Goal: Task Accomplishment & Management: Use online tool/utility

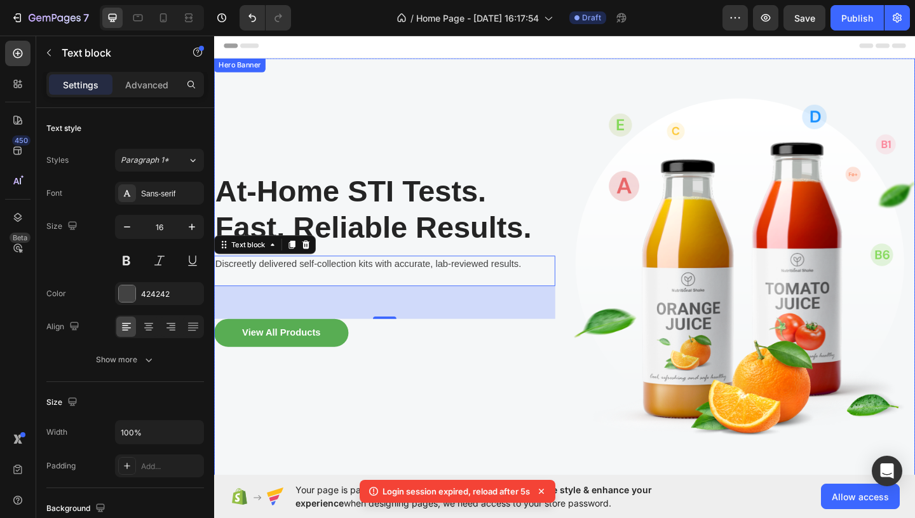
scroll to position [43, 0]
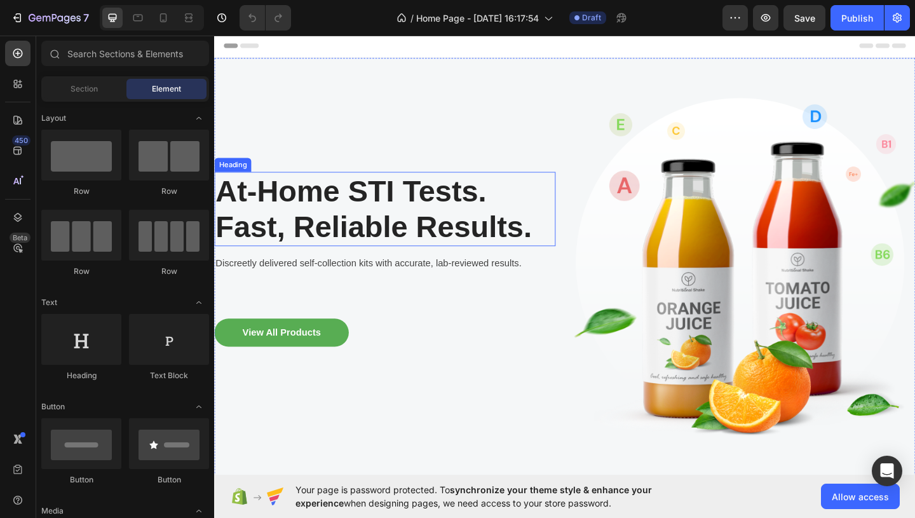
click at [388, 254] on h2 "At-Home STI Tests. Fast, Reliable Results." at bounding box center [399, 224] width 371 height 80
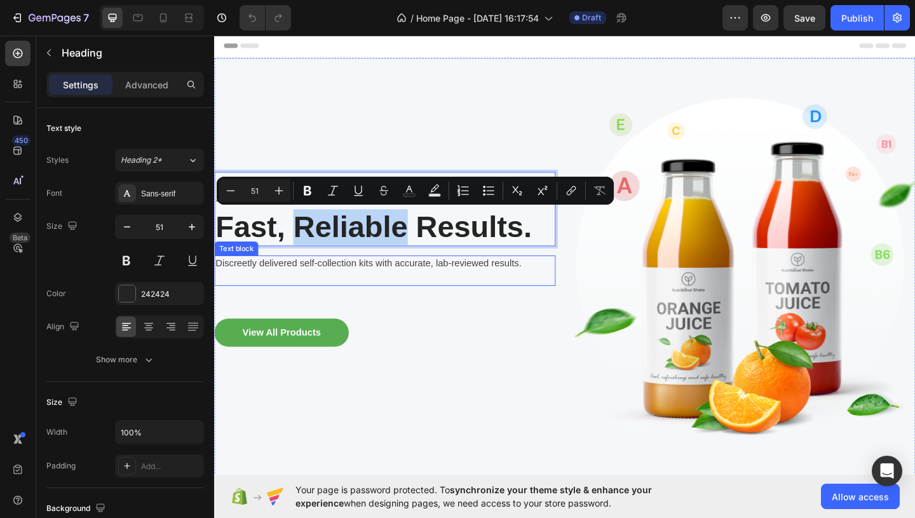
click at [387, 281] on p "Discreetly delivered self-collection kits with accurate, lab-reviewed results." at bounding box center [399, 283] width 369 height 15
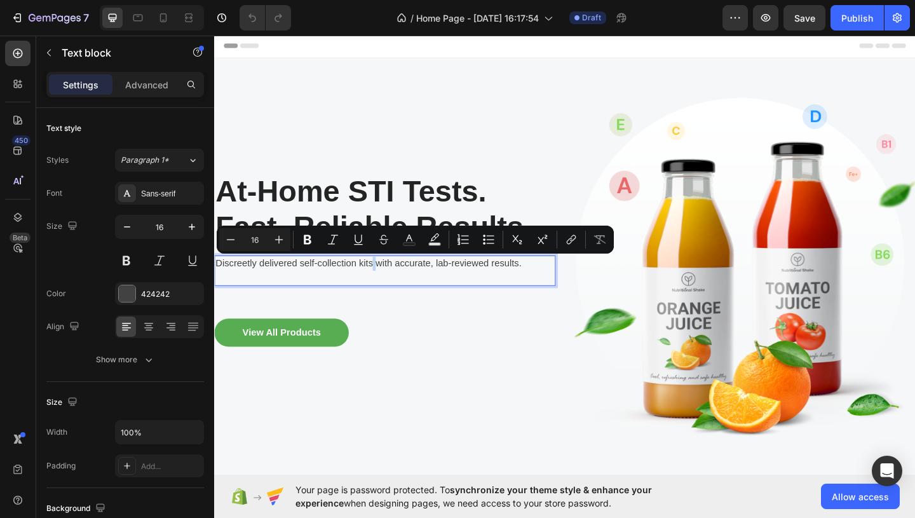
click at [387, 281] on p "Discreetly delivered self-collection kits with accurate, lab-reviewed results." at bounding box center [399, 283] width 369 height 15
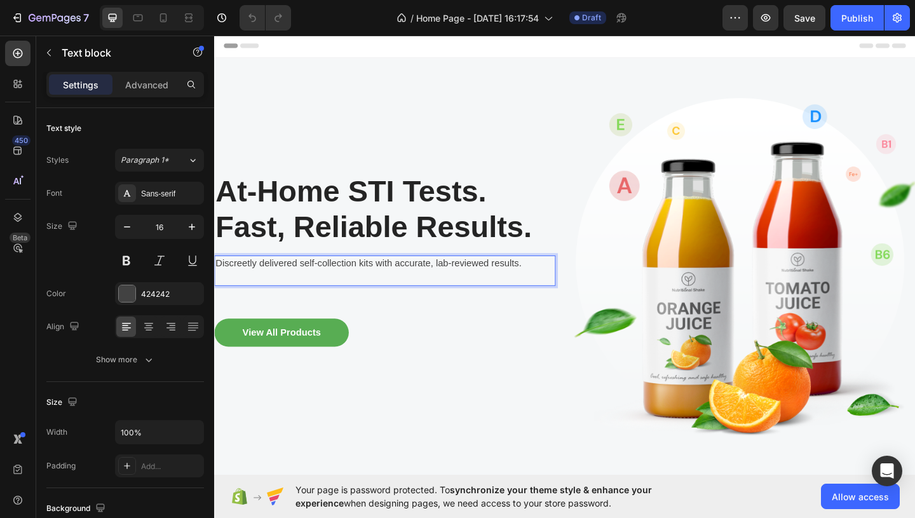
click at [356, 299] on p "Rich Text Editor. Editing area: main" at bounding box center [399, 298] width 369 height 15
click at [307, 287] on p "Discreetly delivered self-collection kits with accurate, lab-reviewed results." at bounding box center [399, 283] width 369 height 15
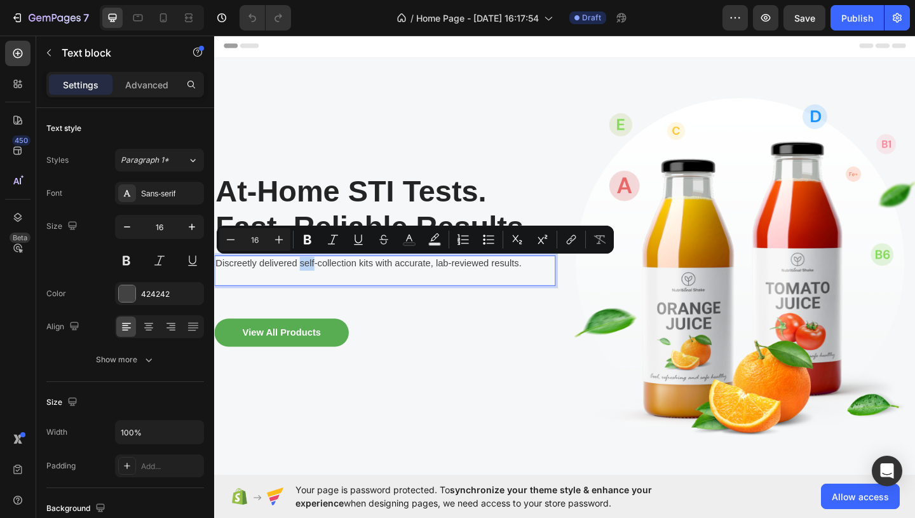
click at [307, 287] on p "Discreetly delivered self-collection kits with accurate, lab-reviewed results." at bounding box center [399, 283] width 369 height 15
drag, startPoint x: 307, startPoint y: 287, endPoint x: 210, endPoint y: 290, distance: 97.3
click at [214, 290] on html "Header At-Home STI Tests. Fast, Reliable Results. Heading Discreetly delivered …" at bounding box center [595, 367] width 763 height 667
copy p "Discreetly delivered"
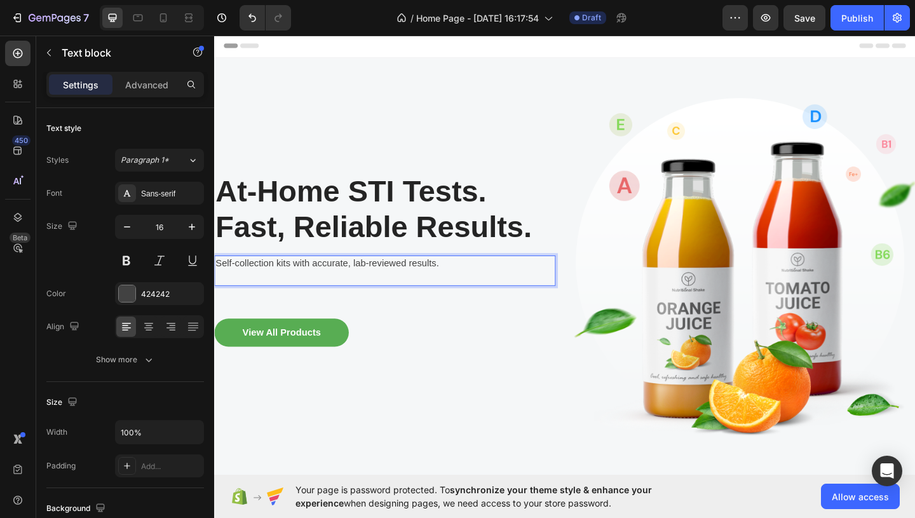
click at [303, 283] on p "Self-collection kits with accurate, lab-reviewed results." at bounding box center [399, 283] width 369 height 15
click at [302, 284] on p "Self-collection kits with accurate, lab-reviewed results." at bounding box center [399, 283] width 369 height 15
click at [268, 278] on p "Self-collection kits discreetly delivered with accurate, lab-reviewed results." at bounding box center [399, 283] width 369 height 15
click at [222, 282] on p "Self-collection kits discreetly delivered with accurate, lab-reviewed results." at bounding box center [399, 283] width 369 height 15
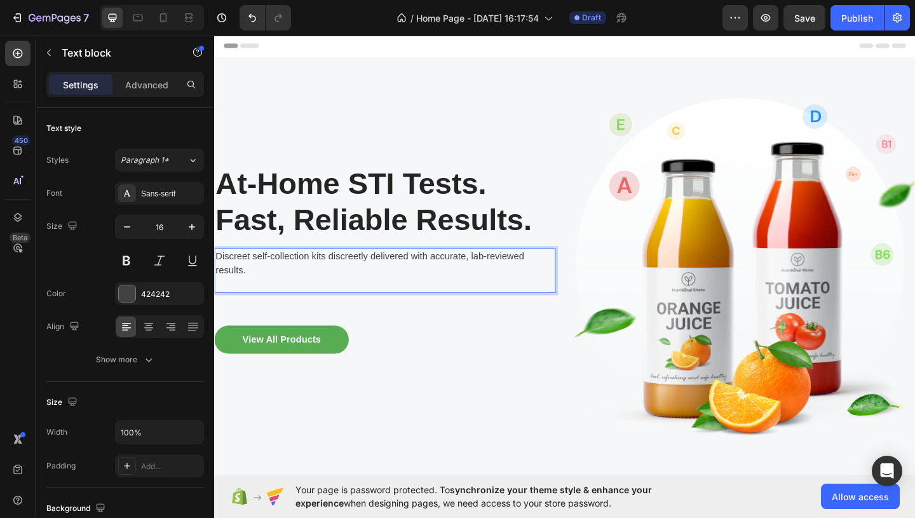
click at [427, 271] on p "Discreet self-collection kits discreetly delivered with accurate, lab-reviewed …" at bounding box center [399, 283] width 369 height 31
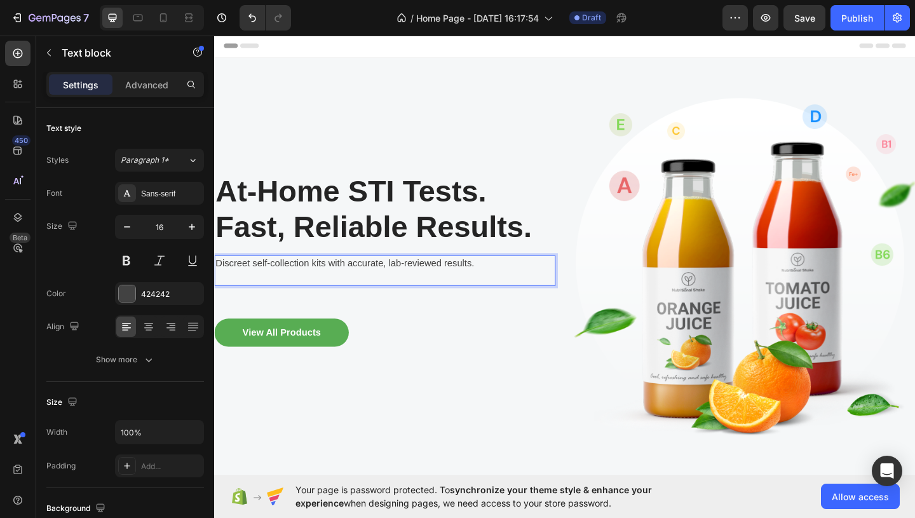
click at [499, 289] on p "Discreet self-collection kits with accurate, lab-reviewed results." at bounding box center [399, 283] width 369 height 15
click at [271, 250] on p "At-Home STI Tests. Fast, Reliable Results." at bounding box center [399, 224] width 369 height 78
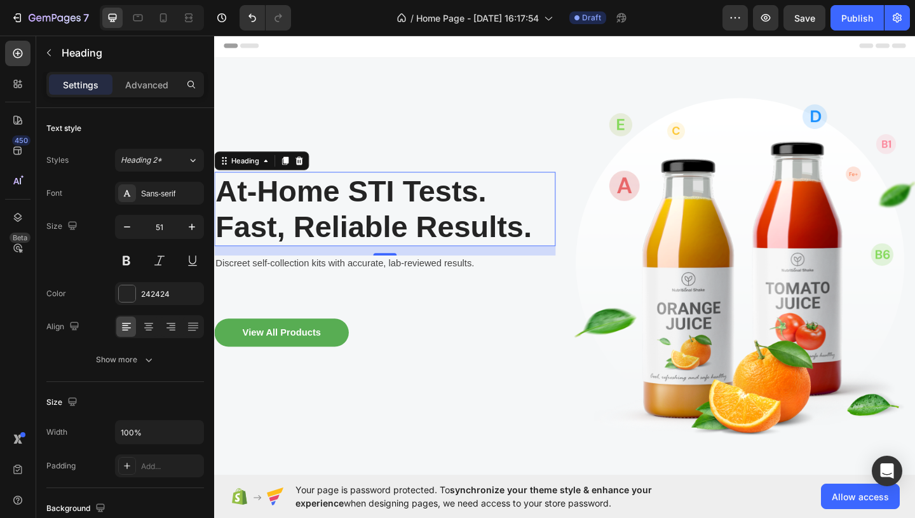
click at [271, 250] on p "At-Home STI Tests. Fast, Reliable Results." at bounding box center [399, 224] width 369 height 78
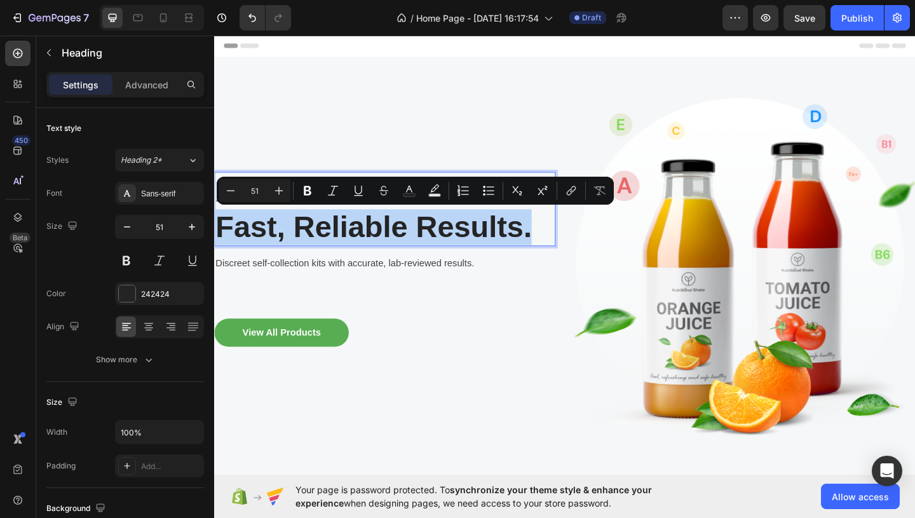
click at [267, 247] on p "At-Home STI Tests. Fast, Reliable Results." at bounding box center [399, 224] width 369 height 78
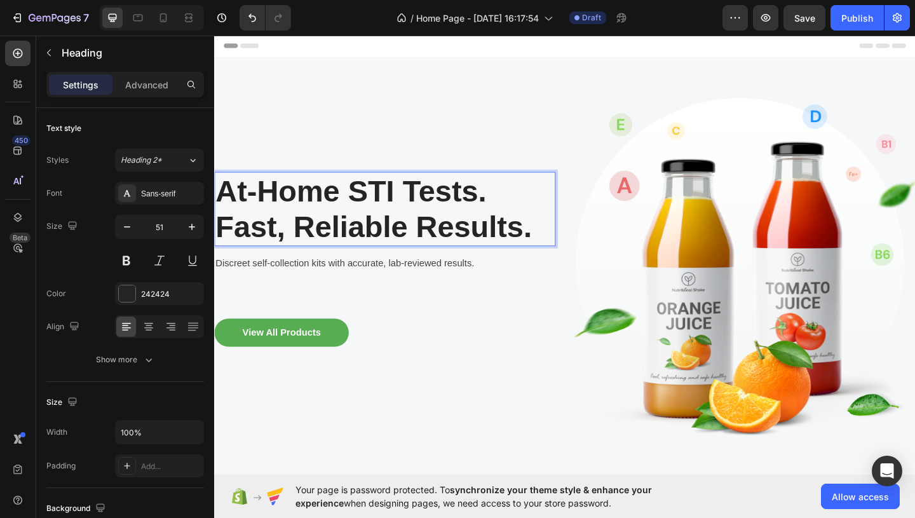
click at [222, 201] on p "At-Home STI Tests. Fast, Reliable Results." at bounding box center [399, 224] width 369 height 78
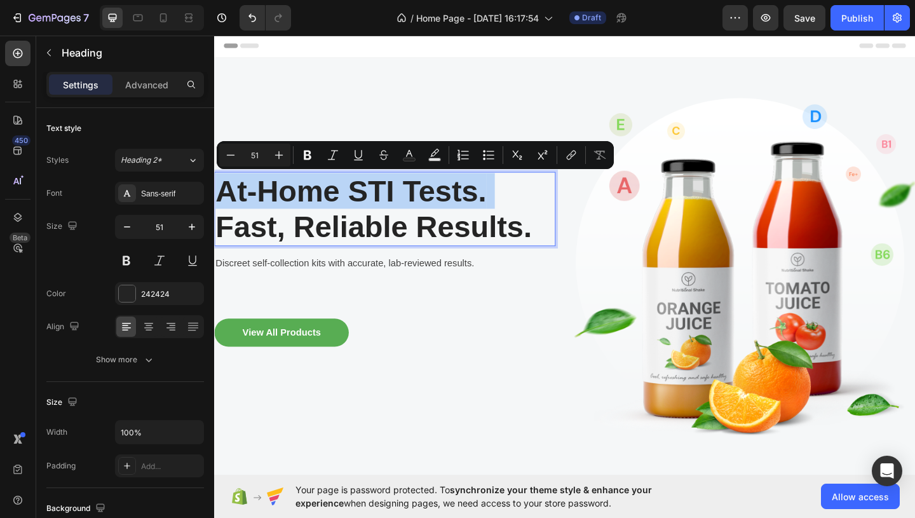
click at [222, 201] on p "At-Home STI Tests. Fast, Reliable Results." at bounding box center [399, 224] width 369 height 78
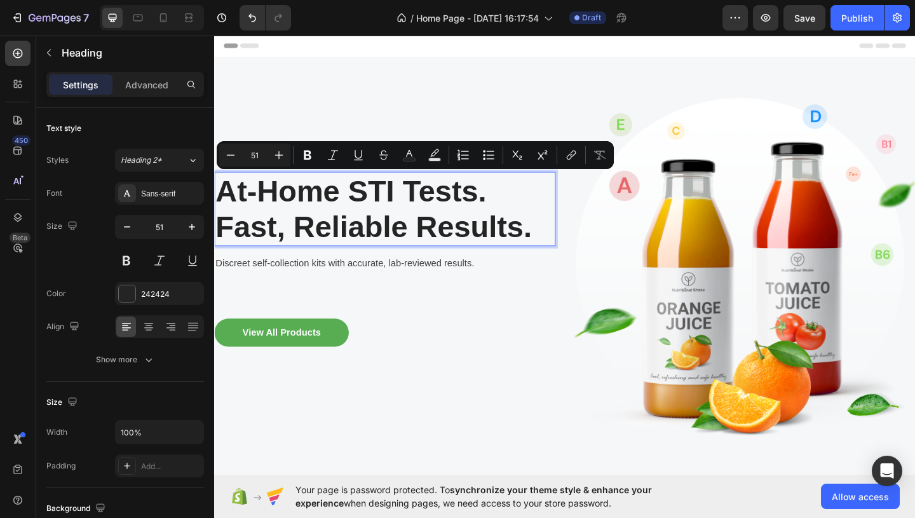
click at [222, 201] on p "At-Home STI Tests. Fast, Reliable Results." at bounding box center [399, 224] width 369 height 78
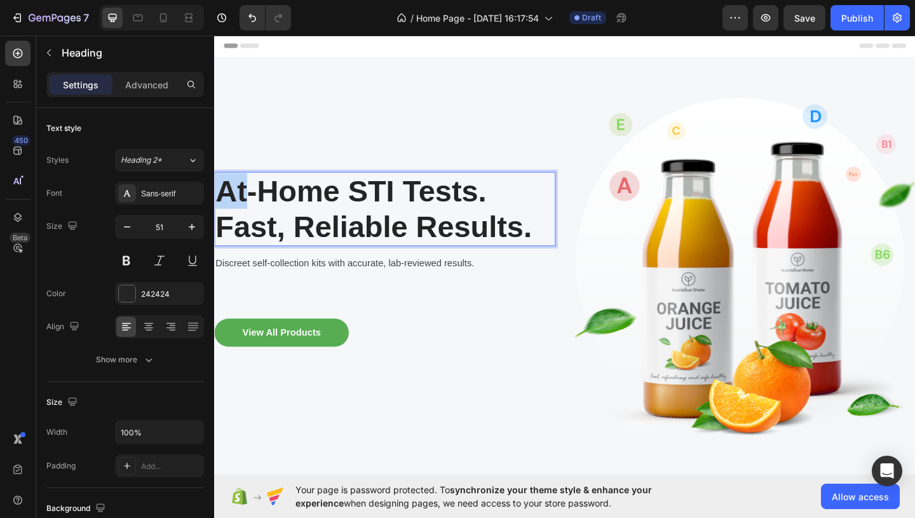
click at [222, 201] on p "At-Home STI Tests. Fast, Reliable Results." at bounding box center [399, 224] width 369 height 78
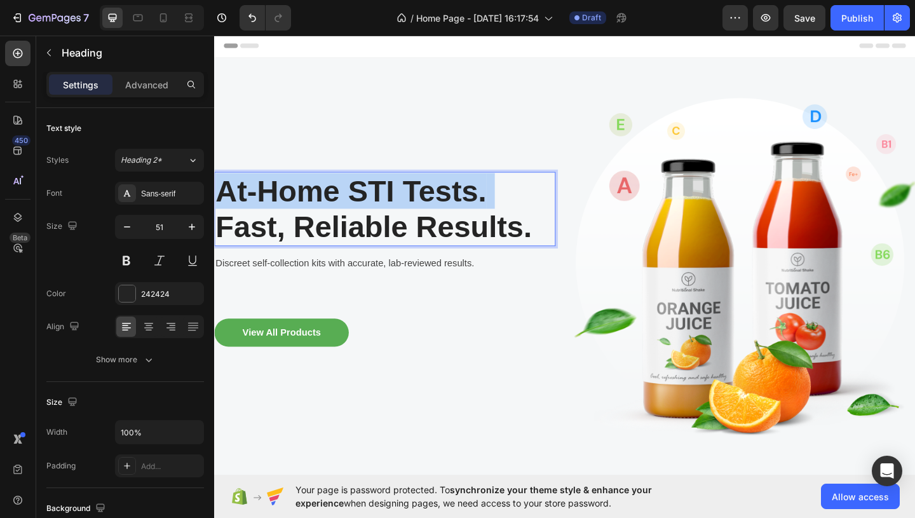
click at [222, 201] on p "At-Home STI Tests. Fast, Reliable Results." at bounding box center [399, 224] width 369 height 78
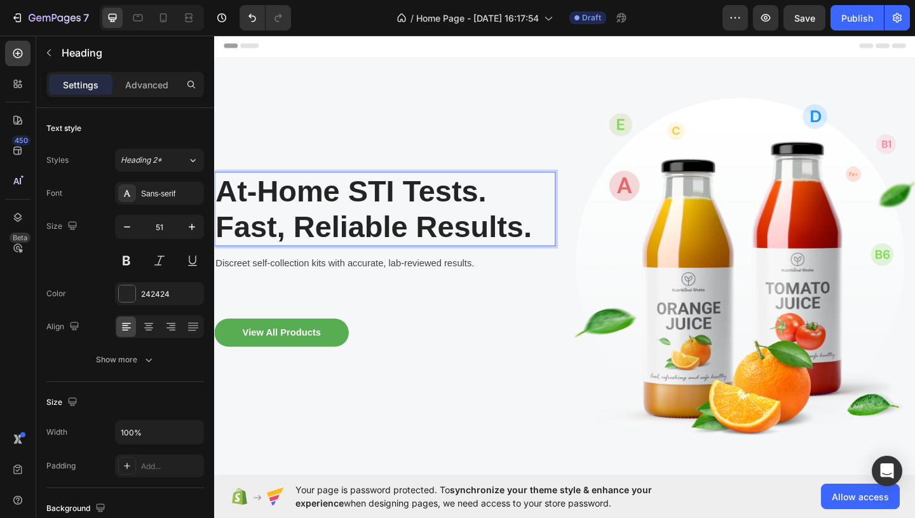
drag, startPoint x: 245, startPoint y: 207, endPoint x: 253, endPoint y: 219, distance: 14.8
click at [253, 219] on p "At-Home STI Tests. Fast, Reliable Results." at bounding box center [399, 224] width 369 height 78
click at [245, 207] on p "At-Home STI Tests. Fast, Reliable Results." at bounding box center [399, 224] width 369 height 78
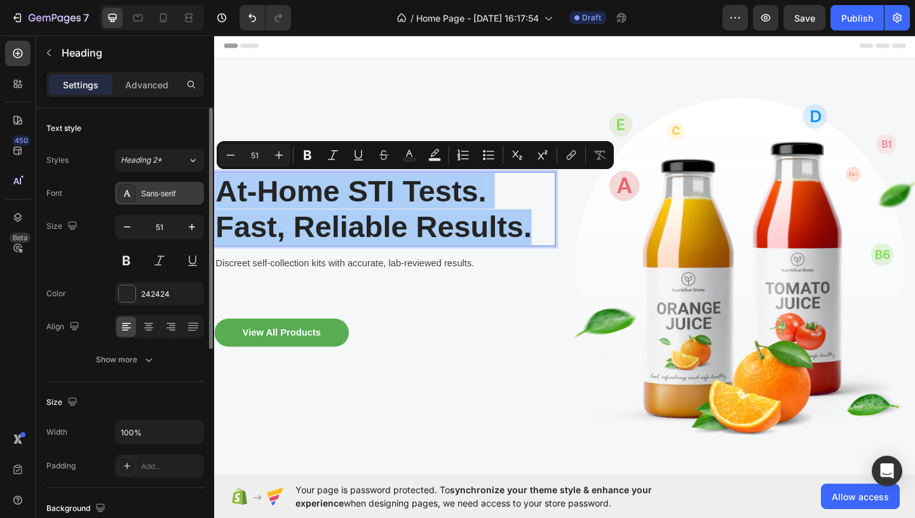
click at [175, 191] on div "Sans-serif" at bounding box center [171, 193] width 60 height 11
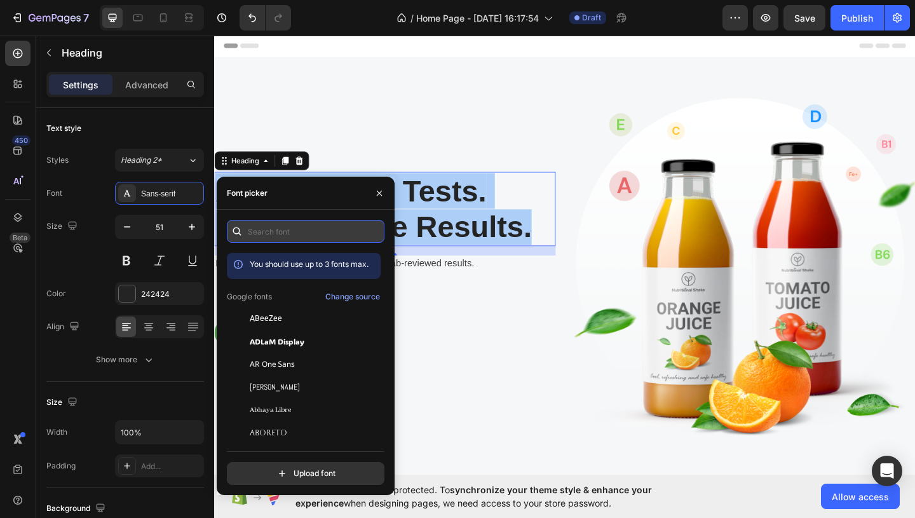
click at [297, 227] on input "text" at bounding box center [306, 231] width 158 height 23
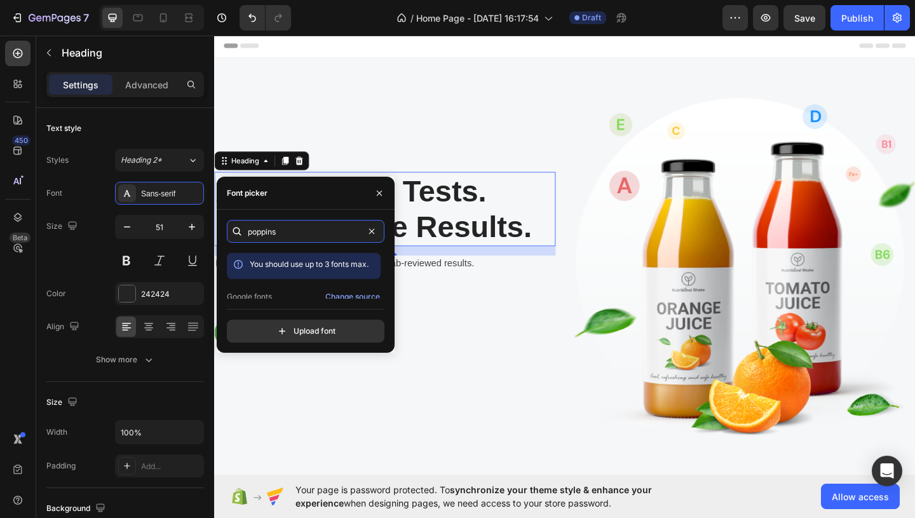
scroll to position [31, 0]
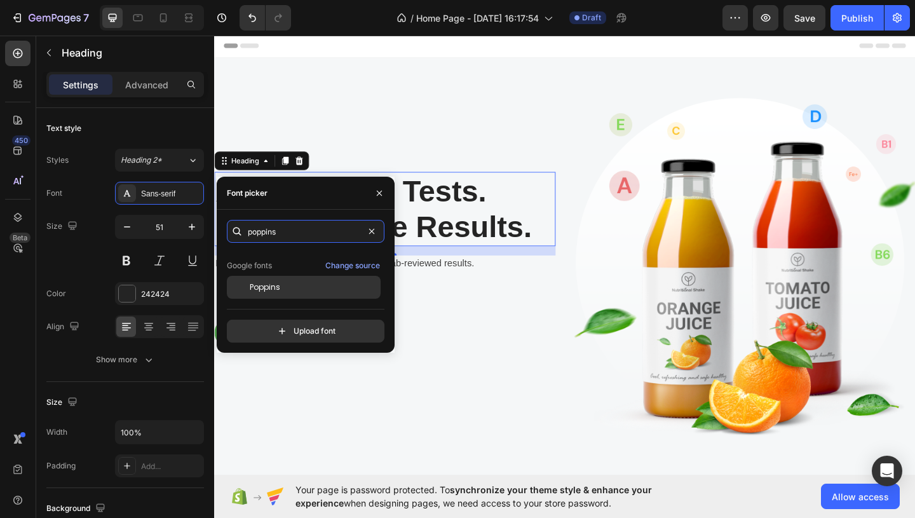
type input "poppins"
click at [266, 295] on div "Poppins" at bounding box center [304, 287] width 154 height 23
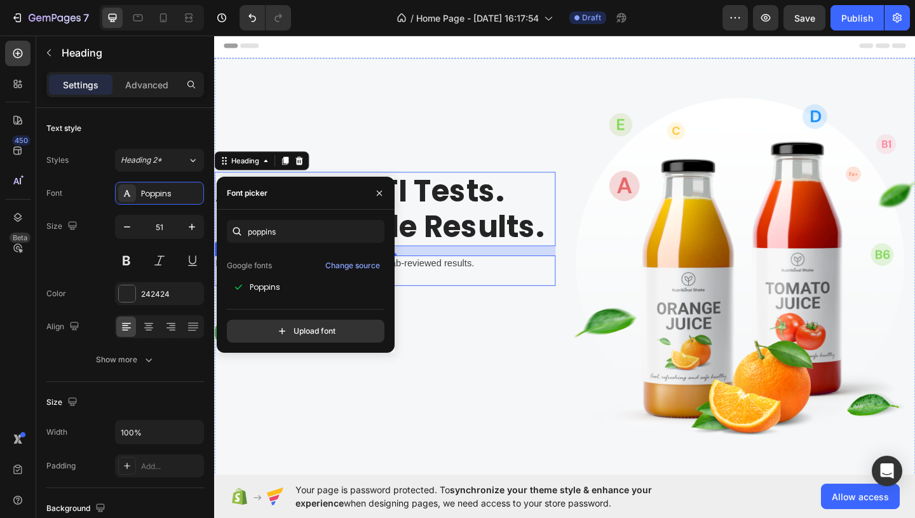
click at [444, 286] on p "Discreet self-collection kits with accurate, lab-reviewed results." at bounding box center [399, 283] width 369 height 15
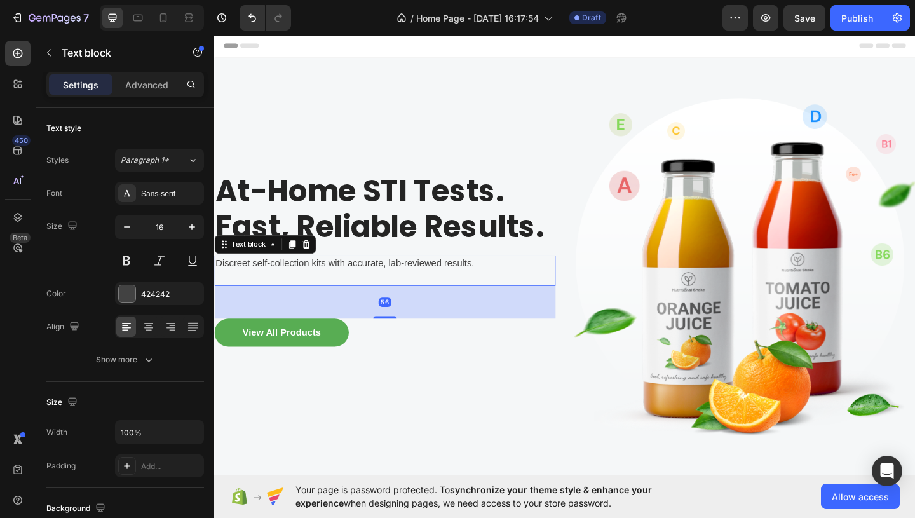
click at [444, 286] on p "Discreet self-collection kits with accurate, lab-reviewed results." at bounding box center [399, 283] width 369 height 15
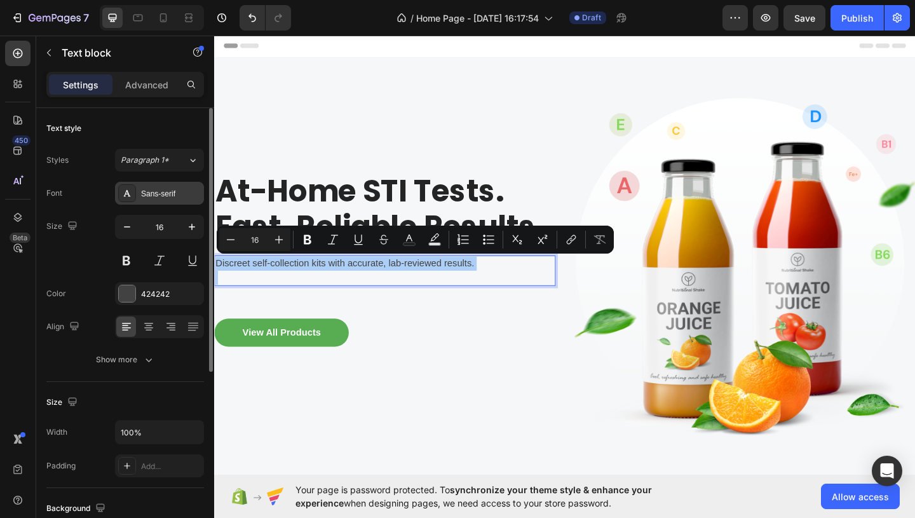
click at [169, 188] on div "Sans-serif" at bounding box center [171, 193] width 60 height 11
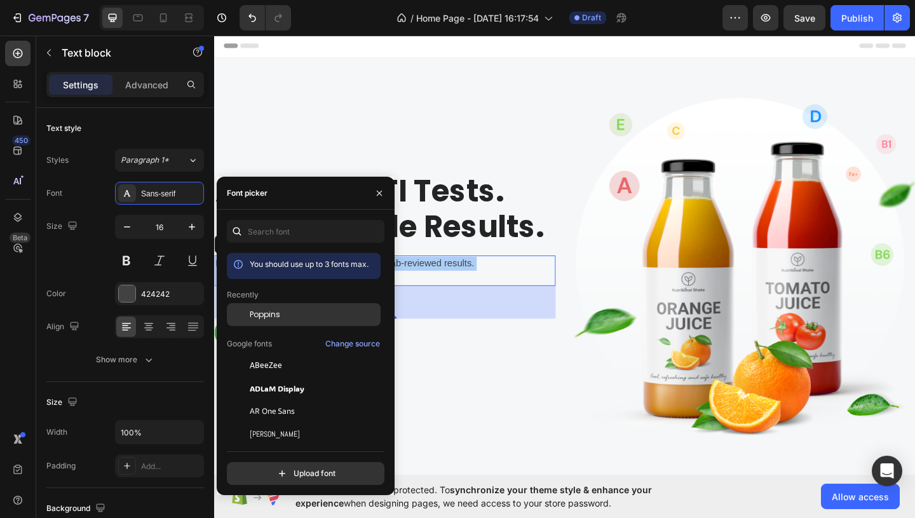
click at [302, 318] on div "Poppins" at bounding box center [314, 314] width 128 height 11
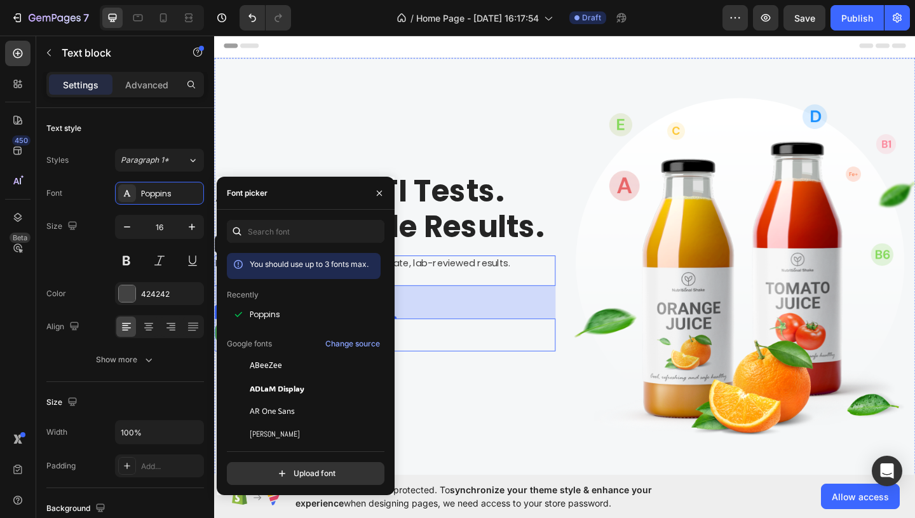
click at [457, 367] on div "View All Products Button Row" at bounding box center [399, 361] width 371 height 36
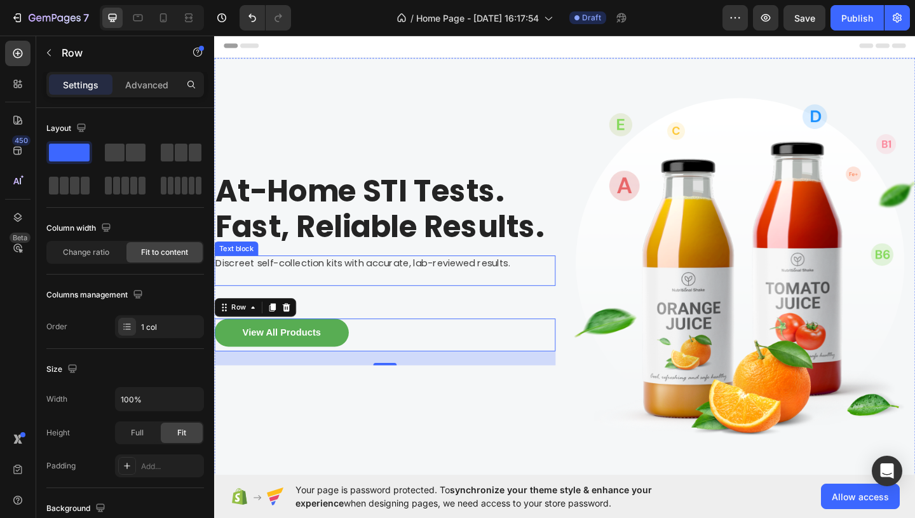
click at [477, 288] on p "Discreet self-collection kits with accurate, lab-reviewed results." at bounding box center [399, 283] width 369 height 15
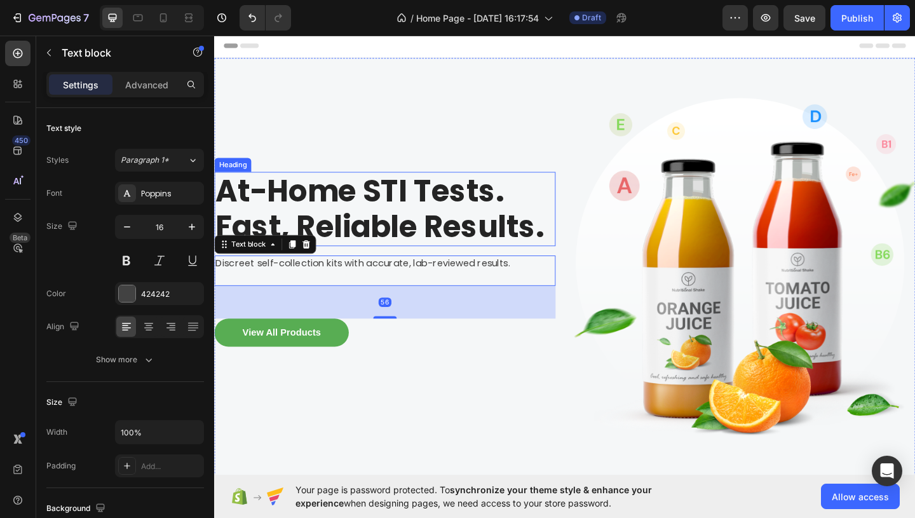
click at [466, 243] on p "At-Home STI Tests. Fast, Reliable Results." at bounding box center [399, 224] width 369 height 78
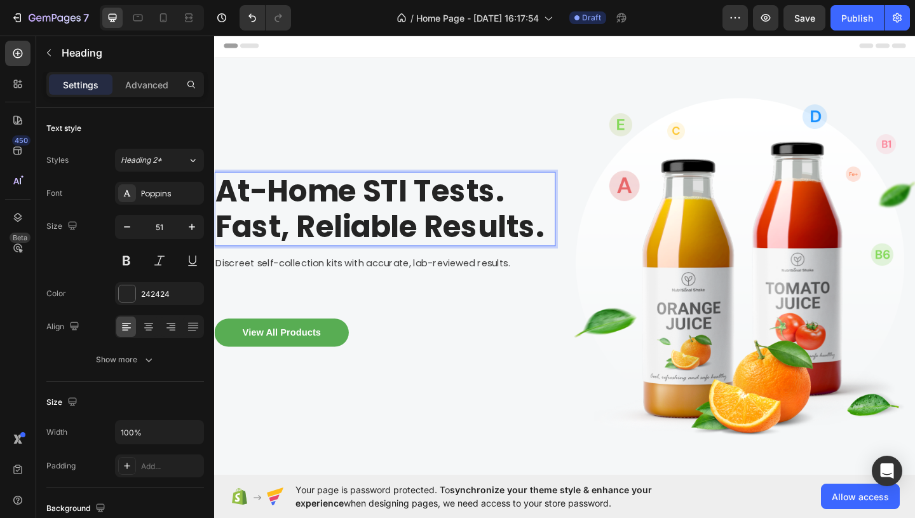
click at [466, 243] on p "At-Home STI Tests. Fast, Reliable Results." at bounding box center [399, 224] width 369 height 78
click at [547, 210] on p "At-Home STI Tests. Fast, Reliable Results." at bounding box center [399, 224] width 369 height 78
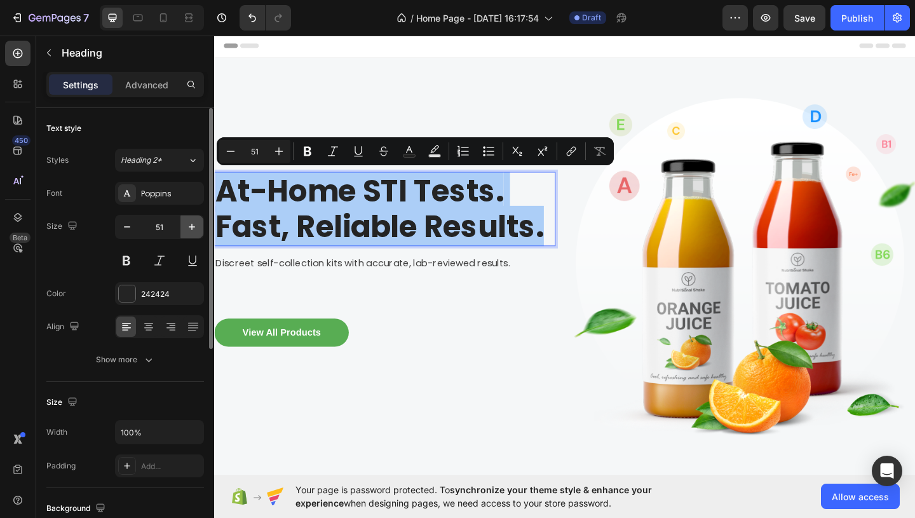
click at [193, 227] on icon "button" at bounding box center [192, 227] width 6 height 6
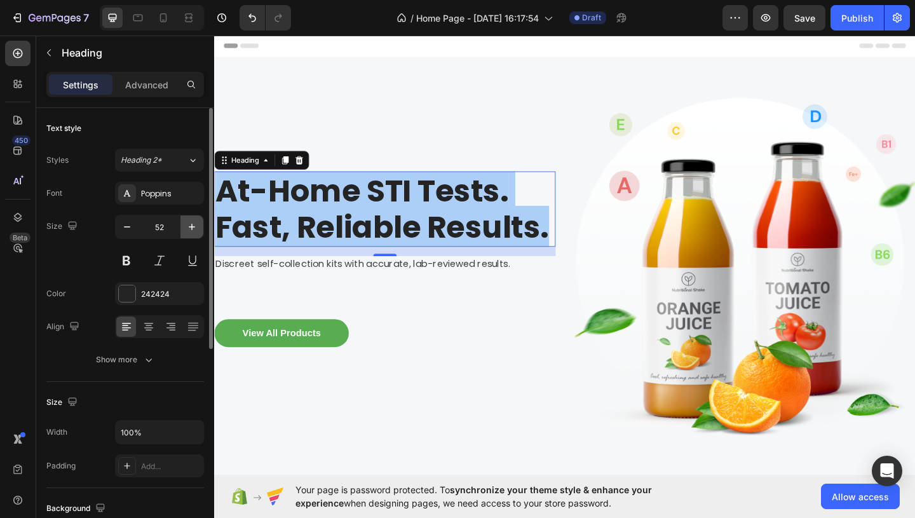
click at [193, 227] on icon "button" at bounding box center [192, 227] width 6 height 6
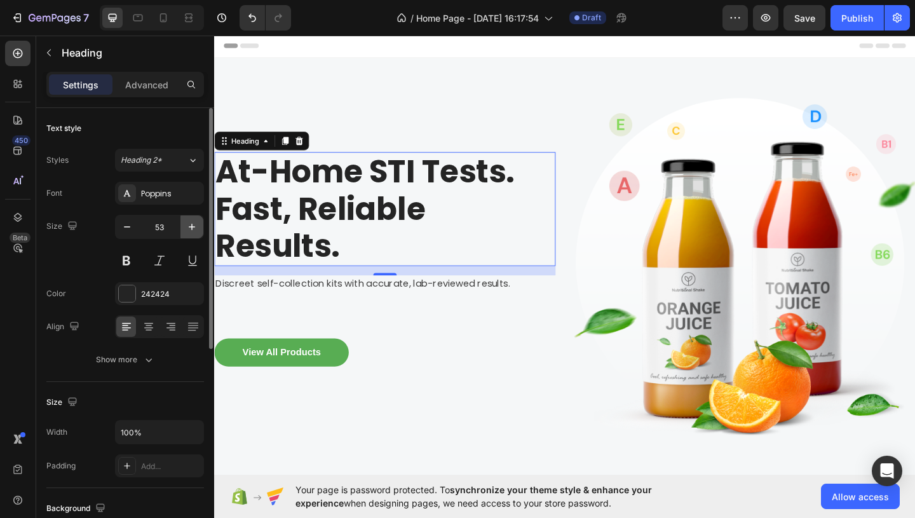
click at [193, 227] on icon "button" at bounding box center [192, 227] width 6 height 6
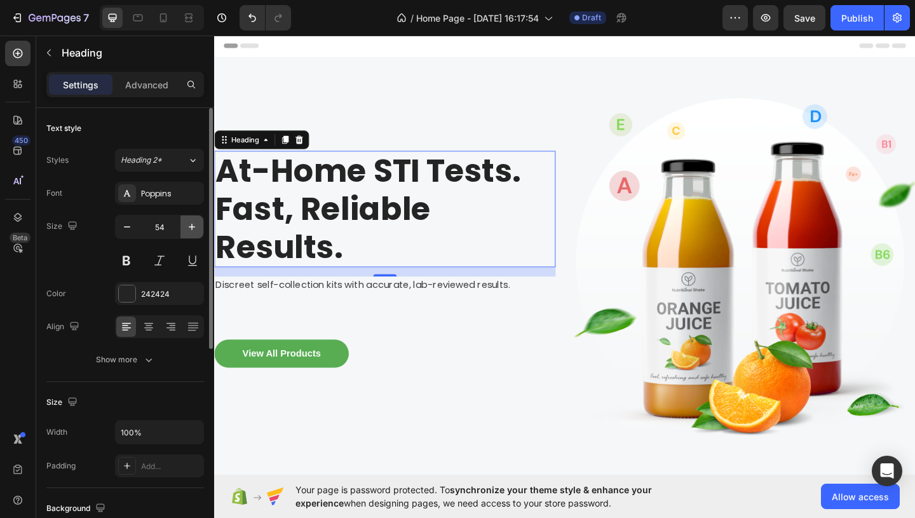
click at [193, 227] on icon "button" at bounding box center [192, 227] width 6 height 6
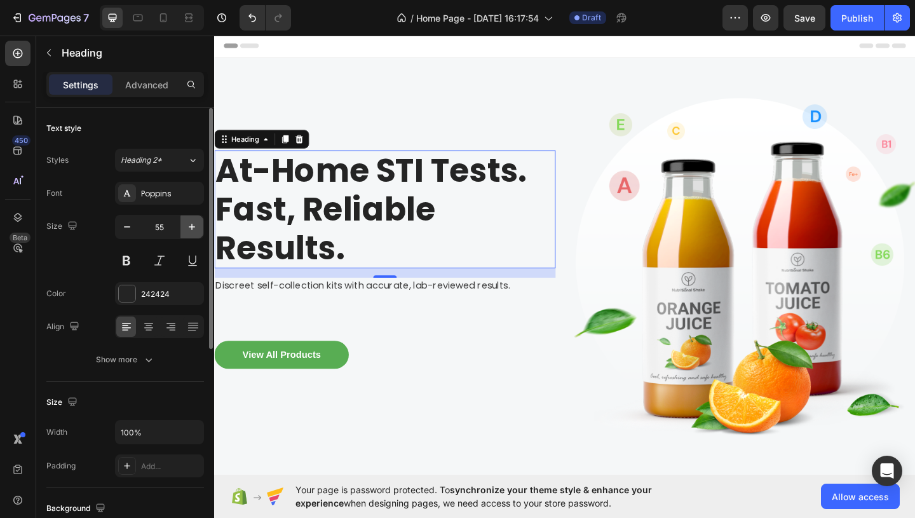
click at [193, 227] on icon "button" at bounding box center [192, 227] width 6 height 6
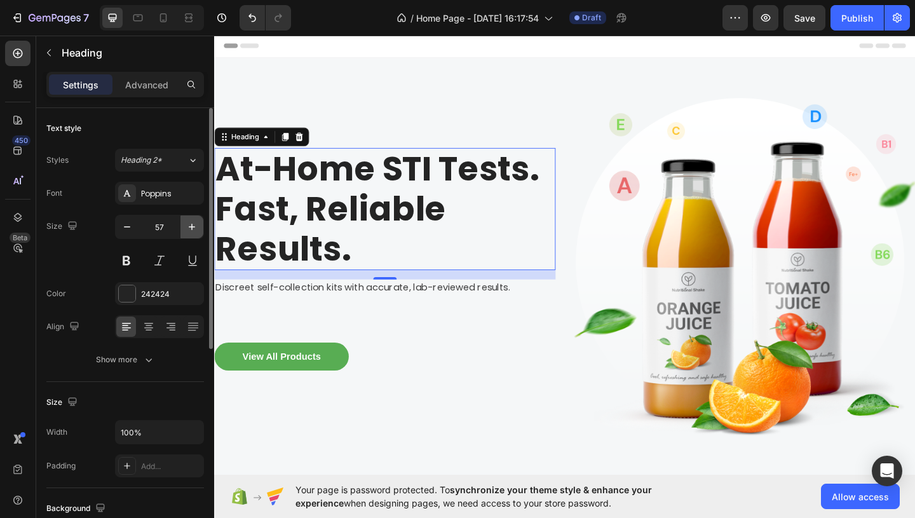
click at [193, 227] on icon "button" at bounding box center [192, 227] width 6 height 6
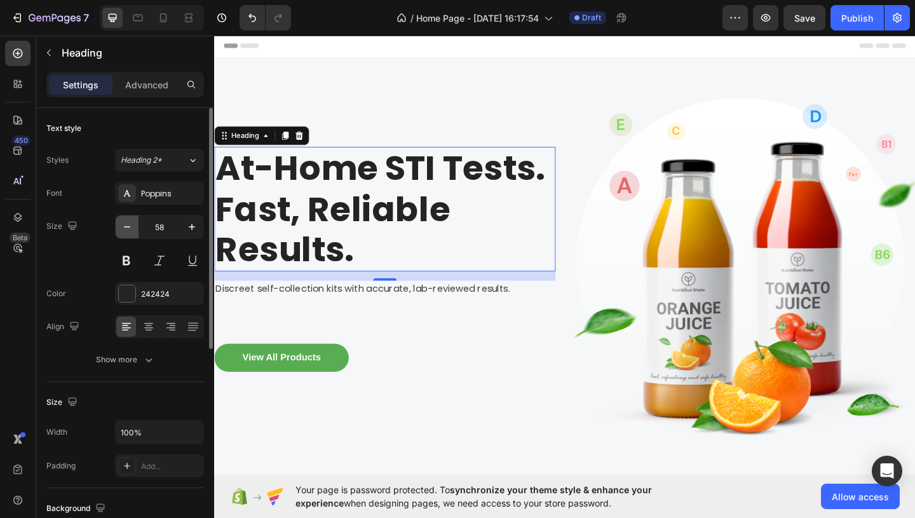
click at [130, 230] on icon "button" at bounding box center [127, 226] width 13 height 13
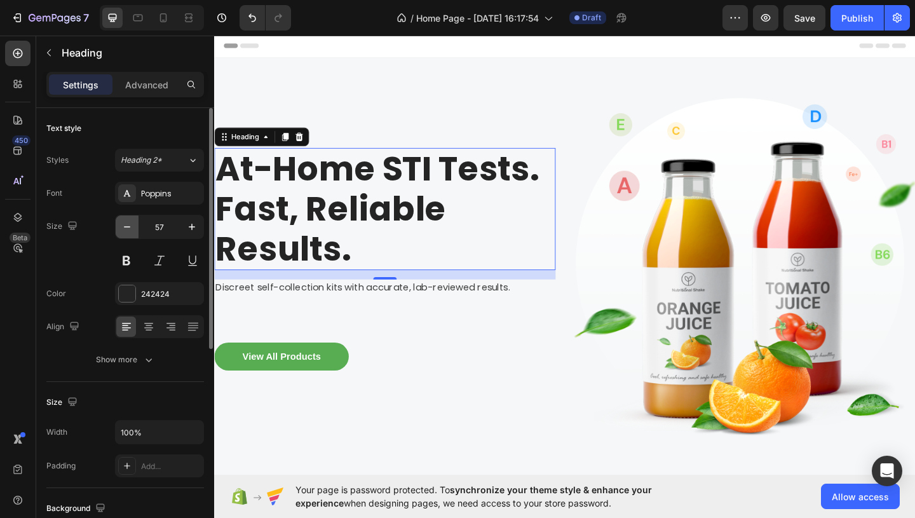
click at [130, 230] on icon "button" at bounding box center [127, 226] width 13 height 13
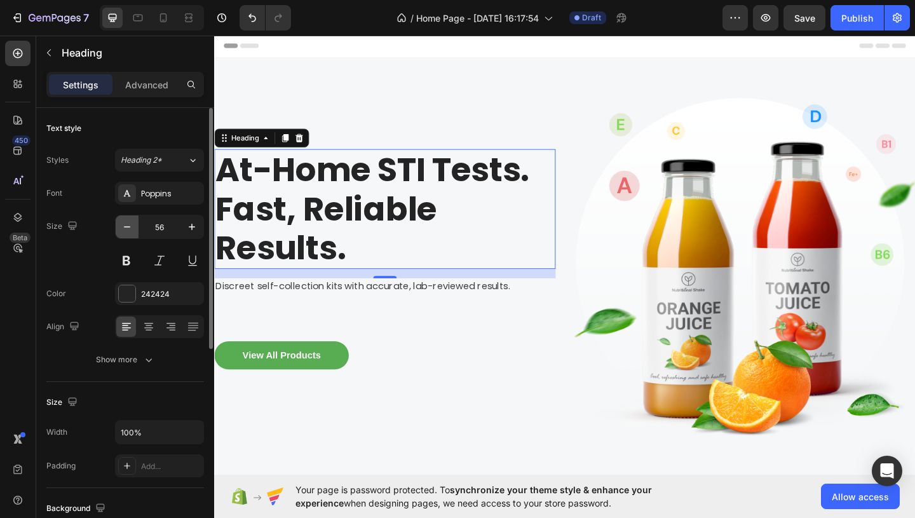
click at [130, 230] on icon "button" at bounding box center [127, 226] width 13 height 13
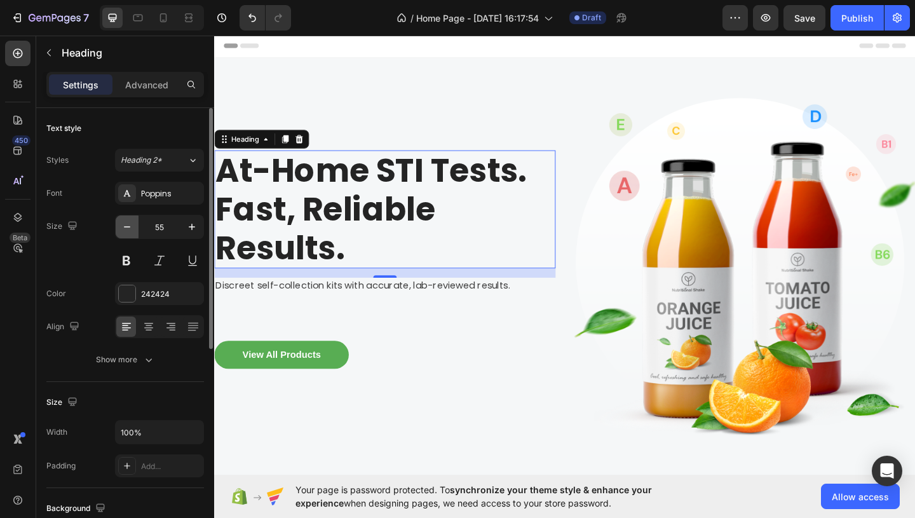
click at [130, 230] on icon "button" at bounding box center [127, 226] width 13 height 13
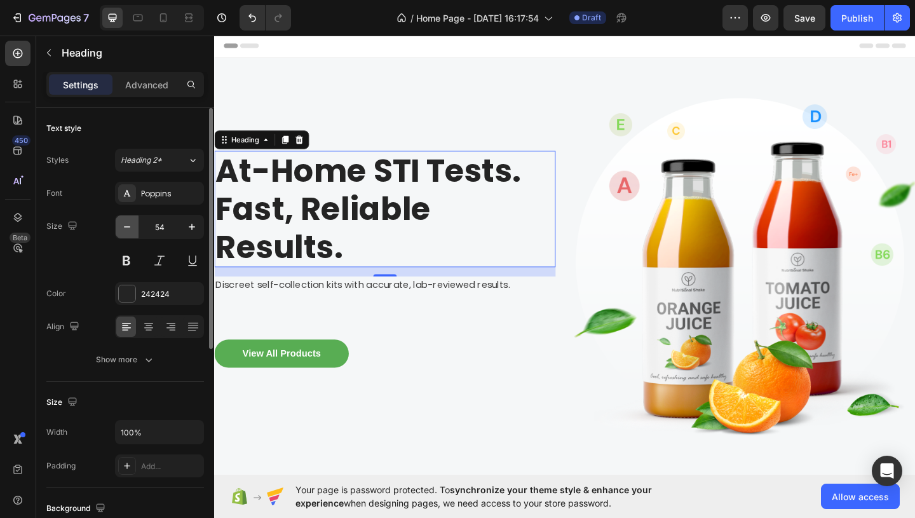
click at [130, 230] on icon "button" at bounding box center [127, 226] width 13 height 13
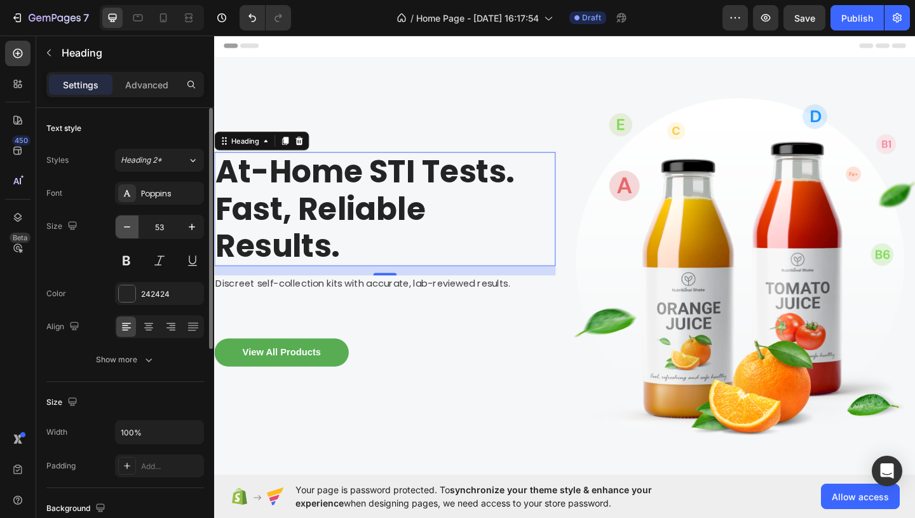
click at [130, 230] on icon "button" at bounding box center [127, 226] width 13 height 13
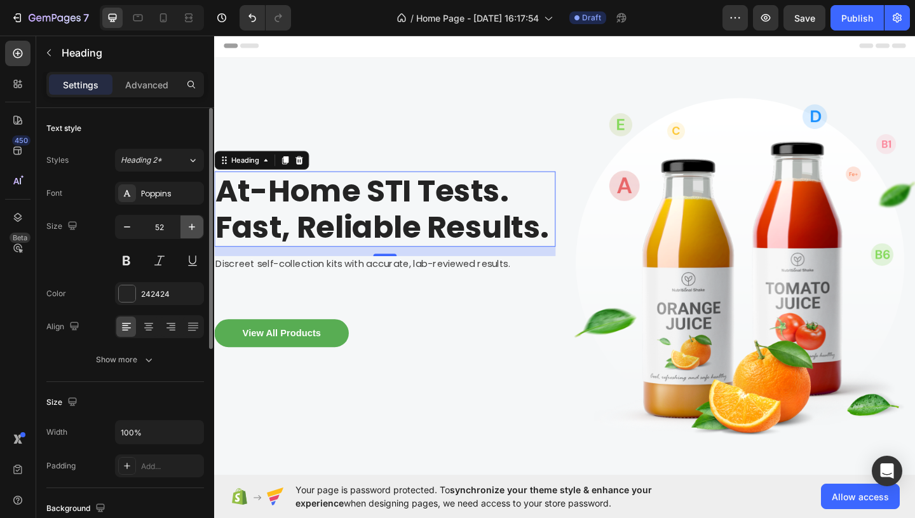
click at [189, 231] on icon "button" at bounding box center [192, 226] width 13 height 13
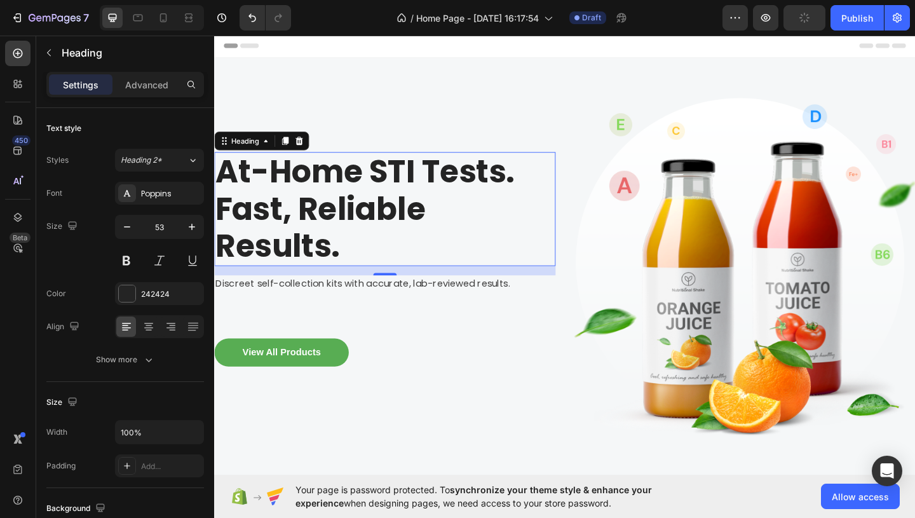
click at [364, 248] on p "At-Home STI Tests. Fast, Reliable Results." at bounding box center [399, 223] width 369 height 121
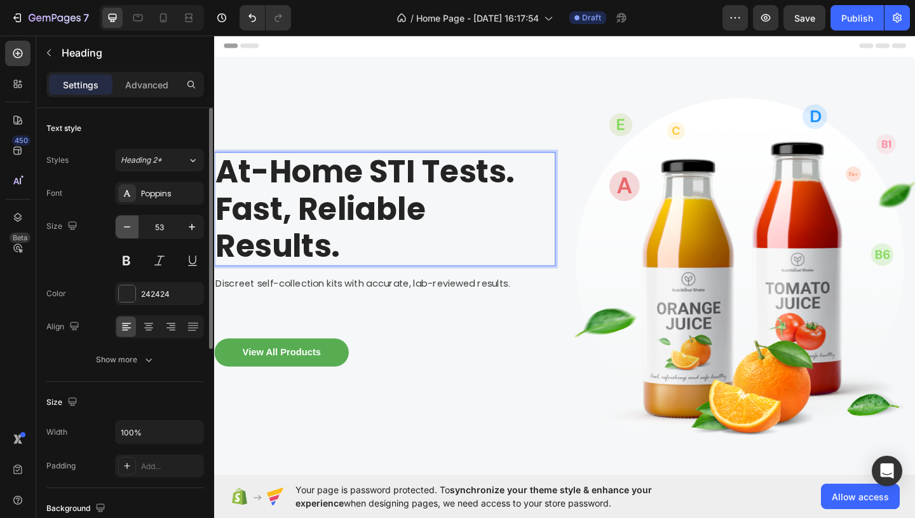
click at [137, 232] on button "button" at bounding box center [127, 226] width 23 height 23
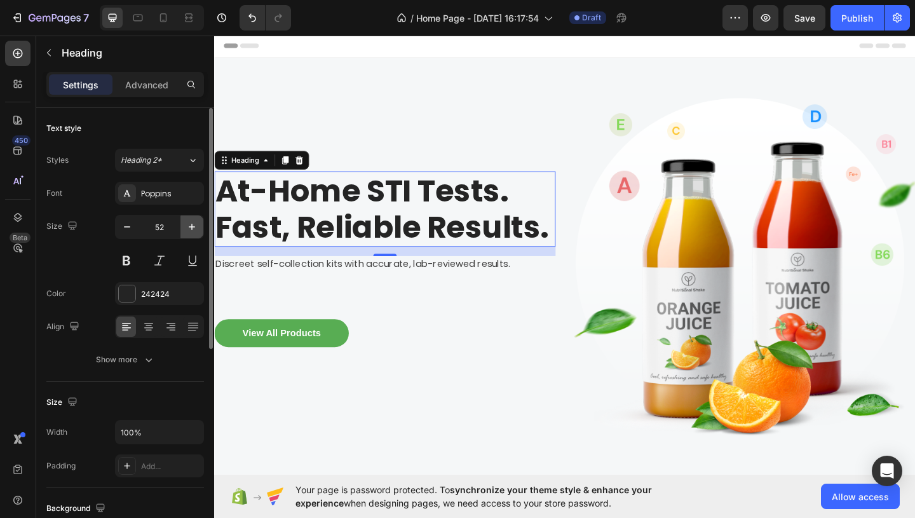
click at [194, 234] on button "button" at bounding box center [191, 226] width 23 height 23
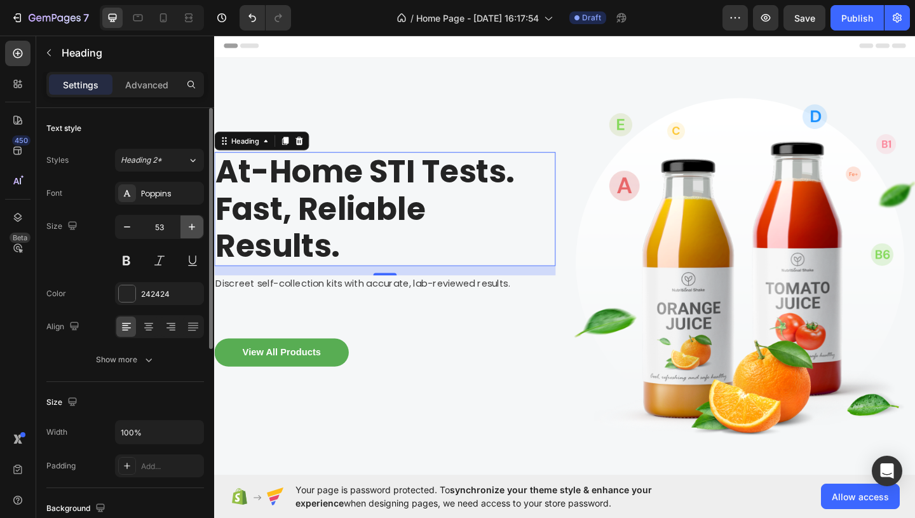
click at [194, 234] on button "button" at bounding box center [191, 226] width 23 height 23
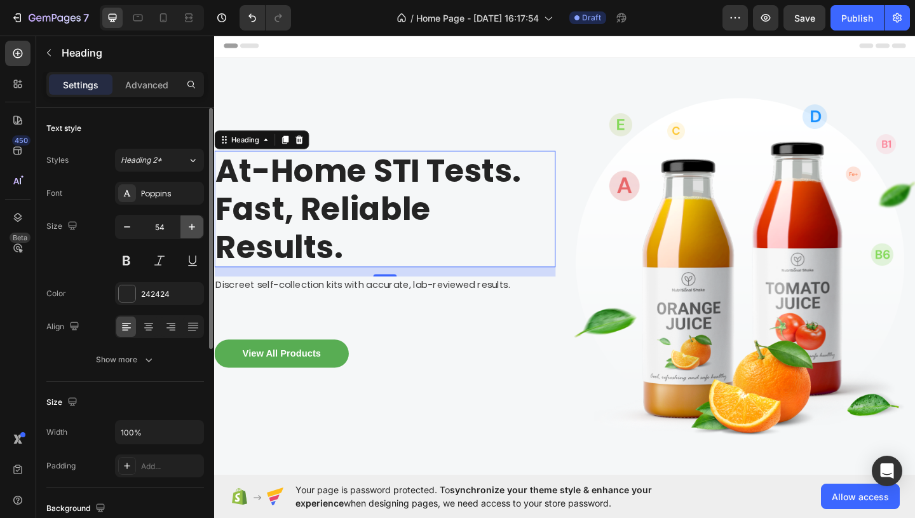
click at [194, 234] on button "button" at bounding box center [191, 226] width 23 height 23
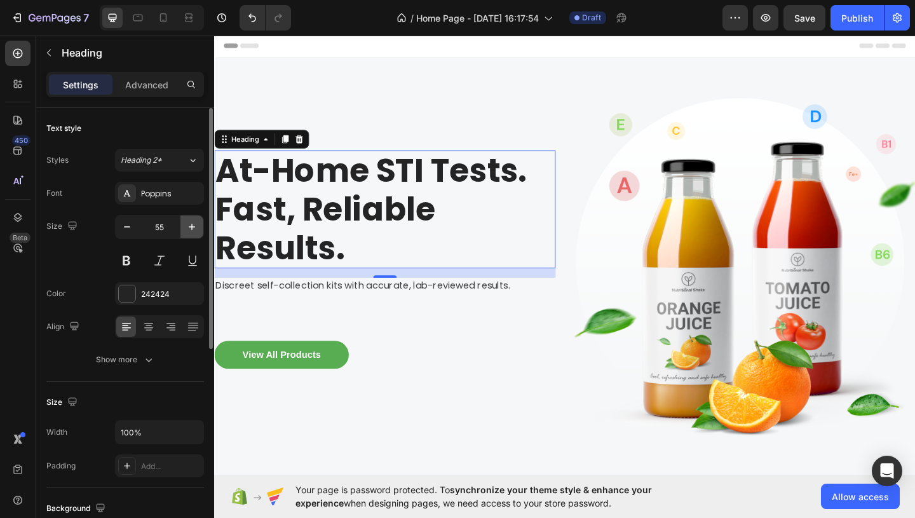
click at [194, 234] on button "button" at bounding box center [191, 226] width 23 height 23
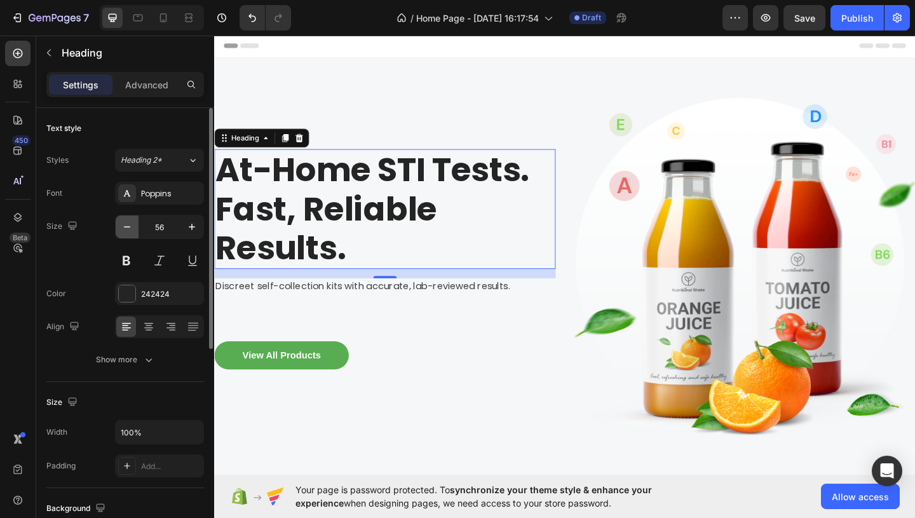
click at [135, 233] on button "button" at bounding box center [127, 226] width 23 height 23
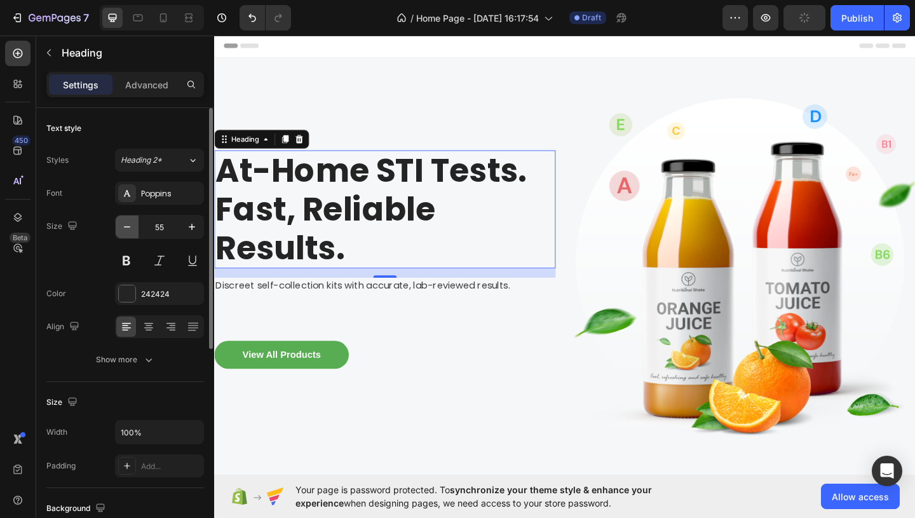
click at [135, 233] on button "button" at bounding box center [127, 226] width 23 height 23
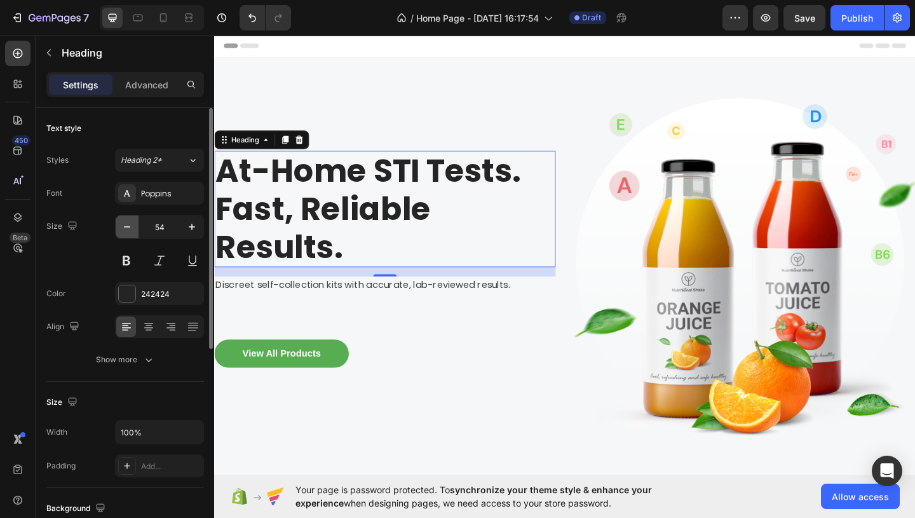
click at [135, 233] on button "button" at bounding box center [127, 226] width 23 height 23
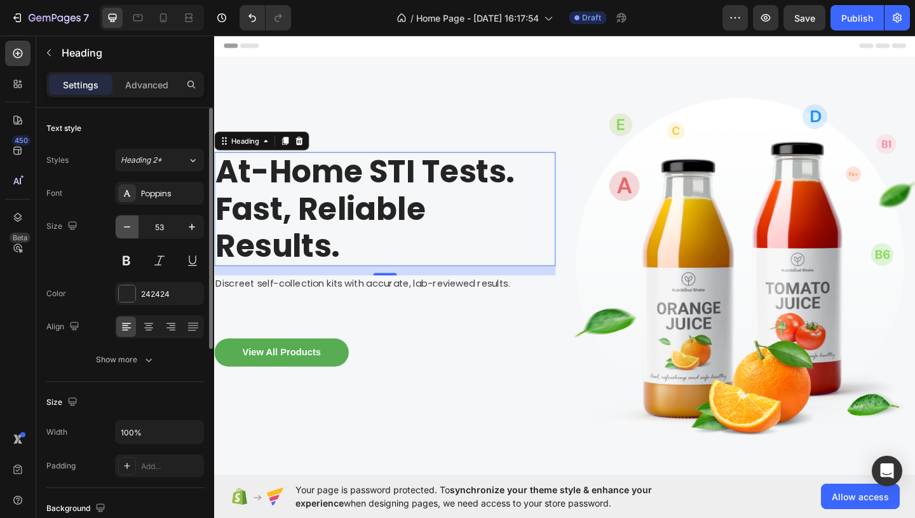
click at [135, 233] on button "button" at bounding box center [127, 226] width 23 height 23
type input "52"
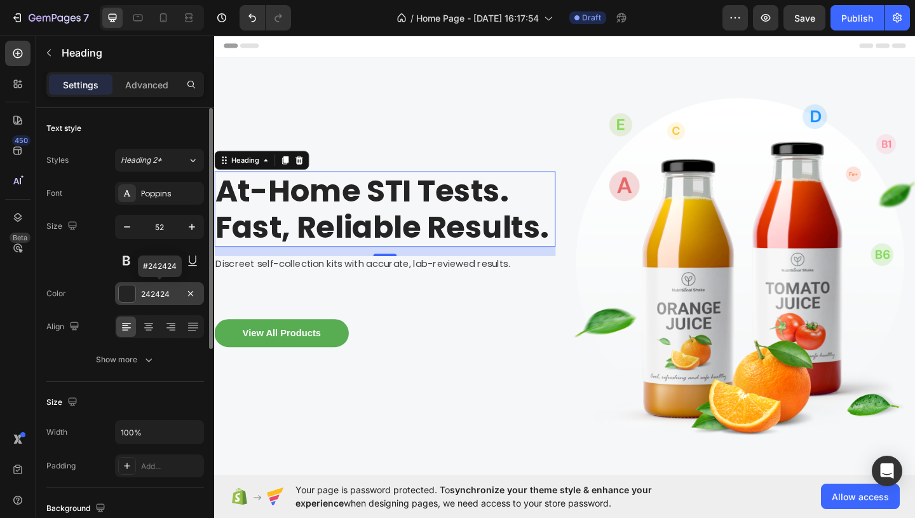
click at [170, 296] on div "242424" at bounding box center [159, 293] width 37 height 11
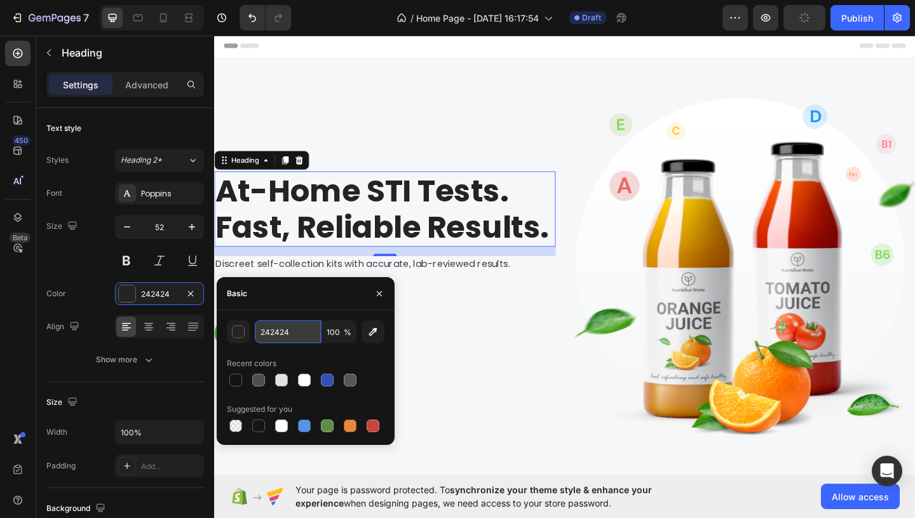
click at [290, 337] on input "242424" at bounding box center [288, 331] width 66 height 23
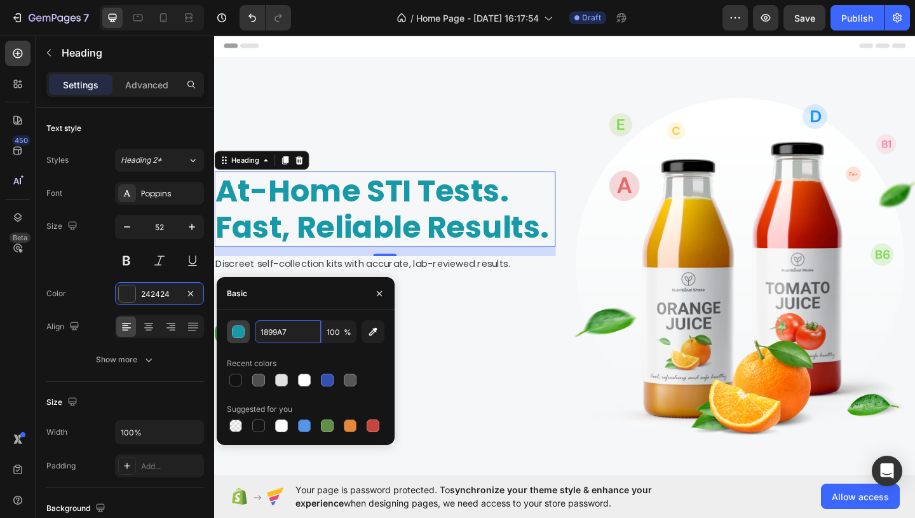
type input "1899A7"
click at [241, 334] on div "button" at bounding box center [239, 332] width 13 height 13
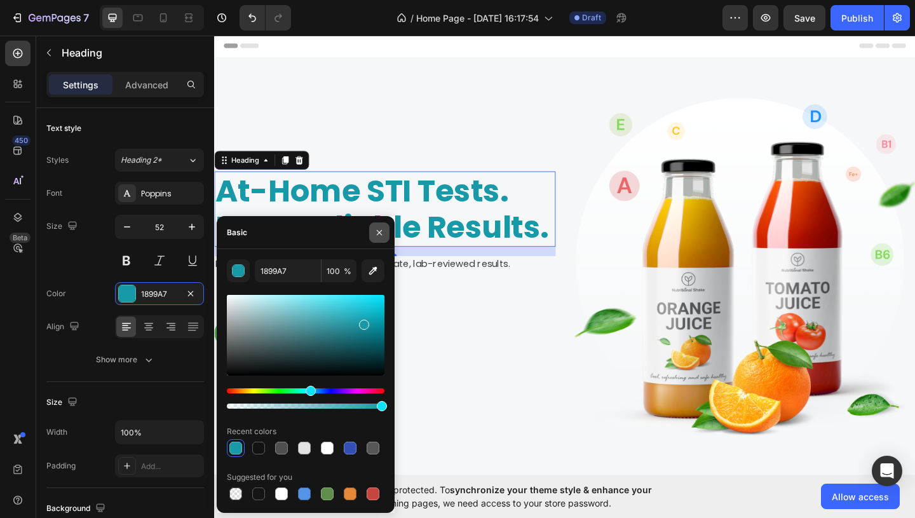
click at [384, 239] on button "button" at bounding box center [379, 232] width 20 height 20
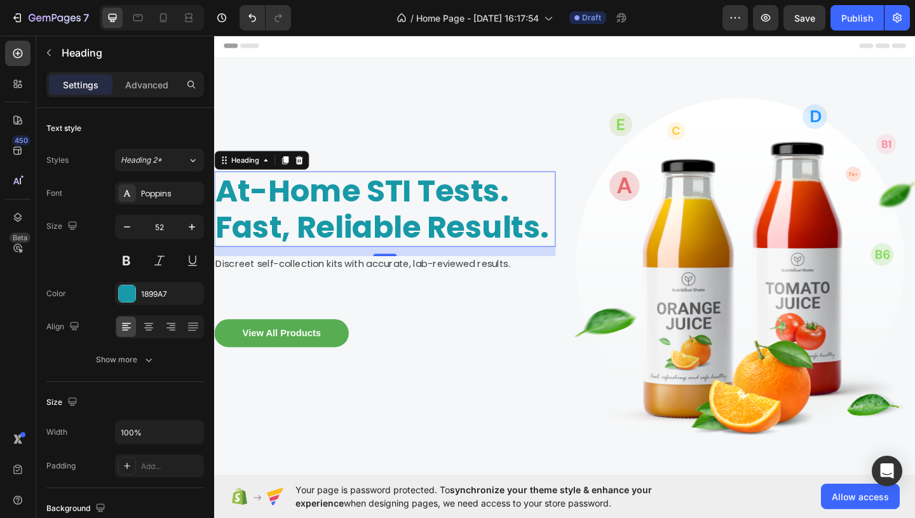
click at [402, 301] on p "Rich Text Editor. Editing area: main" at bounding box center [399, 299] width 369 height 15
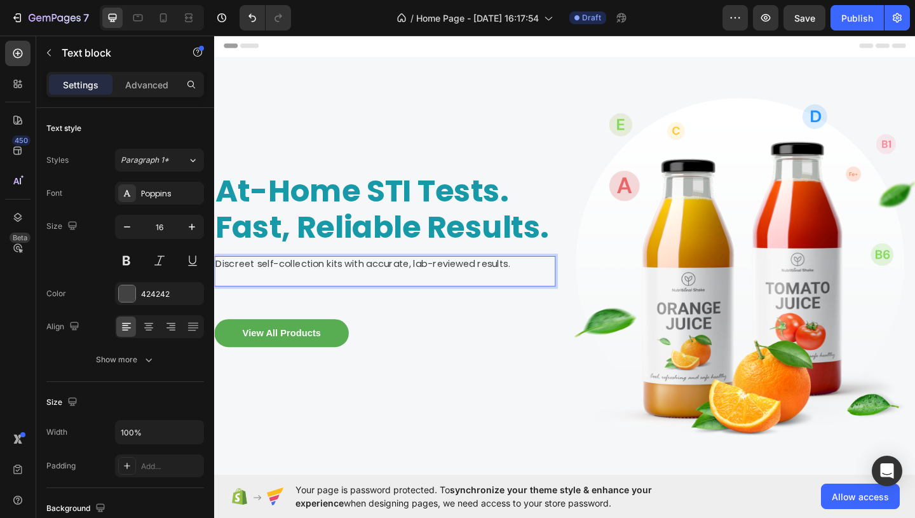
click at [400, 292] on p "Rich Text Editor. Editing area: main" at bounding box center [399, 299] width 369 height 15
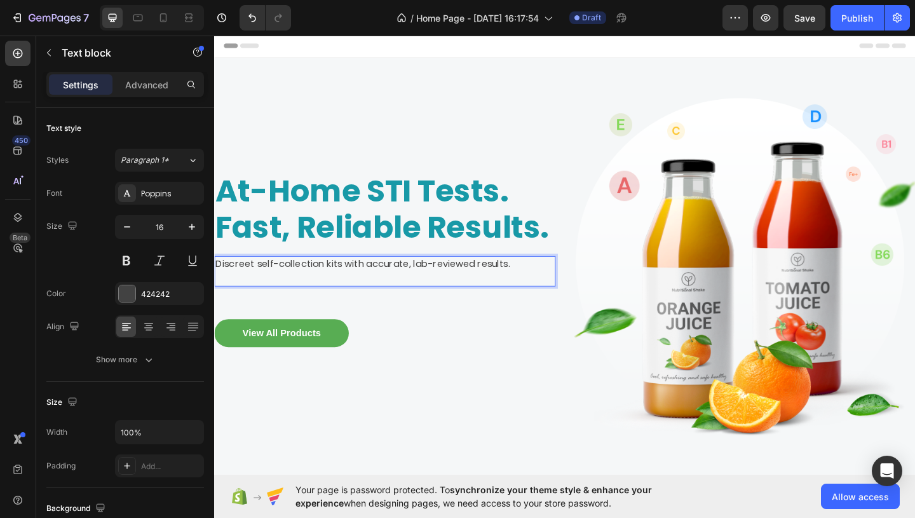
click at [400, 287] on p "Discreet self-collection kits with accurate, lab-reviewed results." at bounding box center [399, 283] width 369 height 15
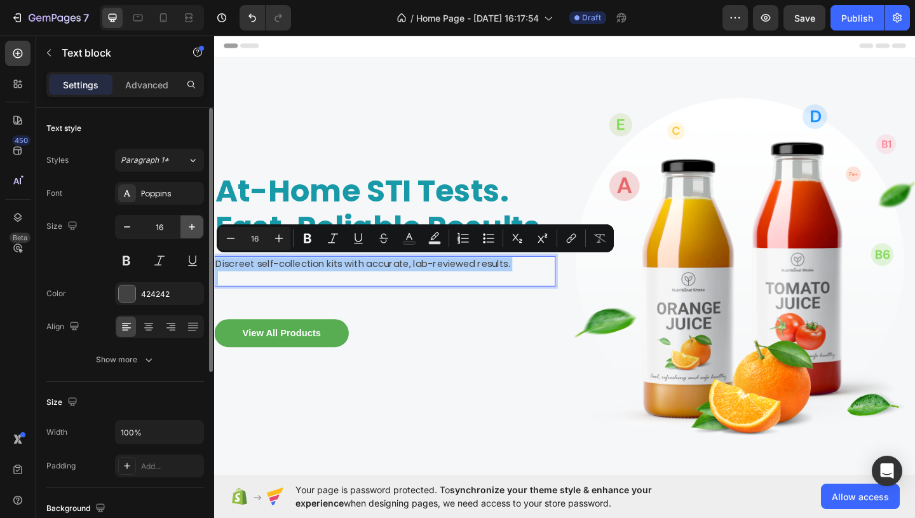
click at [190, 231] on icon "button" at bounding box center [192, 226] width 13 height 13
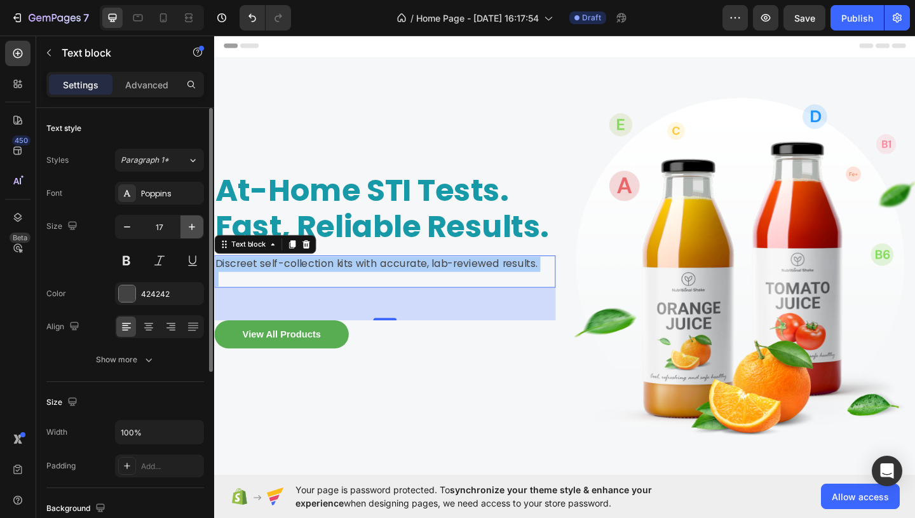
click at [190, 231] on icon "button" at bounding box center [192, 226] width 13 height 13
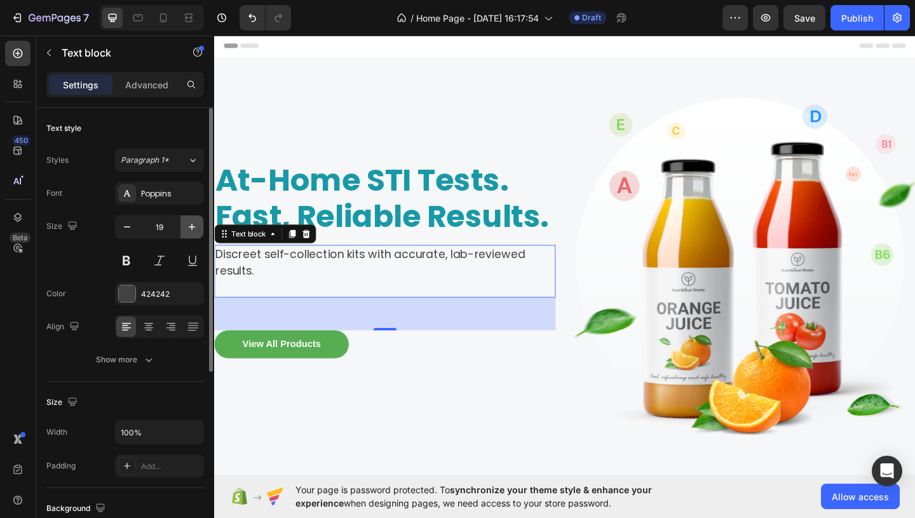
click at [190, 231] on icon "button" at bounding box center [192, 226] width 13 height 13
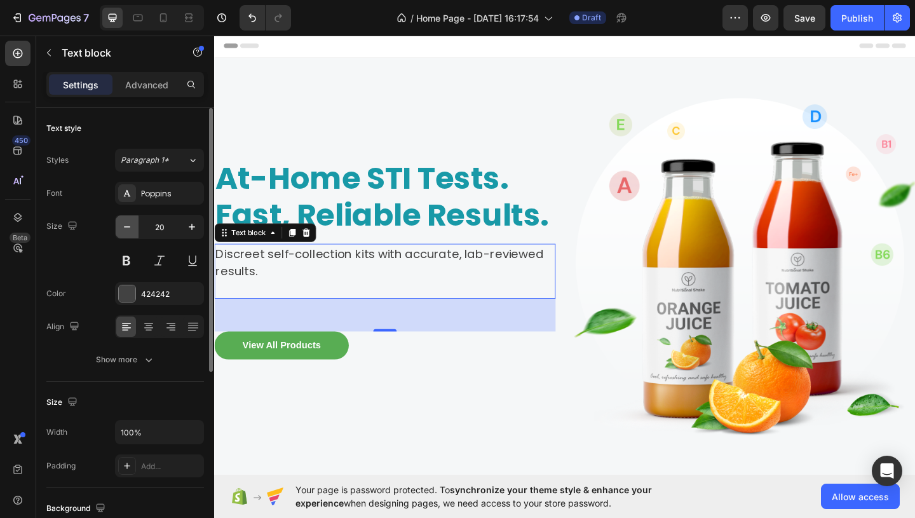
click at [128, 231] on icon "button" at bounding box center [127, 226] width 13 height 13
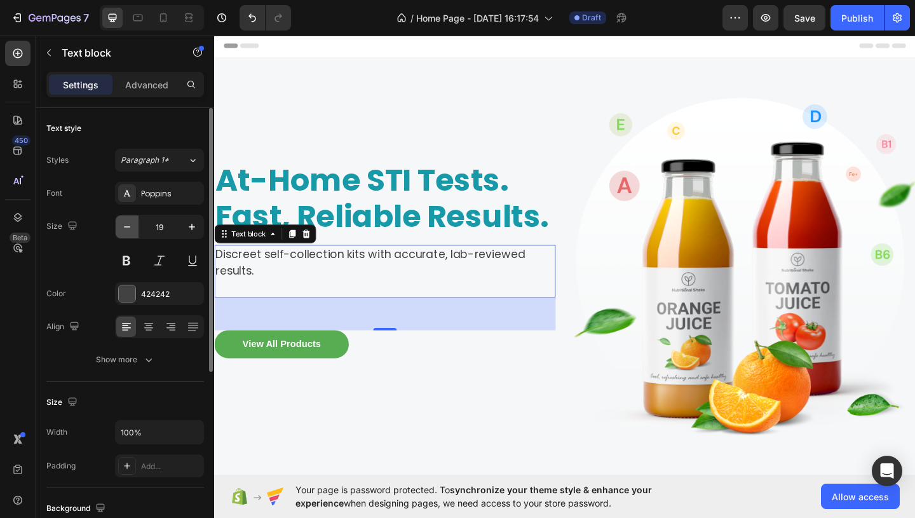
click at [128, 231] on icon "button" at bounding box center [127, 226] width 13 height 13
type input "18"
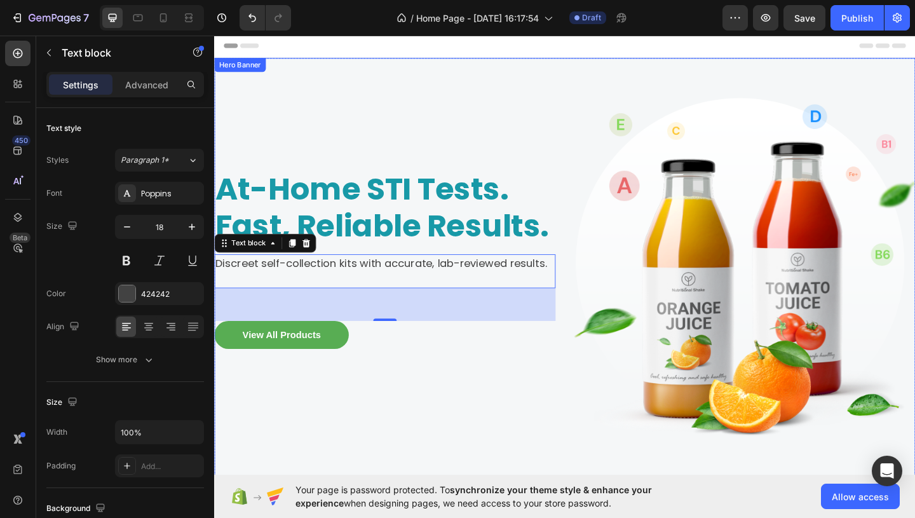
click at [407, 64] on div "At-Home STI Tests. Fast, Reliable Results. Heading Discreet self-collection kit…" at bounding box center [595, 289] width 763 height 458
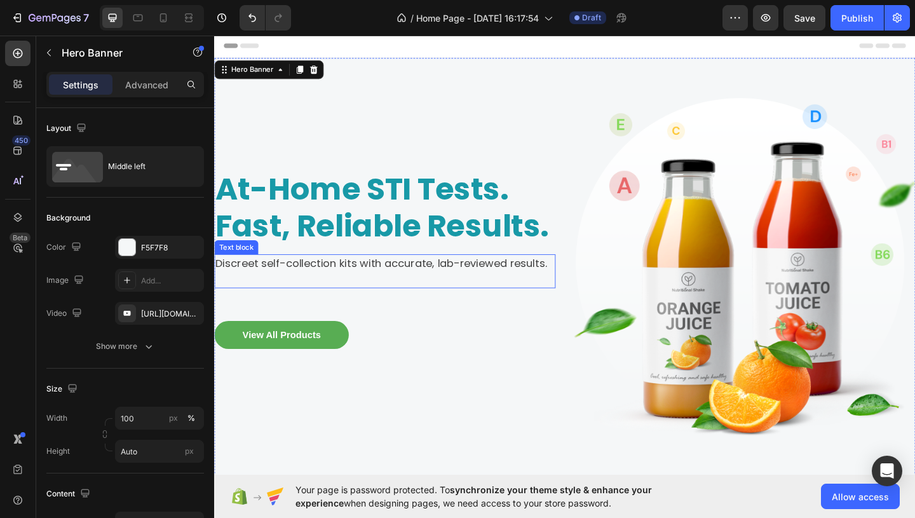
click at [381, 287] on p "Discreet self-collection kits with accurate, lab-reviewed results." at bounding box center [399, 283] width 369 height 17
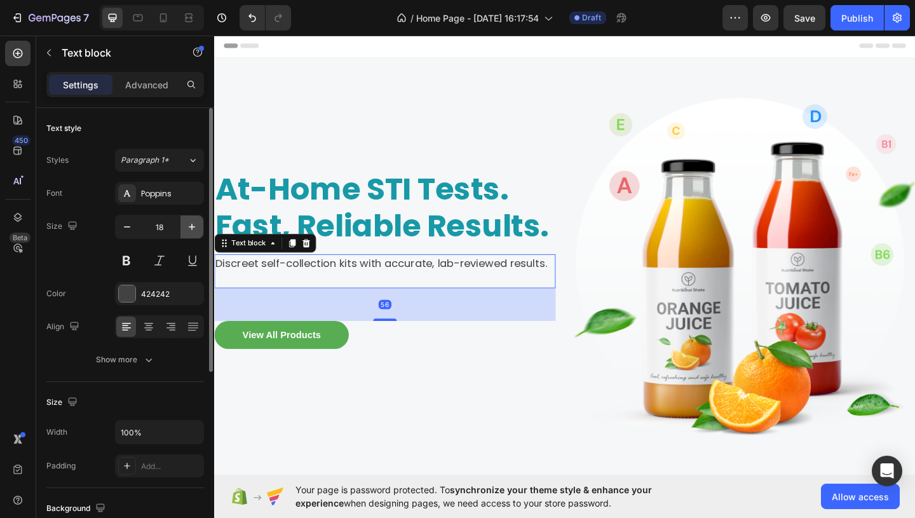
click at [190, 234] on button "button" at bounding box center [191, 226] width 23 height 23
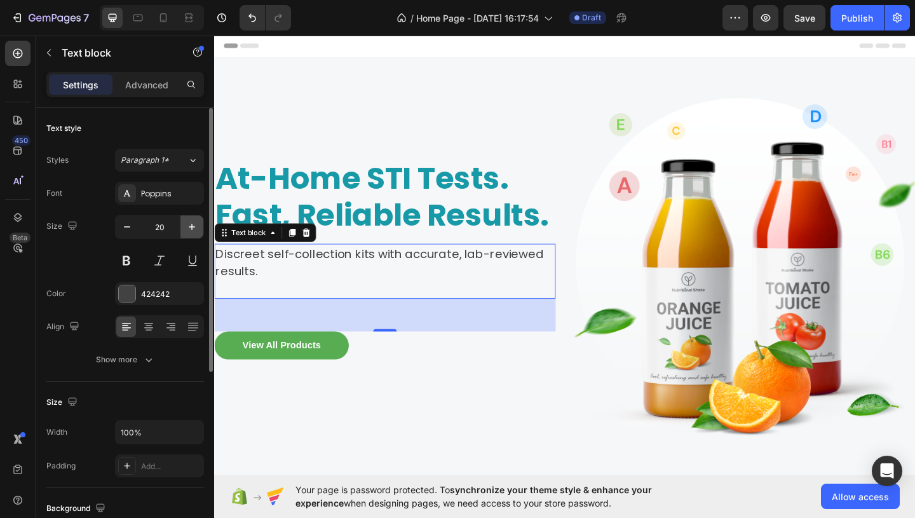
click at [190, 234] on button "button" at bounding box center [191, 226] width 23 height 23
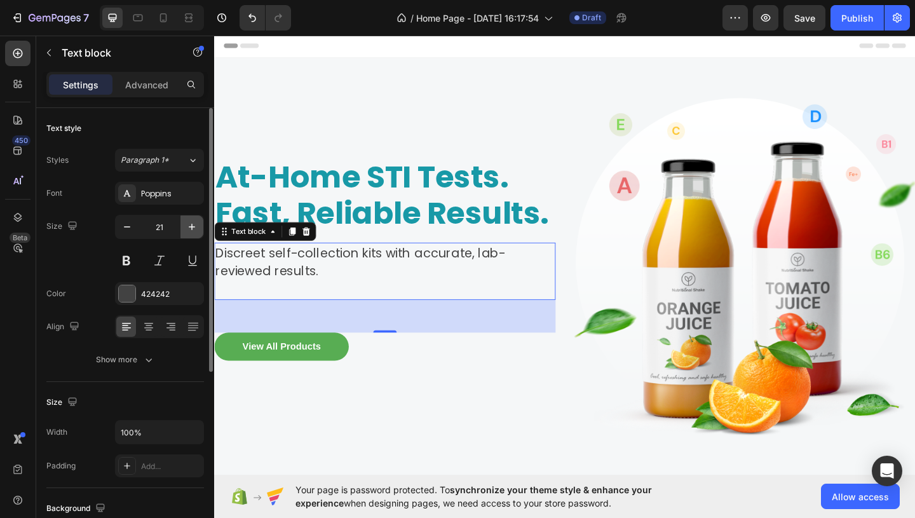
click at [190, 234] on button "button" at bounding box center [191, 226] width 23 height 23
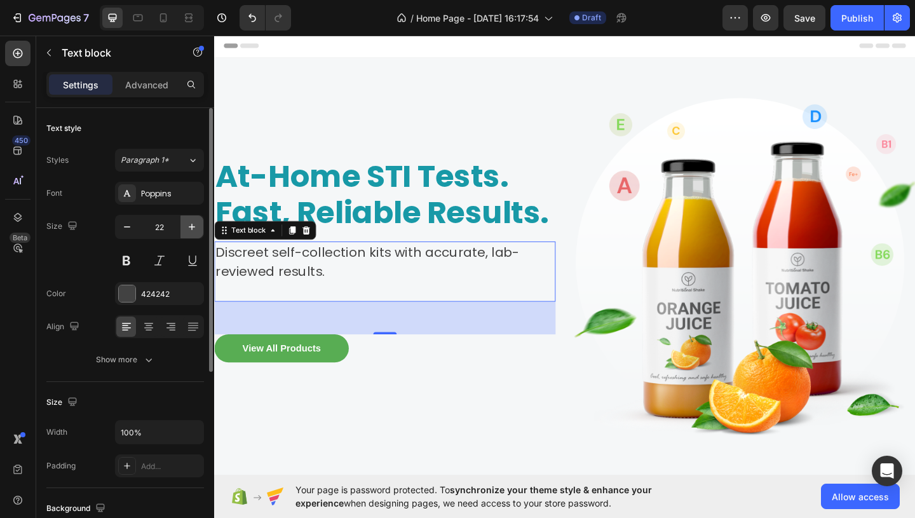
click at [190, 234] on button "button" at bounding box center [191, 226] width 23 height 23
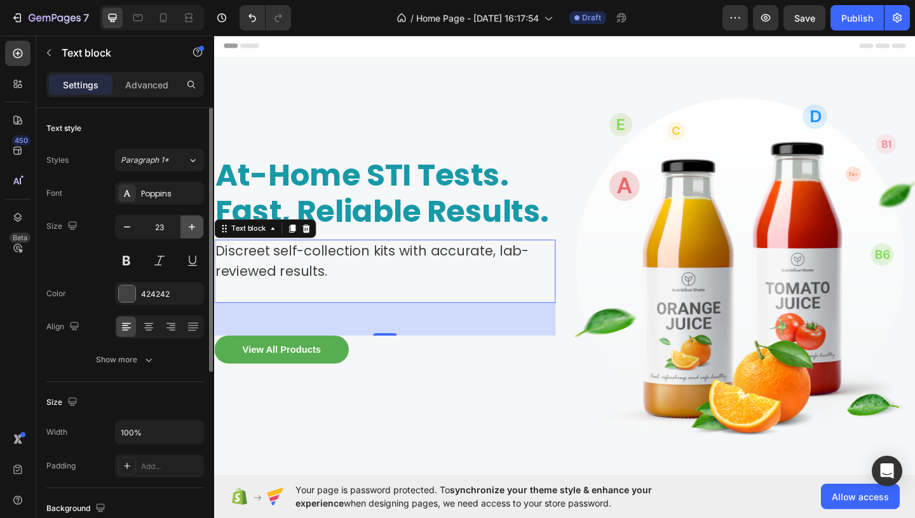
click at [190, 234] on button "button" at bounding box center [191, 226] width 23 height 23
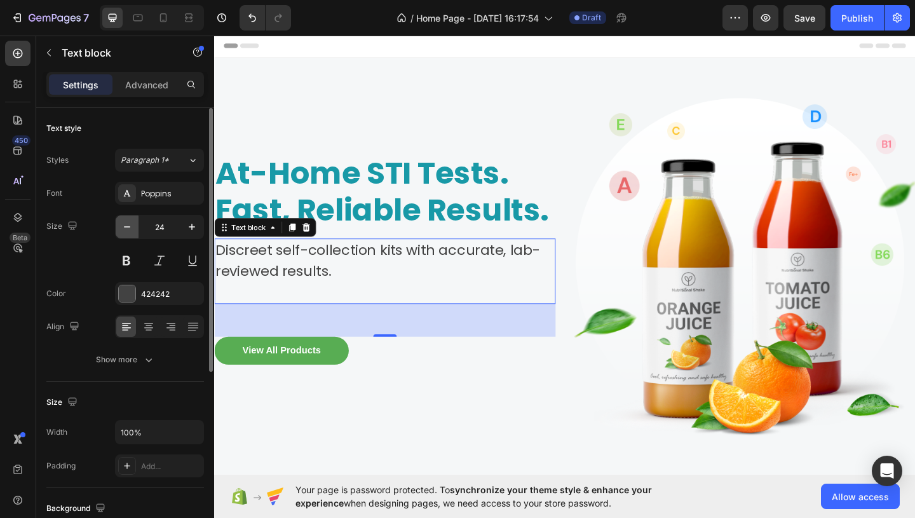
click at [130, 221] on icon "button" at bounding box center [127, 226] width 13 height 13
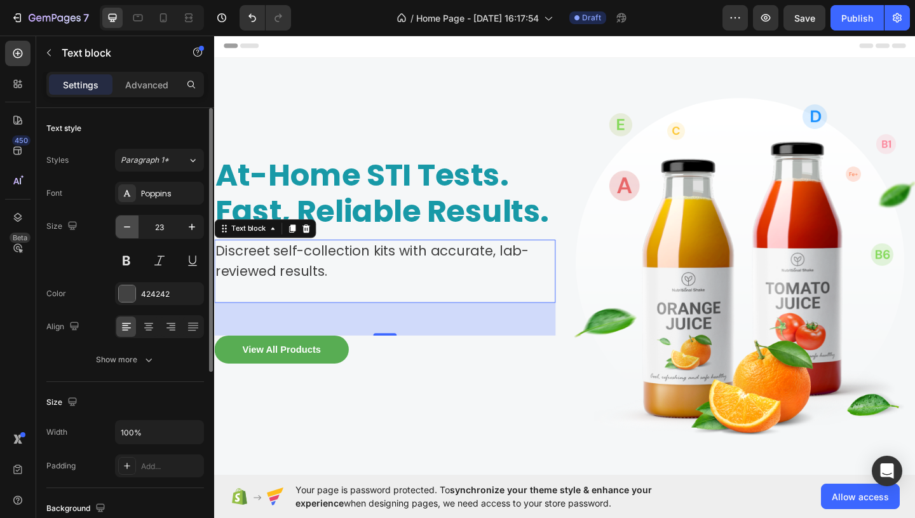
click at [130, 221] on icon "button" at bounding box center [127, 226] width 13 height 13
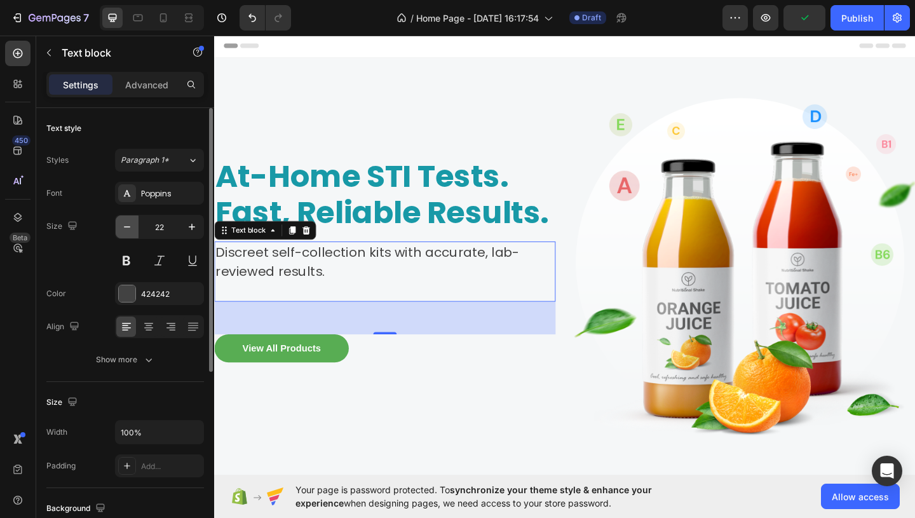
click at [130, 221] on icon "button" at bounding box center [127, 226] width 13 height 13
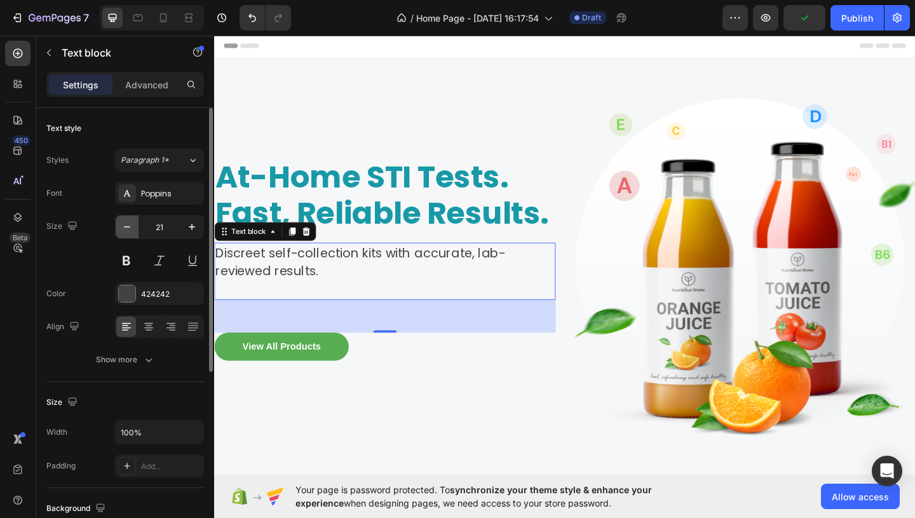
click at [130, 221] on icon "button" at bounding box center [127, 226] width 13 height 13
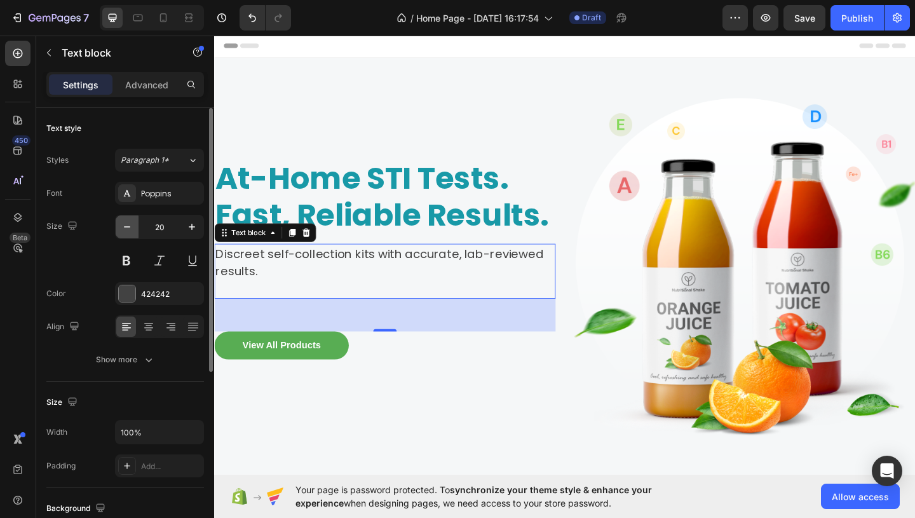
click at [130, 221] on icon "button" at bounding box center [127, 226] width 13 height 13
type input "19"
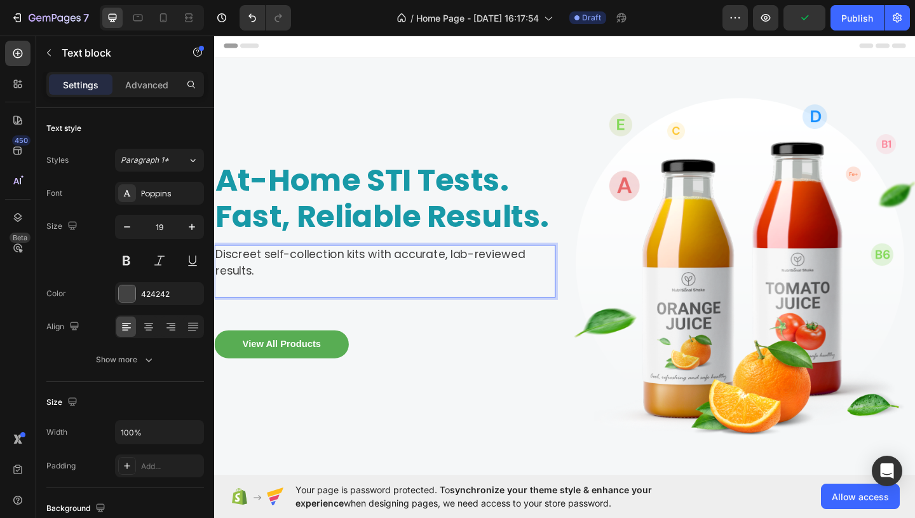
click at [288, 275] on p "Discreet self-collection kits with accurate, lab-reviewed results." at bounding box center [399, 282] width 369 height 36
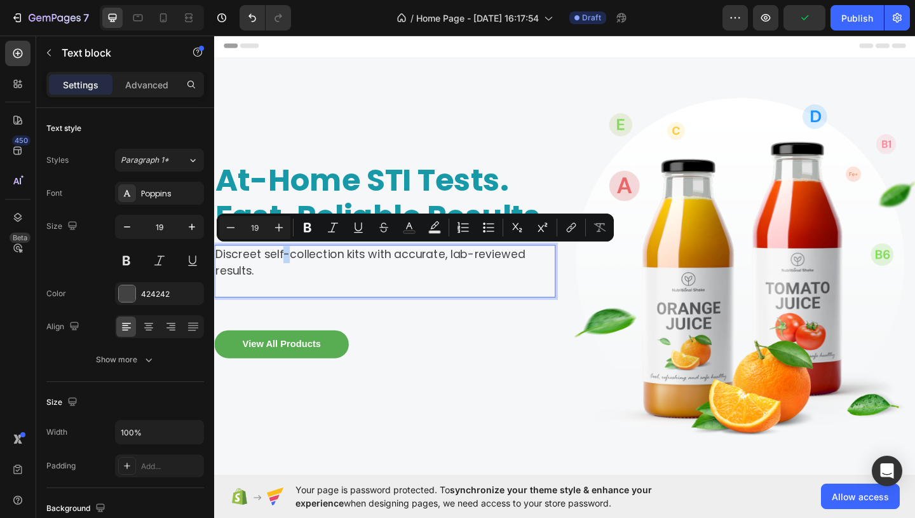
click at [288, 275] on p "Discreet self-collection kits with accurate, lab-reviewed results." at bounding box center [399, 282] width 369 height 36
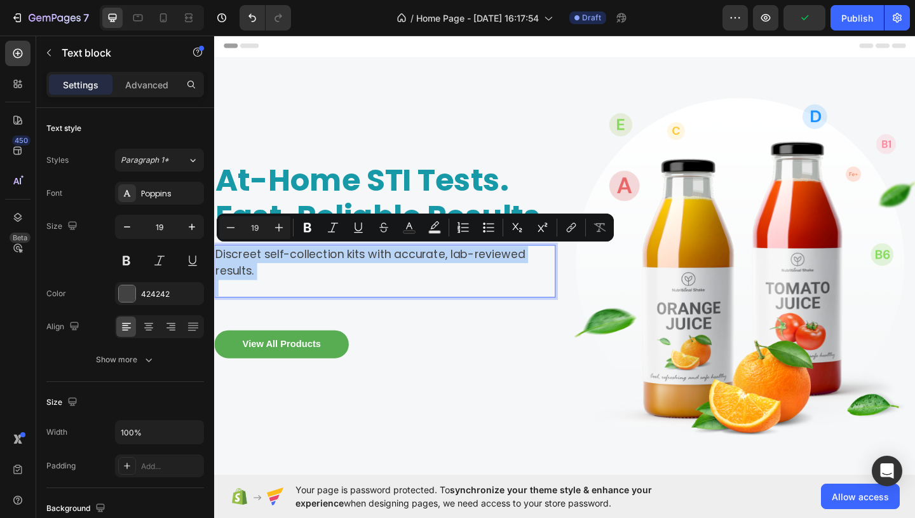
click at [300, 281] on p "Discreet self-collection kits with accurate, lab-reviewed results." at bounding box center [399, 282] width 369 height 36
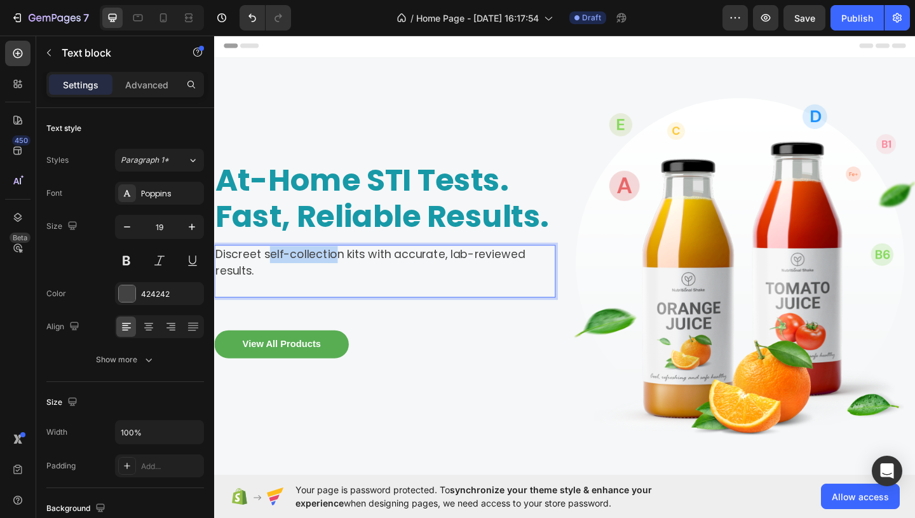
drag, startPoint x: 275, startPoint y: 275, endPoint x: 348, endPoint y: 271, distance: 73.2
click at [348, 271] on p "Discreet self-collection kits with accurate, lab-reviewed results." at bounding box center [399, 282] width 369 height 36
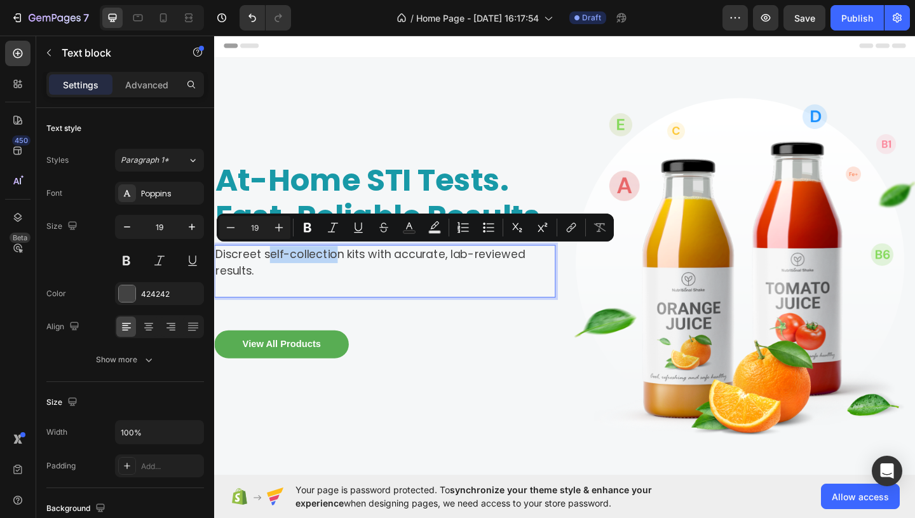
click at [288, 288] on p "Discreet self-collection kits with accurate, lab-reviewed results." at bounding box center [399, 282] width 369 height 36
drag, startPoint x: 272, startPoint y: 275, endPoint x: 352, endPoint y: 275, distance: 80.1
click at [352, 275] on p "Discreet self-collection kits with accurate, lab-reviewed results." at bounding box center [399, 282] width 369 height 36
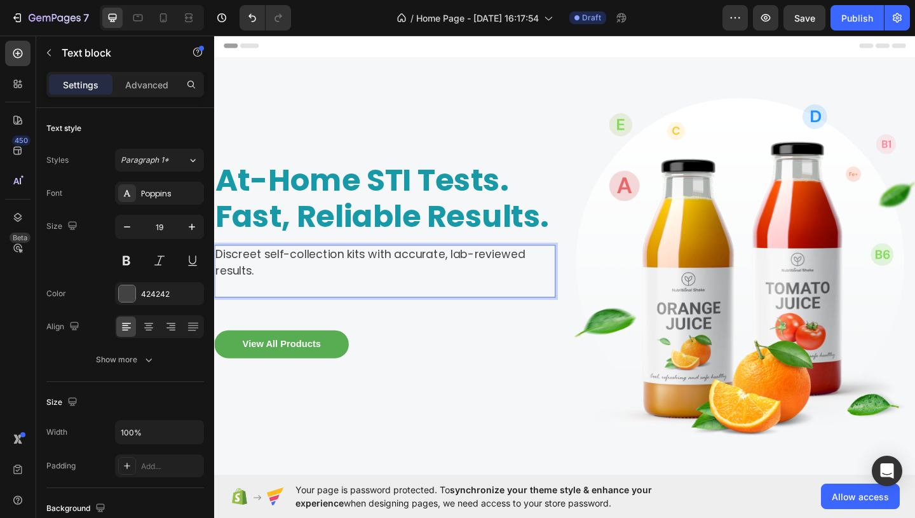
click at [270, 275] on p "Discreet self-collection kits with accurate, lab-reviewed results." at bounding box center [399, 282] width 369 height 36
drag, startPoint x: 270, startPoint y: 275, endPoint x: 355, endPoint y: 278, distance: 84.6
click at [355, 278] on p "Discreet self-collection kits with accurate, lab-reviewed results." at bounding box center [399, 282] width 369 height 36
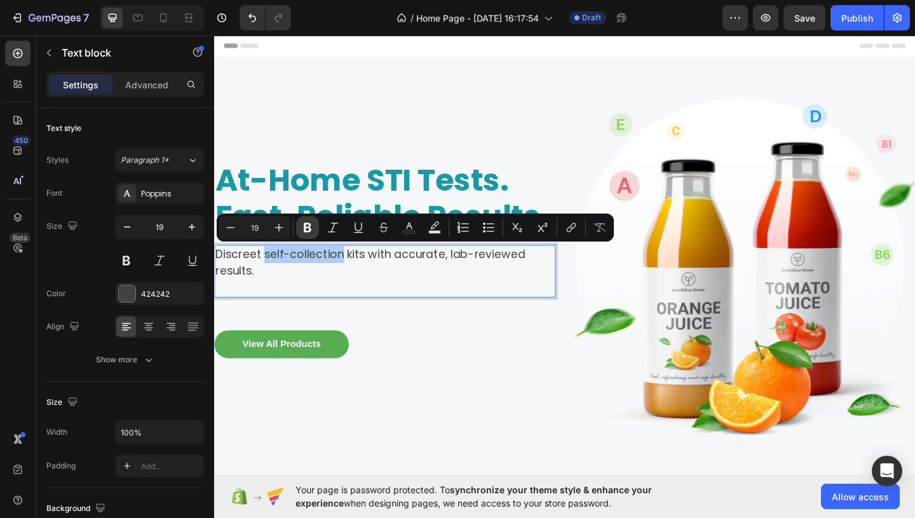
click at [309, 226] on icon "Editor contextual toolbar" at bounding box center [308, 228] width 8 height 10
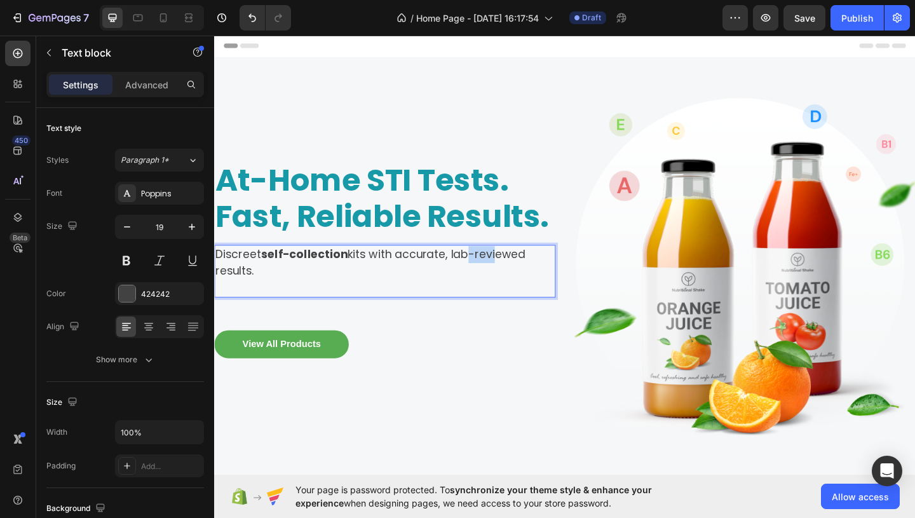
drag, startPoint x: 480, startPoint y: 276, endPoint x: 515, endPoint y: 279, distance: 34.4
click at [515, 279] on p "Discreet self-collection kits with accurate, lab-reviewed results." at bounding box center [399, 282] width 369 height 36
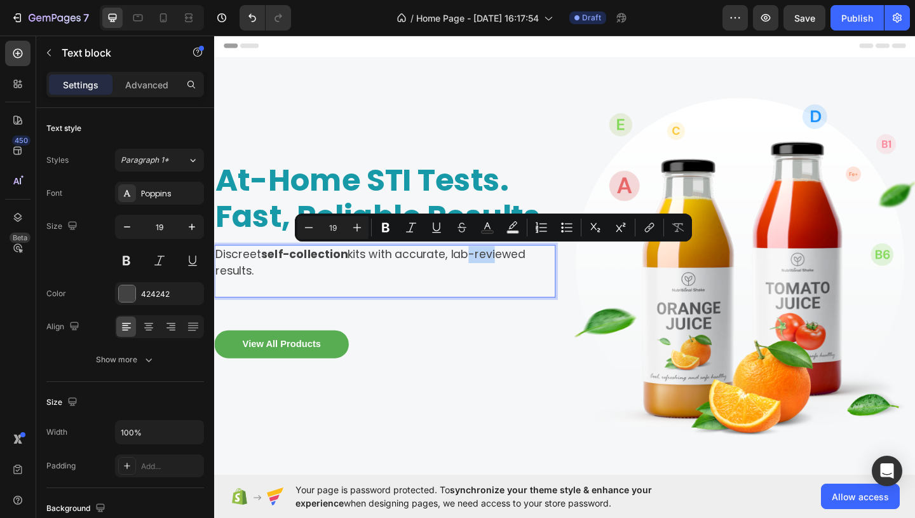
click at [513, 287] on p "Discreet self-collection kits with accurate, lab-reviewed results." at bounding box center [399, 282] width 369 height 36
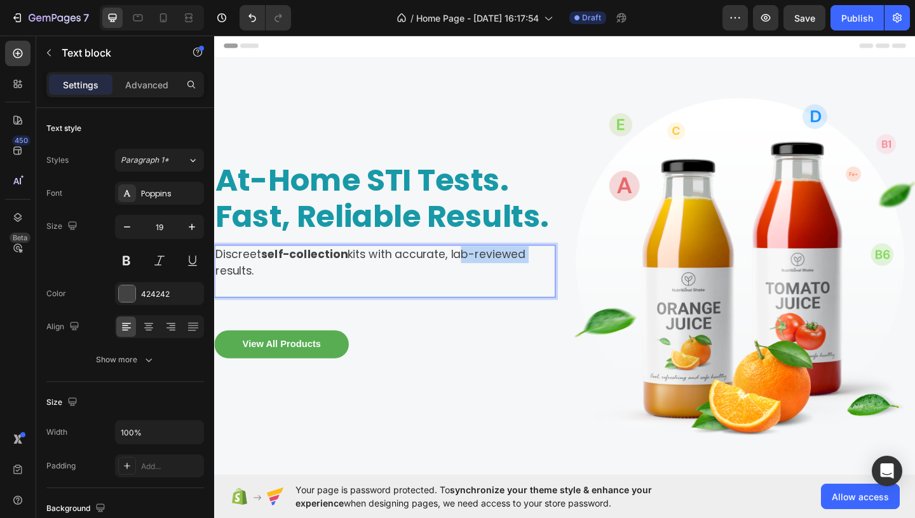
drag, startPoint x: 479, startPoint y: 275, endPoint x: 546, endPoint y: 277, distance: 66.8
click at [550, 277] on p "Discreet self-collection kits with accurate, lab-reviewed results." at bounding box center [399, 282] width 369 height 36
click at [546, 277] on p "Discreet self-collection kits with accurate, lab-reviewed results." at bounding box center [399, 282] width 369 height 36
click at [262, 279] on p "Discreet self-collection kits with accurate, lab-reviewed results." at bounding box center [399, 282] width 369 height 36
click at [266, 273] on p "reviled yDiscreetl self-collection kits with accurate, lab-reviewed results." at bounding box center [399, 282] width 369 height 36
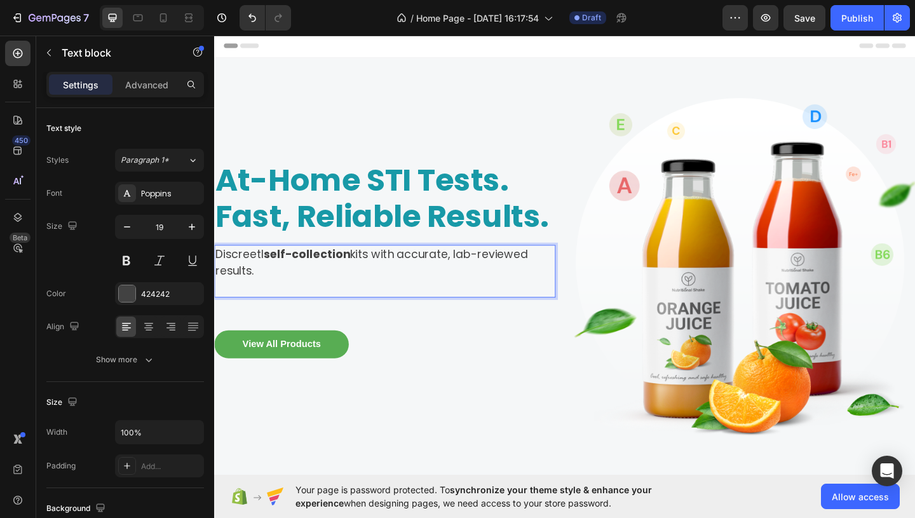
click at [271, 274] on strong "self-collection" at bounding box center [315, 272] width 94 height 17
click at [268, 281] on strong "self-collection" at bounding box center [315, 272] width 94 height 17
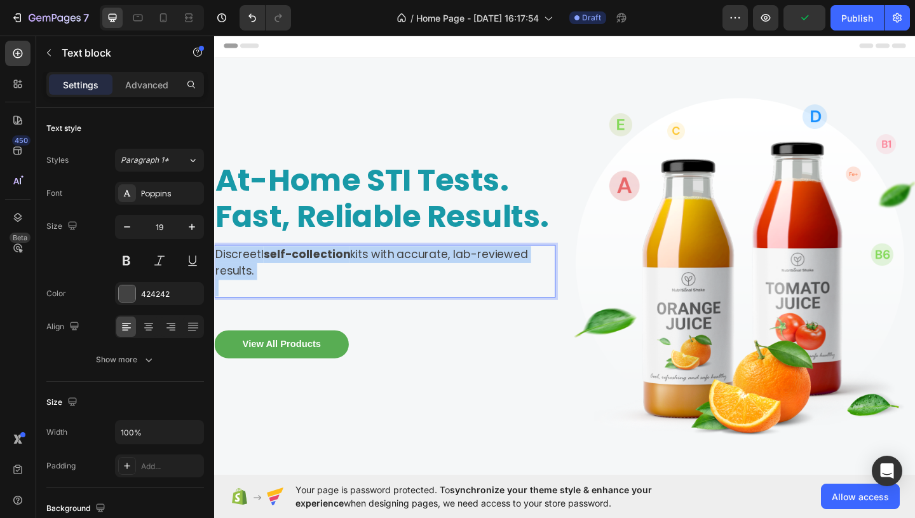
click at [271, 279] on strong "self-collection" at bounding box center [315, 272] width 94 height 17
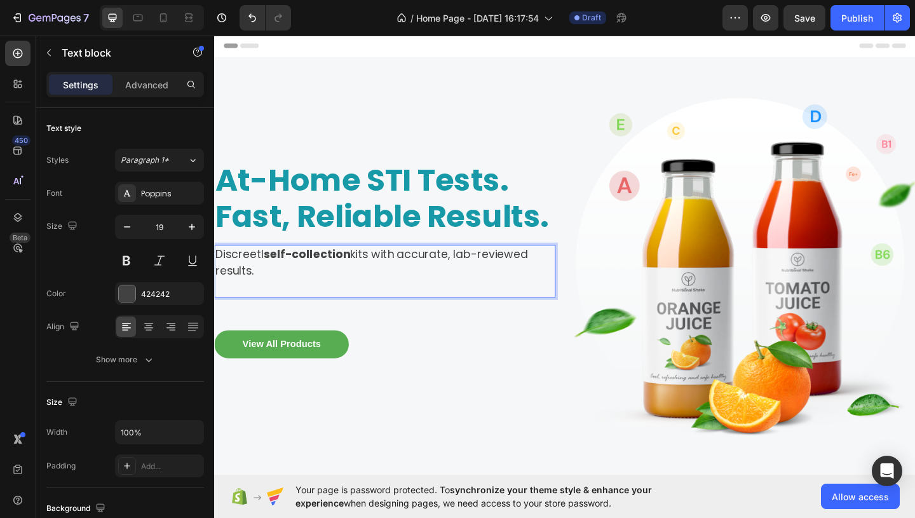
click at [270, 275] on strong "self-collection" at bounding box center [315, 272] width 94 height 17
click at [268, 272] on strong "self-collection" at bounding box center [312, 272] width 94 height 17
drag, startPoint x: 475, startPoint y: 276, endPoint x: 537, endPoint y: 274, distance: 62.3
click at [537, 274] on p "Discreet self-collection kits with accurate, lab-reviewed results." at bounding box center [399, 282] width 369 height 36
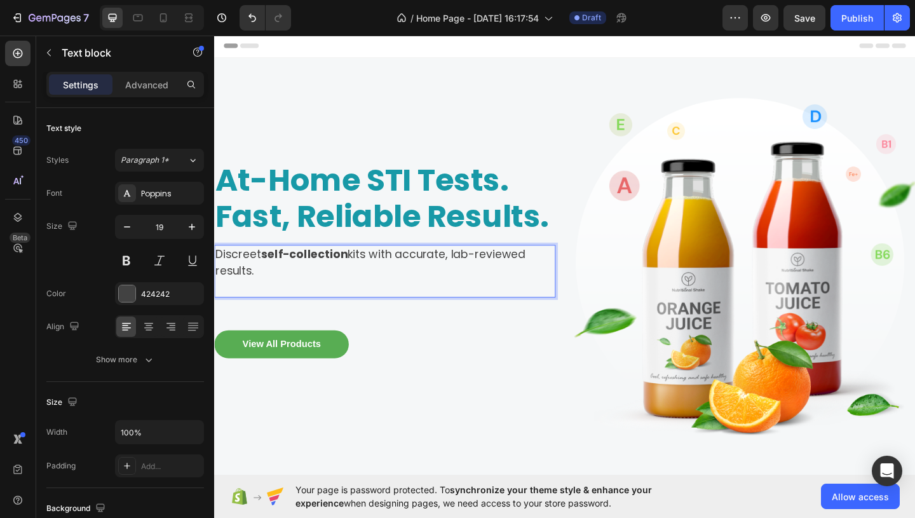
click at [477, 276] on p "Discreet self-collection kits with accurate, lab-reviewed results." at bounding box center [399, 282] width 369 height 36
drag, startPoint x: 475, startPoint y: 276, endPoint x: 524, endPoint y: 280, distance: 49.1
click at [524, 280] on p "Discreet self-collection kits with accurate, lab-reviewed results." at bounding box center [399, 282] width 369 height 36
click at [478, 278] on p "Discreet self-collection kits with accurate, lab-reviewed results." at bounding box center [399, 282] width 369 height 36
drag, startPoint x: 473, startPoint y: 275, endPoint x: 555, endPoint y: 275, distance: 81.3
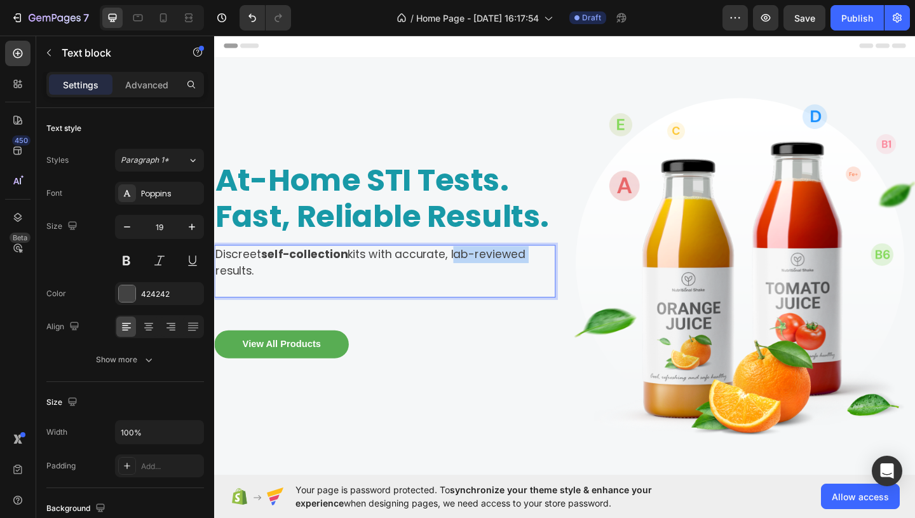
click at [555, 275] on p "Discreet self-collection kits with accurate, lab-reviewed results." at bounding box center [399, 282] width 369 height 36
click at [130, 266] on button at bounding box center [126, 260] width 23 height 23
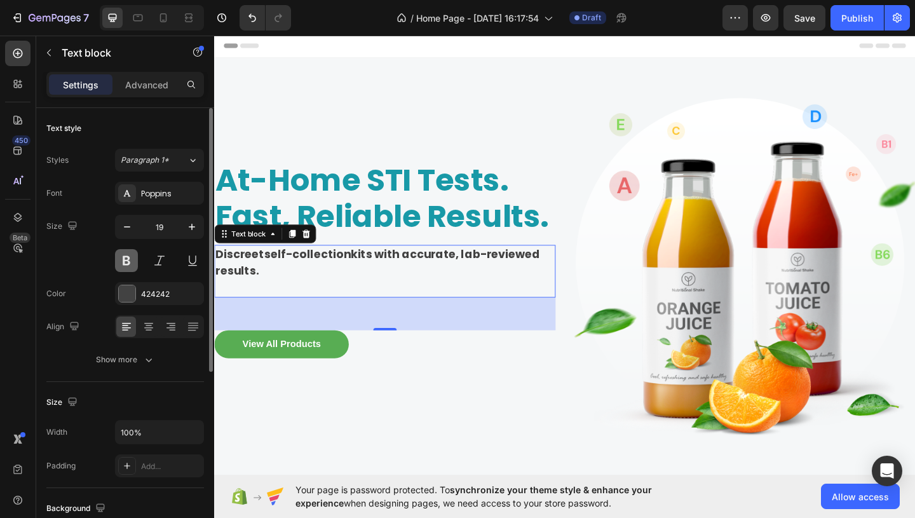
click at [132, 261] on button at bounding box center [126, 260] width 23 height 23
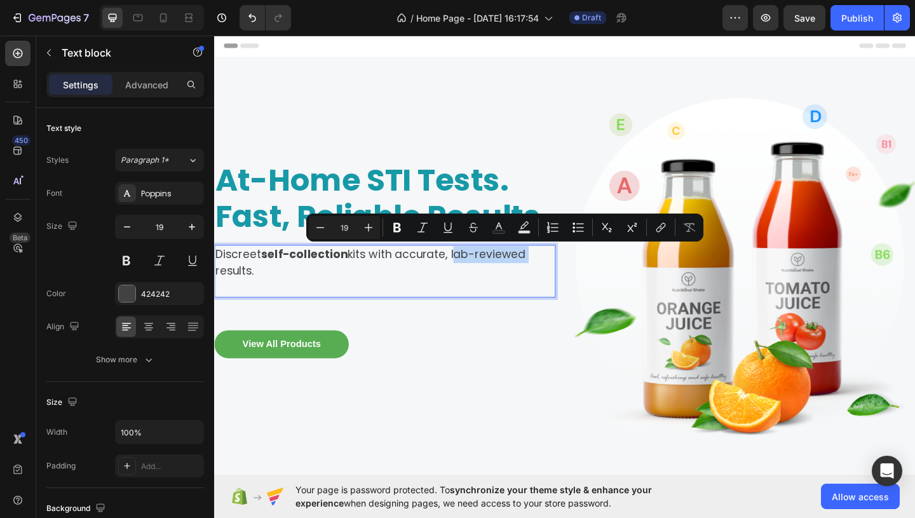
drag, startPoint x: 555, startPoint y: 274, endPoint x: 473, endPoint y: 275, distance: 82.0
click at [473, 275] on p "Discreet self-collection kits with accurate, lab-reviewed results." at bounding box center [399, 282] width 369 height 36
click at [402, 233] on icon "Editor contextual toolbar" at bounding box center [397, 227] width 13 height 13
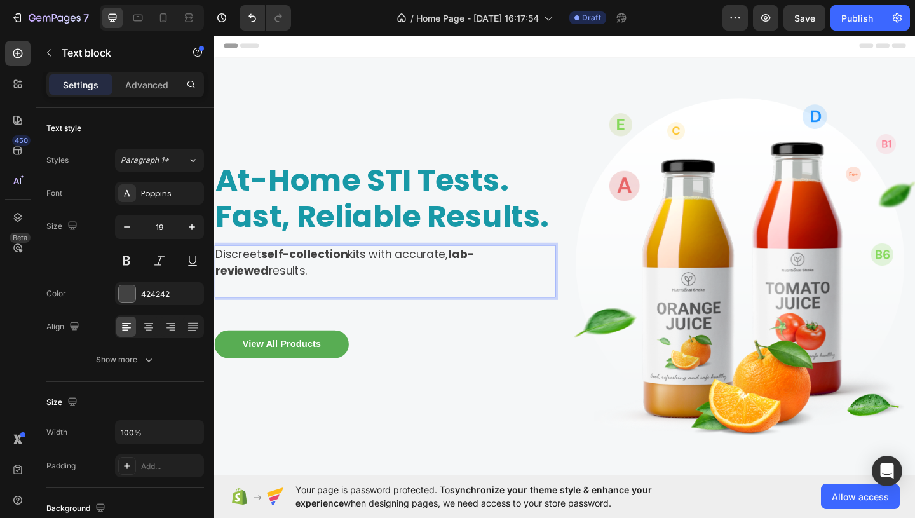
click at [419, 309] on p "Rich Text Editor. Editing area: main" at bounding box center [399, 310] width 369 height 18
click at [403, 304] on p "Rich Text Editor. Editing area: main" at bounding box center [399, 310] width 369 height 18
click at [357, 286] on p "Discreet self-collection kits with accurate, lab-reviewed results." at bounding box center [399, 282] width 369 height 36
click at [299, 299] on p "Discreet self-collection kits with accurate, lab-reviewed results." at bounding box center [399, 282] width 369 height 36
click at [349, 299] on p "Discreet self-collection kits with accurate, lab-reviewed results. D" at bounding box center [399, 282] width 369 height 36
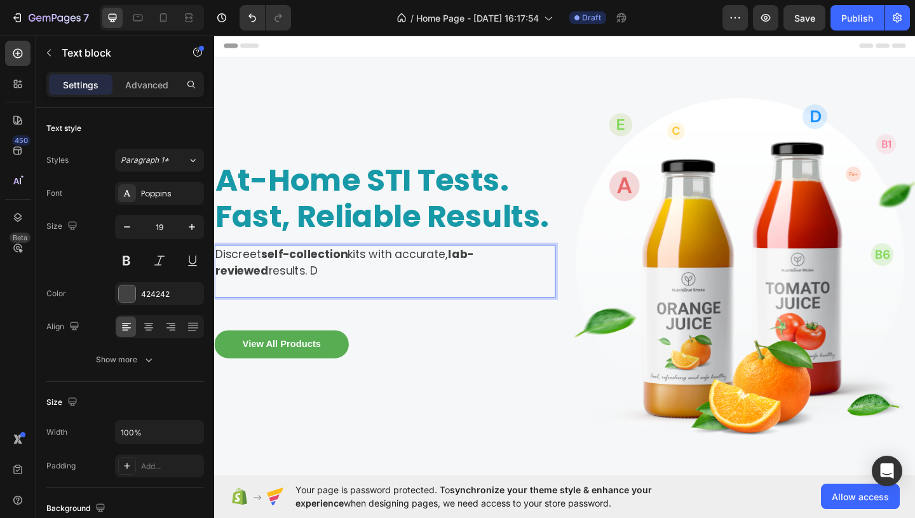
click at [349, 299] on p "Discreet self-collection kits with accurate, lab-reviewed results. D" at bounding box center [399, 282] width 369 height 36
click at [313, 294] on p "Discreet self-collection kits with accurate, lab-reviewed l results. De" at bounding box center [399, 282] width 369 height 36
click at [351, 303] on p "Rich Text Editor. Editing area: main" at bounding box center [399, 310] width 369 height 18
click at [311, 287] on p "Discreet self-collection kits with accurate, lab-reviewed l results. Del" at bounding box center [399, 282] width 369 height 36
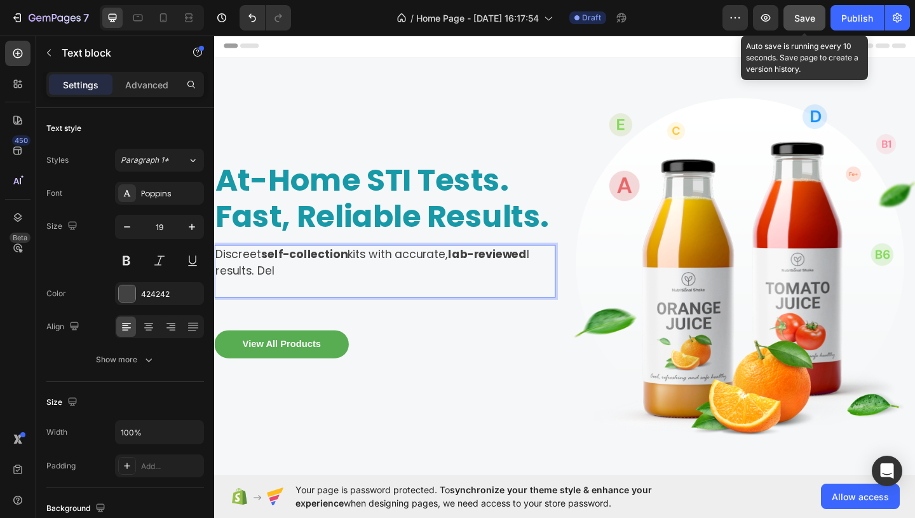
click at [799, 18] on span "Save" at bounding box center [804, 18] width 21 height 11
click at [323, 291] on p "Discreet self-collection kits with accurate, lab-reviewed l results. Del" at bounding box center [399, 282] width 369 height 36
click at [304, 247] on p "At-Home STI Tests. Fast, Reliable Results." at bounding box center [399, 212] width 369 height 79
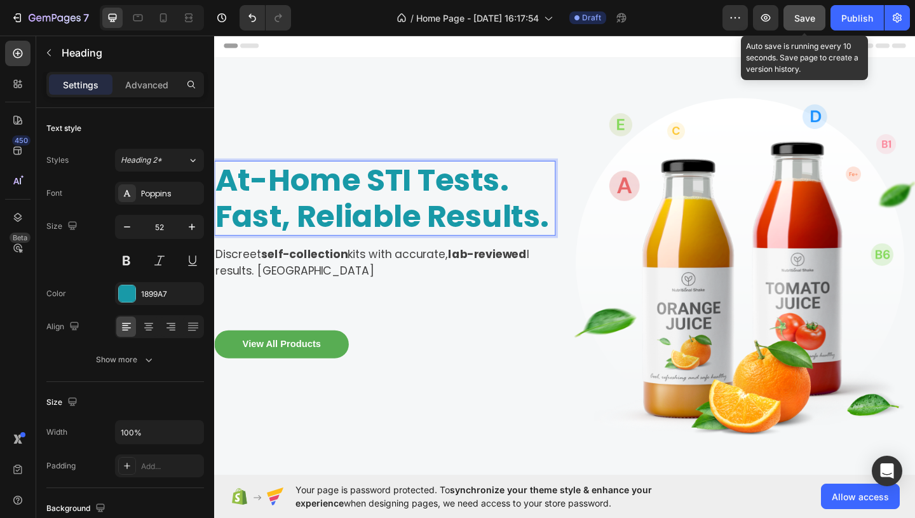
click at [567, 243] on p "At-Home STI Tests. Fast, Reliable Results." at bounding box center [399, 212] width 369 height 79
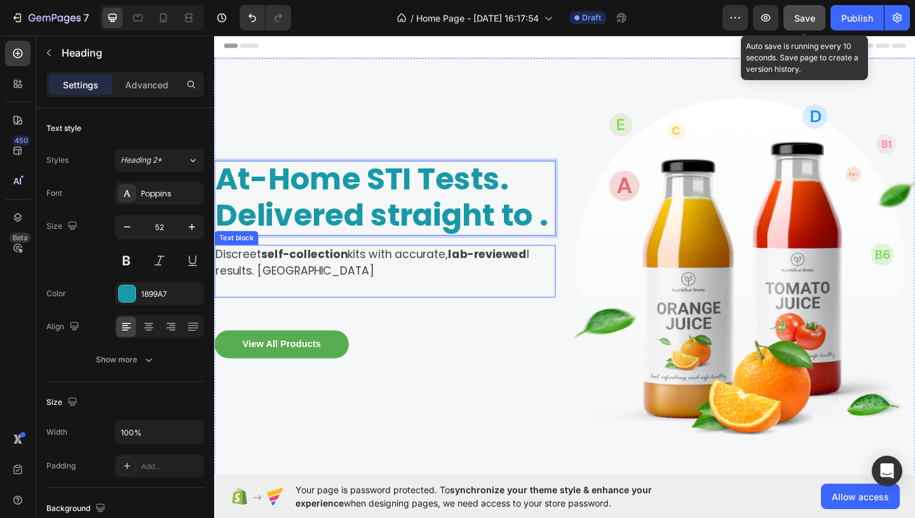
scroll to position [1, 0]
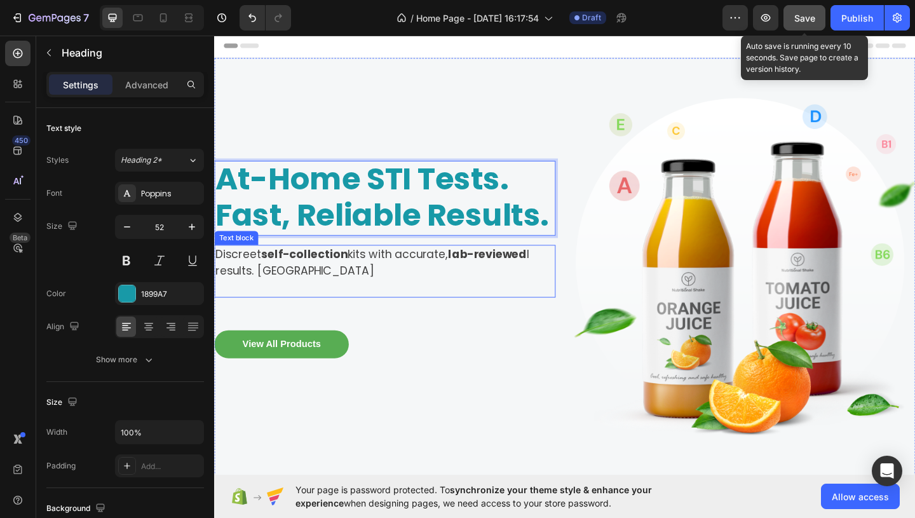
click at [332, 294] on p "Discreet self-collection kits with accurate, lab-reviewed l results. [GEOGRAPHI…" at bounding box center [399, 282] width 369 height 36
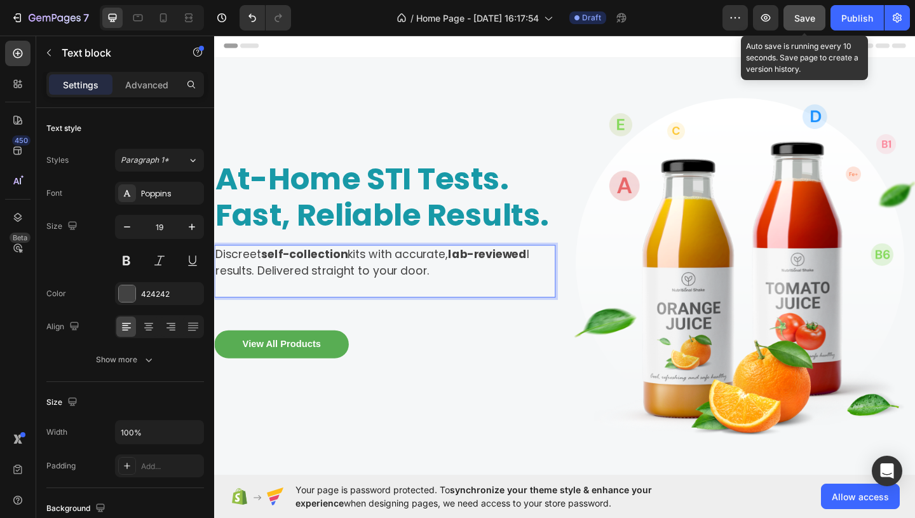
click at [218, 287] on p "Discreet self-collection kits with accurate, lab-reviewed l results. Delivered …" at bounding box center [399, 282] width 369 height 36
click at [219, 294] on p "Discreet self-collection kits with accurate, lab-reviewed l results. Delivered …" at bounding box center [399, 282] width 369 height 36
click at [403, 296] on p "Discreet self-collection kits with accurate, lab-reviewed results. Delivered st…" at bounding box center [399, 282] width 369 height 36
drag, startPoint x: 263, startPoint y: 294, endPoint x: 316, endPoint y: 293, distance: 53.4
click at [316, 293] on p "Discreet self-collection kits with accurate, lab-reviewed results. Delivered st…" at bounding box center [399, 282] width 369 height 36
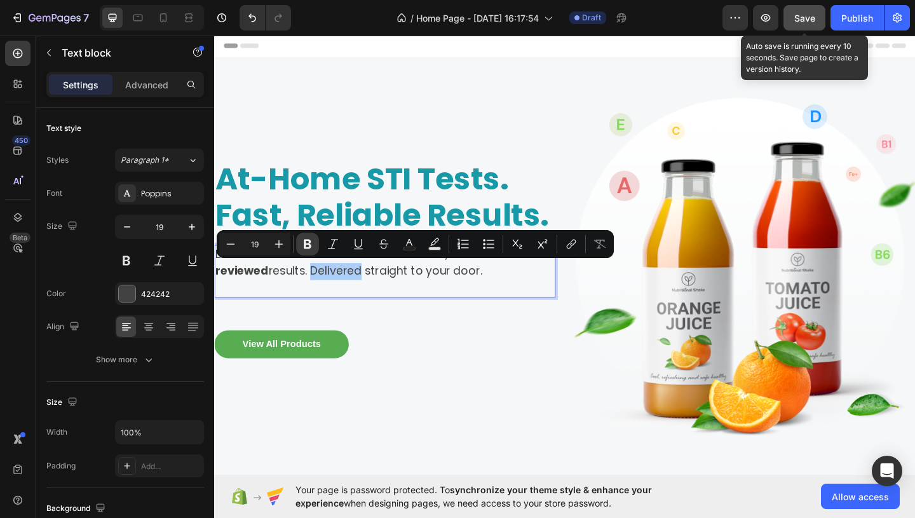
click at [309, 244] on icon "Editor contextual toolbar" at bounding box center [308, 245] width 8 height 10
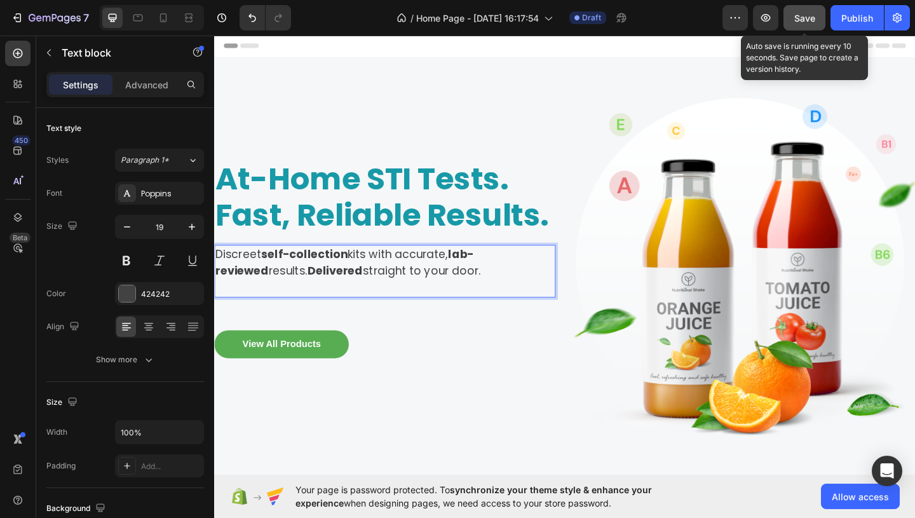
click at [325, 301] on p "Rich Text Editor. Editing area: main" at bounding box center [399, 310] width 369 height 18
drag, startPoint x: 265, startPoint y: 275, endPoint x: 218, endPoint y: 278, distance: 47.1
click at [218, 278] on p "Discreet self-collection kits with accurate, lab-reviewed results. Delivered st…" at bounding box center [399, 282] width 369 height 36
click at [126, 261] on button at bounding box center [126, 260] width 23 height 23
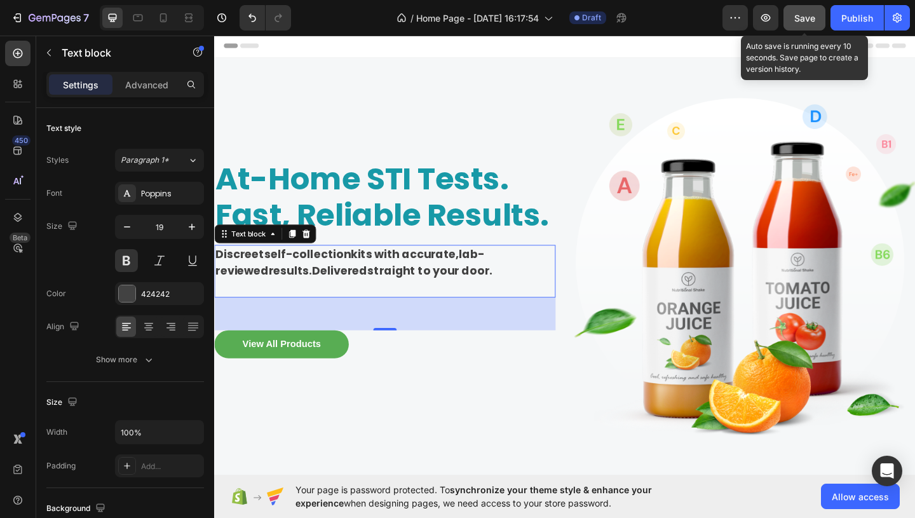
click at [320, 289] on strong "Delivered" at bounding box center [350, 291] width 60 height 17
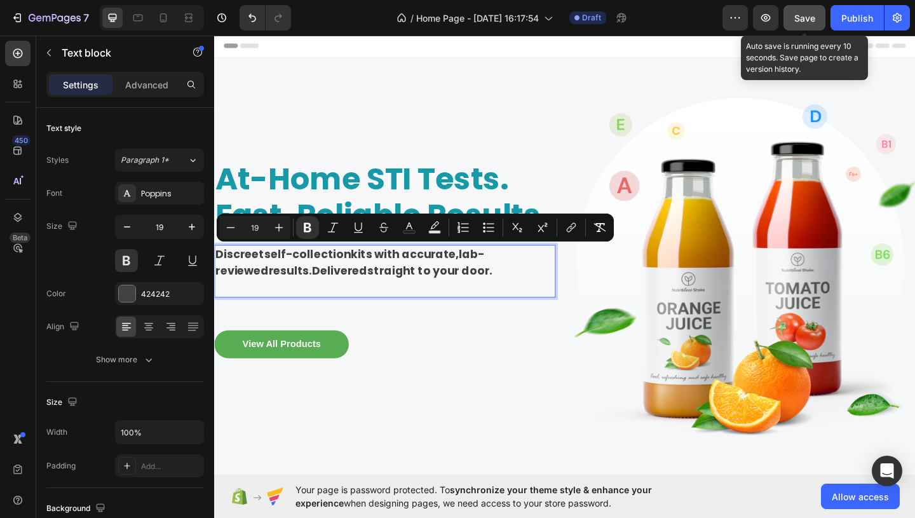
drag, startPoint x: 272, startPoint y: 274, endPoint x: 459, endPoint y: 275, distance: 186.8
click at [468, 276] on p "Discreet self-collection kits with accurate, lab-reviewed results. Delivered st…" at bounding box center [399, 282] width 369 height 36
click at [459, 275] on p "Discreet self-collection kits with accurate, lab-reviewed results. Delivered st…" at bounding box center [399, 282] width 369 height 36
drag, startPoint x: 459, startPoint y: 294, endPoint x: 213, endPoint y: 266, distance: 248.1
click at [214, 266] on html "Header At-Home STI Tests. Fast, Reliable Results. Heading Discreet self-collect…" at bounding box center [595, 367] width 763 height 667
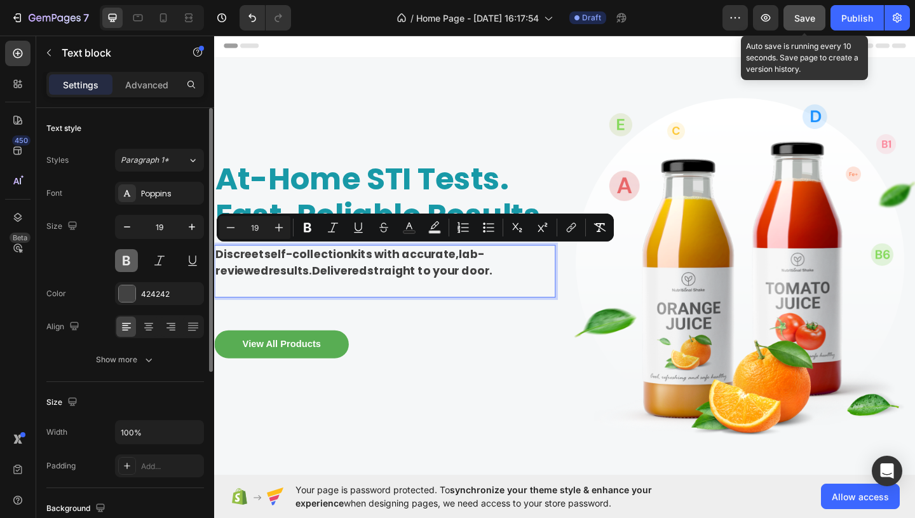
click at [128, 254] on button at bounding box center [126, 260] width 23 height 23
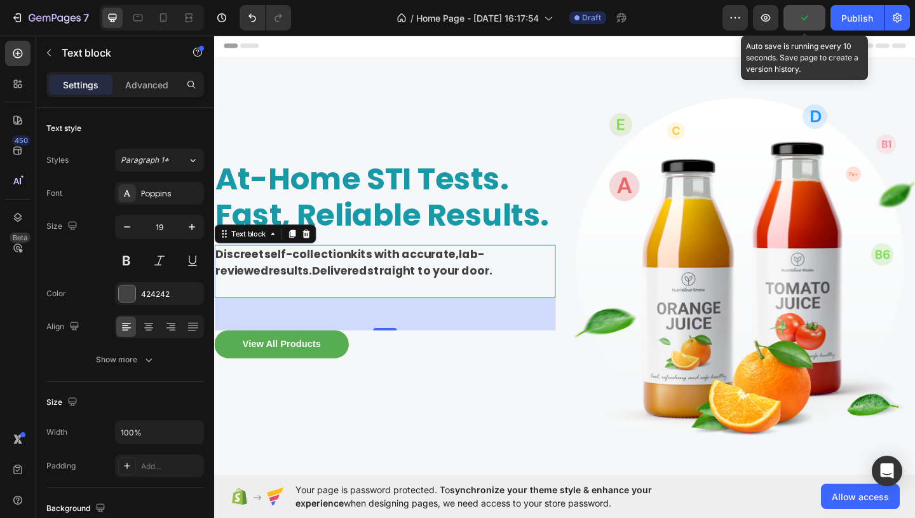
click at [320, 295] on strong "Delivered" at bounding box center [350, 291] width 60 height 17
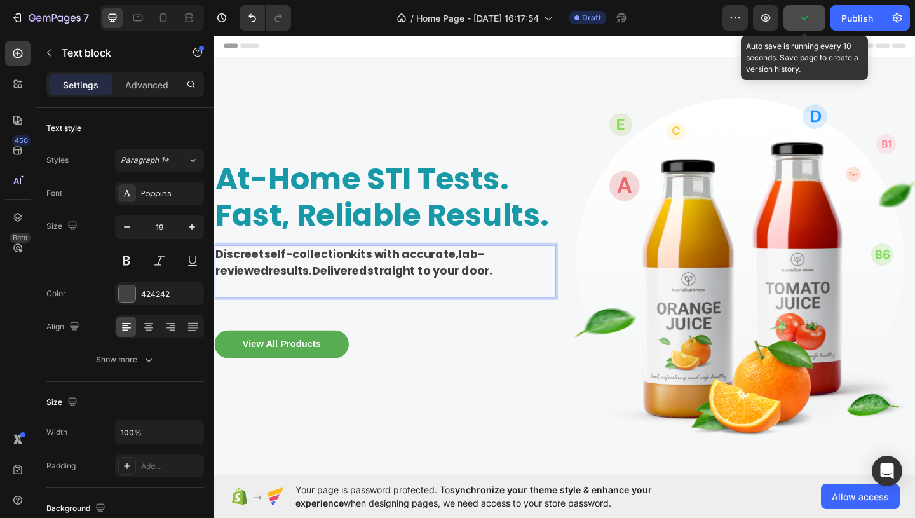
click at [320, 295] on strong "Delivered" at bounding box center [350, 291] width 60 height 17
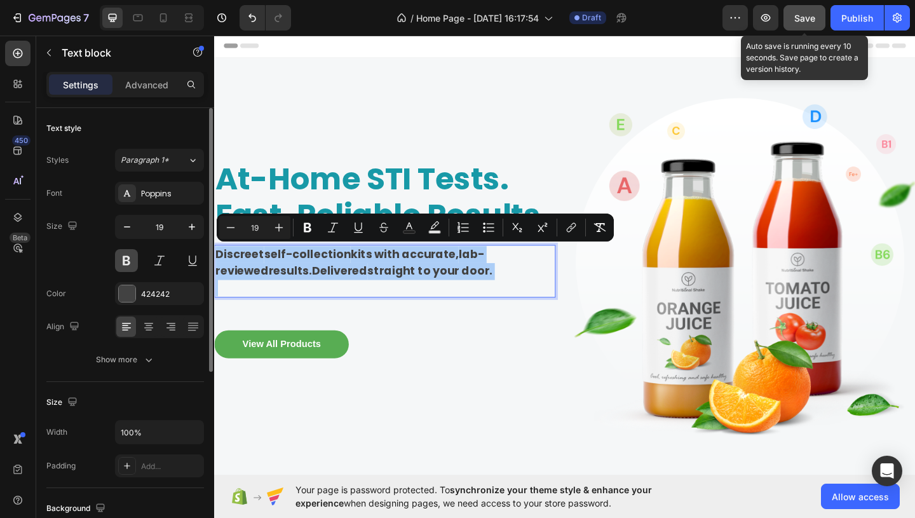
click at [130, 259] on button at bounding box center [126, 260] width 23 height 23
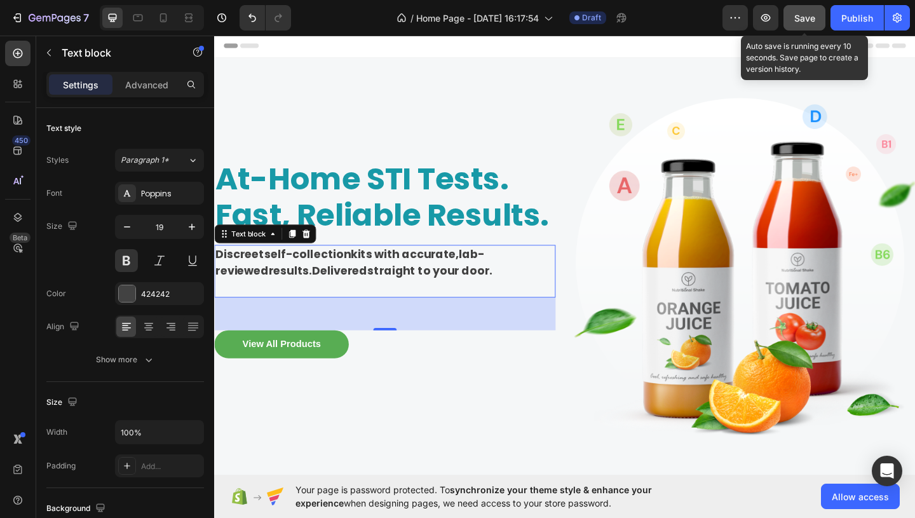
click at [320, 303] on p "Rich Text Editor. Editing area: main" at bounding box center [399, 310] width 369 height 18
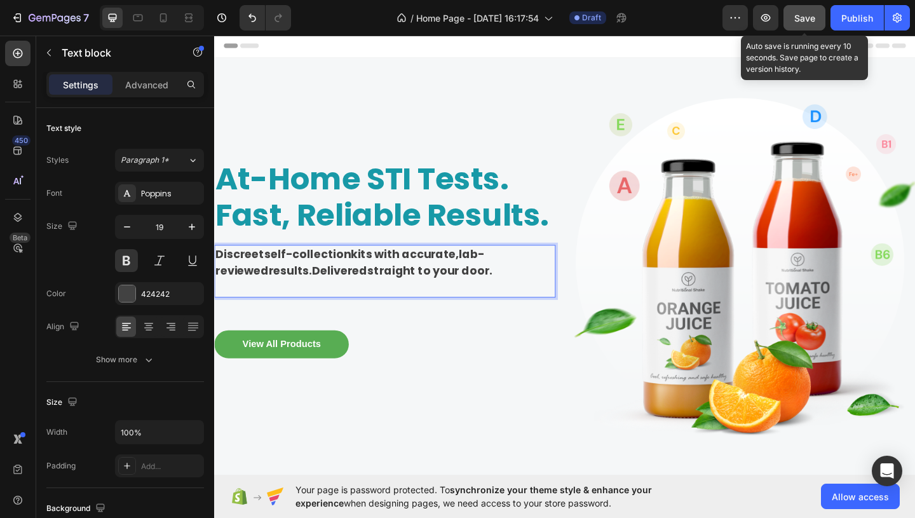
click at [428, 296] on p "Discreet self-collection kits with accurate, lab-reviewed results. Delivered st…" at bounding box center [399, 282] width 369 height 36
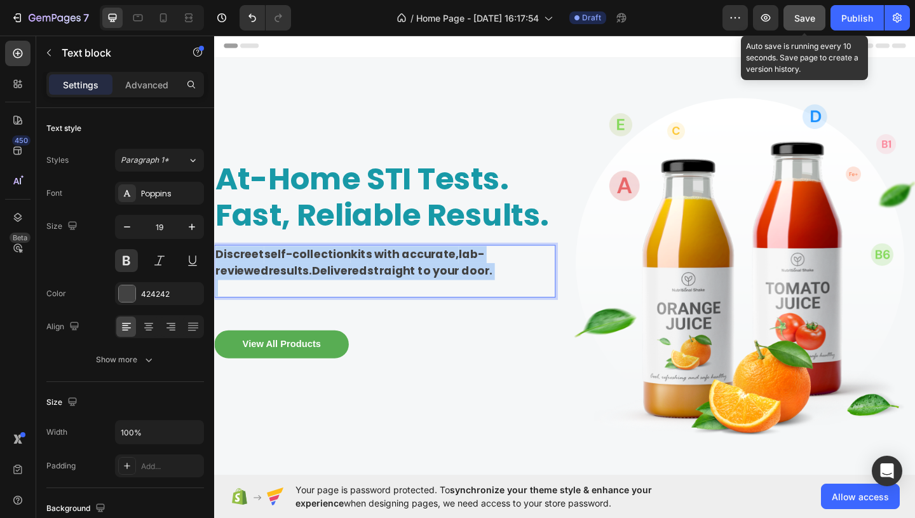
click at [428, 296] on p "Discreet self-collection kits with accurate, lab-reviewed results. Delivered st…" at bounding box center [399, 282] width 369 height 36
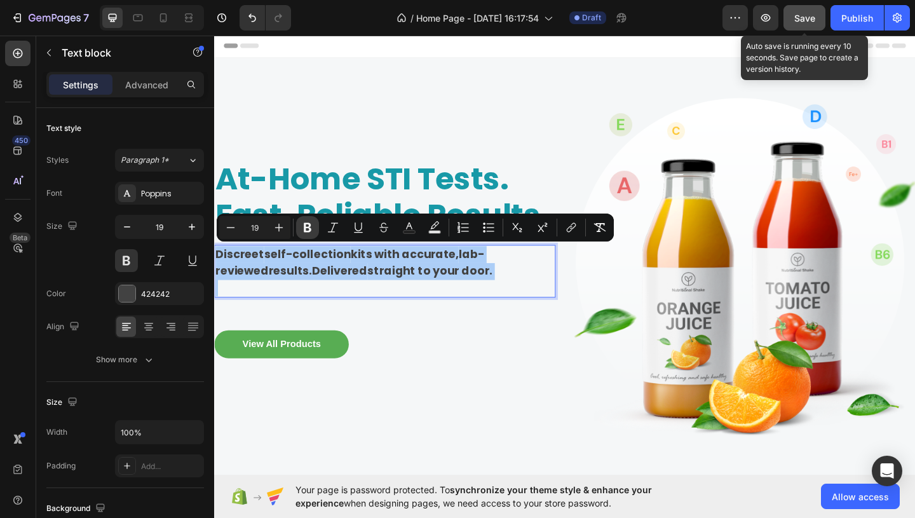
click at [304, 228] on icon "Editor contextual toolbar" at bounding box center [308, 228] width 8 height 10
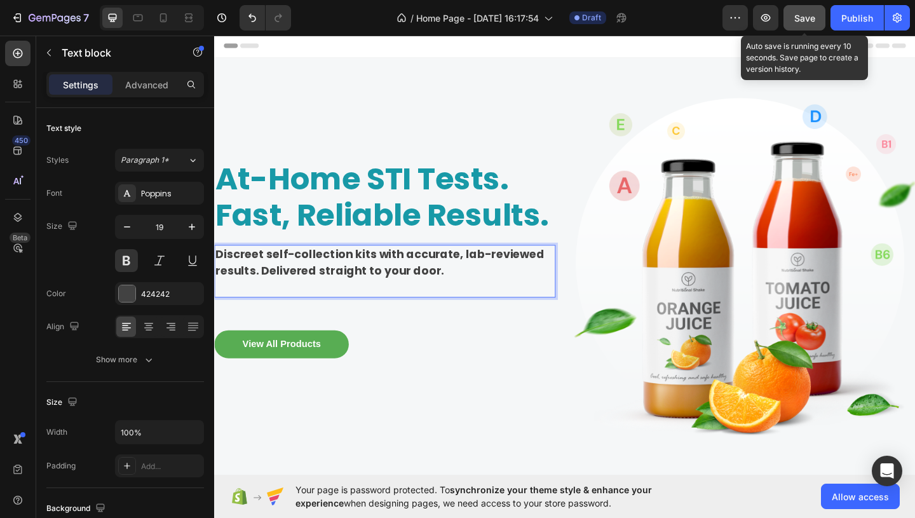
click at [457, 295] on p "Discreet self-collection kits with accurate, lab-reviewed results. Delivered st…" at bounding box center [399, 282] width 369 height 36
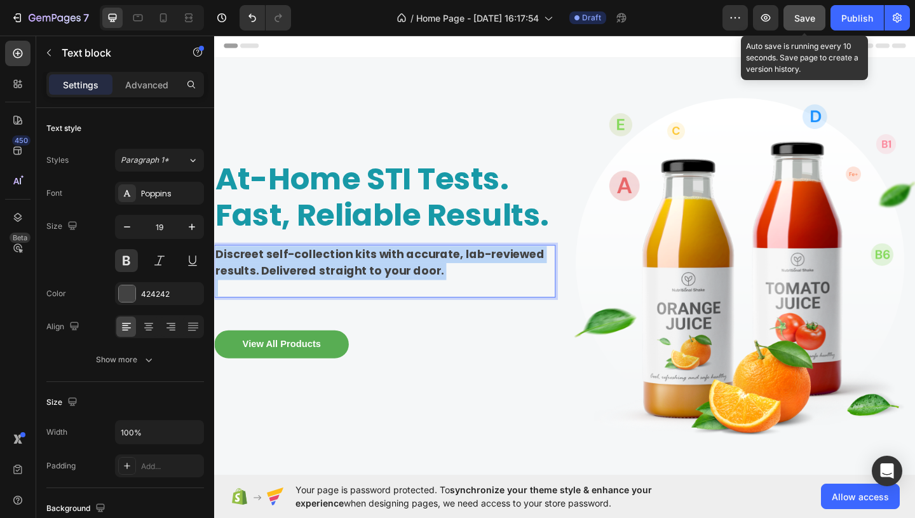
click at [457, 295] on p "Discreet self-collection kits with accurate, lab-reviewed results. Delivered st…" at bounding box center [399, 282] width 369 height 36
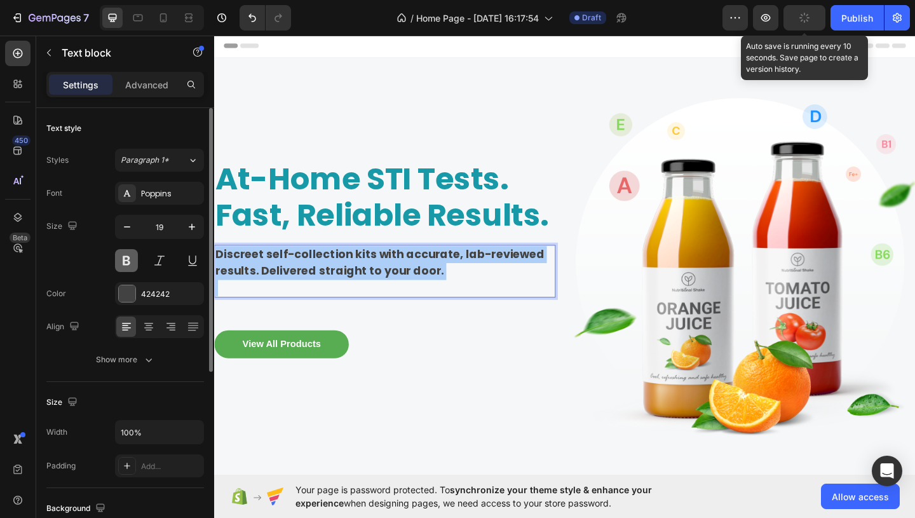
click at [126, 264] on button at bounding box center [126, 260] width 23 height 23
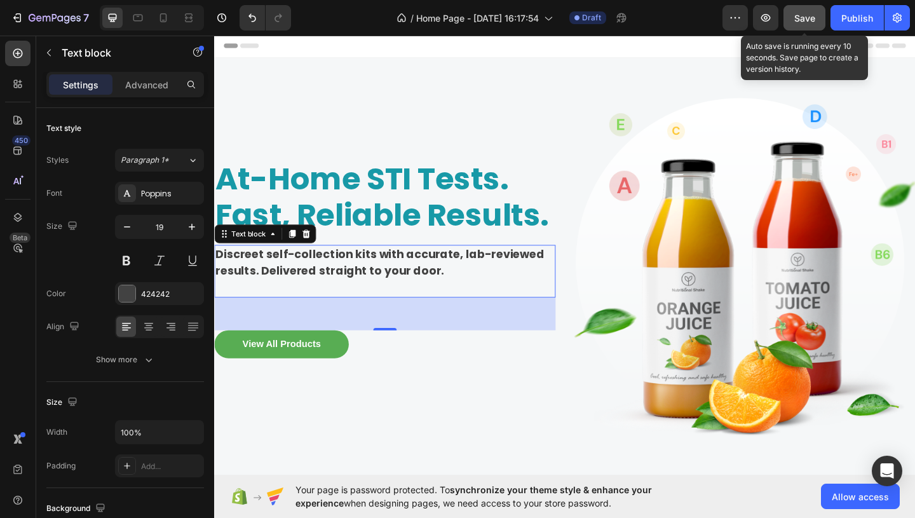
click at [244, 309] on p "Rich Text Editor. Editing area: main" at bounding box center [399, 310] width 369 height 18
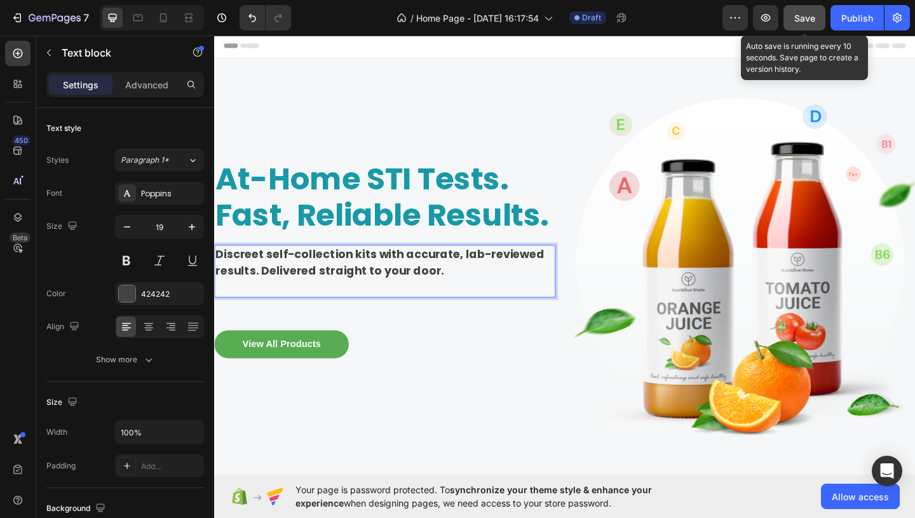
click at [244, 309] on p "Rich Text Editor. Editing area: main" at bounding box center [399, 310] width 369 height 18
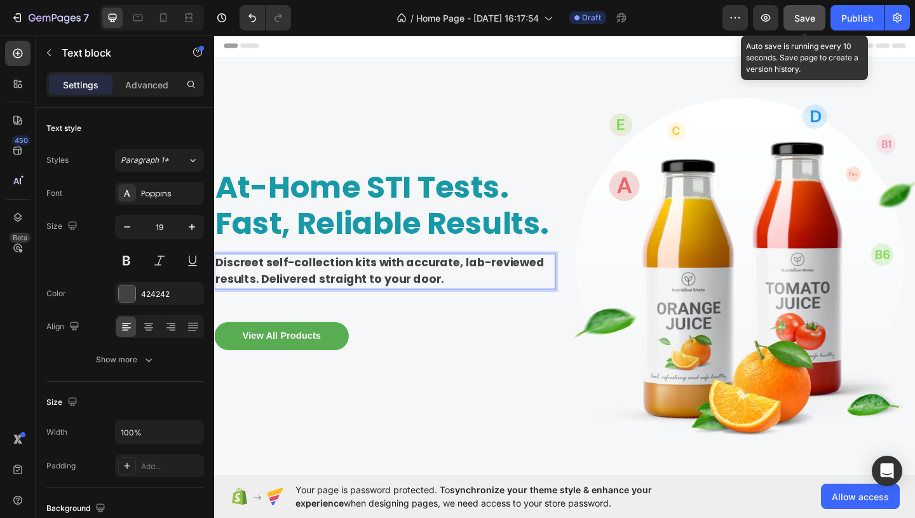
click at [271, 302] on strong "Discreet self-collection kits with accurate, lab-reviewed results. Delivered st…" at bounding box center [394, 292] width 358 height 36
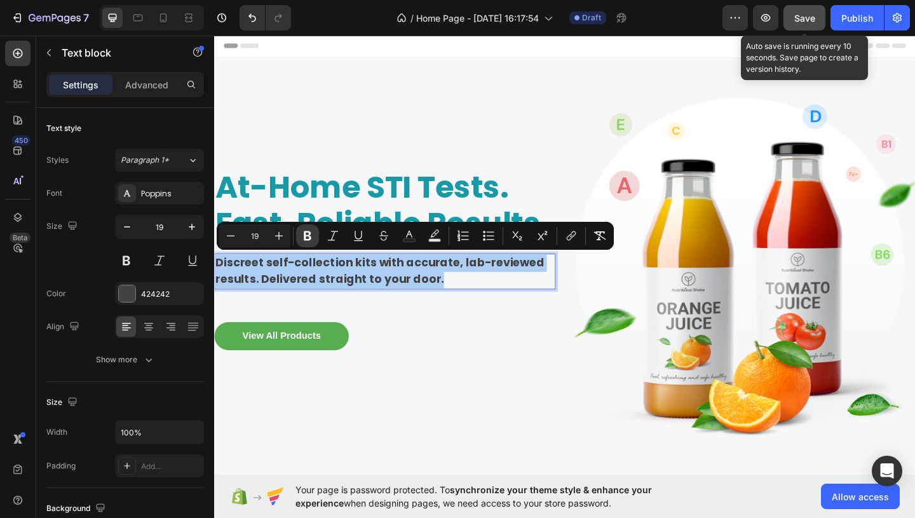
click at [313, 241] on icon "Editor contextual toolbar" at bounding box center [307, 235] width 13 height 13
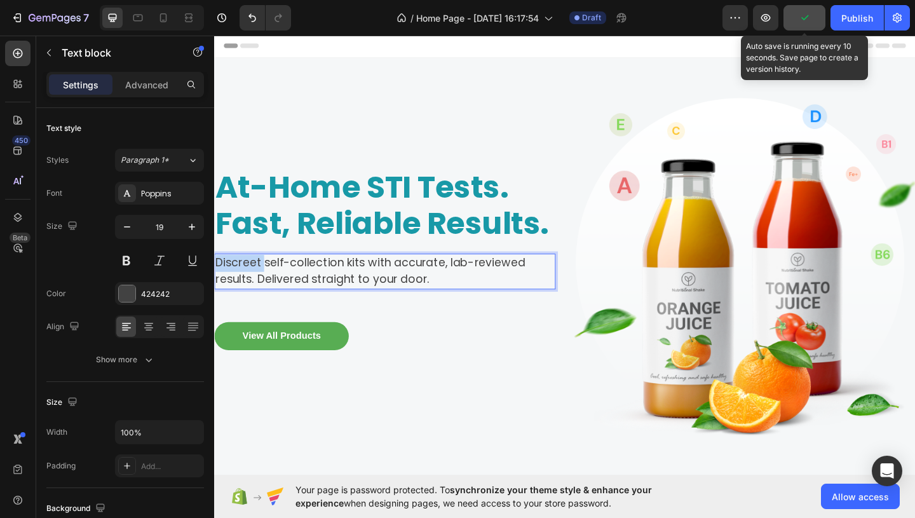
drag, startPoint x: 267, startPoint y: 285, endPoint x: 220, endPoint y: 287, distance: 47.0
click at [220, 287] on p "Discreet self-collection kits with accurate, lab-reviewed results. Delivered st…" at bounding box center [399, 292] width 369 height 36
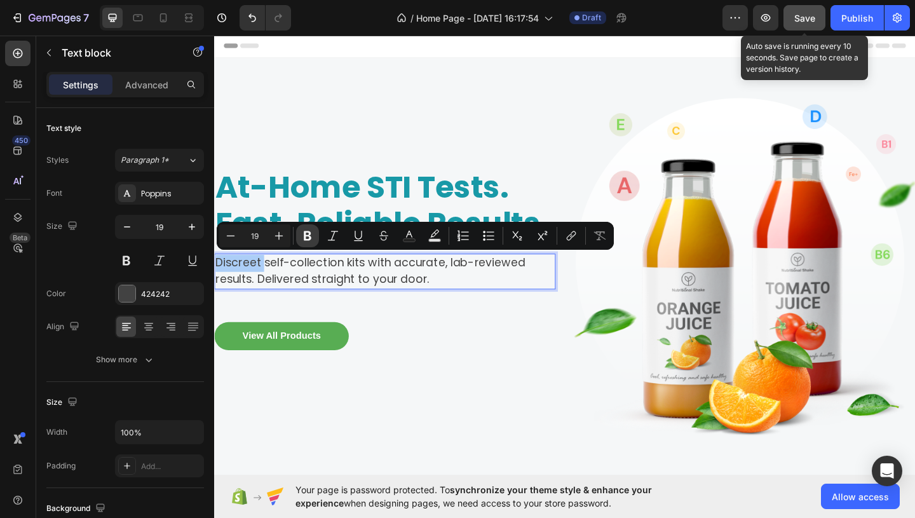
click at [306, 238] on icon "Editor contextual toolbar" at bounding box center [307, 235] width 13 height 13
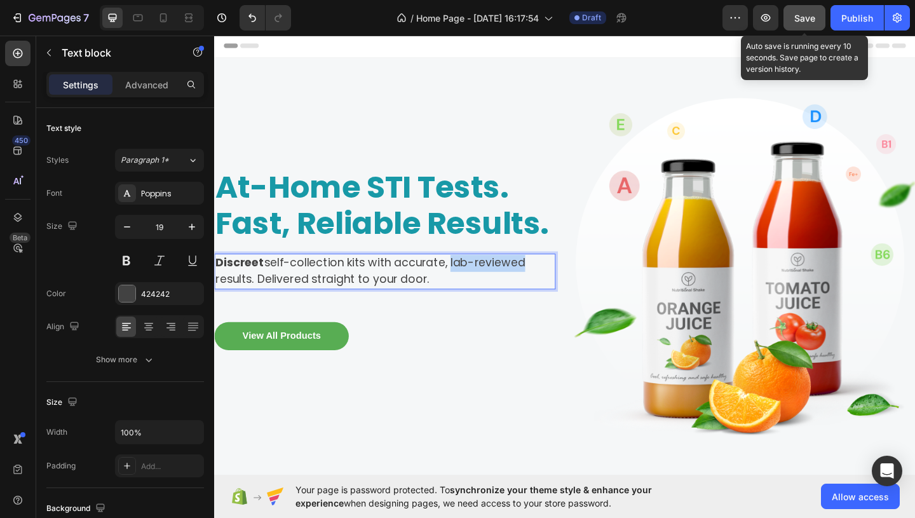
drag, startPoint x: 471, startPoint y: 285, endPoint x: 552, endPoint y: 284, distance: 80.7
click at [552, 284] on p "Discreet self-collection kits with accurate, lab-reviewed results. Delivered st…" at bounding box center [399, 292] width 369 height 36
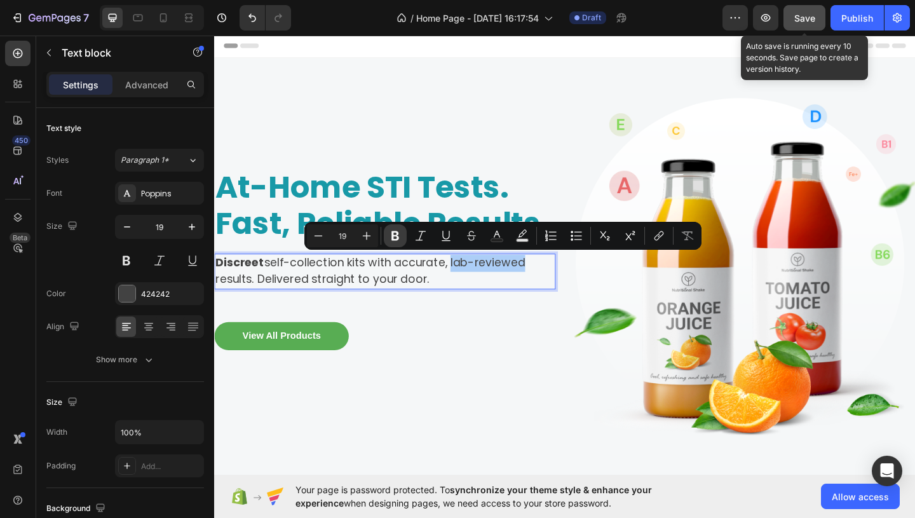
click at [404, 240] on button "Bold" at bounding box center [395, 235] width 23 height 23
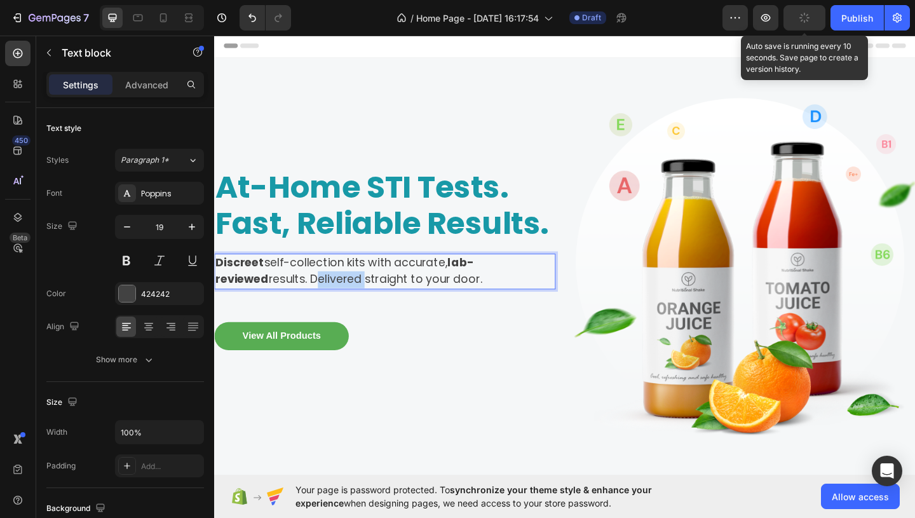
drag, startPoint x: 318, startPoint y: 301, endPoint x: 262, endPoint y: 304, distance: 56.0
click at [262, 304] on p "Discreet self-collection kits with accurate, lab-reviewed results. Delivered st…" at bounding box center [399, 292] width 369 height 36
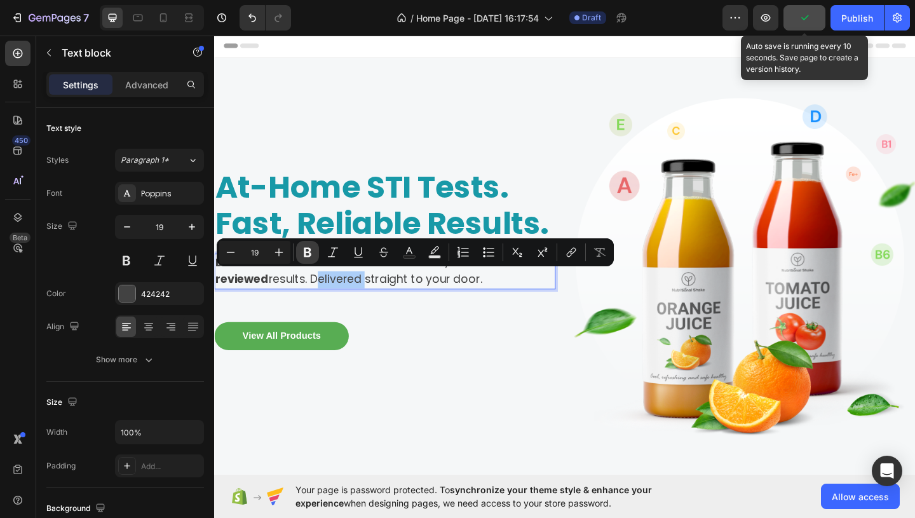
click at [309, 256] on icon "Editor contextual toolbar" at bounding box center [308, 253] width 8 height 10
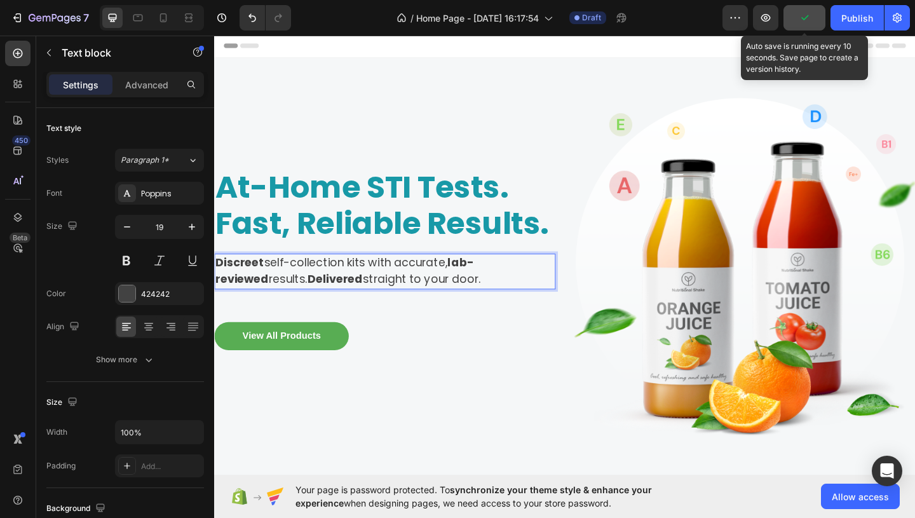
click at [379, 300] on p "Discreet self-collection kits with accurate, lab-reviewed results. Delivered st…" at bounding box center [399, 292] width 369 height 36
click at [346, 367] on button "View All Products" at bounding box center [287, 362] width 146 height 31
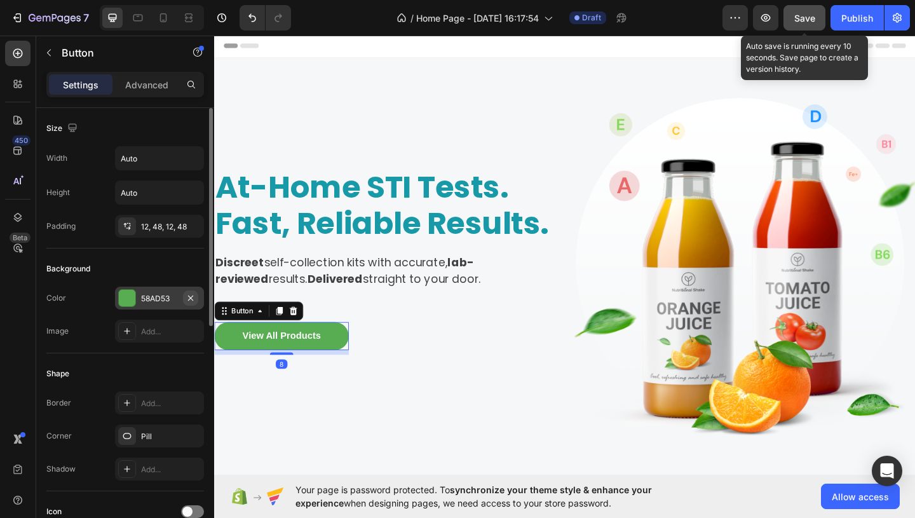
click at [184, 302] on button "button" at bounding box center [190, 297] width 15 height 15
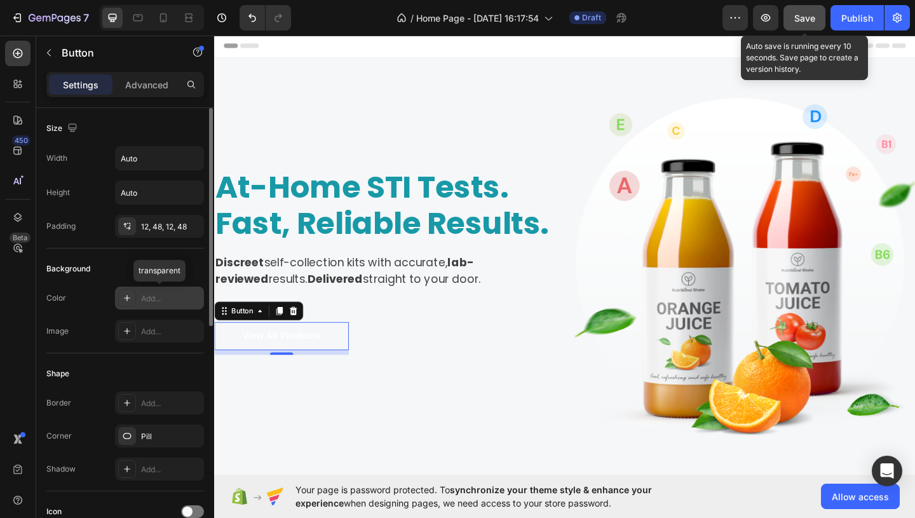
click at [166, 300] on div "Add..." at bounding box center [171, 298] width 60 height 11
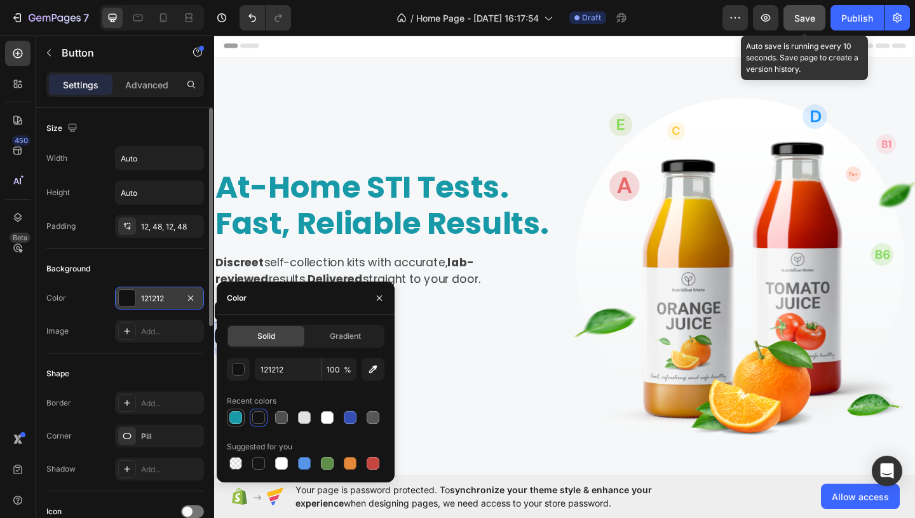
click at [236, 419] on div at bounding box center [235, 417] width 13 height 13
type input "1899A7"
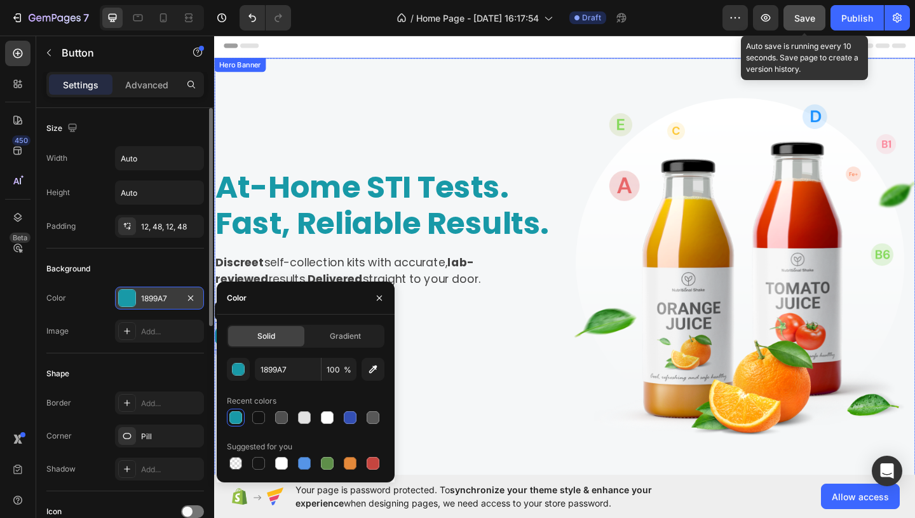
click at [463, 390] on div "At-Home STI Tests. Fast, Reliable Results. Heading Discreet self-collection kit…" at bounding box center [399, 288] width 371 height 417
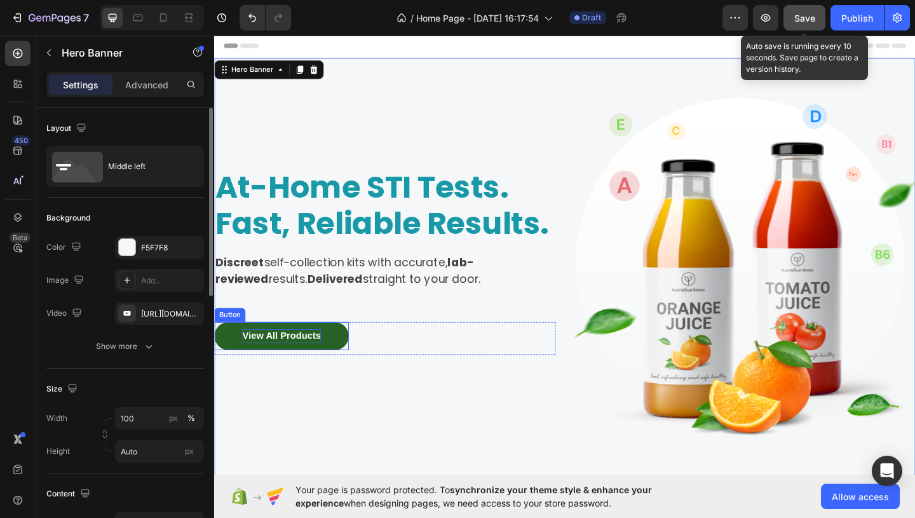
click at [281, 360] on div "View All Products" at bounding box center [287, 362] width 85 height 15
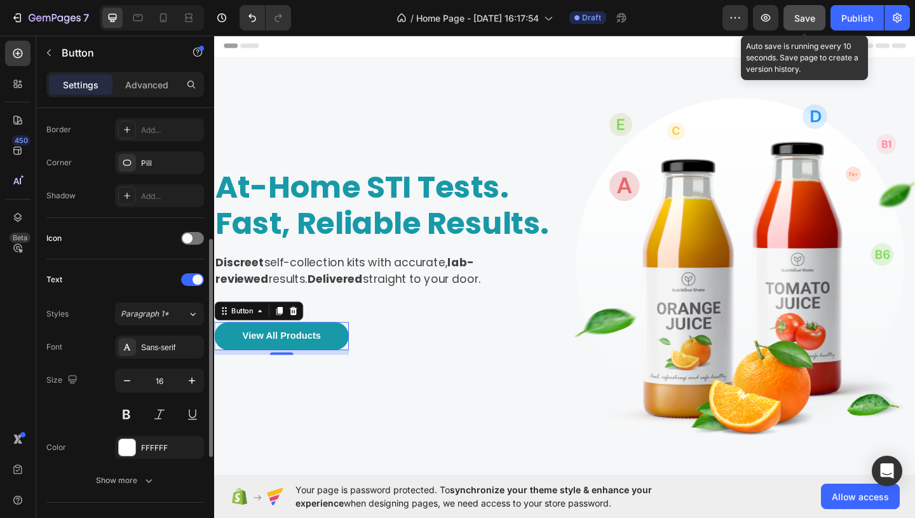
scroll to position [278, 0]
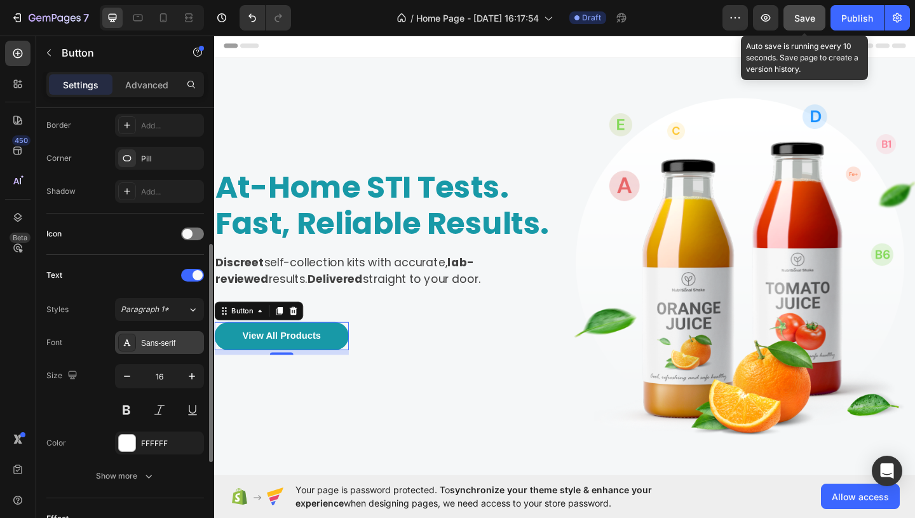
click at [161, 353] on div "Sans-serif" at bounding box center [159, 342] width 89 height 23
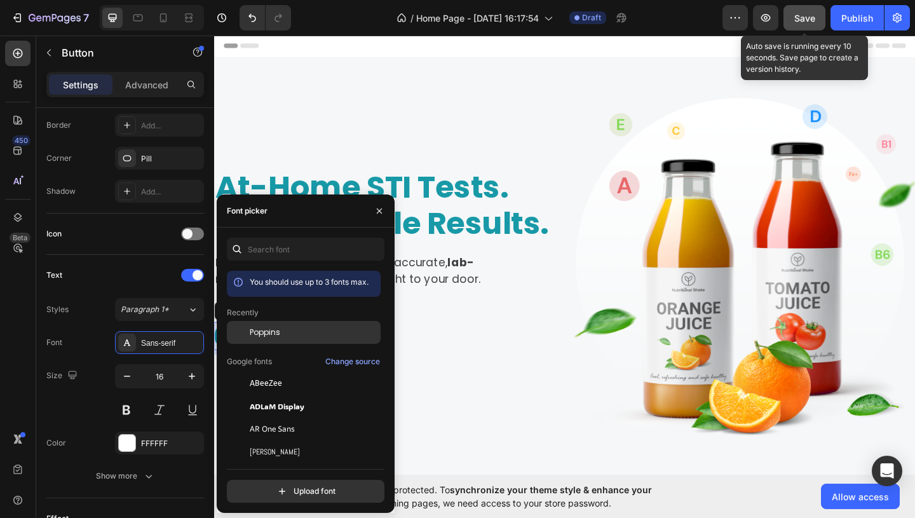
click at [258, 334] on span "Poppins" at bounding box center [265, 332] width 31 height 11
click at [381, 212] on icon "button" at bounding box center [379, 210] width 5 height 5
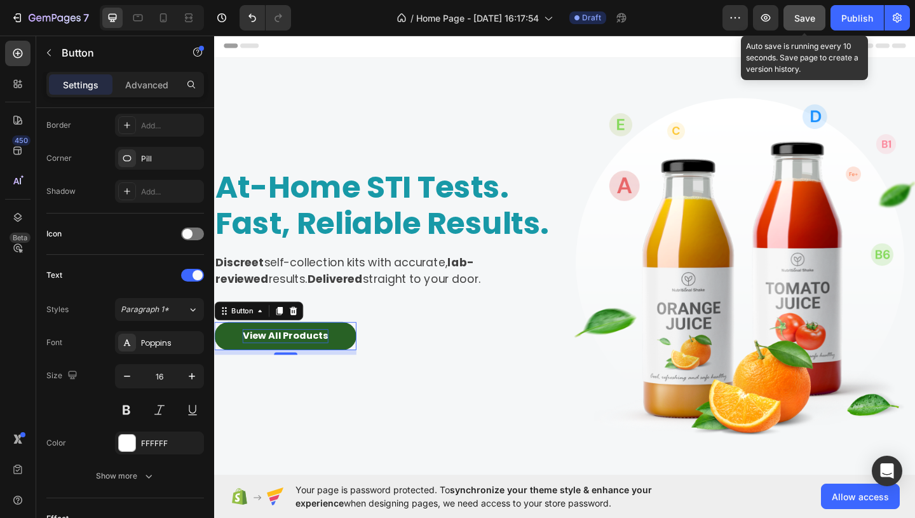
click at [316, 364] on div "View All Products" at bounding box center [291, 362] width 93 height 15
click at [290, 363] on p "Shop All Products" at bounding box center [292, 362] width 95 height 15
click at [214, 347] on button "SHOP" at bounding box center [259, 362] width 90 height 31
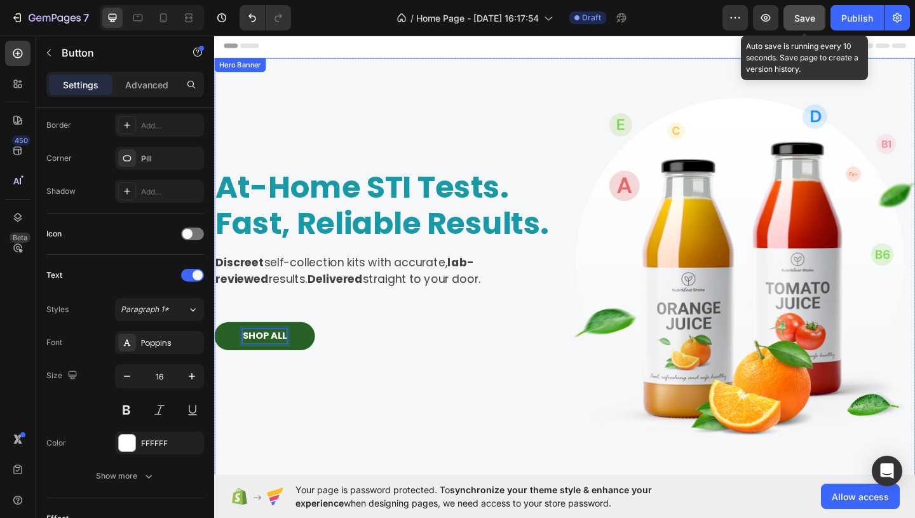
click at [374, 430] on div "At-Home STI Tests. Fast, Reliable Results. Heading Discreet self-collection kit…" at bounding box center [399, 288] width 371 height 417
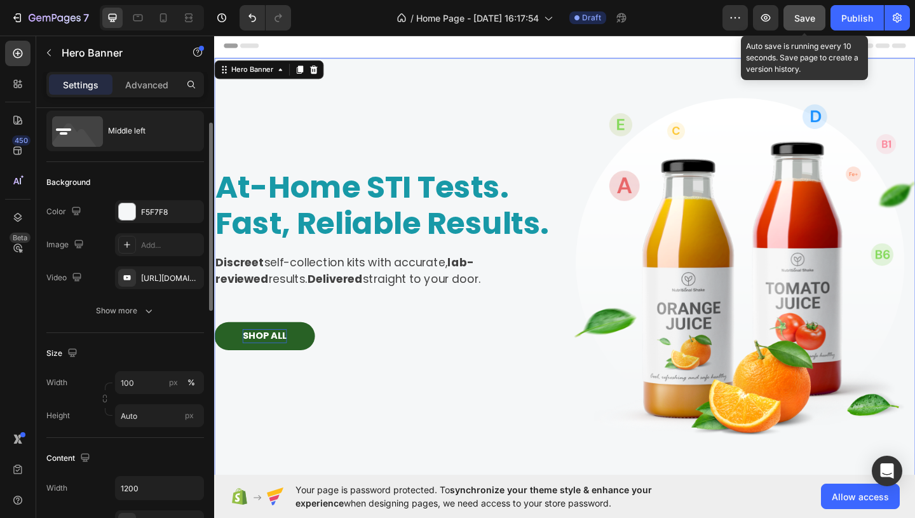
scroll to position [0, 0]
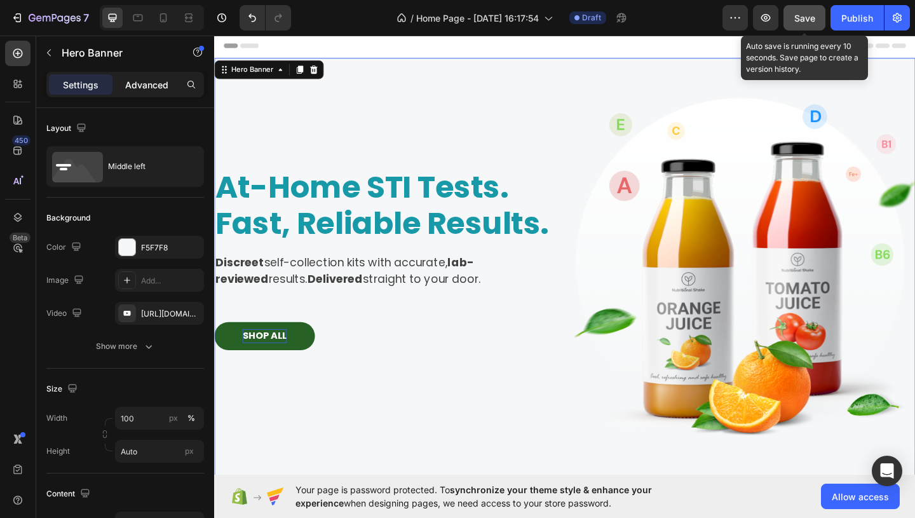
click at [139, 79] on p "Advanced" at bounding box center [146, 84] width 43 height 13
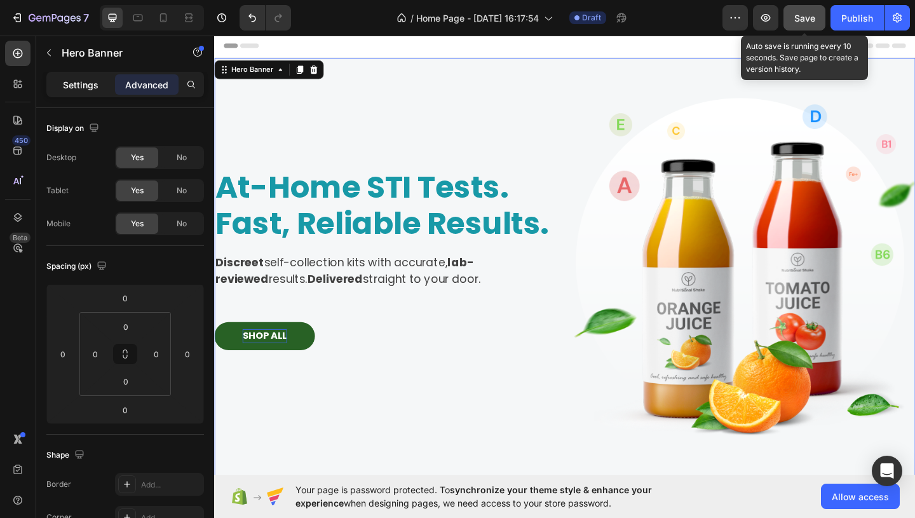
click at [86, 92] on div "Settings" at bounding box center [81, 84] width 64 height 20
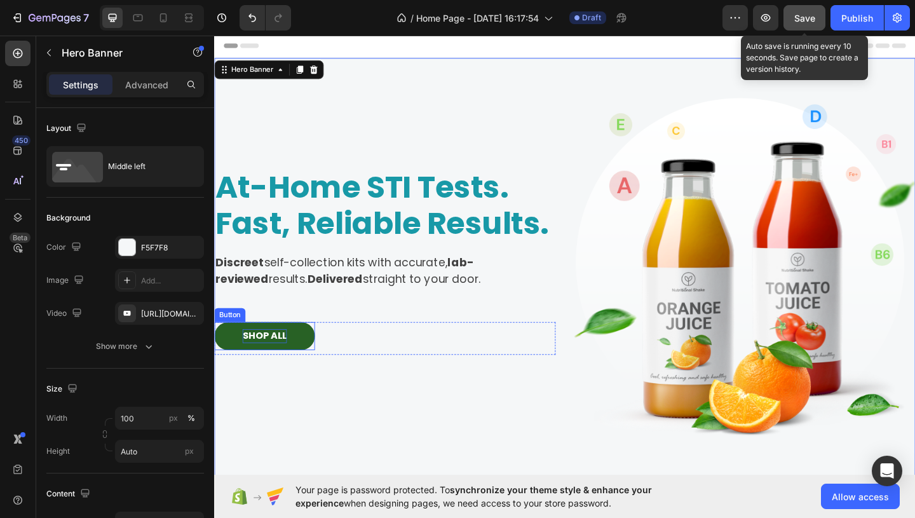
click at [229, 358] on button "SHOP ALL" at bounding box center [268, 362] width 109 height 31
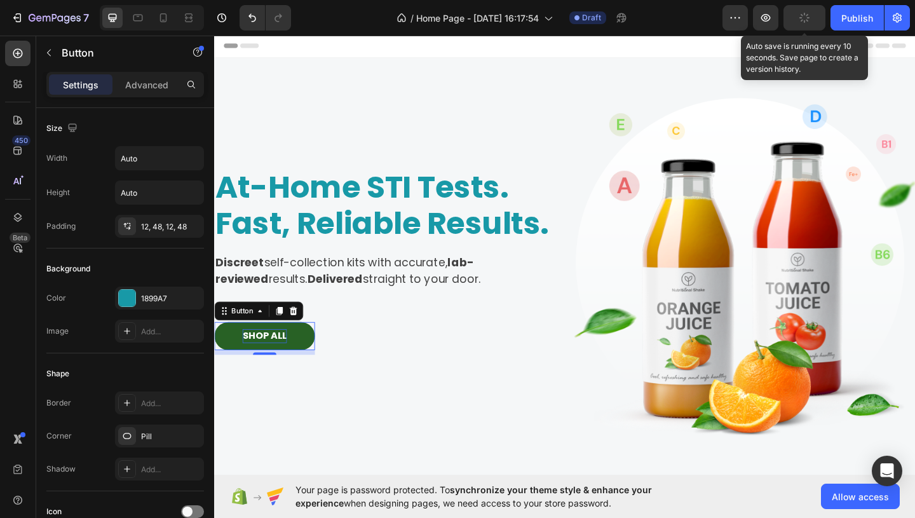
click at [228, 368] on button "SHOP ALL" at bounding box center [268, 362] width 109 height 31
click at [266, 336] on icon at bounding box center [264, 335] width 10 height 10
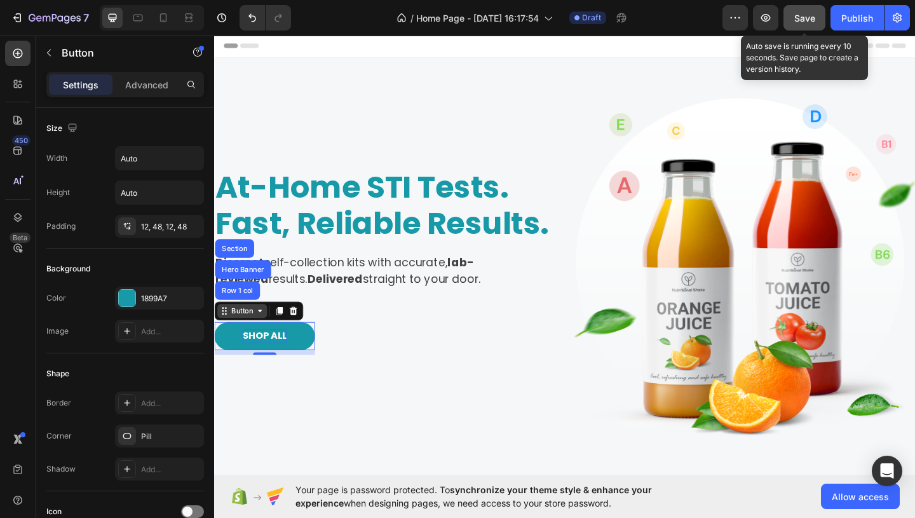
click at [266, 336] on icon at bounding box center [264, 335] width 10 height 10
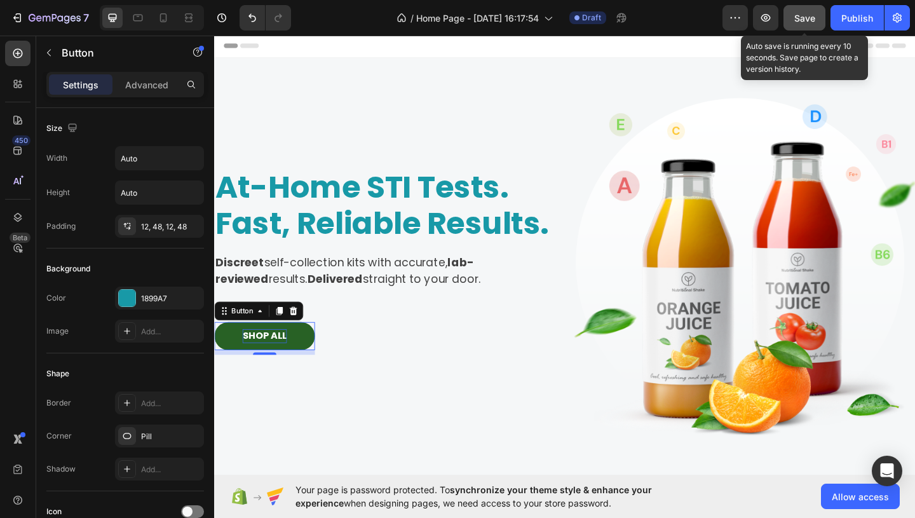
click at [318, 370] on button "SHOP ALL" at bounding box center [268, 362] width 109 height 31
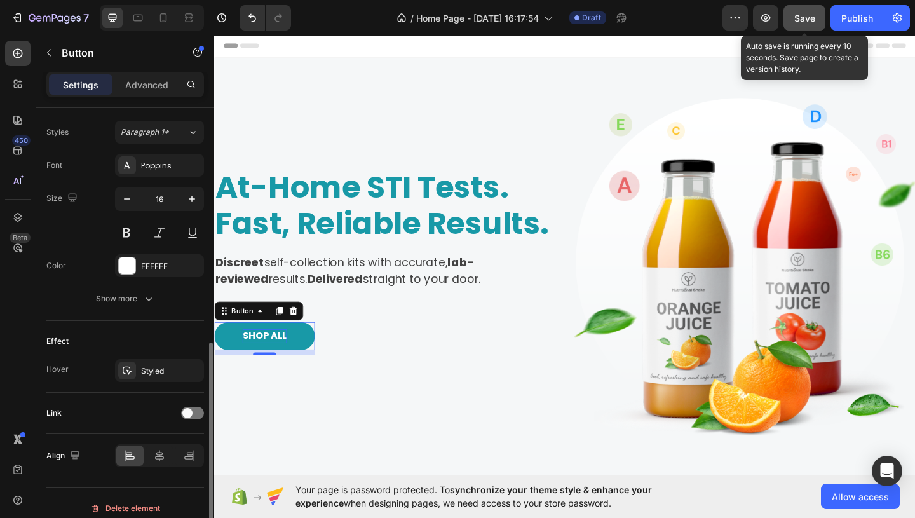
scroll to position [465, 0]
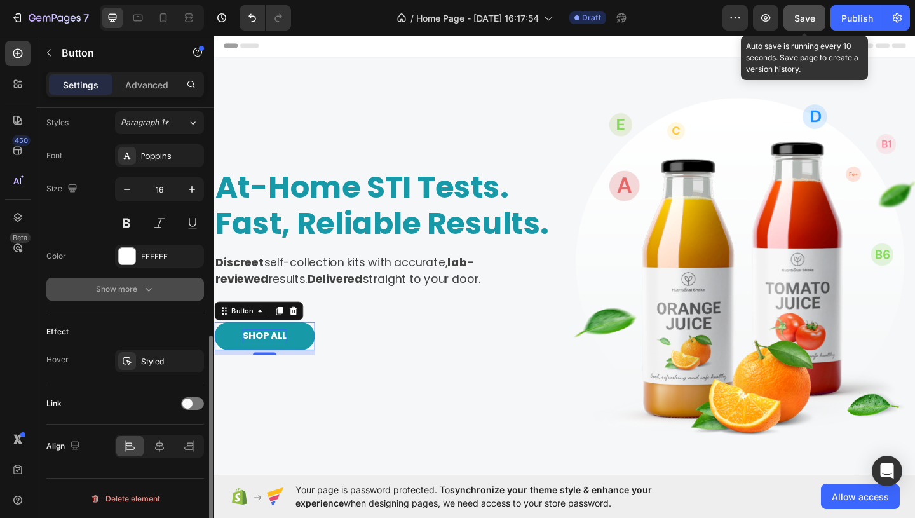
click at [121, 287] on div "Show more" at bounding box center [125, 289] width 59 height 13
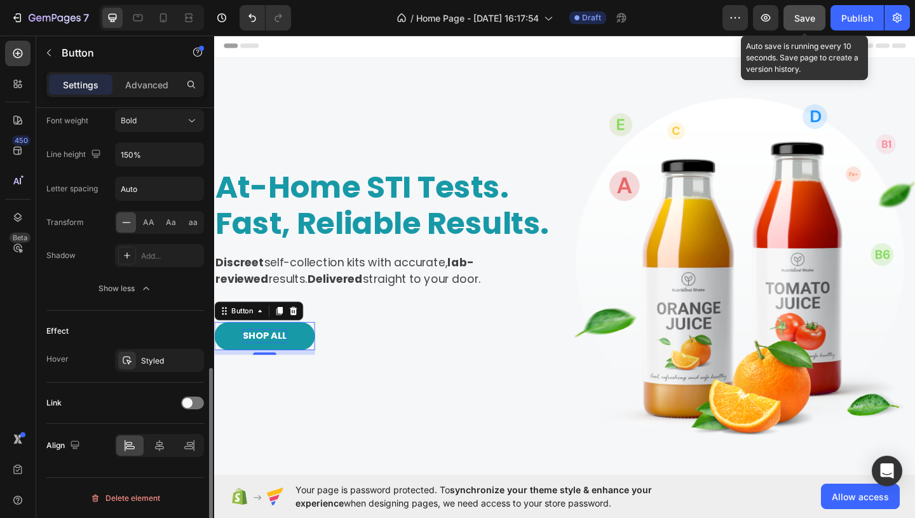
scroll to position [632, 0]
click at [163, 365] on div "Styled" at bounding box center [159, 361] width 37 height 11
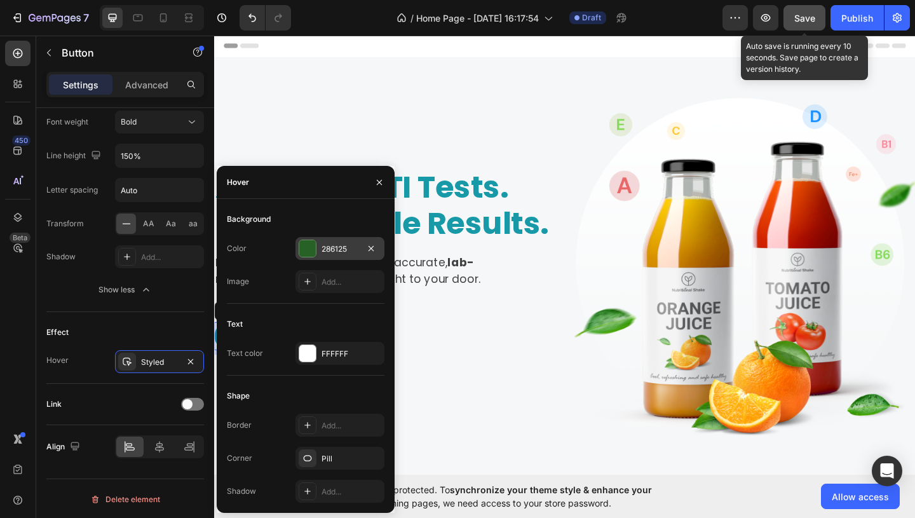
click at [349, 258] on div "286125" at bounding box center [339, 248] width 89 height 23
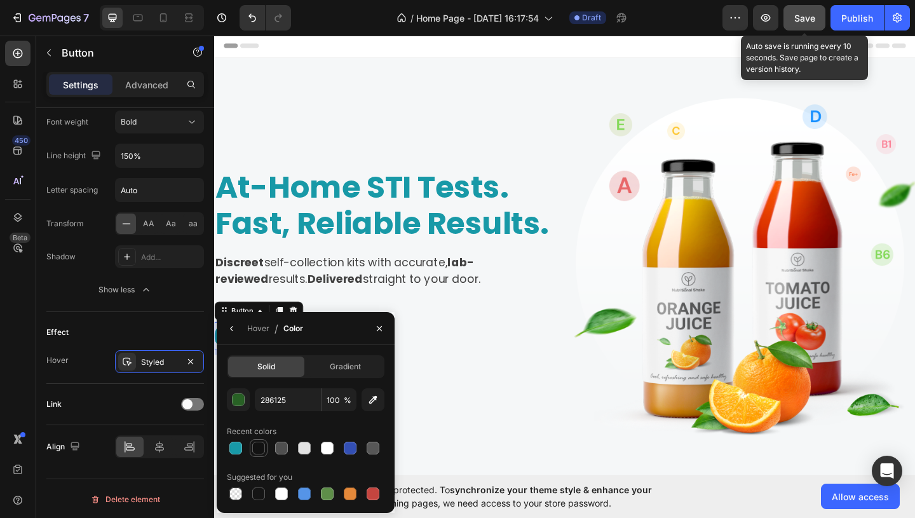
click at [258, 449] on div at bounding box center [258, 448] width 13 height 13
type input "121212"
click at [381, 328] on icon "button" at bounding box center [379, 328] width 10 height 10
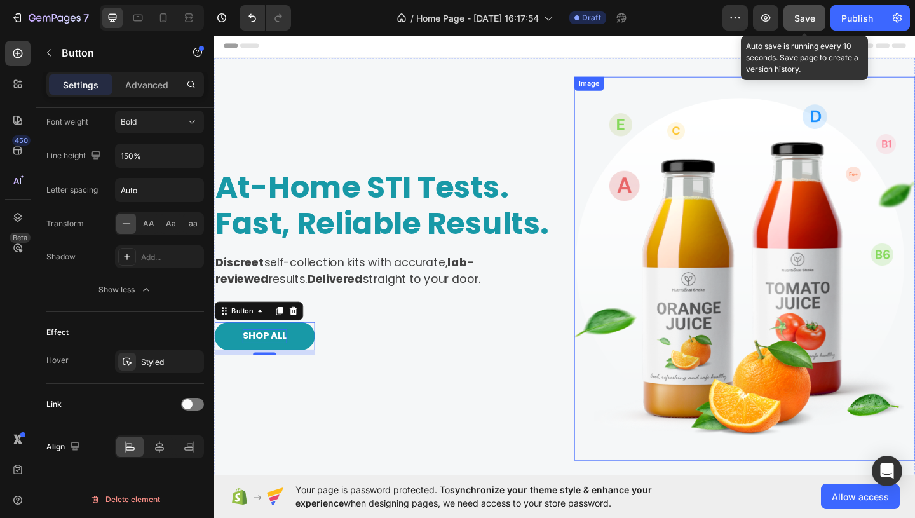
click at [648, 254] on img at bounding box center [791, 288] width 371 height 417
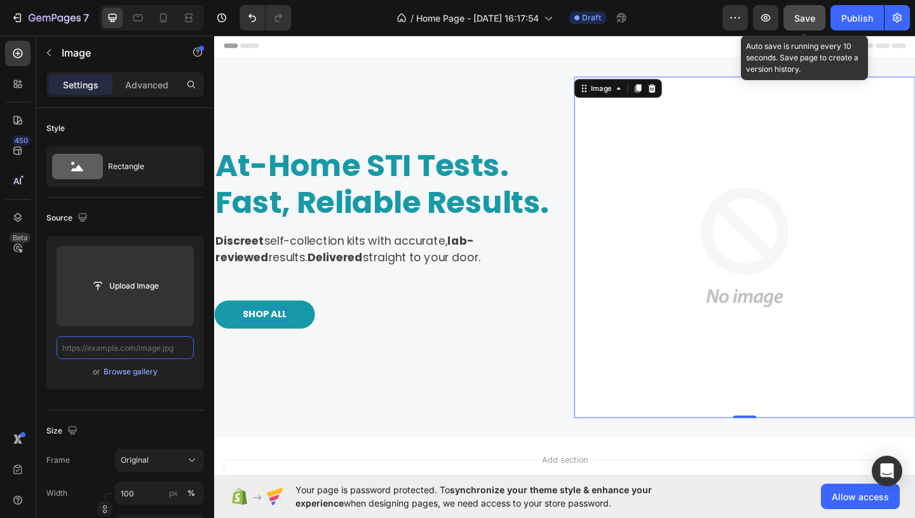
scroll to position [0, 0]
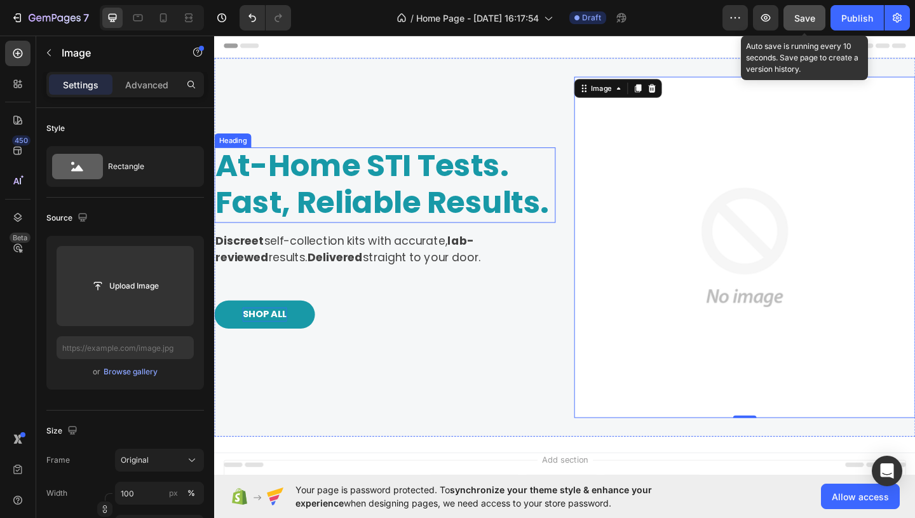
click at [266, 220] on p "At-Home STI Tests. Fast, Reliable Results." at bounding box center [399, 196] width 369 height 79
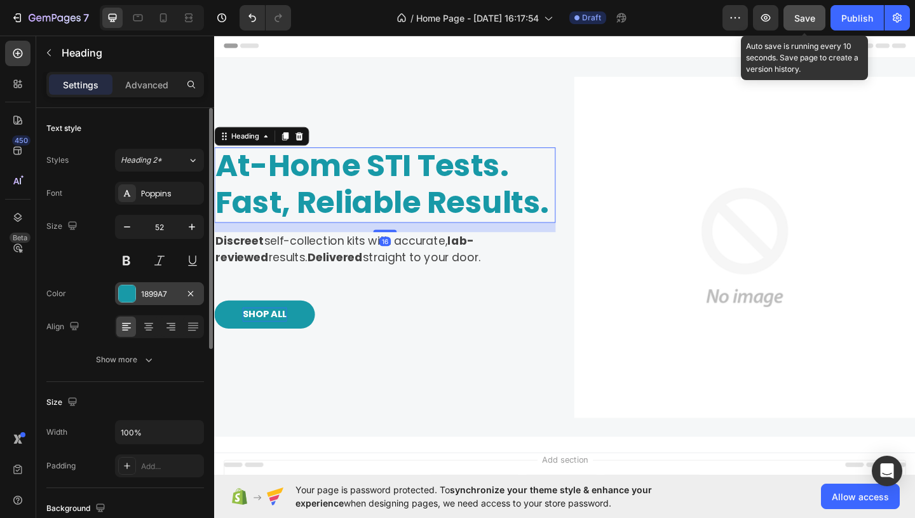
click at [160, 295] on div "1899A7" at bounding box center [159, 293] width 37 height 11
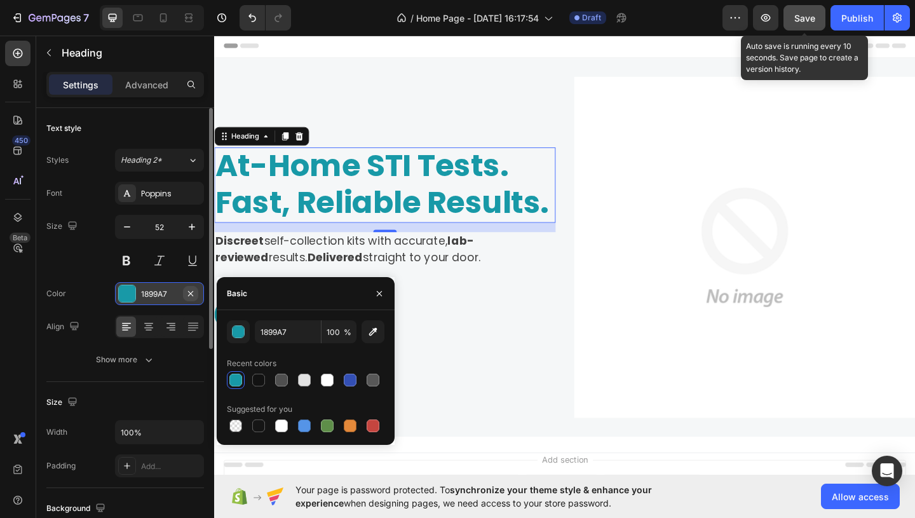
click at [193, 294] on icon "button" at bounding box center [191, 293] width 10 height 10
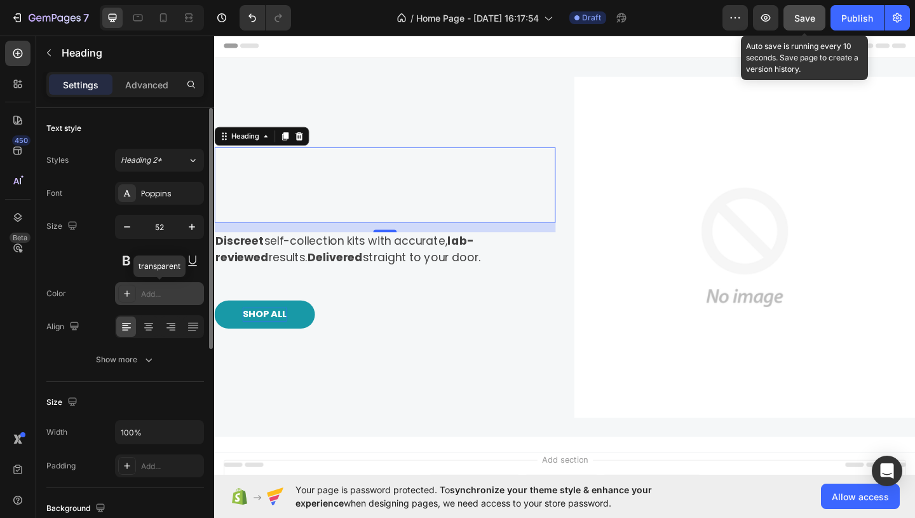
click at [163, 295] on div "Add..." at bounding box center [171, 293] width 60 height 11
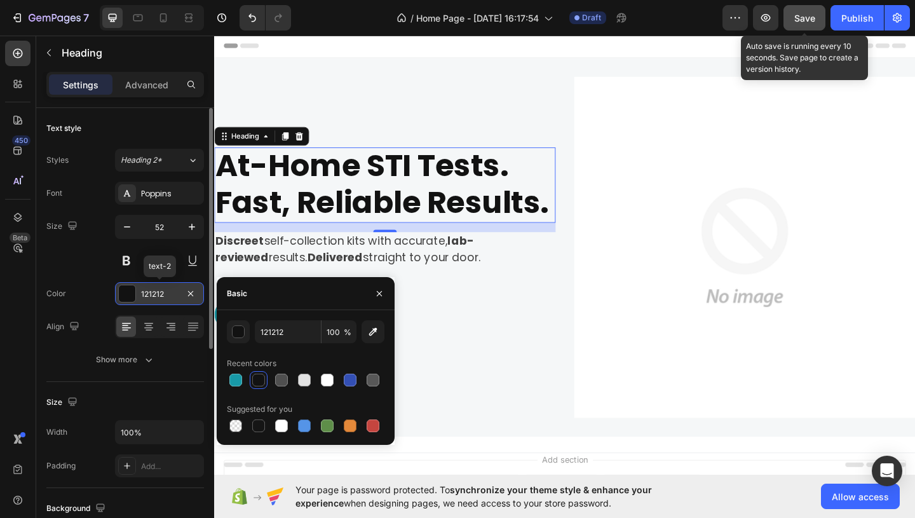
click at [174, 295] on div "121212" at bounding box center [159, 293] width 37 height 11
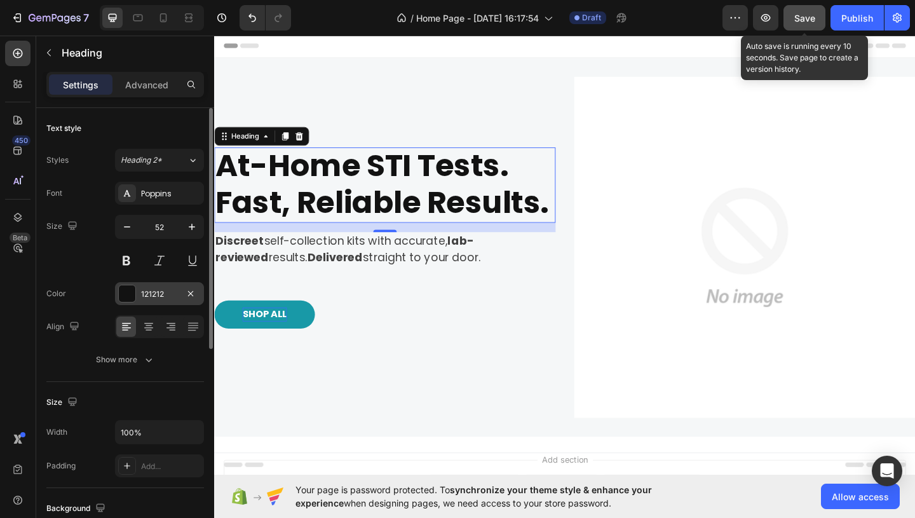
click at [168, 289] on div "121212" at bounding box center [159, 293] width 37 height 11
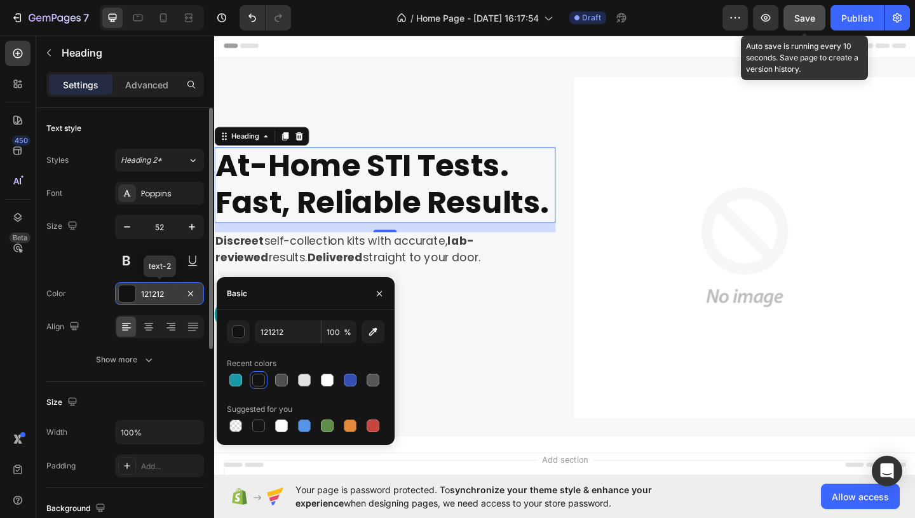
click at [164, 294] on div "121212" at bounding box center [159, 293] width 37 height 11
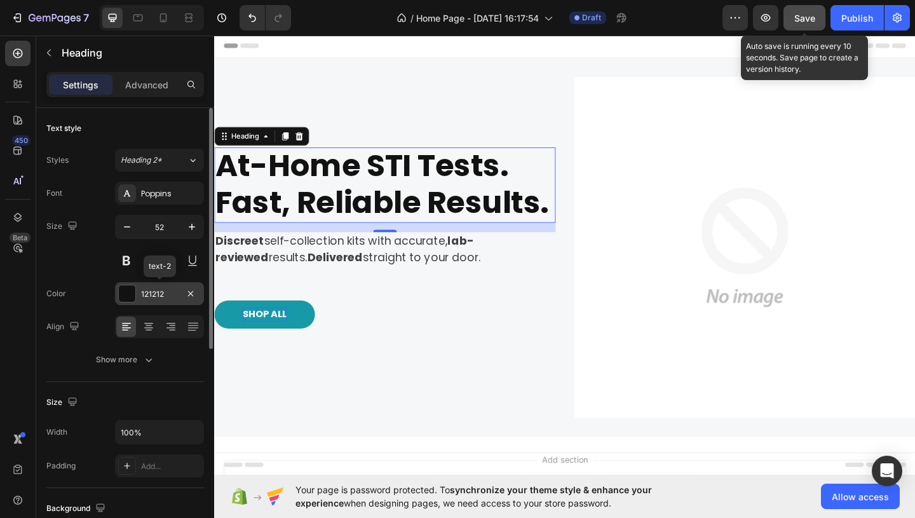
click at [164, 294] on div "121212" at bounding box center [159, 293] width 37 height 11
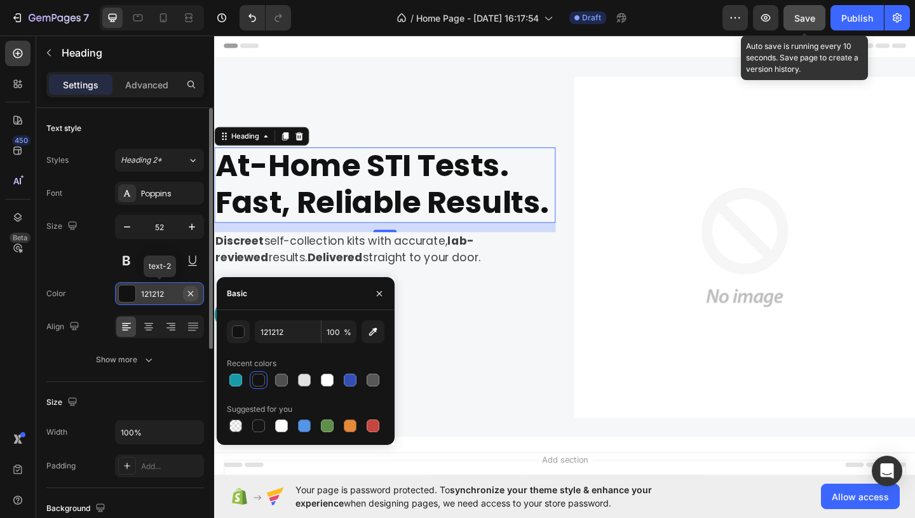
click at [193, 295] on icon "button" at bounding box center [190, 292] width 5 height 5
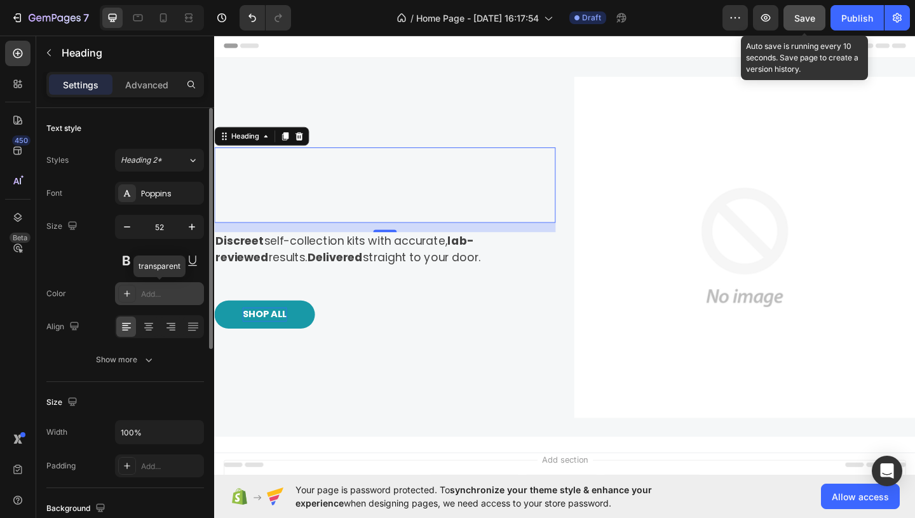
click at [159, 287] on div "Add..." at bounding box center [159, 293] width 89 height 23
type input "121212"
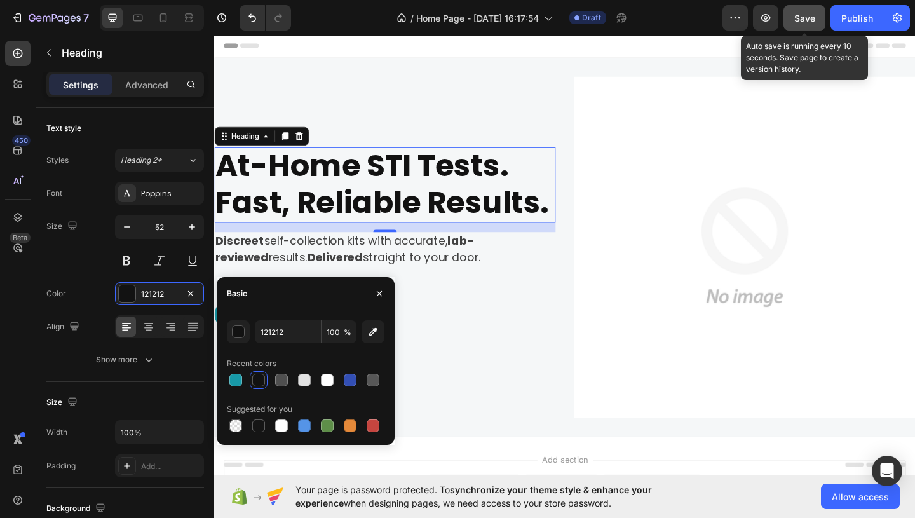
click at [285, 303] on div "Basic" at bounding box center [306, 293] width 178 height 33
click at [245, 291] on div "Basic" at bounding box center [237, 293] width 20 height 11
click at [282, 332] on input "121212" at bounding box center [288, 331] width 66 height 23
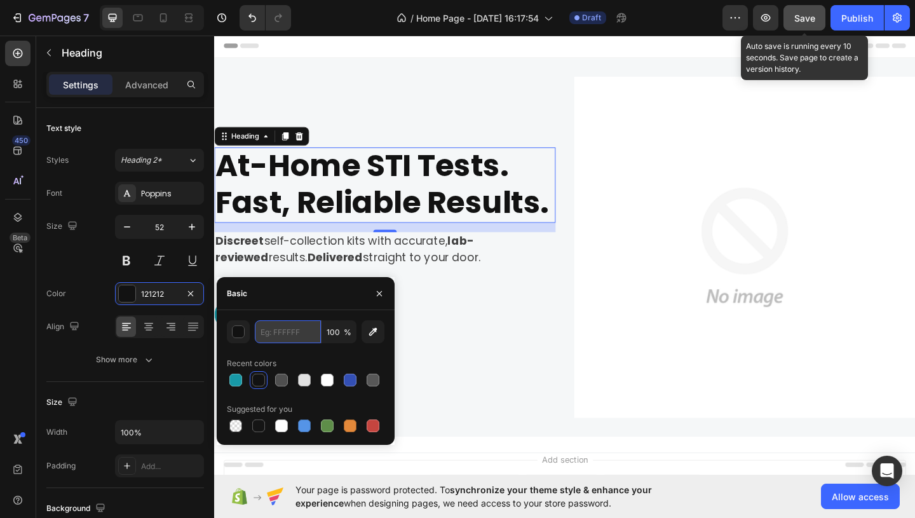
paste input "0B3954"
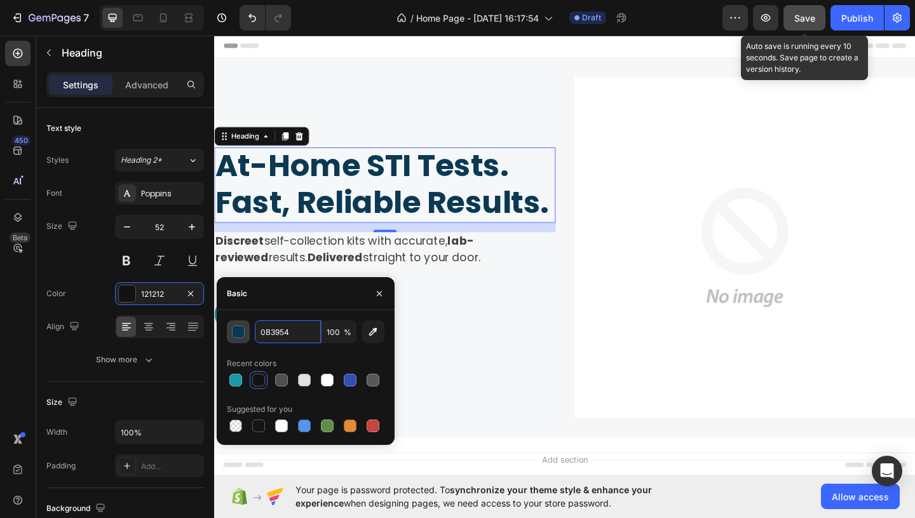
type input "0B3954"
click at [241, 329] on div "button" at bounding box center [239, 332] width 13 height 13
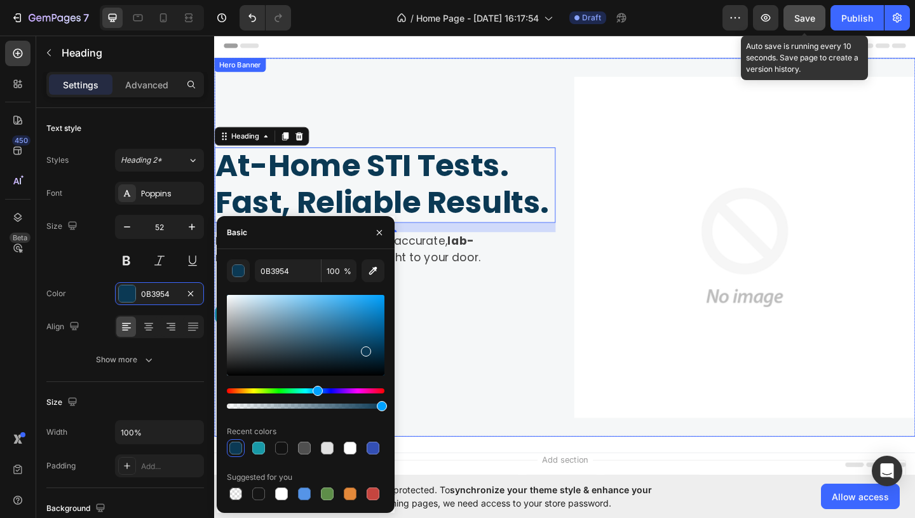
click at [458, 308] on div "At-Home STI Tests. Fast, Reliable Results. Heading 16 Discreet self-collection …" at bounding box center [399, 265] width 371 height 371
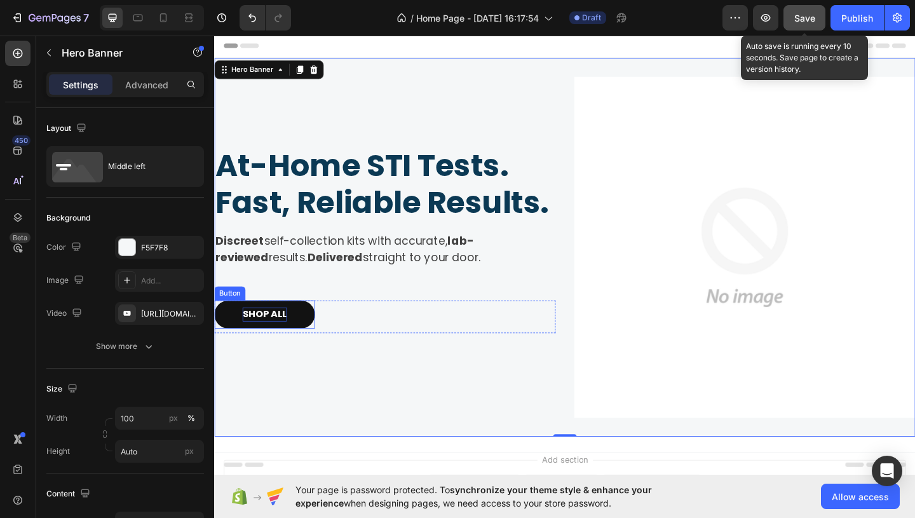
click at [315, 337] on button "SHOP ALL" at bounding box center [268, 338] width 109 height 31
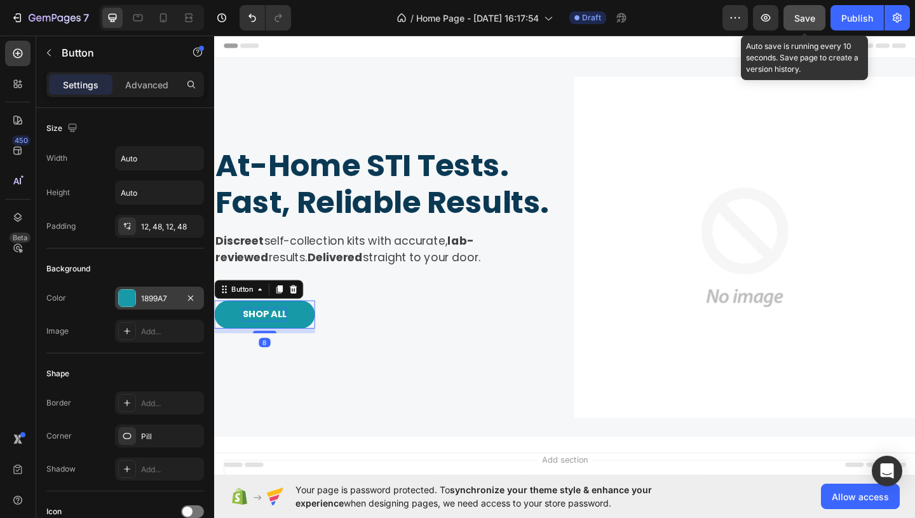
click at [159, 292] on div "1899A7" at bounding box center [159, 298] width 89 height 23
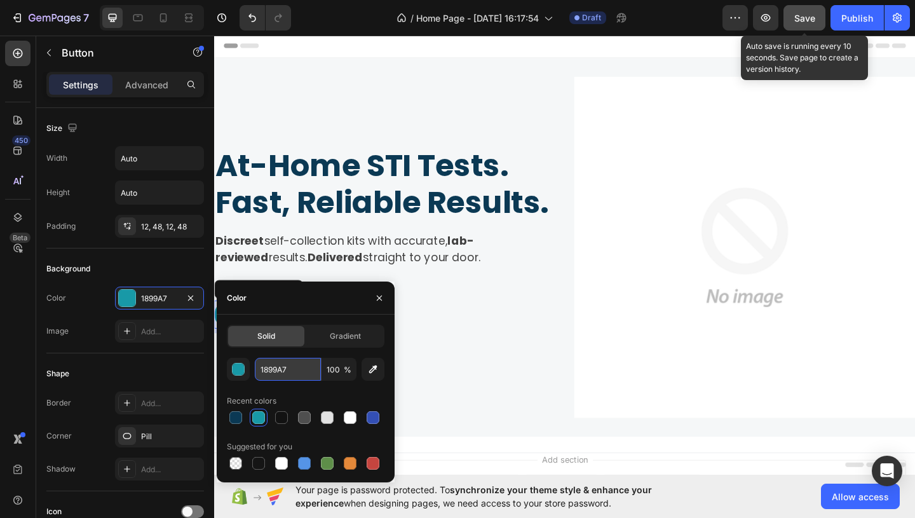
click at [292, 375] on input "1899A7" at bounding box center [288, 369] width 66 height 23
click at [231, 419] on div at bounding box center [235, 417] width 13 height 13
type input "0B3954"
click at [378, 301] on icon "button" at bounding box center [379, 298] width 10 height 10
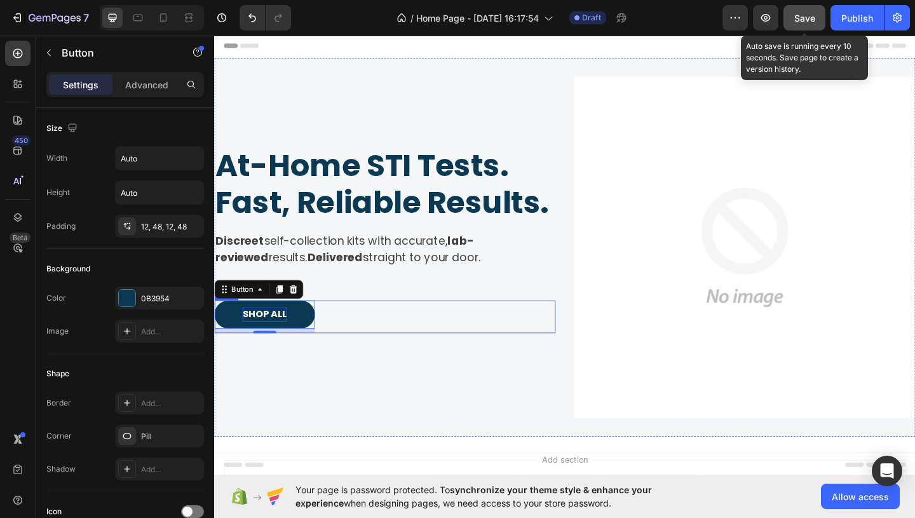
click at [459, 346] on div "SHOP ALL Button 8 Row" at bounding box center [399, 341] width 371 height 36
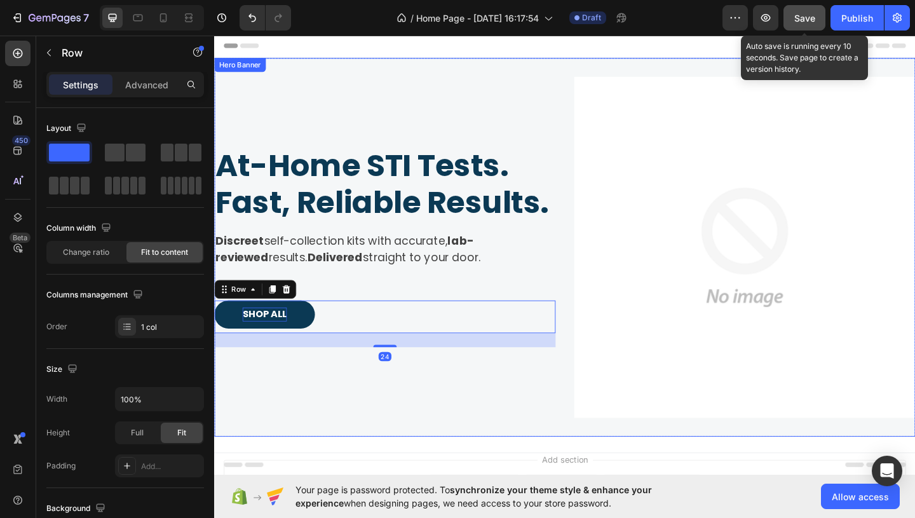
click at [456, 300] on div "At-Home STI Tests. Fast, Reliable Results. Heading Discreet self-collection kit…" at bounding box center [399, 265] width 371 height 371
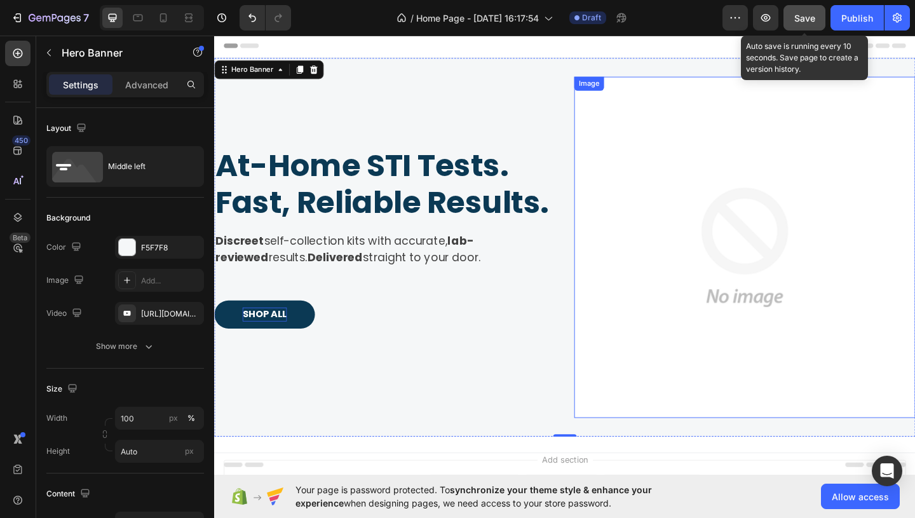
click at [756, 256] on img at bounding box center [791, 265] width 371 height 371
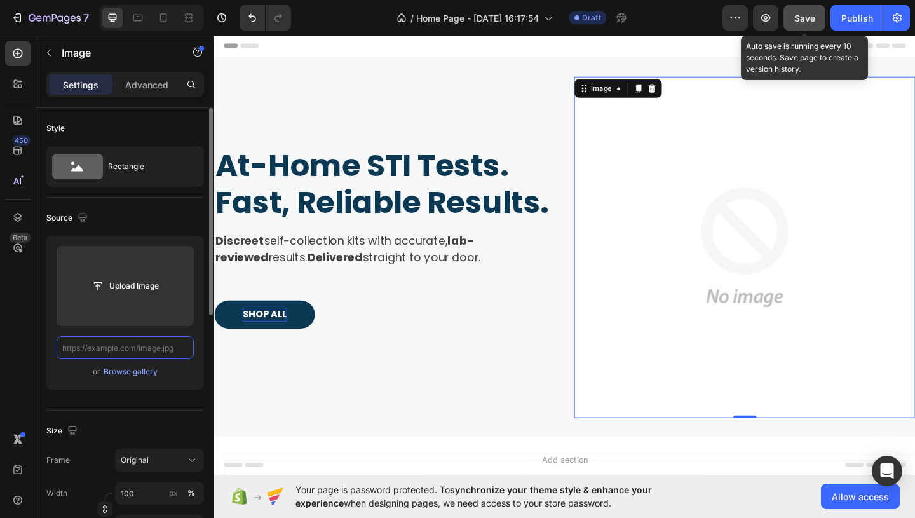
click at [161, 346] on input "text" at bounding box center [125, 347] width 137 height 23
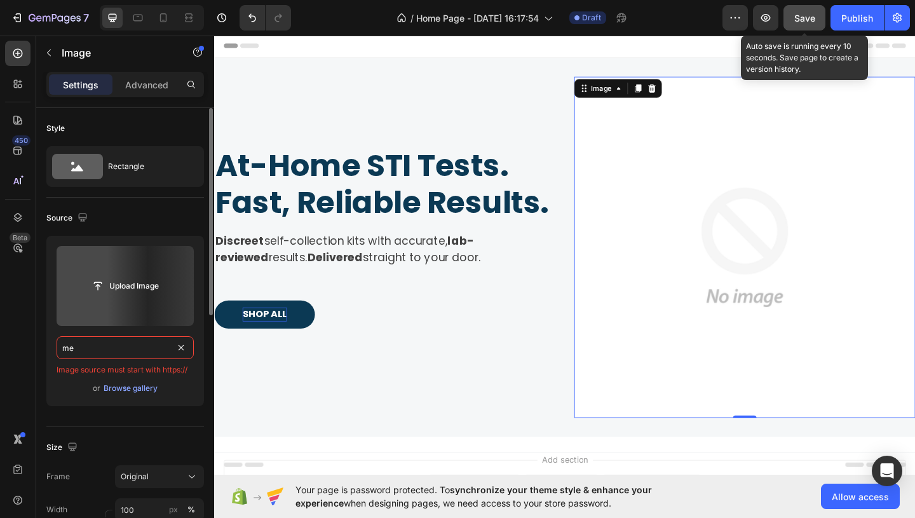
type input "m"
click at [140, 386] on div "Browse gallery" at bounding box center [131, 388] width 54 height 11
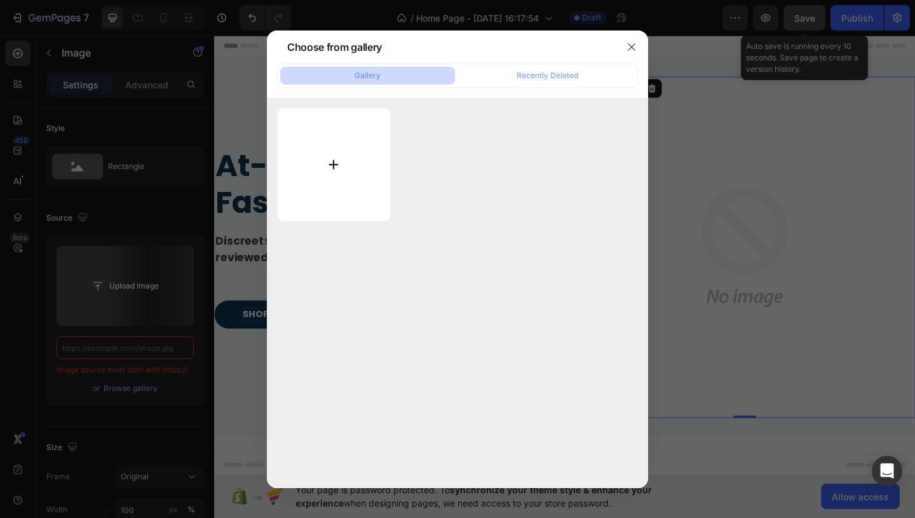
click at [320, 167] on input "file" at bounding box center [334, 164] width 114 height 113
click at [632, 44] on icon "button" at bounding box center [632, 47] width 10 height 10
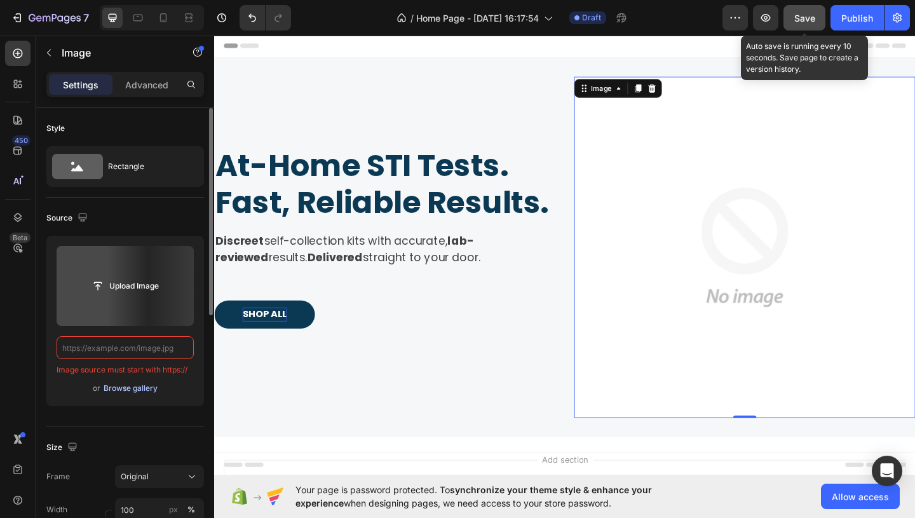
click at [143, 393] on div "Browse gallery" at bounding box center [131, 388] width 54 height 11
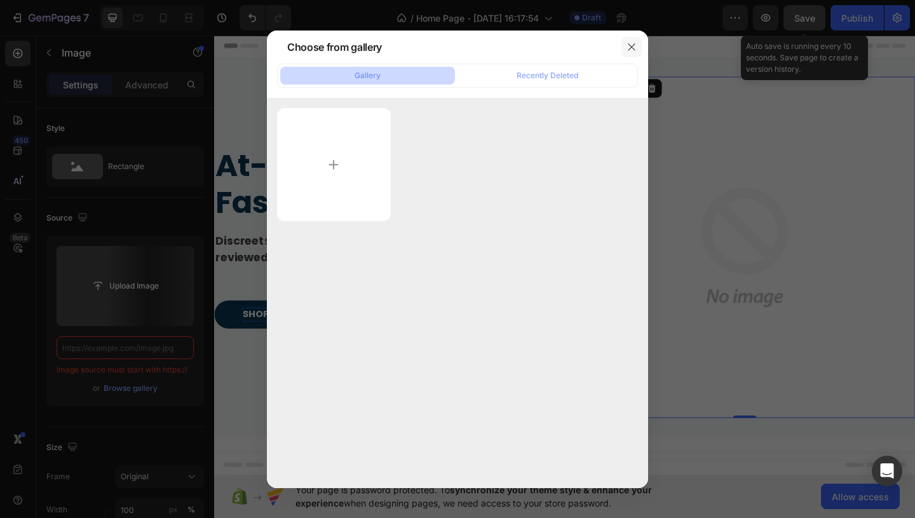
click at [629, 51] on icon "button" at bounding box center [632, 47] width 10 height 10
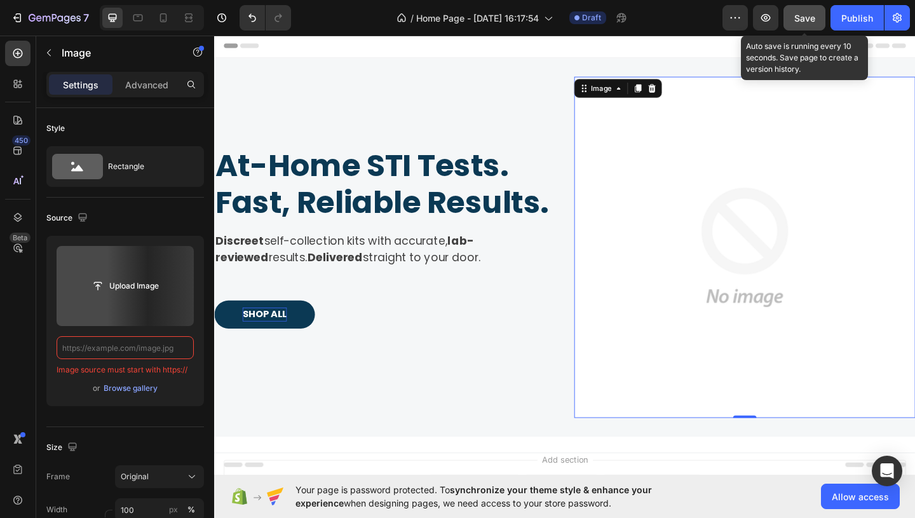
click at [808, 22] on span "Save" at bounding box center [804, 18] width 21 height 11
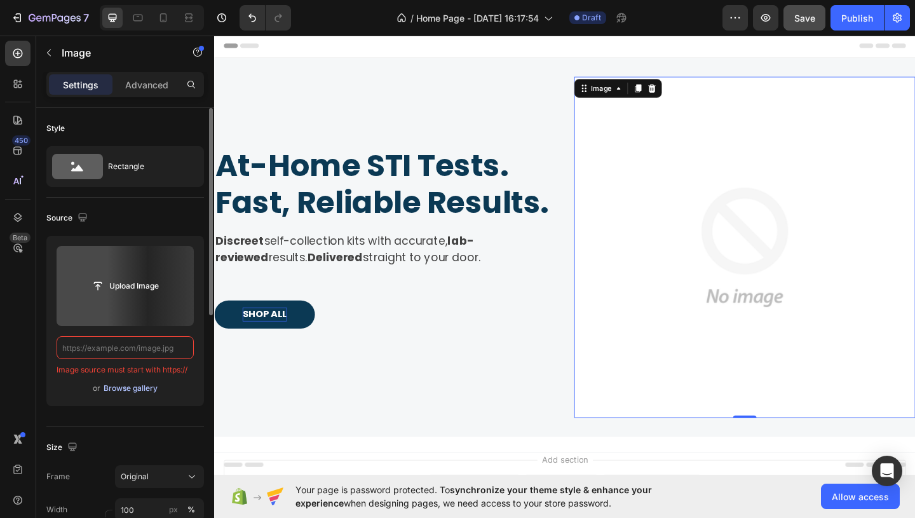
click at [125, 389] on div "Browse gallery" at bounding box center [131, 388] width 54 height 11
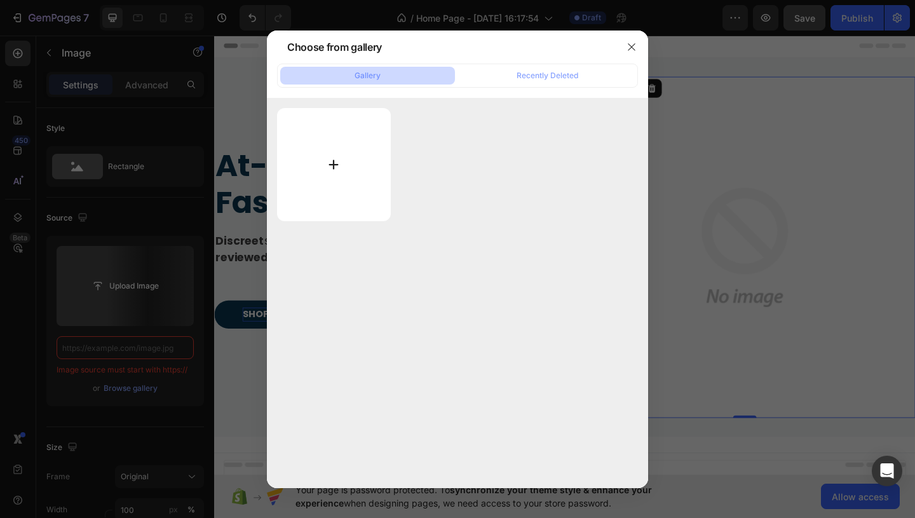
click at [339, 164] on input "file" at bounding box center [334, 164] width 114 height 113
click at [406, 79] on button "Gallery" at bounding box center [367, 76] width 175 height 18
click at [634, 47] on icon "button" at bounding box center [632, 47] width 10 height 10
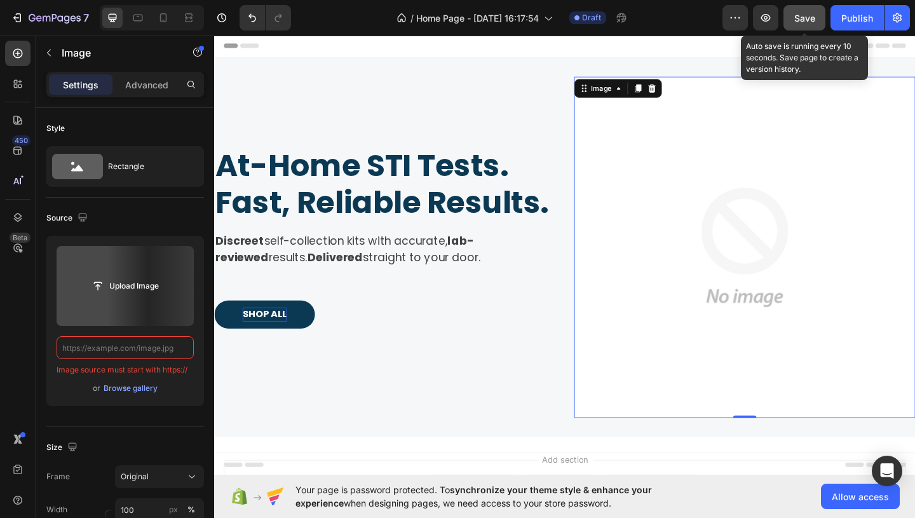
click at [810, 21] on span "Save" at bounding box center [804, 18] width 21 height 11
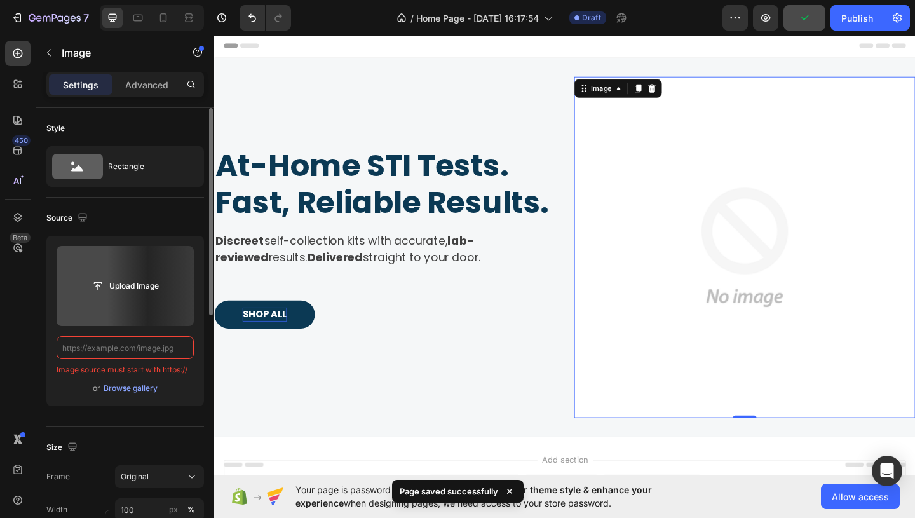
click at [102, 341] on input "text" at bounding box center [125, 347] width 137 height 23
click at [130, 385] on div "Browse gallery" at bounding box center [131, 388] width 54 height 11
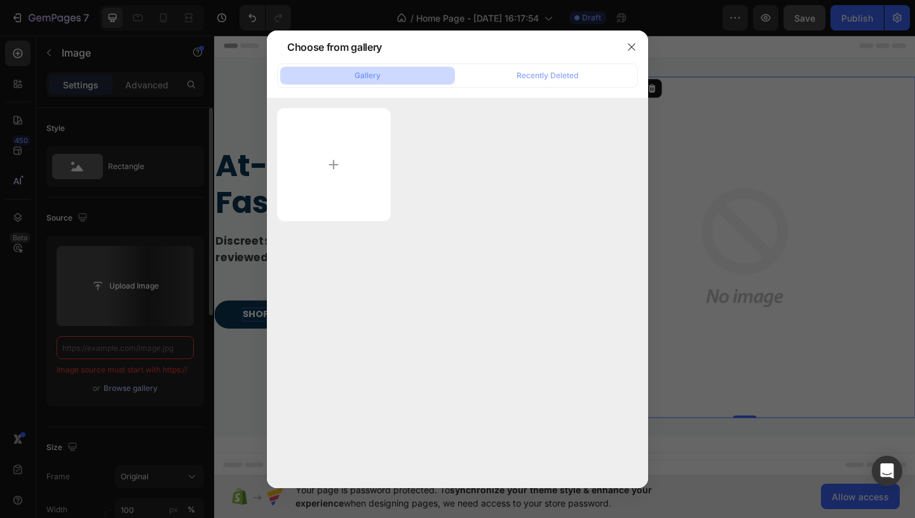
click at [130, 385] on div at bounding box center [457, 259] width 915 height 518
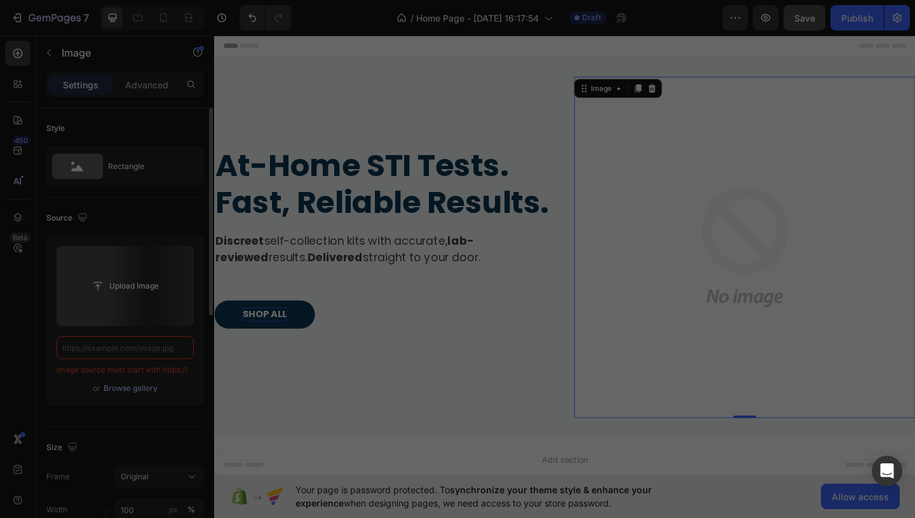
click at [130, 385] on div at bounding box center [457, 259] width 915 height 518
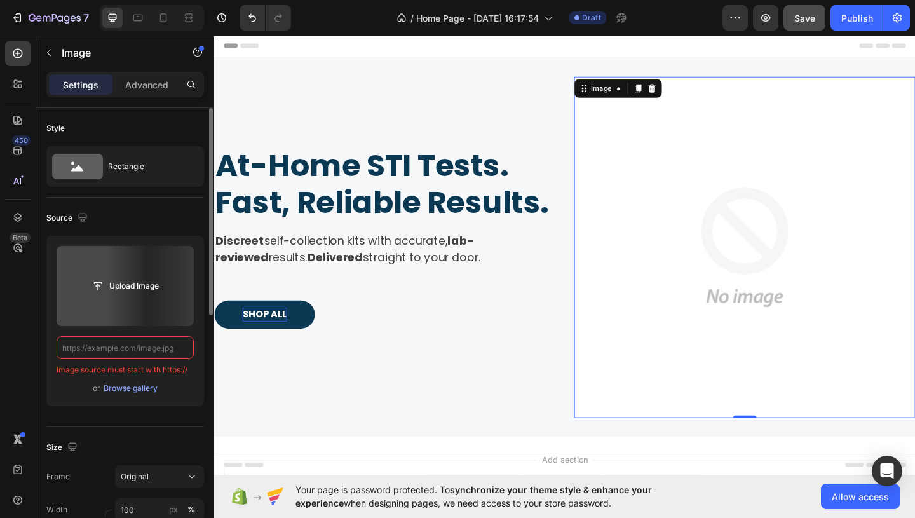
click at [133, 302] on label at bounding box center [125, 286] width 137 height 80
click at [133, 297] on input "file" at bounding box center [125, 286] width 88 height 22
click at [507, 320] on div "At-Home STI Tests. Fast, Reliable Results. Heading Discreet self-collection kit…" at bounding box center [399, 265] width 371 height 371
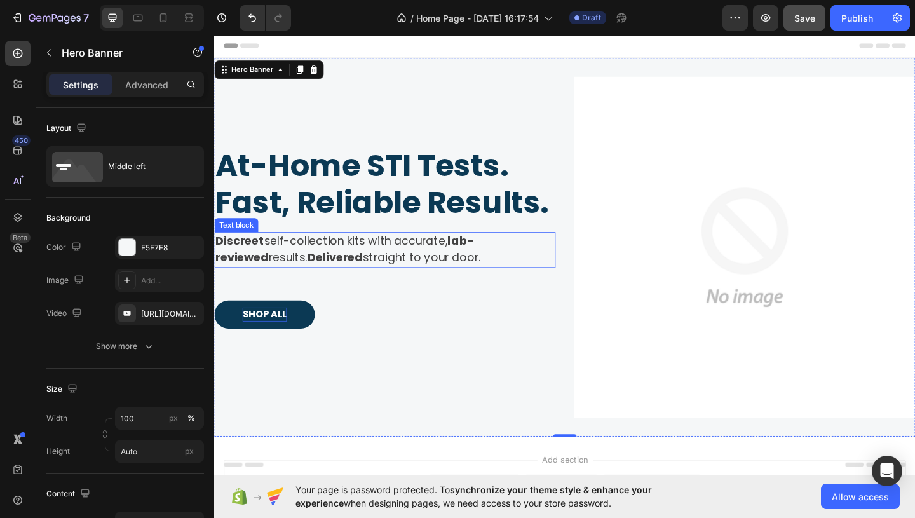
click at [496, 267] on strong "lab-reviewed" at bounding box center [355, 268] width 280 height 36
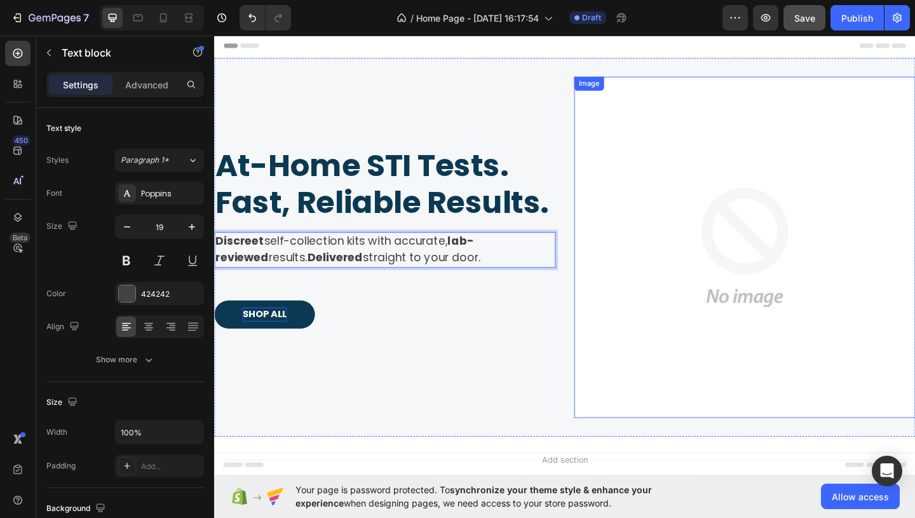
click at [804, 259] on img at bounding box center [791, 265] width 371 height 371
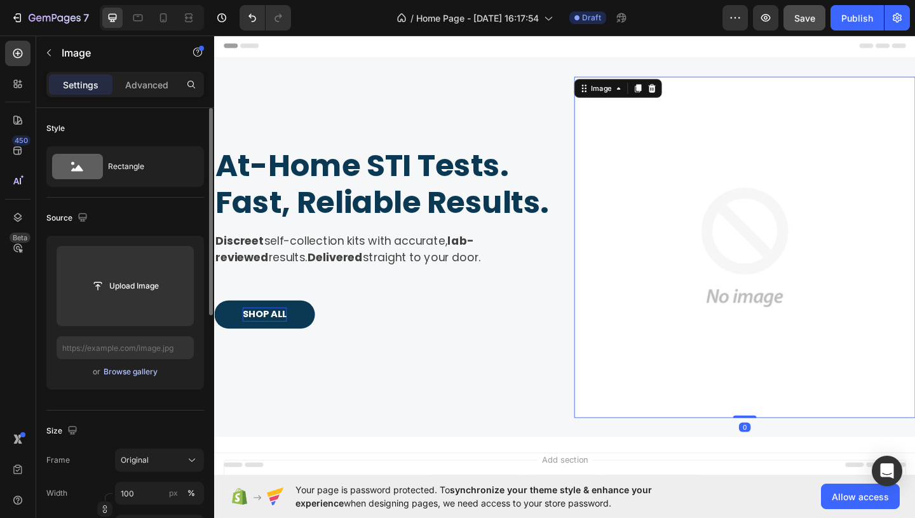
click at [152, 375] on div "Browse gallery" at bounding box center [131, 371] width 54 height 11
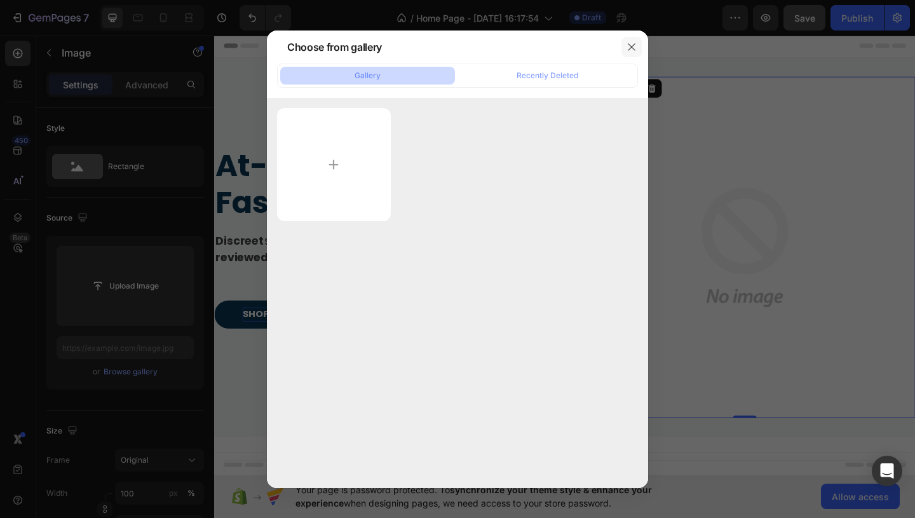
click at [631, 49] on icon "button" at bounding box center [632, 47] width 10 height 10
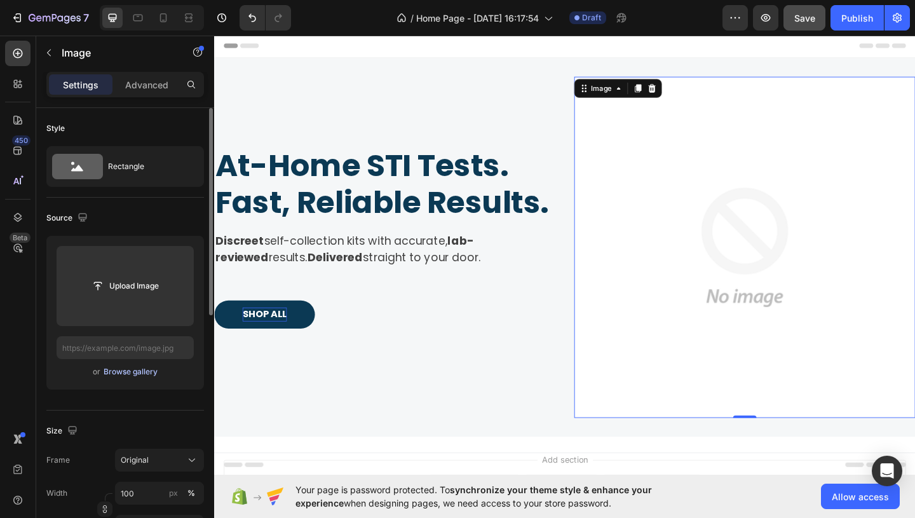
click at [138, 373] on div "Browse gallery" at bounding box center [131, 371] width 54 height 11
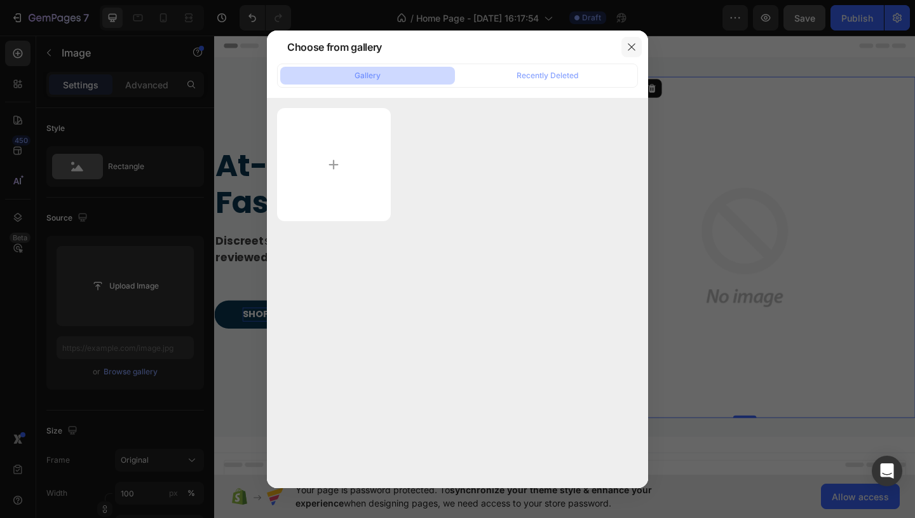
click at [627, 55] on button "button" at bounding box center [631, 47] width 20 height 20
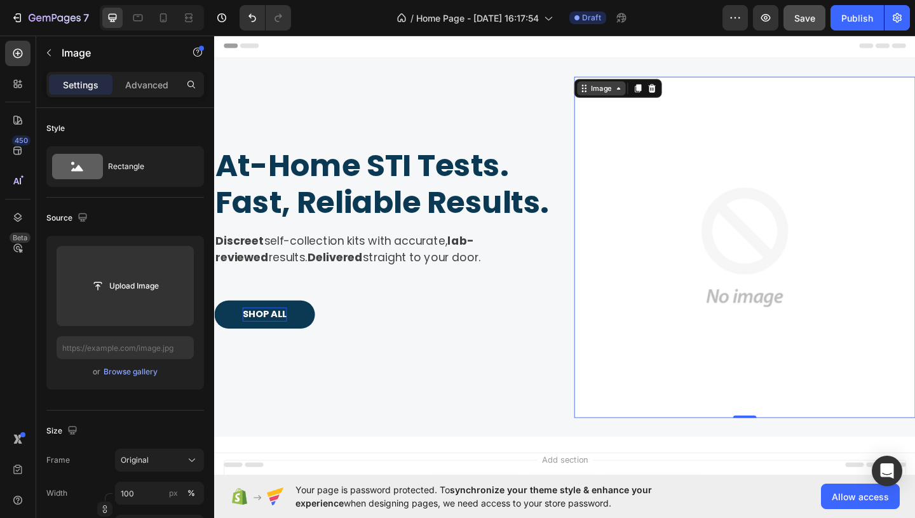
click at [639, 95] on div "Image" at bounding box center [634, 92] width 27 height 11
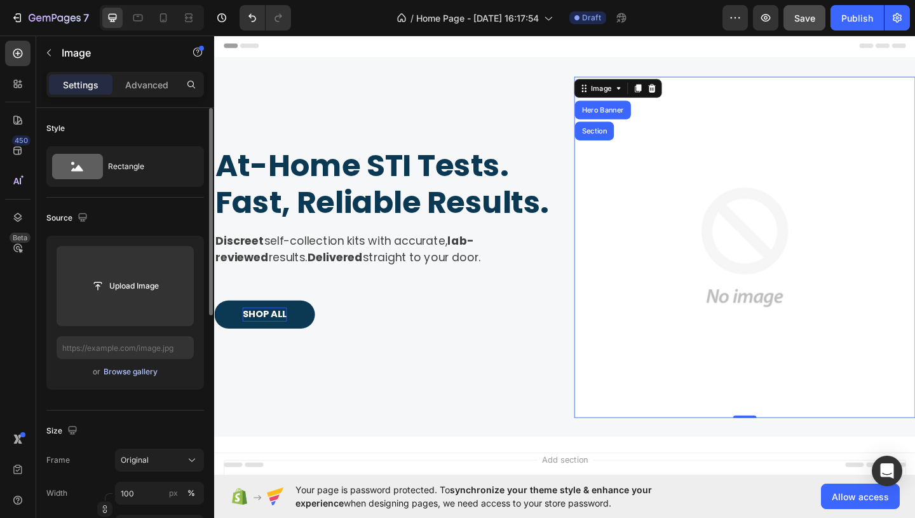
click at [141, 375] on div "Browse gallery" at bounding box center [131, 371] width 54 height 11
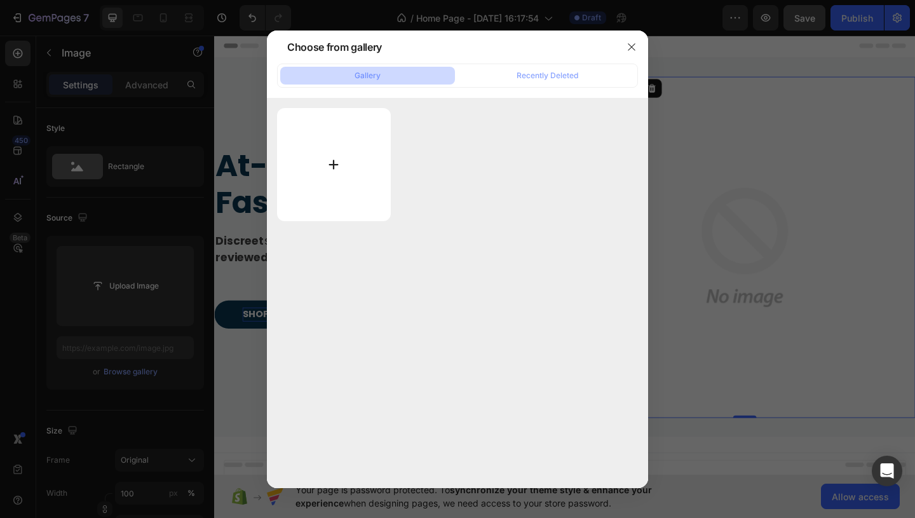
click at [354, 151] on input "file" at bounding box center [334, 164] width 114 height 113
click at [568, 76] on div "Recently Deleted" at bounding box center [548, 75] width 62 height 11
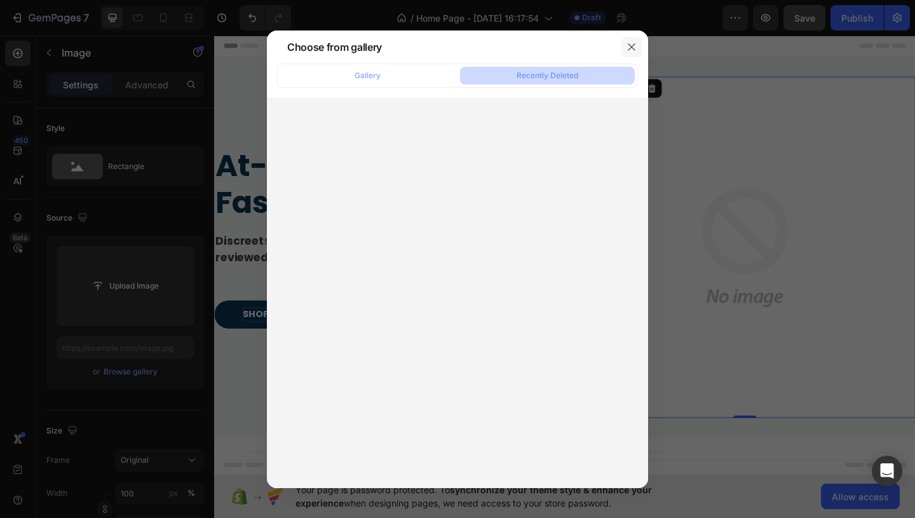
click at [634, 49] on icon "button" at bounding box center [631, 46] width 7 height 7
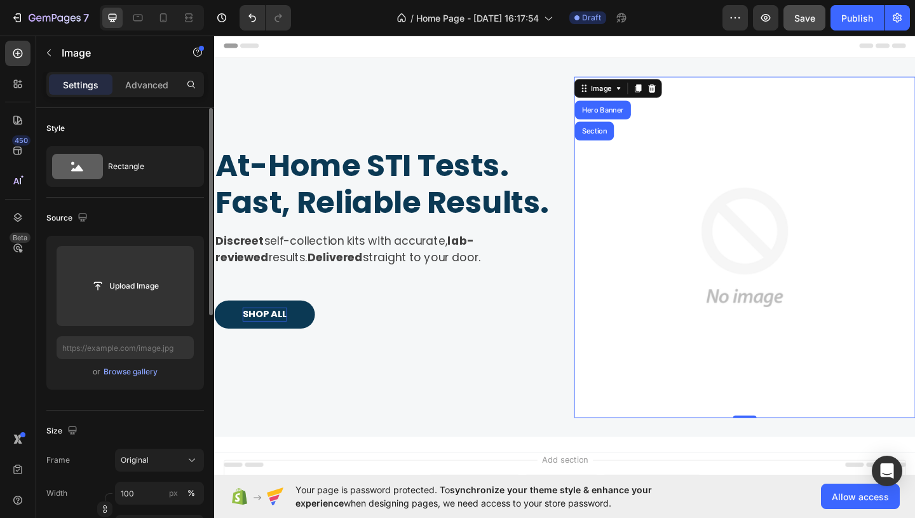
click at [134, 379] on div "or Browse gallery" at bounding box center [125, 371] width 137 height 15
click at [133, 375] on div "Browse gallery" at bounding box center [131, 371] width 54 height 11
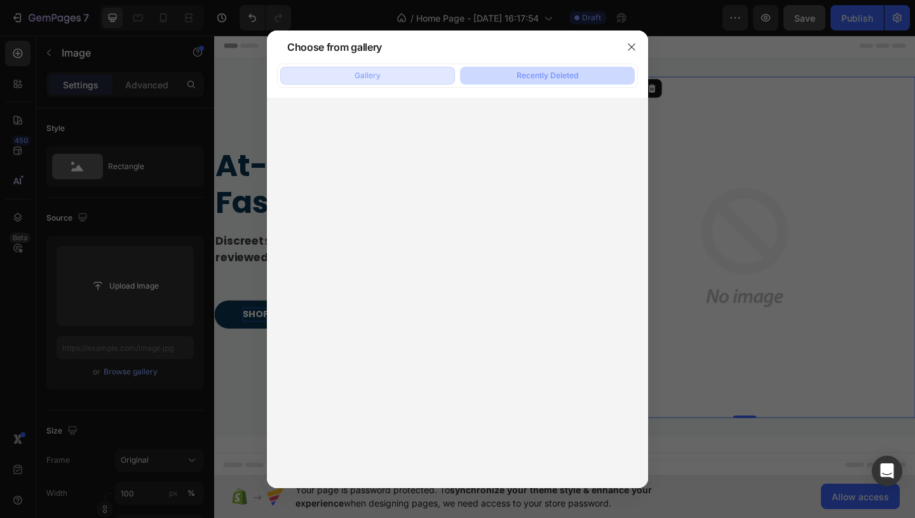
click at [351, 76] on button "Gallery" at bounding box center [367, 76] width 175 height 18
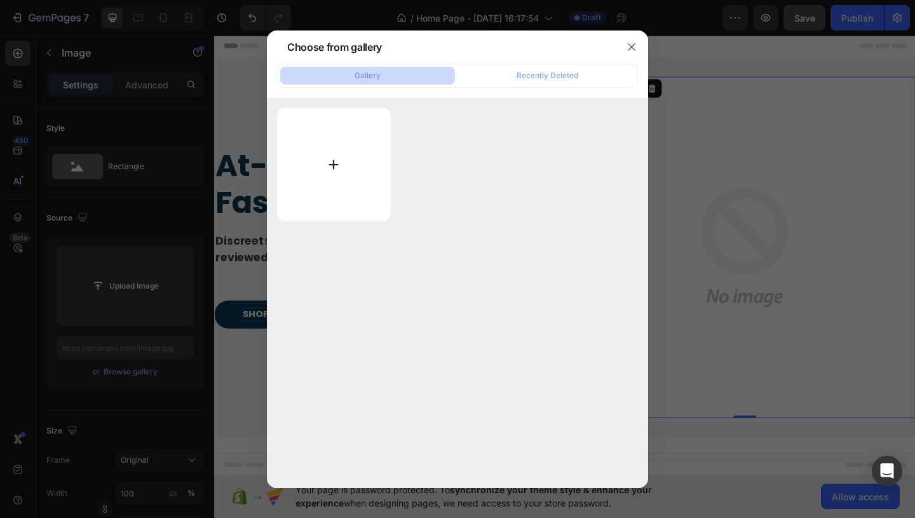
click at [348, 176] on input "file" at bounding box center [334, 164] width 114 height 113
click at [634, 57] on div at bounding box center [631, 47] width 33 height 33
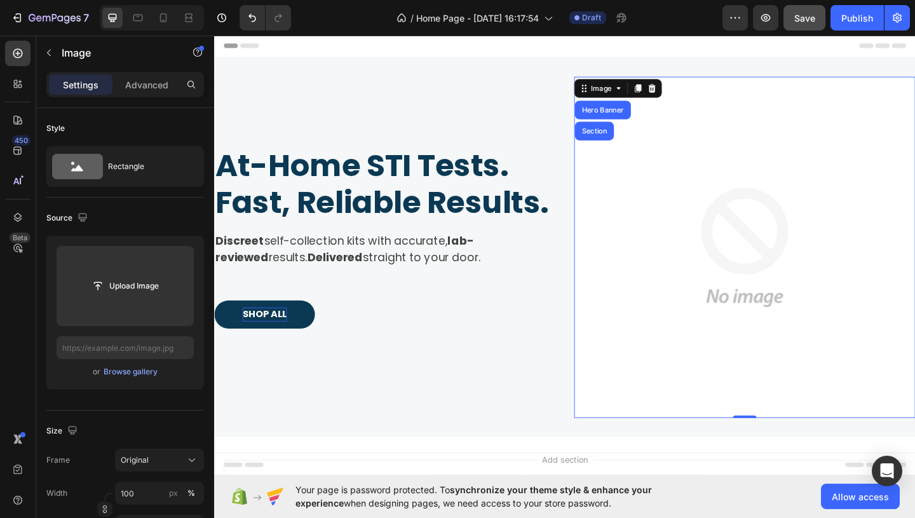
click at [713, 320] on img at bounding box center [791, 265] width 371 height 371
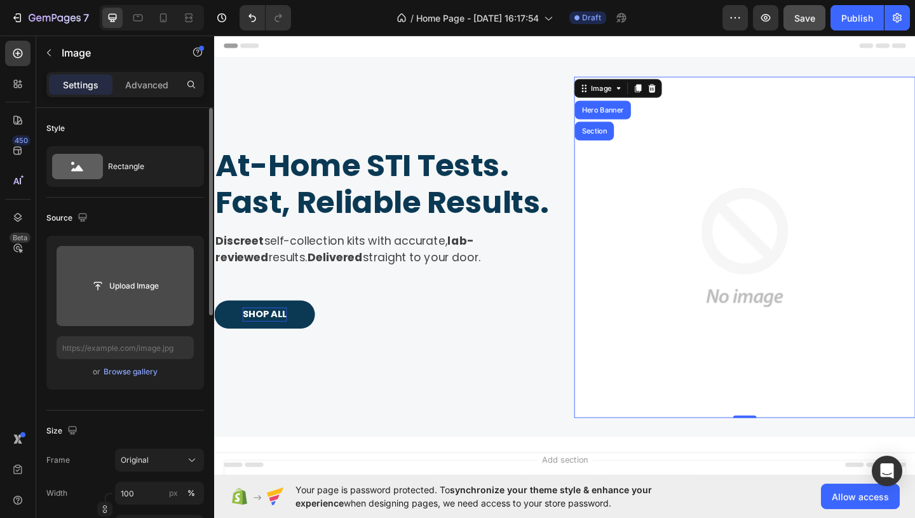
click at [121, 290] on input "file" at bounding box center [125, 286] width 88 height 22
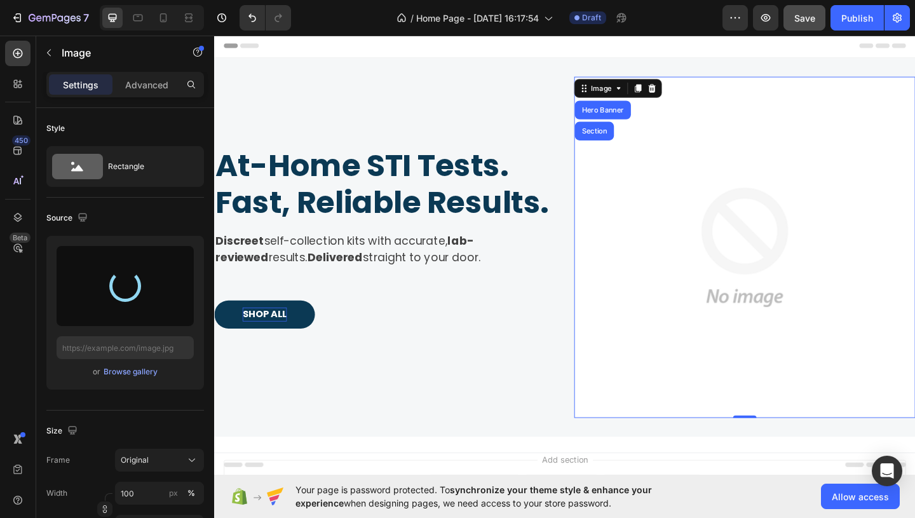
type input "[URL][DOMAIN_NAME]"
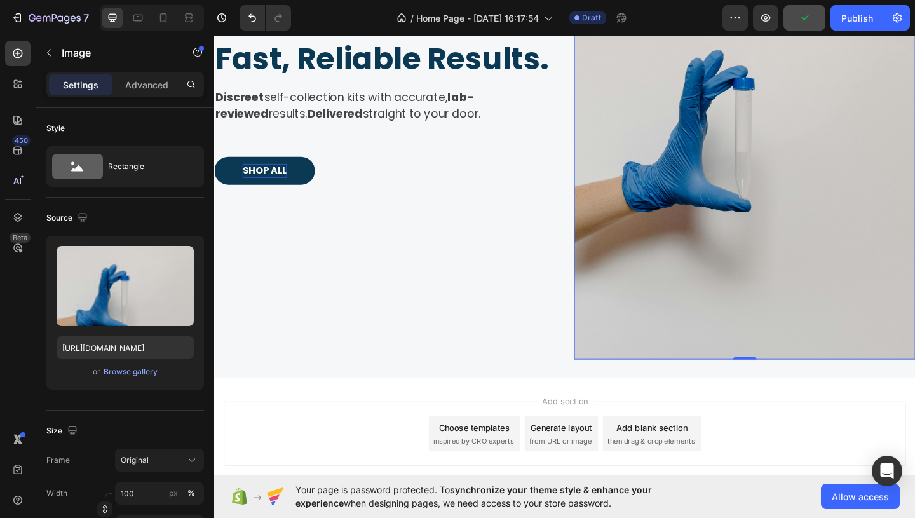
scroll to position [255, 0]
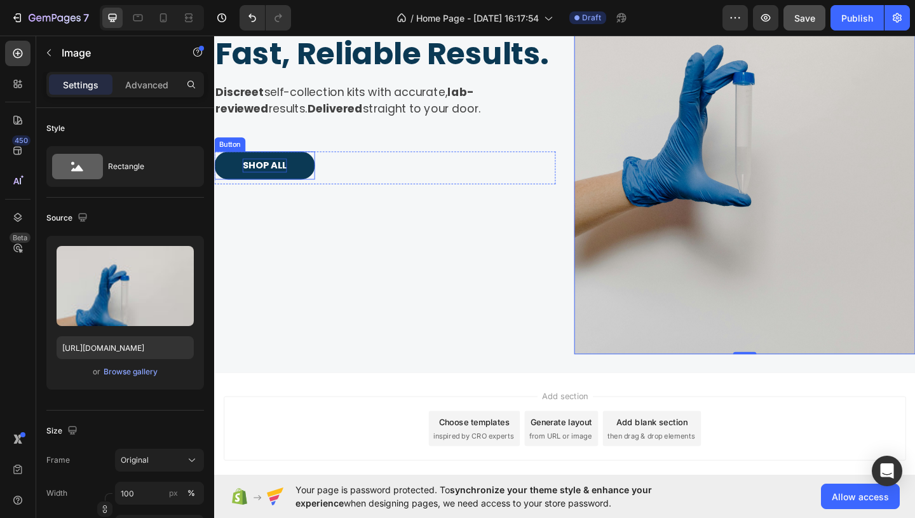
click at [267, 174] on p "SHOP ALL" at bounding box center [269, 176] width 48 height 15
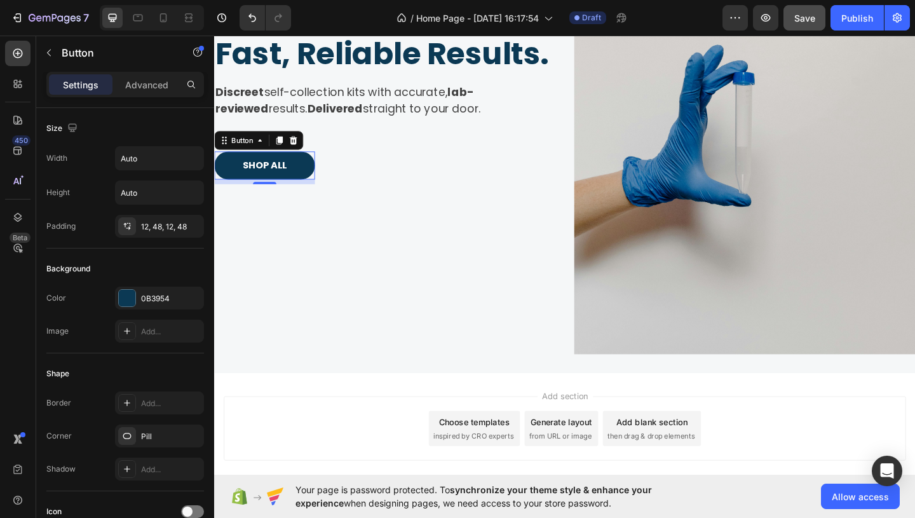
click at [315, 180] on button "SHOP ALL" at bounding box center [268, 176] width 109 height 31
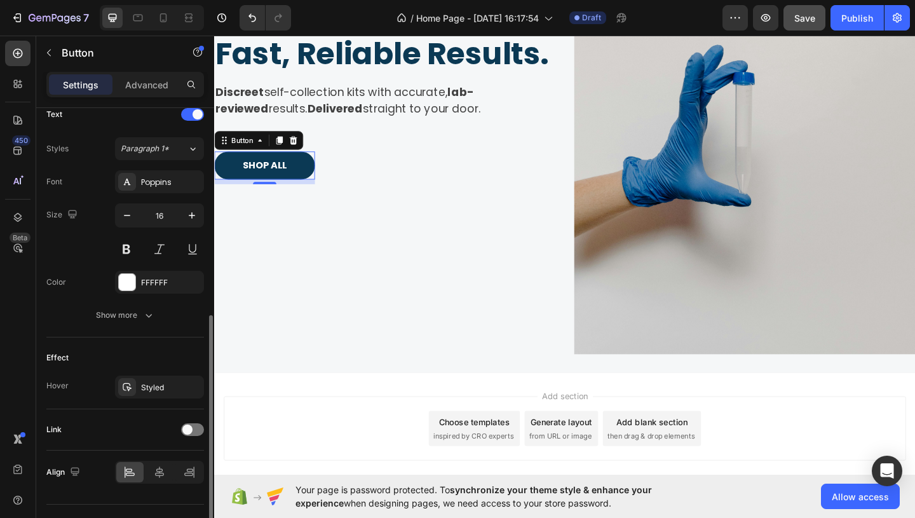
scroll to position [461, 0]
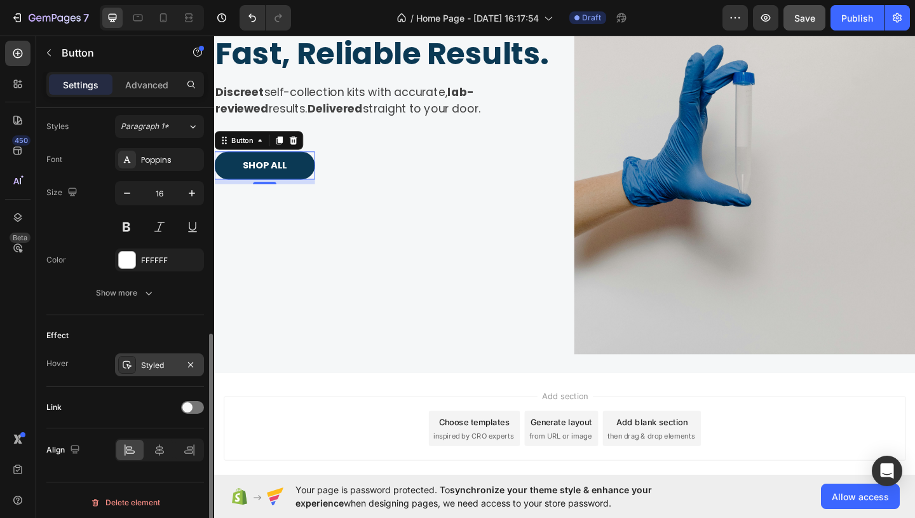
click at [163, 361] on div "Styled" at bounding box center [159, 365] width 37 height 11
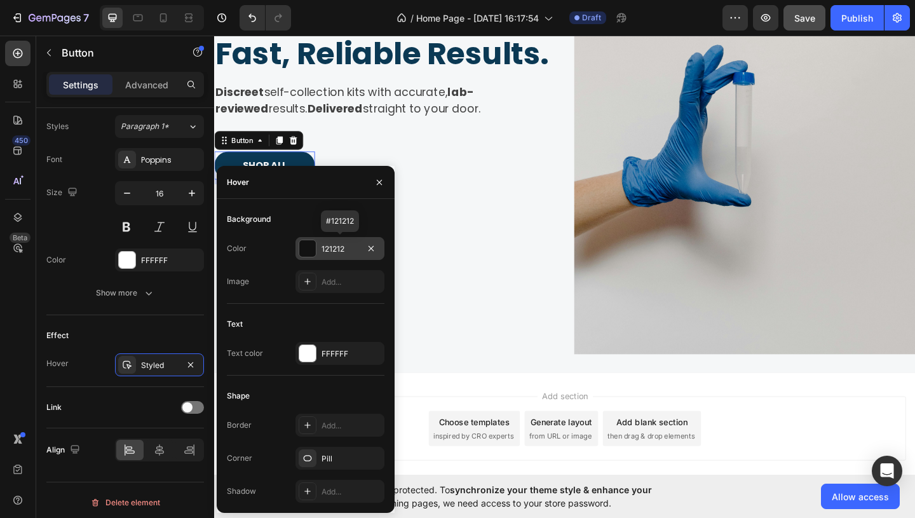
click at [338, 249] on div "121212" at bounding box center [340, 248] width 37 height 11
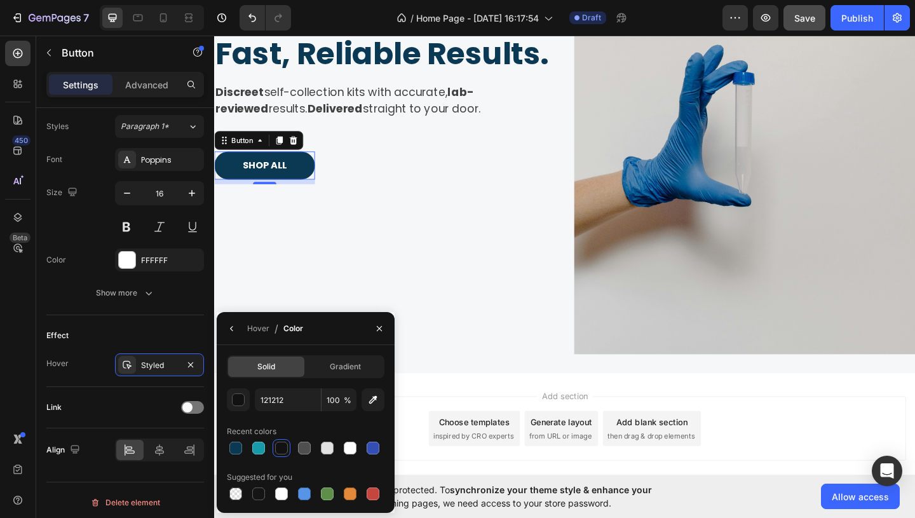
click at [259, 460] on div "121212 100 % Recent colors Suggested for you" at bounding box center [306, 445] width 158 height 114
click at [261, 445] on div at bounding box center [258, 448] width 13 height 13
type input "1899A7"
click at [378, 337] on button "button" at bounding box center [379, 328] width 20 height 20
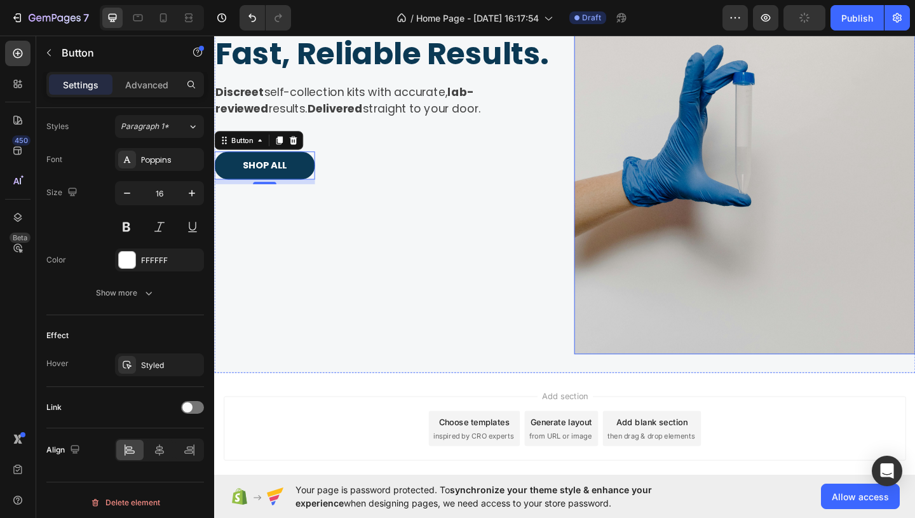
click at [634, 234] on img at bounding box center [791, 103] width 371 height 557
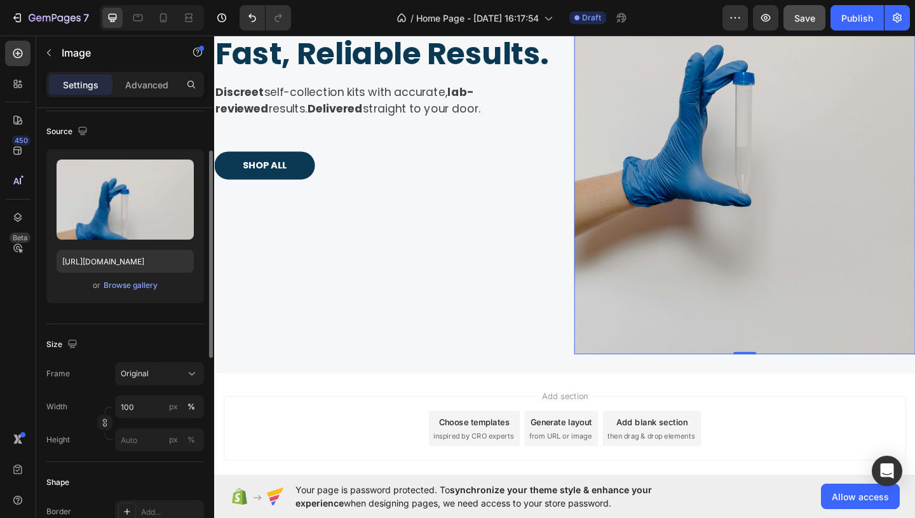
scroll to position [88, 0]
click at [139, 280] on div "Browse gallery" at bounding box center [131, 283] width 54 height 11
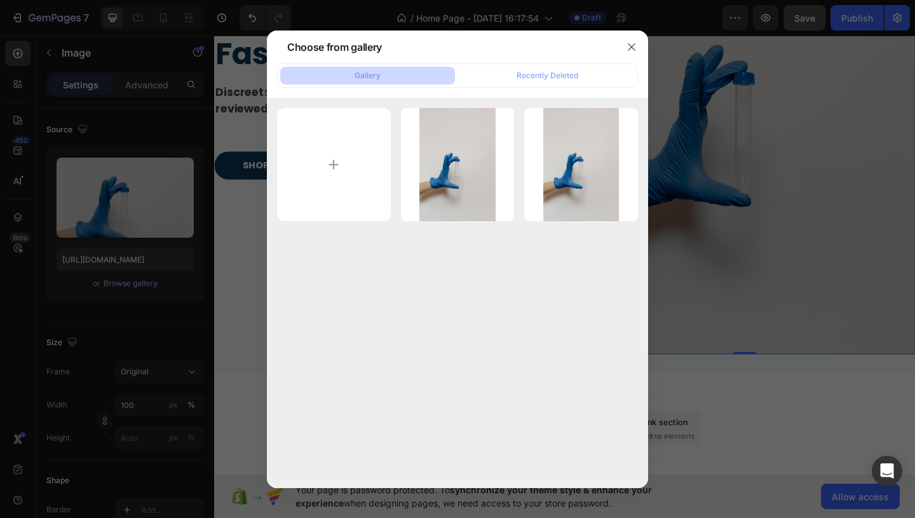
click at [357, 79] on div "Gallery" at bounding box center [368, 75] width 26 height 11
click at [630, 52] on button "button" at bounding box center [631, 47] width 20 height 20
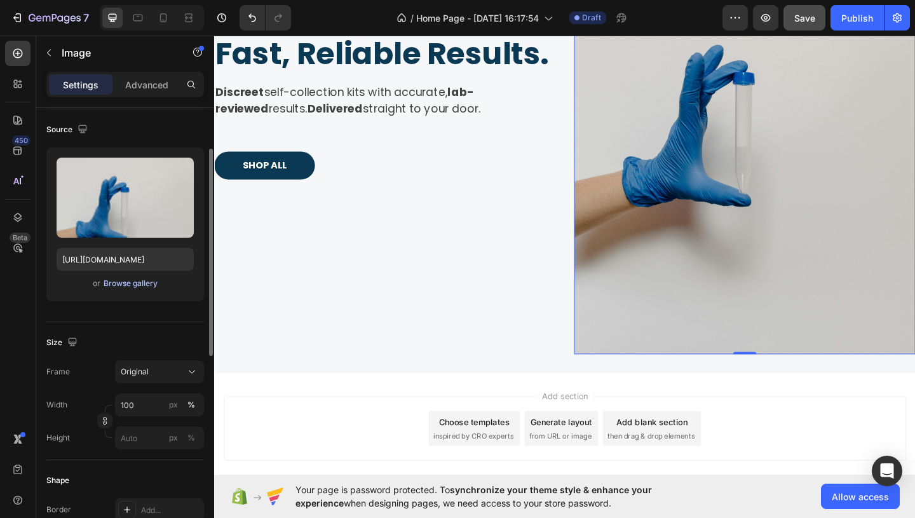
click at [149, 284] on div "Browse gallery" at bounding box center [131, 283] width 54 height 11
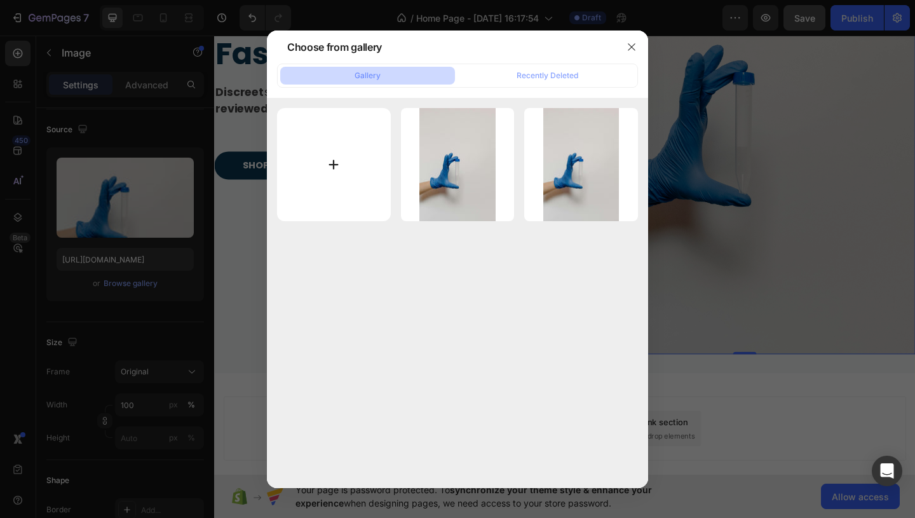
click at [346, 163] on input "file" at bounding box center [334, 165] width 114 height 114
click at [635, 50] on icon "button" at bounding box center [632, 47] width 10 height 10
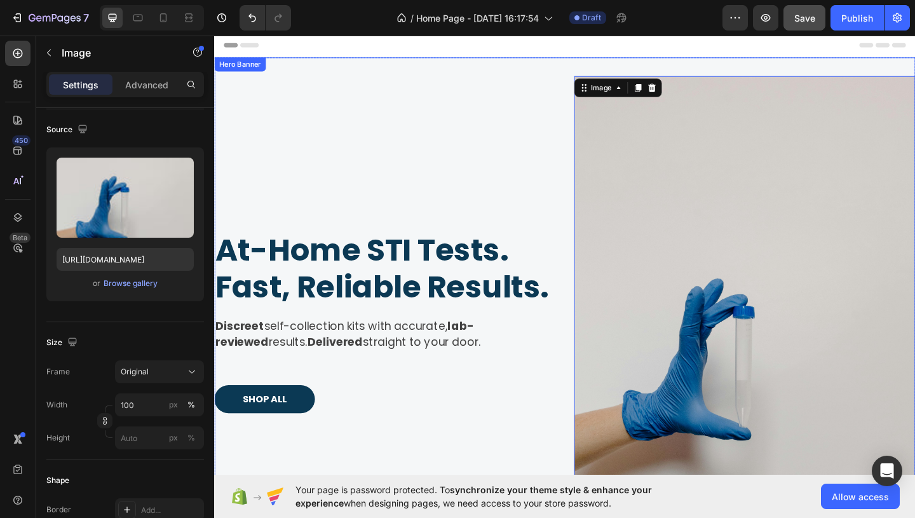
scroll to position [53, 0]
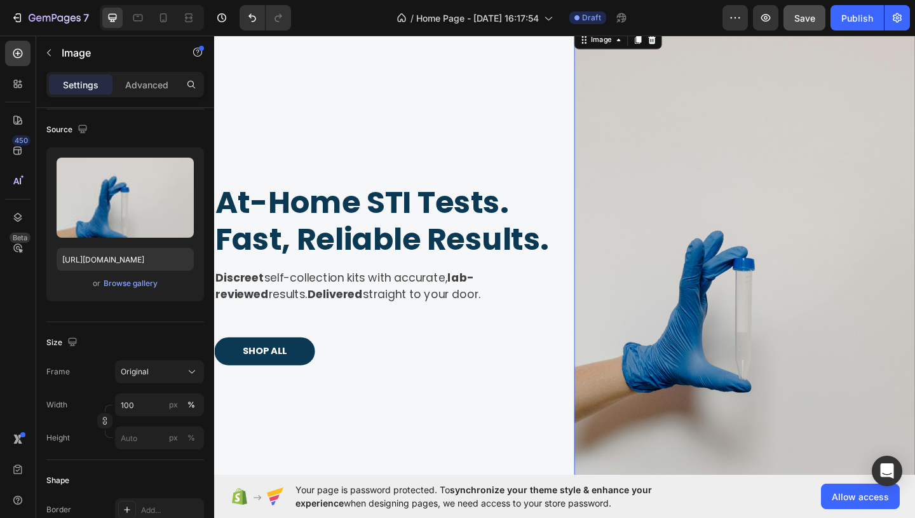
click at [702, 317] on img at bounding box center [791, 305] width 371 height 557
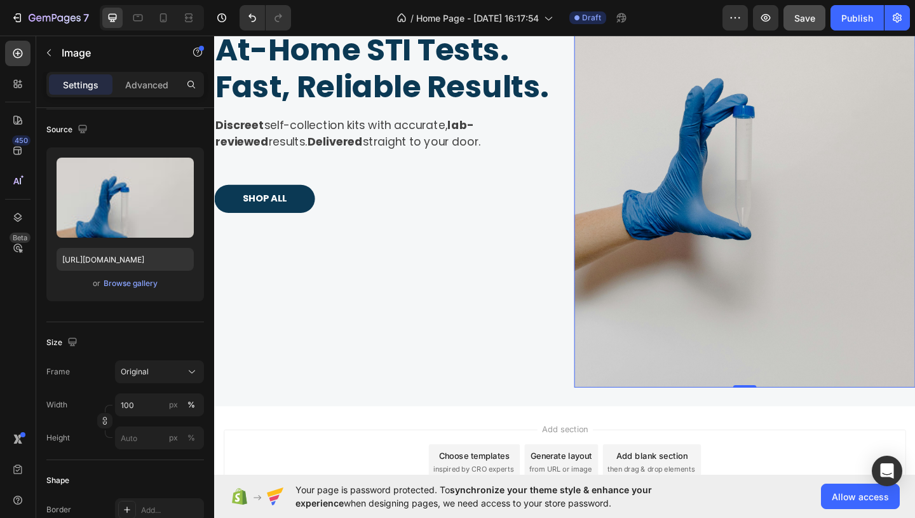
scroll to position [225, 0]
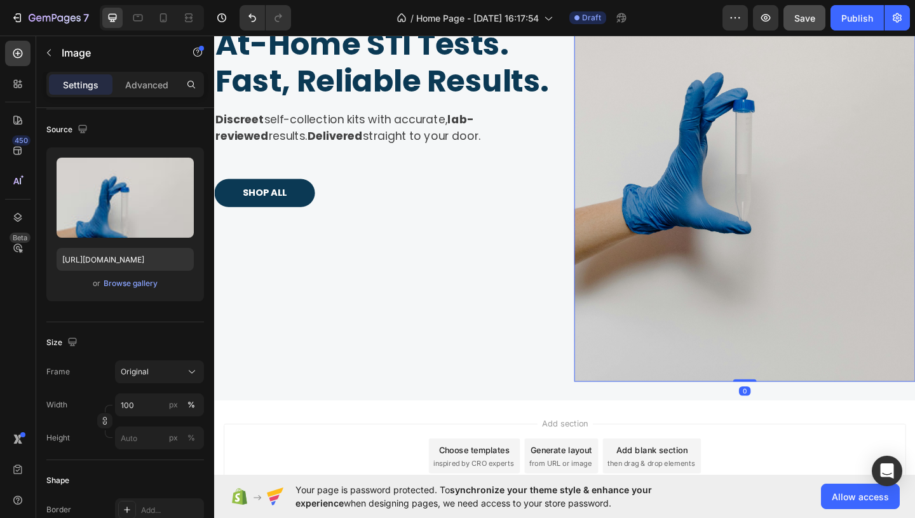
drag, startPoint x: 787, startPoint y: 410, endPoint x: 777, endPoint y: 299, distance: 111.0
click at [777, 299] on div "Image 0" at bounding box center [791, 133] width 371 height 557
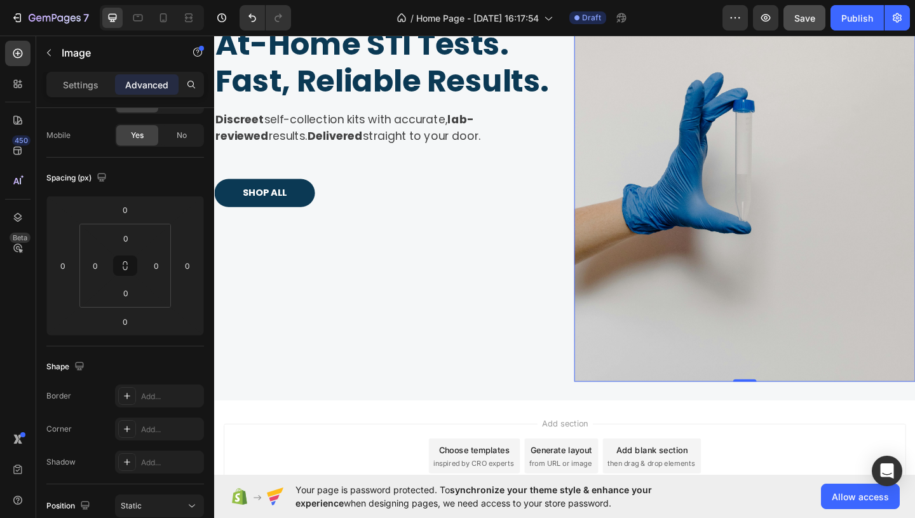
click at [741, 365] on img at bounding box center [791, 133] width 371 height 557
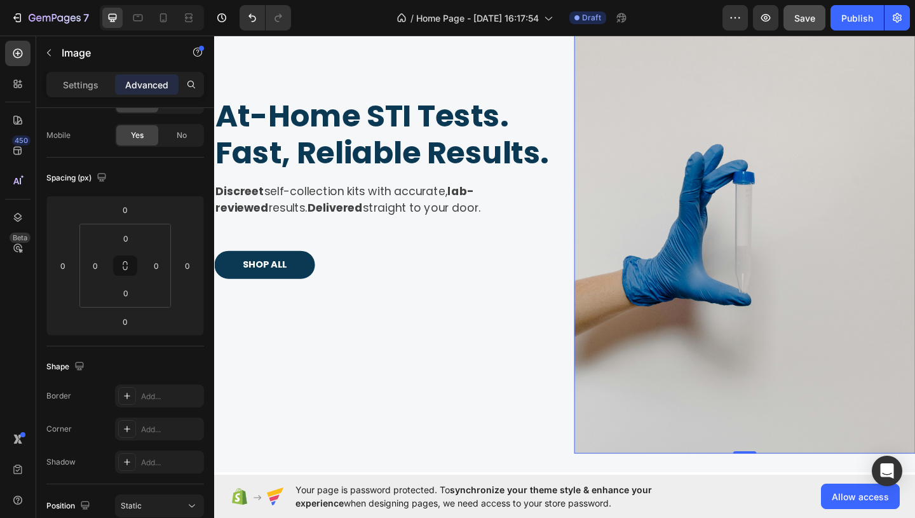
scroll to position [150, 0]
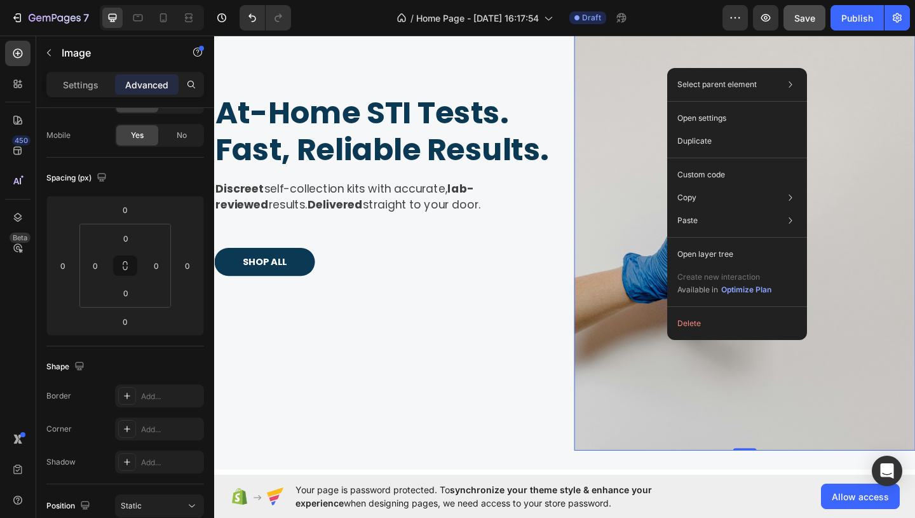
click at [698, 338] on div "Select parent element Section Hero Banner Image Open settings Duplicate Custom …" at bounding box center [737, 204] width 140 height 272
click at [743, 389] on img at bounding box center [791, 208] width 371 height 557
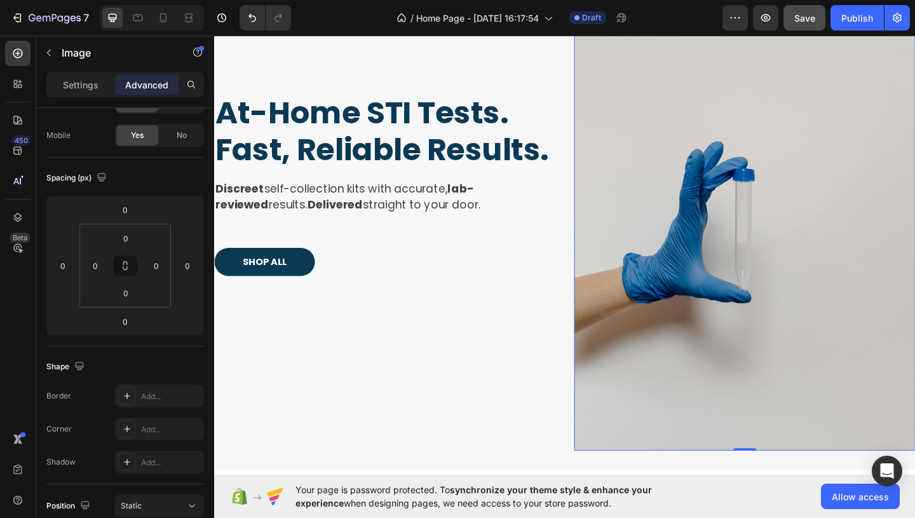
click at [743, 389] on img at bounding box center [791, 208] width 371 height 557
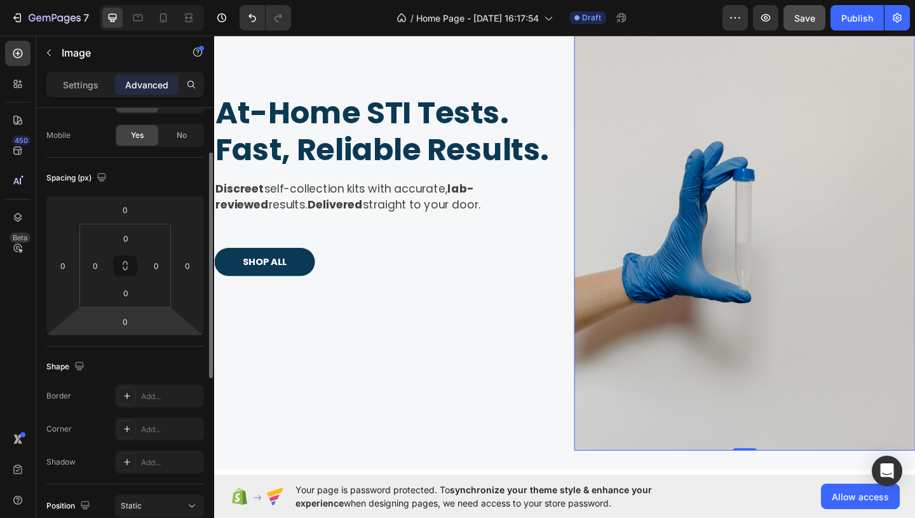
scroll to position [0, 0]
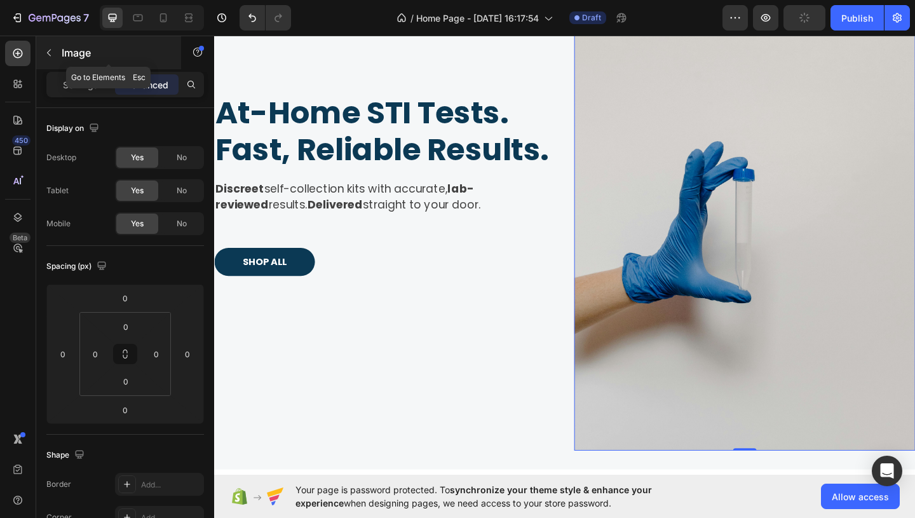
click at [50, 44] on button "button" at bounding box center [49, 53] width 20 height 20
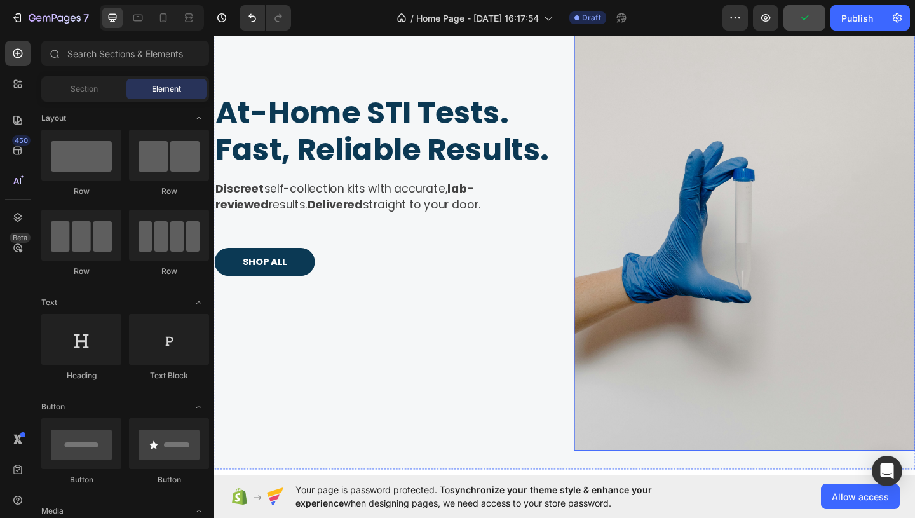
click at [738, 186] on img at bounding box center [791, 208] width 371 height 557
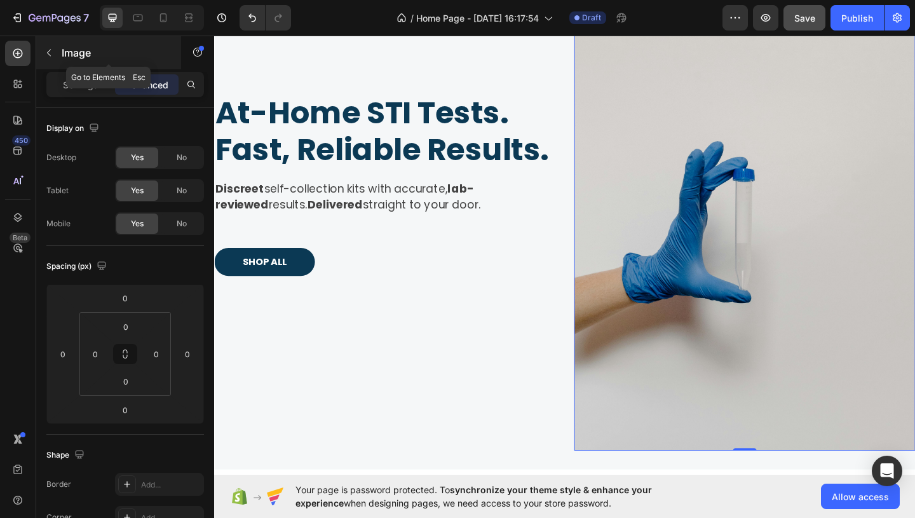
click at [51, 52] on icon "button" at bounding box center [49, 53] width 10 height 10
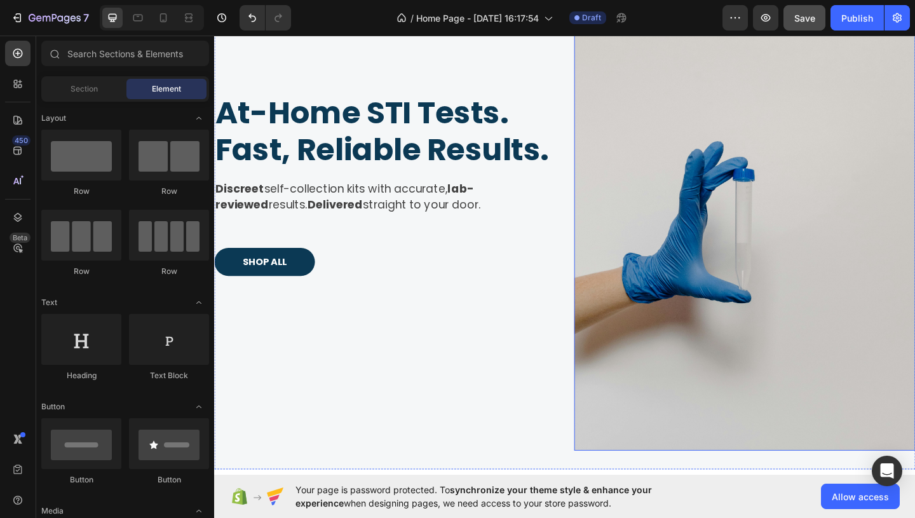
click at [712, 294] on img at bounding box center [791, 208] width 371 height 557
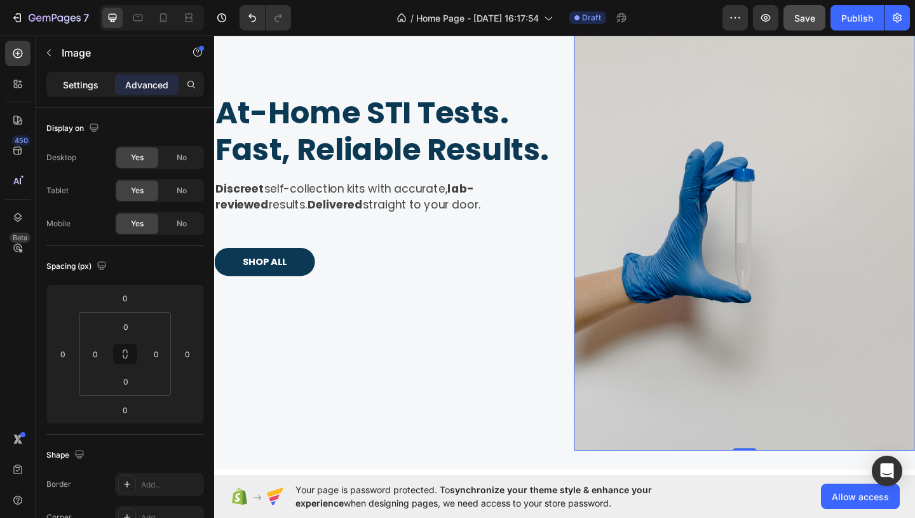
click at [87, 87] on p "Settings" at bounding box center [81, 84] width 36 height 13
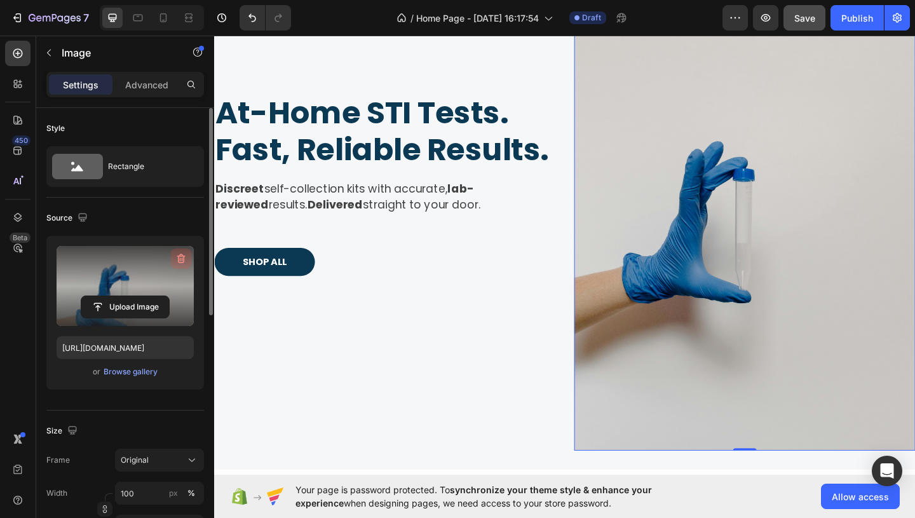
click at [182, 259] on icon "button" at bounding box center [182, 259] width 1 height 4
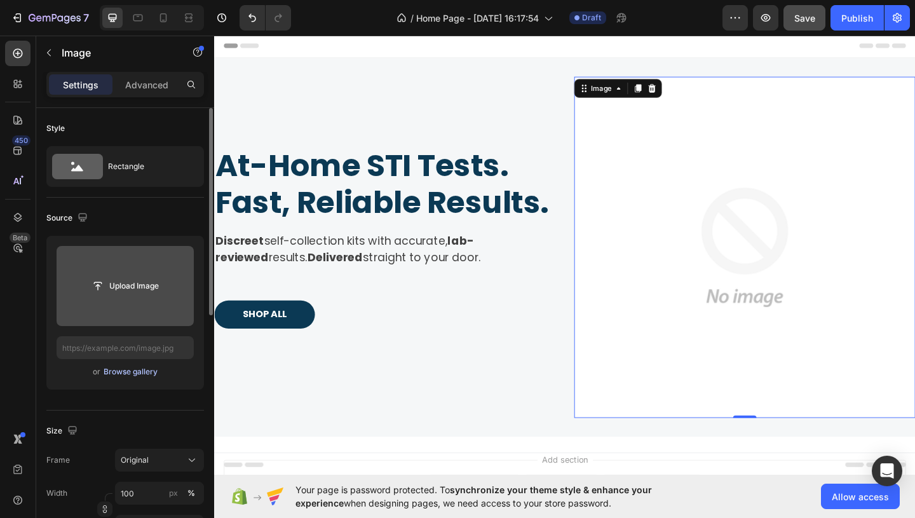
click at [153, 374] on div "Browse gallery" at bounding box center [131, 371] width 54 height 11
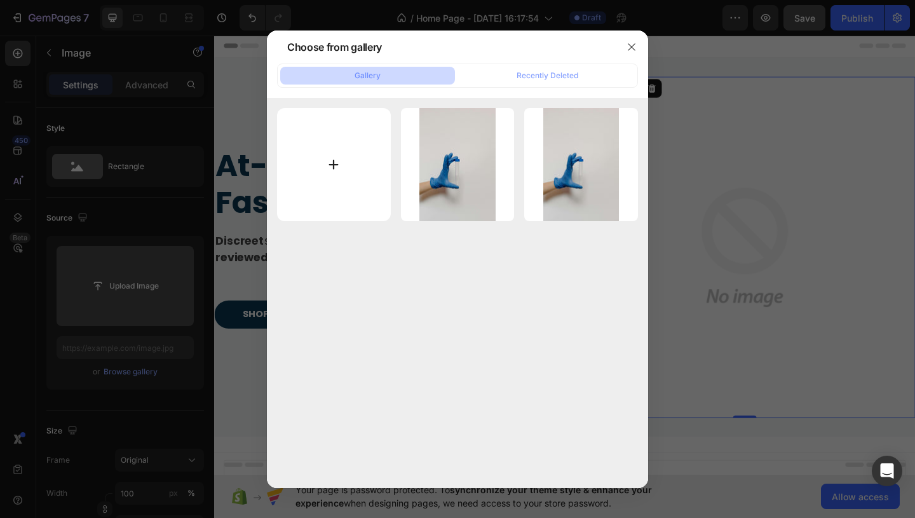
click at [347, 144] on input "file" at bounding box center [334, 165] width 114 height 114
type input "C:\fakepath\Logo.PNG"
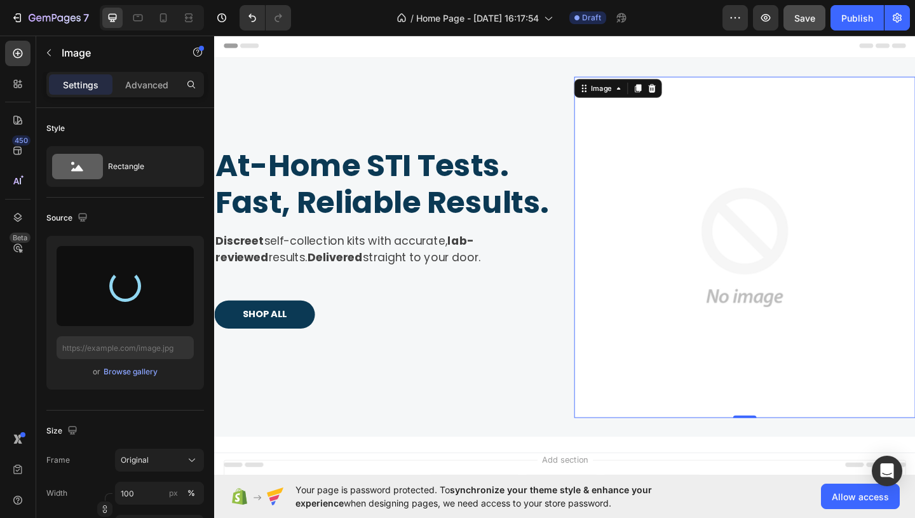
type input "[URL][DOMAIN_NAME]"
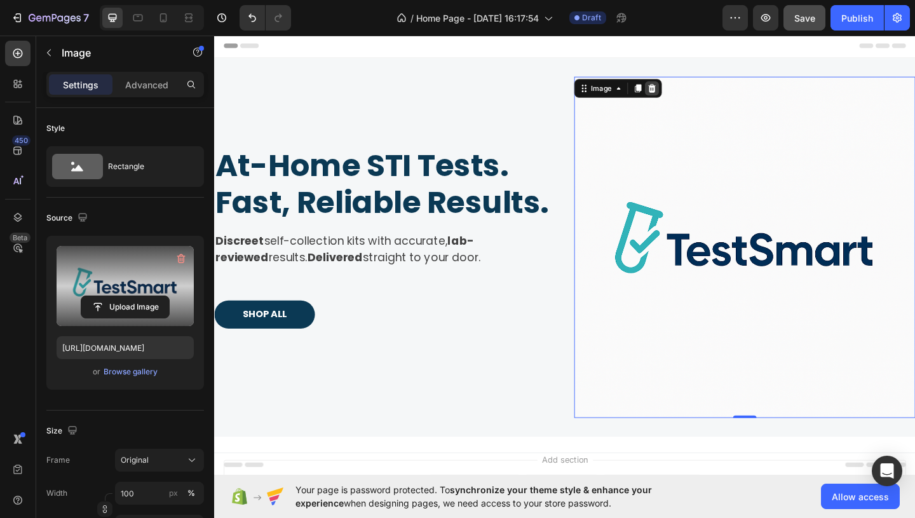
click at [693, 97] on icon at bounding box center [690, 93] width 10 height 10
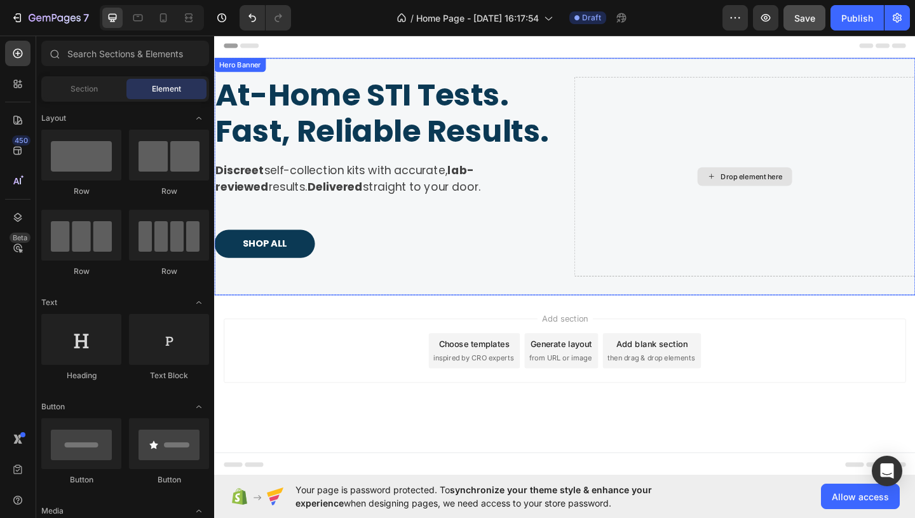
click at [794, 208] on div "Drop element here" at bounding box center [791, 188] width 371 height 217
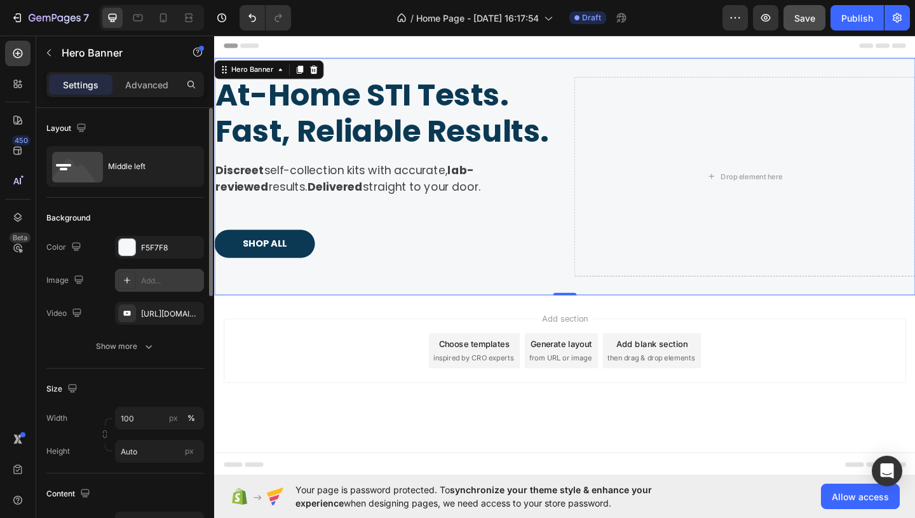
click at [135, 278] on div at bounding box center [127, 280] width 18 height 18
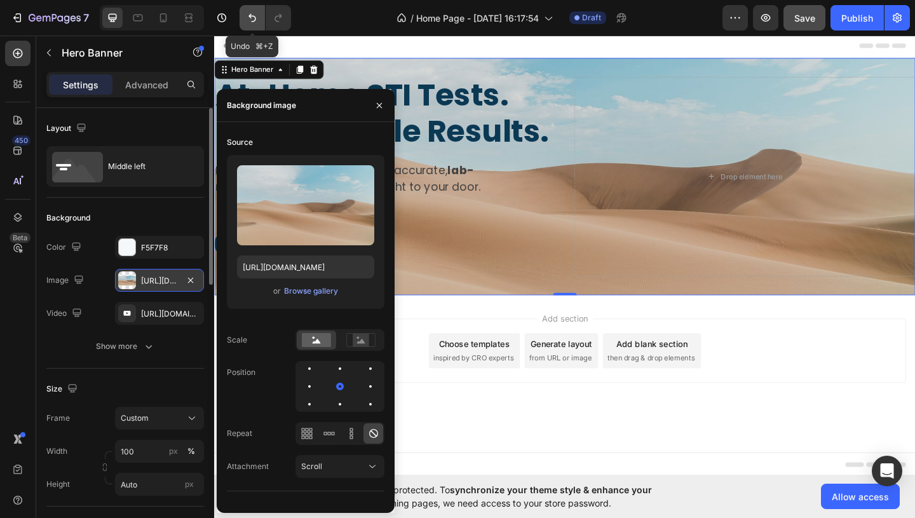
click at [252, 12] on icon "Undo/Redo" at bounding box center [252, 17] width 13 height 13
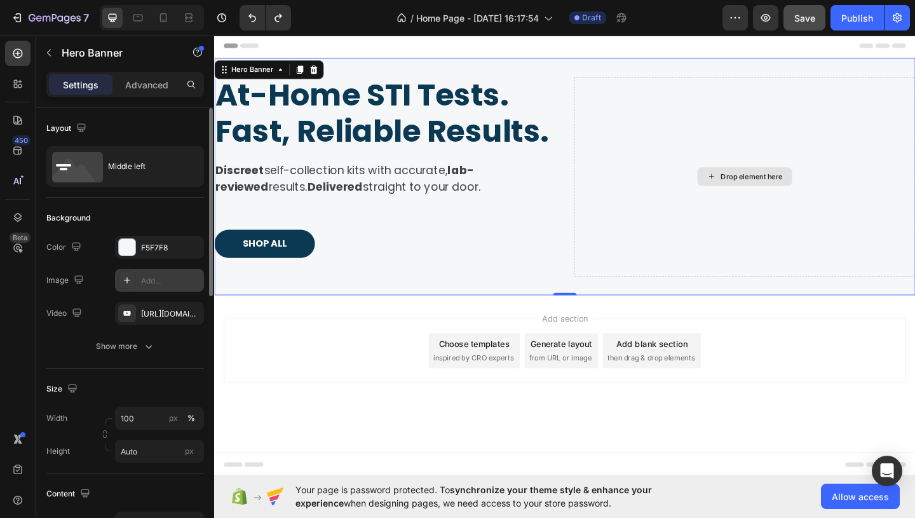
click at [792, 199] on div "Drop element here" at bounding box center [791, 188] width 371 height 217
click at [254, 15] on icon "Undo/Redo" at bounding box center [252, 17] width 13 height 13
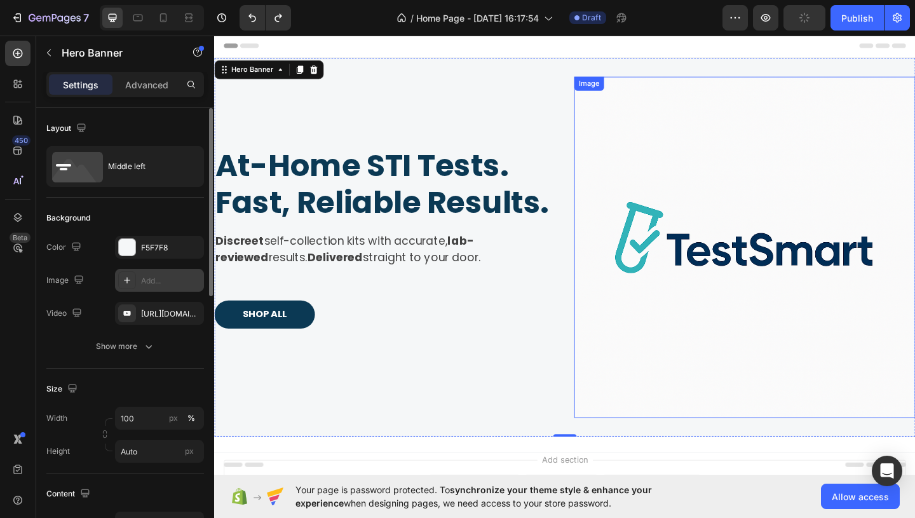
click at [810, 290] on img at bounding box center [791, 265] width 371 height 371
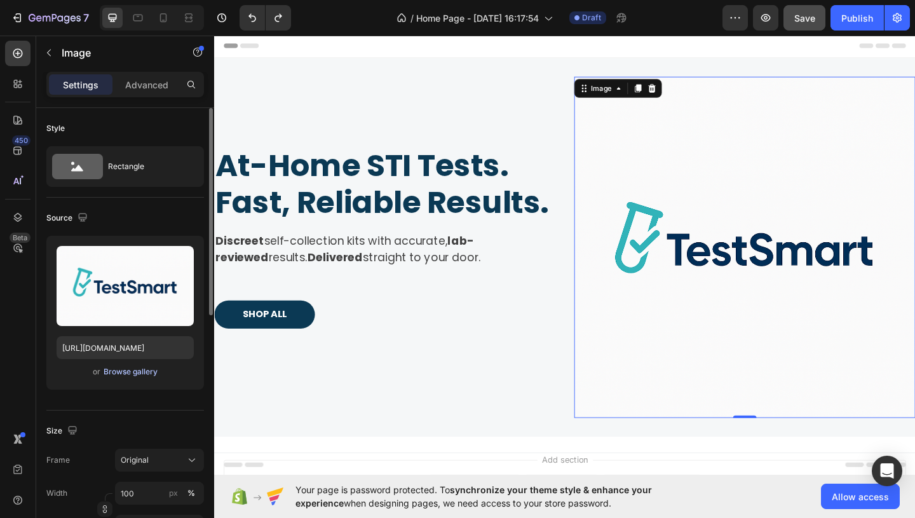
click at [133, 368] on div "Browse gallery" at bounding box center [131, 371] width 54 height 11
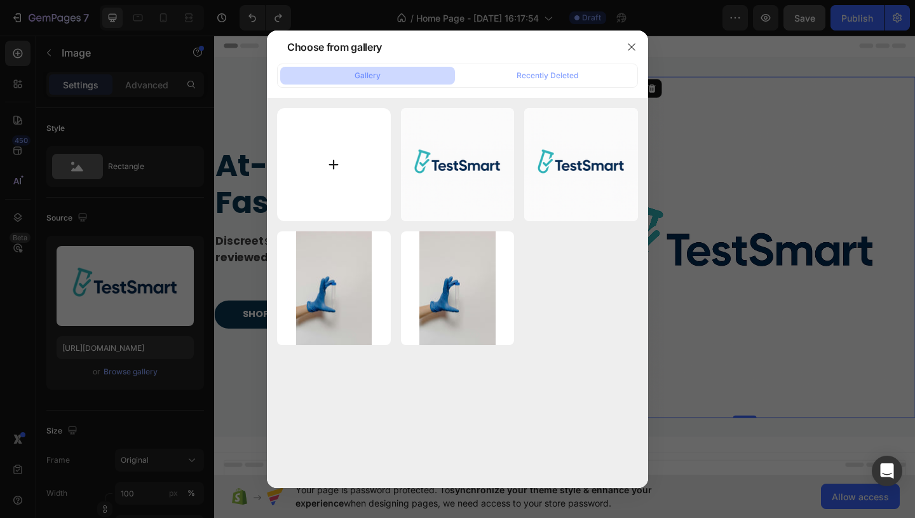
click at [338, 161] on input "file" at bounding box center [334, 165] width 114 height 114
type input "C:\fakepath\pexels-maksgelatin-5995032.jpg"
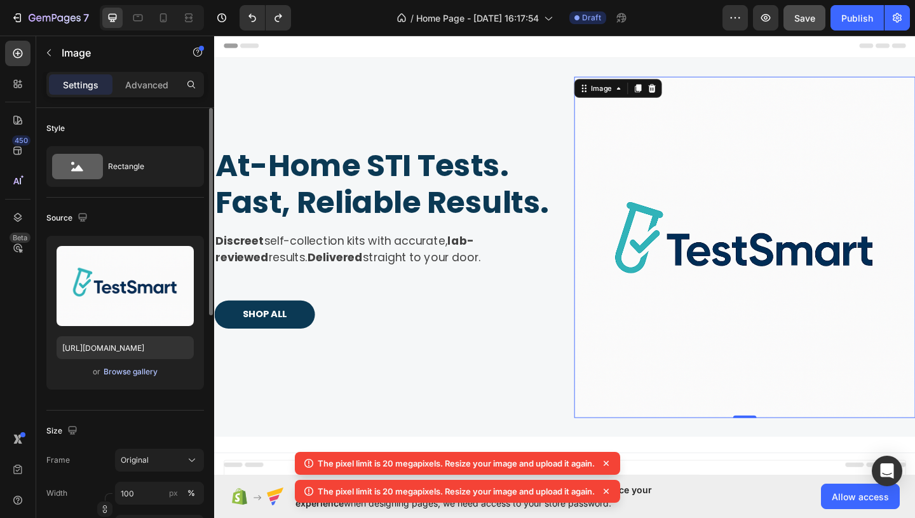
click at [140, 369] on div "Browse gallery" at bounding box center [131, 371] width 54 height 11
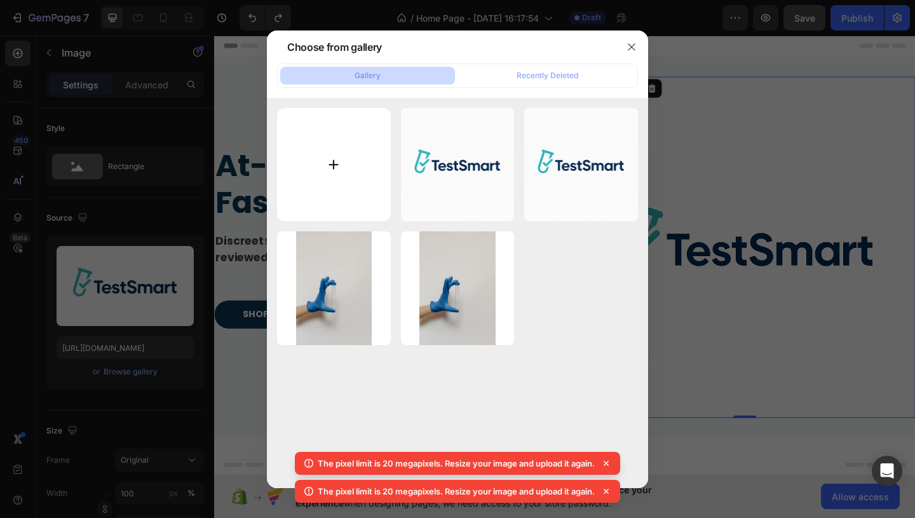
click at [355, 151] on input "file" at bounding box center [334, 165] width 114 height 114
type input "C:\fakepath\TestSmart logo_transparent background.png"
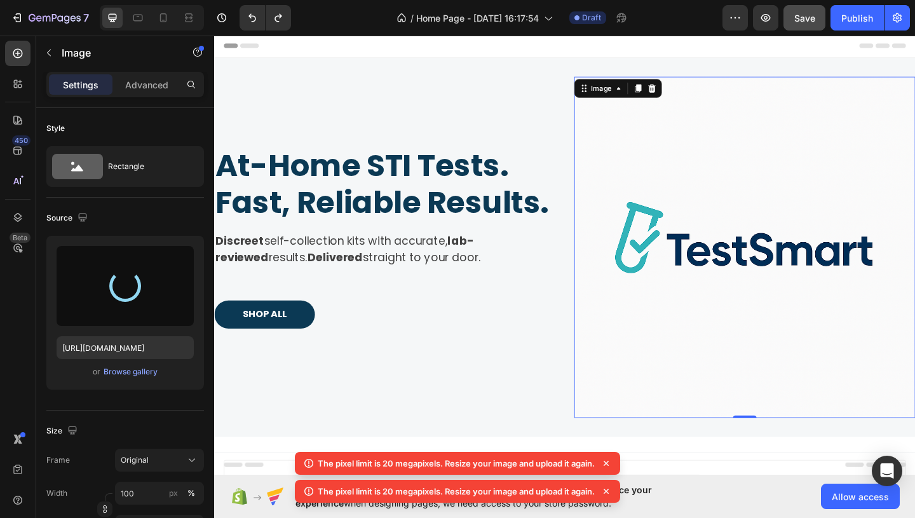
type input "[URL][DOMAIN_NAME]"
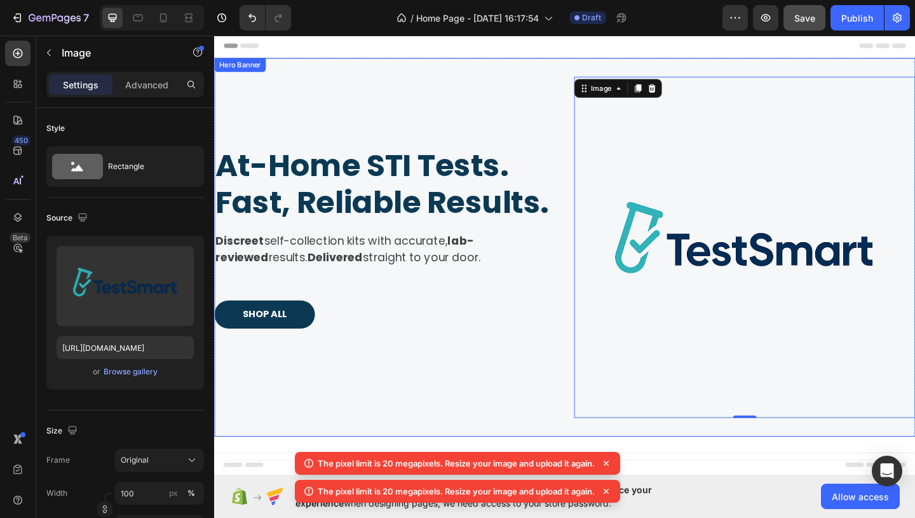
click at [538, 365] on div "At-Home STI Tests. Fast, Reliable Results. Heading Discreet self-collection kit…" at bounding box center [399, 265] width 371 height 371
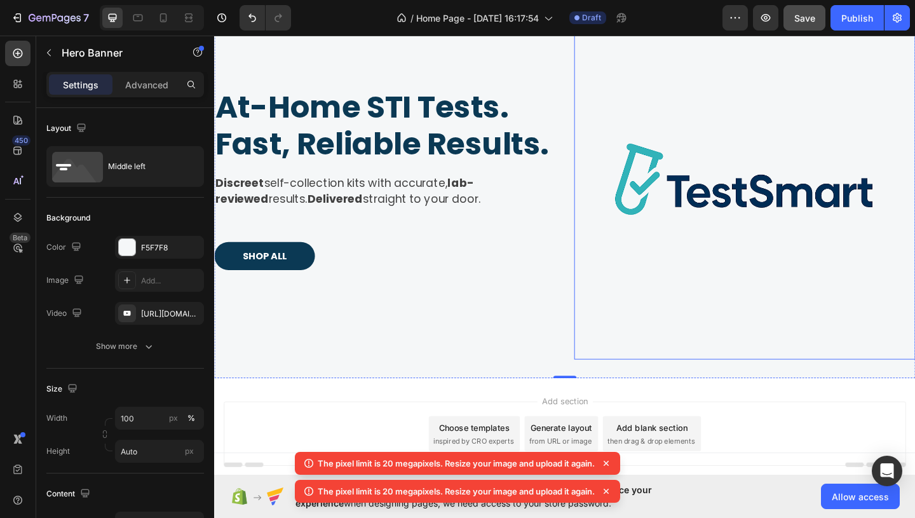
scroll to position [112, 0]
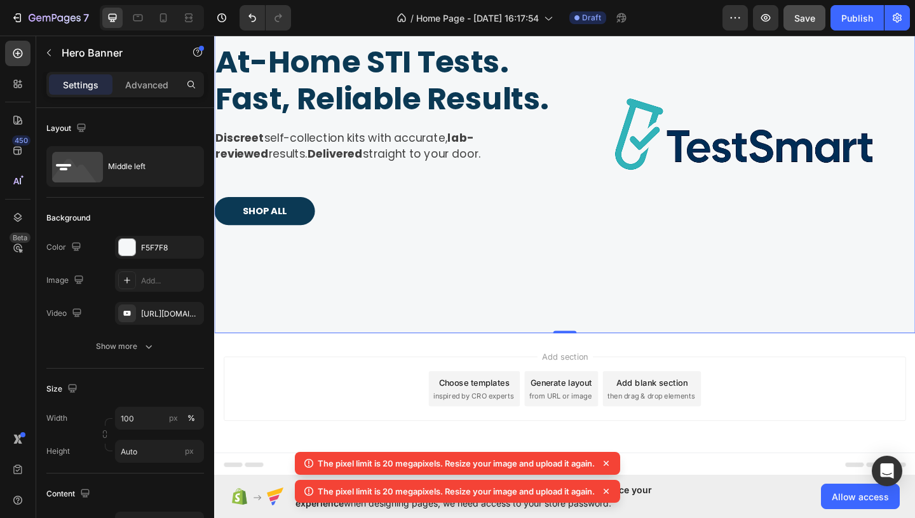
click at [704, 415] on div "Add blank section" at bounding box center [690, 412] width 78 height 13
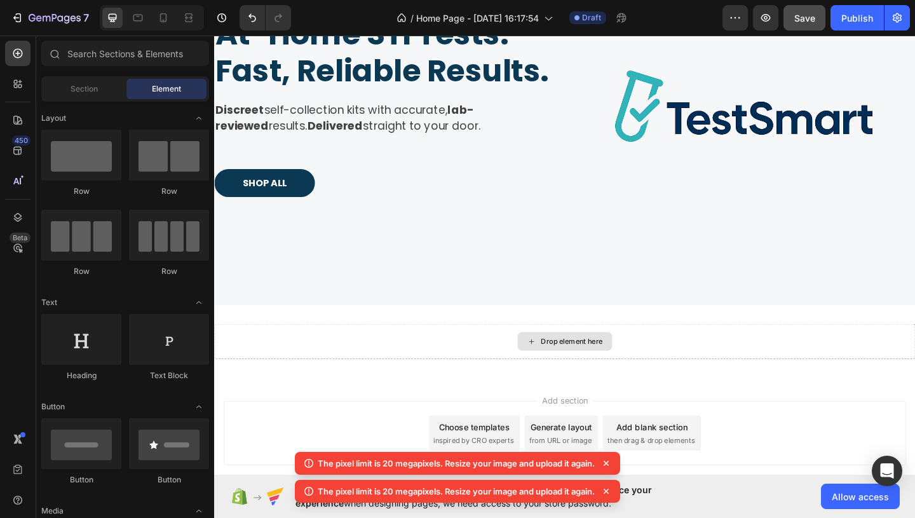
scroll to position [144, 0]
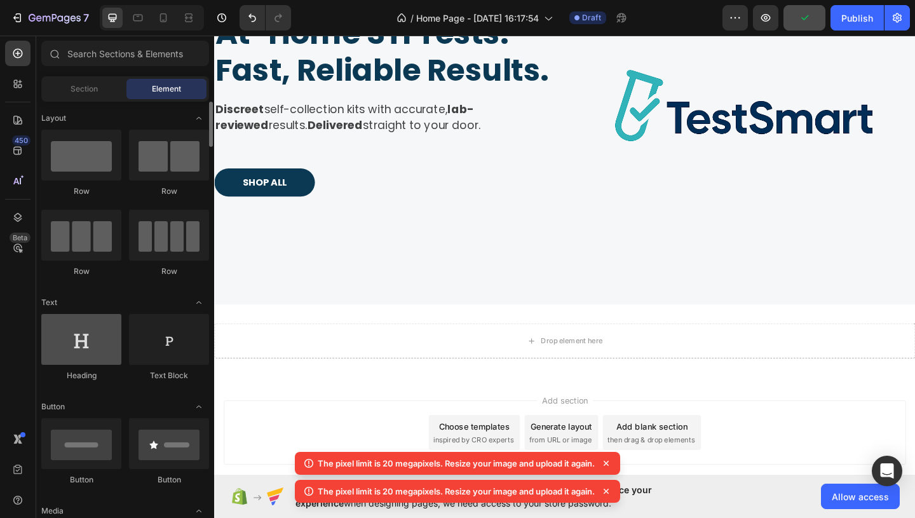
click at [104, 359] on div at bounding box center [81, 339] width 80 height 51
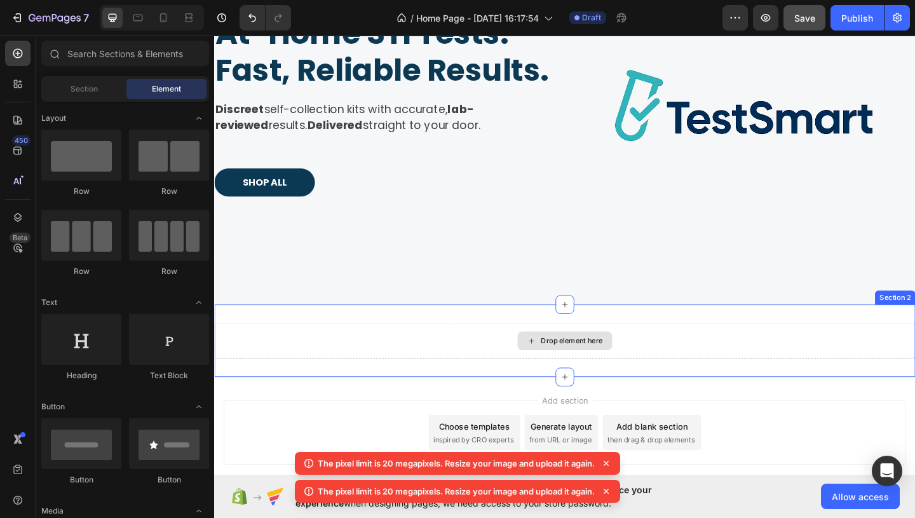
click at [501, 381] on div "Drop element here" at bounding box center [595, 367] width 763 height 38
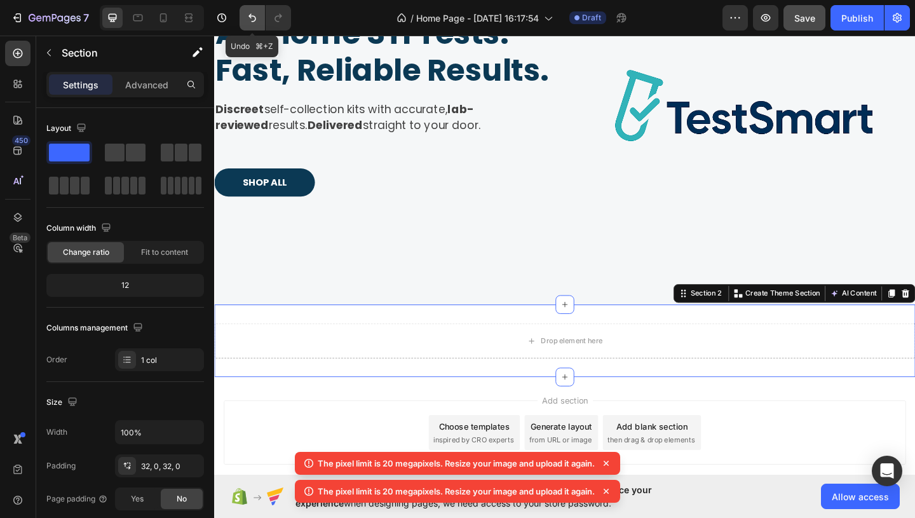
click at [245, 14] on button "Undo/Redo" at bounding box center [252, 17] width 25 height 25
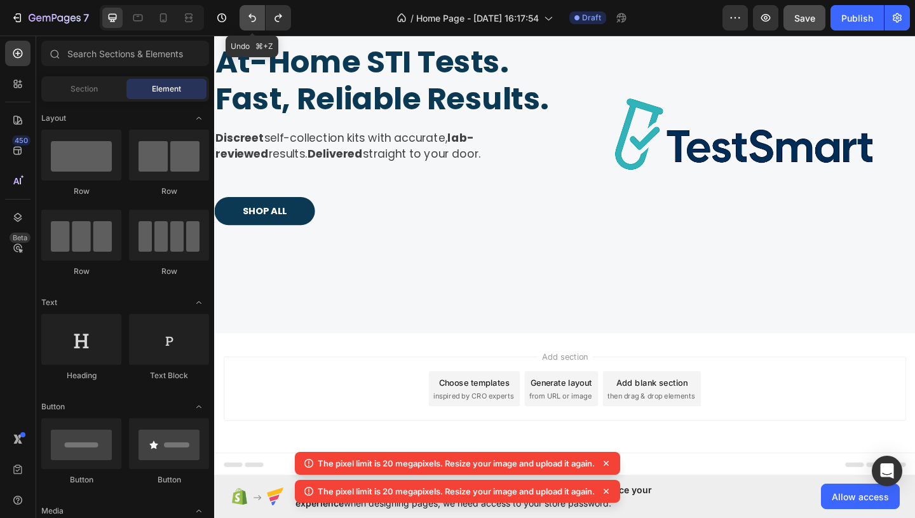
scroll to position [112, 0]
click at [709, 424] on span "then drag & drop elements" at bounding box center [689, 427] width 95 height 11
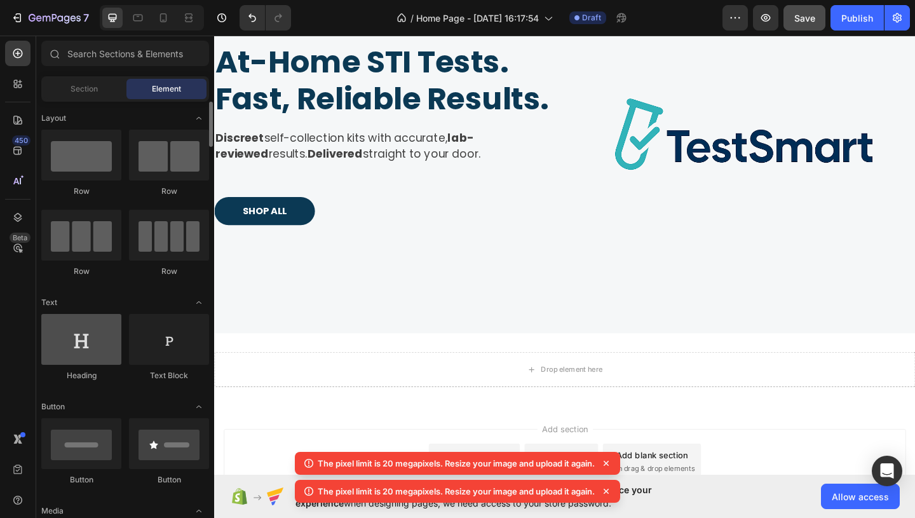
click at [109, 328] on div at bounding box center [81, 339] width 80 height 51
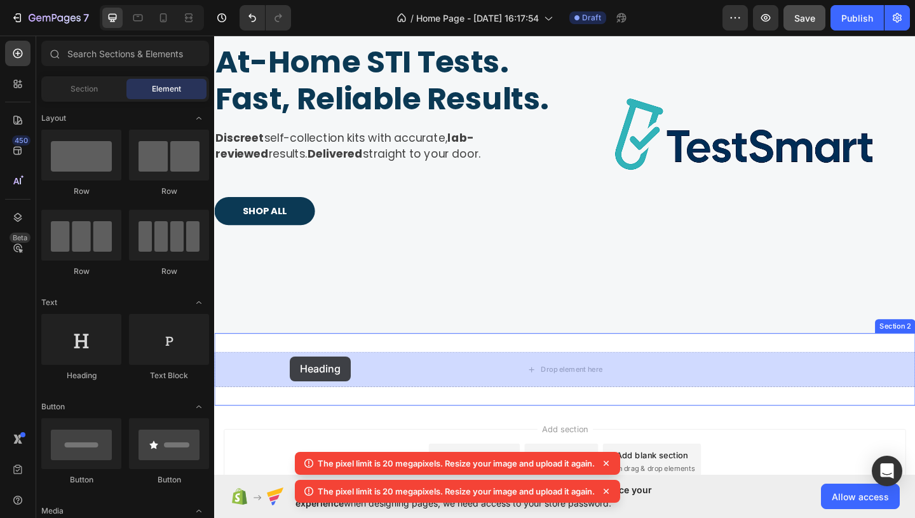
drag, startPoint x: 302, startPoint y: 378, endPoint x: 297, endPoint y: 384, distance: 8.1
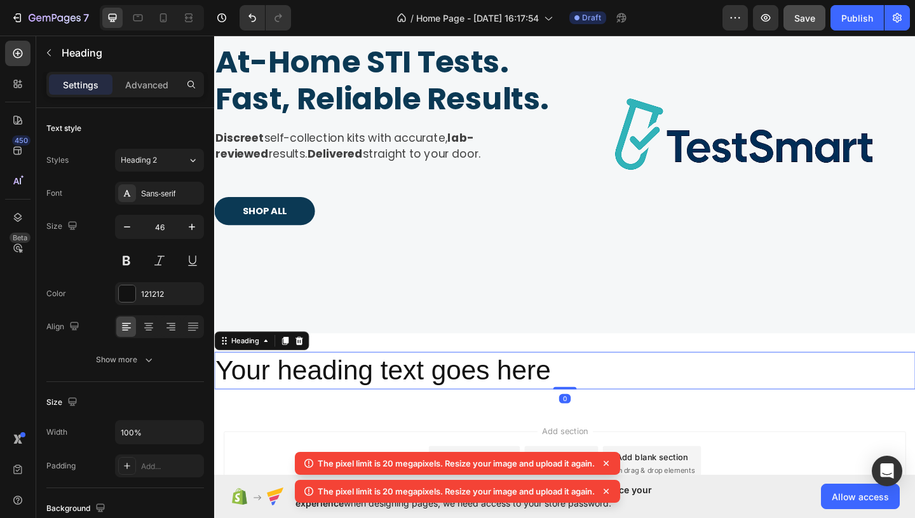
click at [297, 397] on h2 "Your heading text goes here" at bounding box center [595, 399] width 763 height 41
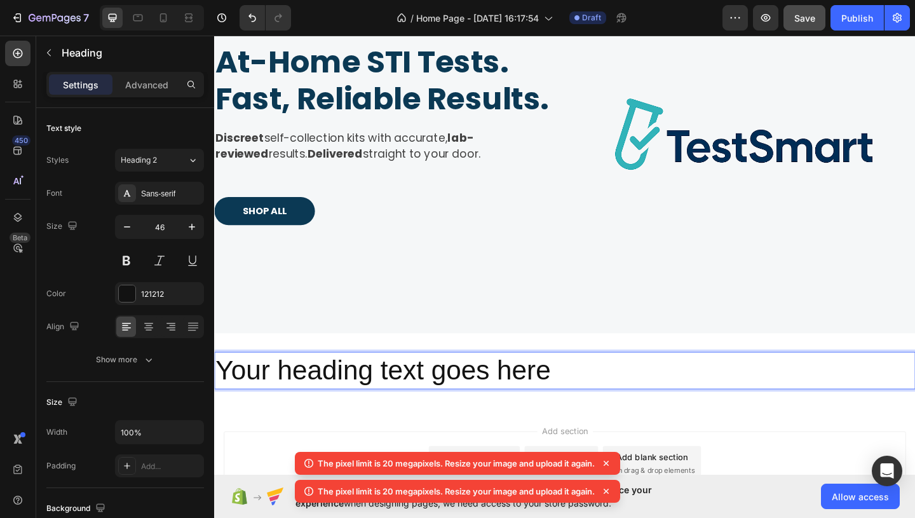
click at [297, 397] on p "Your heading text goes here" at bounding box center [595, 400] width 760 height 38
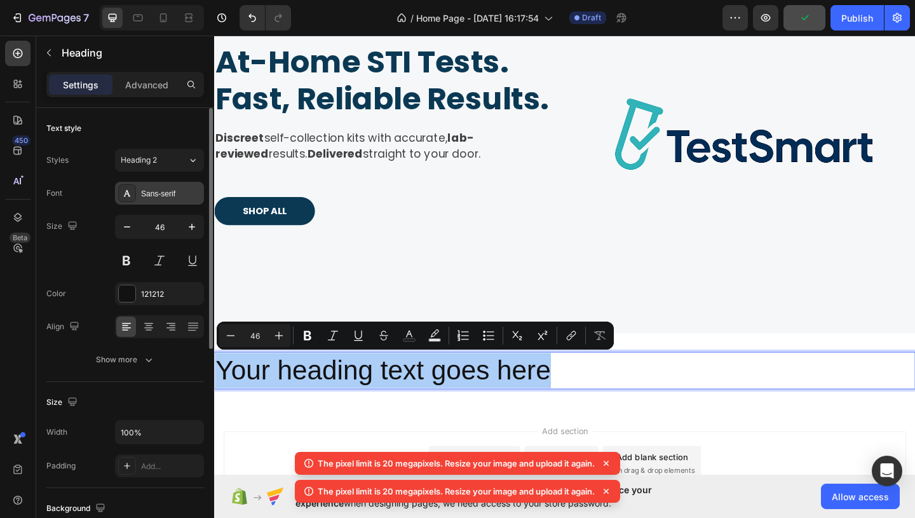
click at [166, 191] on div "Sans-serif" at bounding box center [171, 193] width 60 height 11
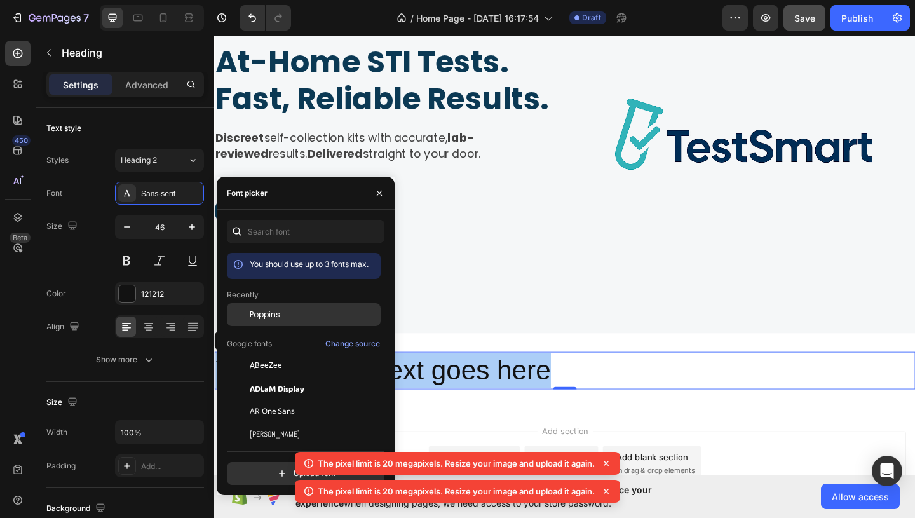
click at [279, 313] on span "Poppins" at bounding box center [265, 314] width 31 height 11
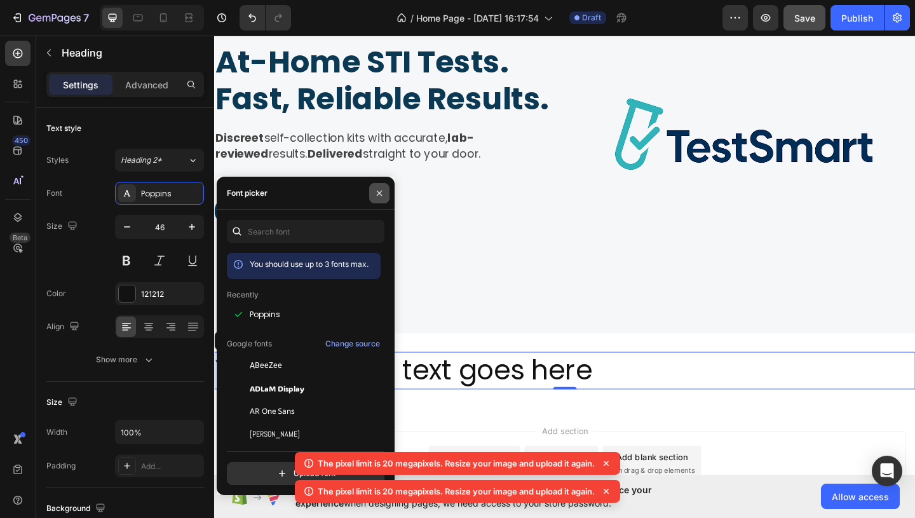
click at [380, 193] on icon "button" at bounding box center [379, 193] width 10 height 10
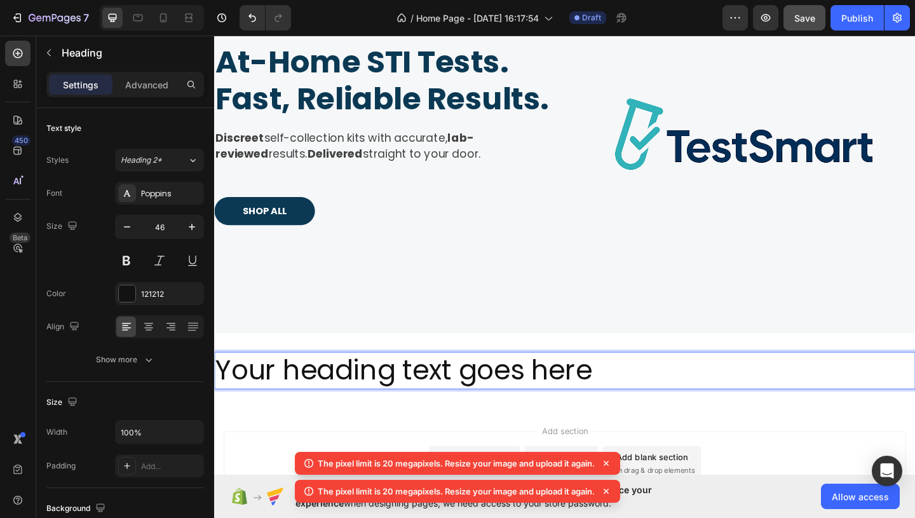
click at [439, 415] on p "Your heading text goes here" at bounding box center [595, 400] width 760 height 38
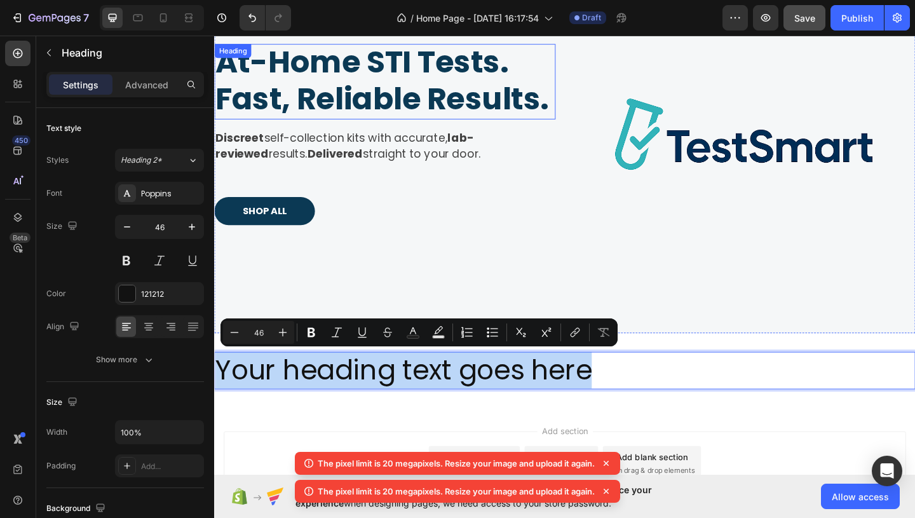
click at [449, 114] on p "At-Home STI Tests. Fast, Reliable Results." at bounding box center [399, 83] width 369 height 79
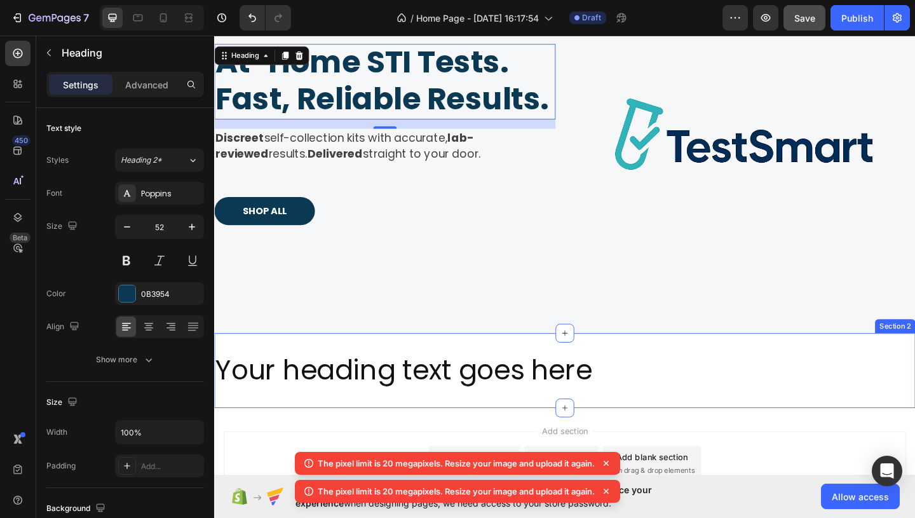
click at [515, 410] on p "Your heading text goes here" at bounding box center [595, 400] width 760 height 38
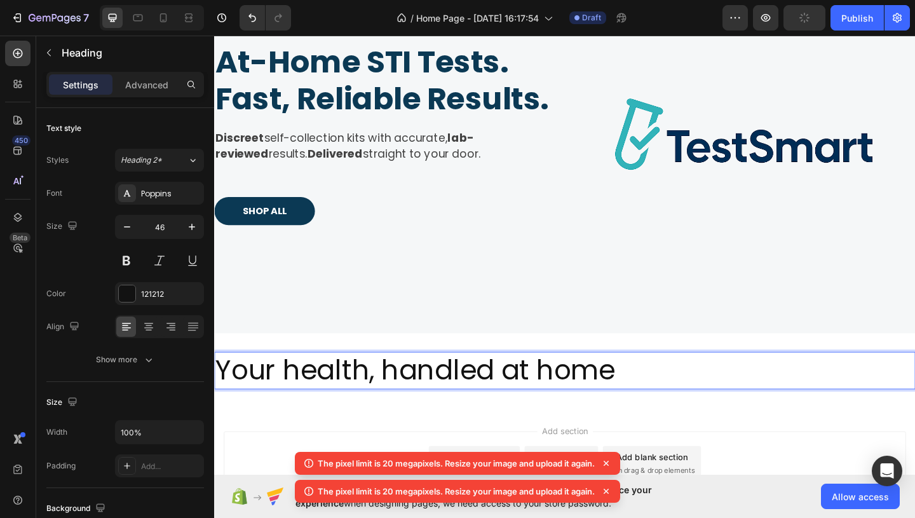
click at [515, 410] on p "Your health, handled at home" at bounding box center [595, 400] width 760 height 38
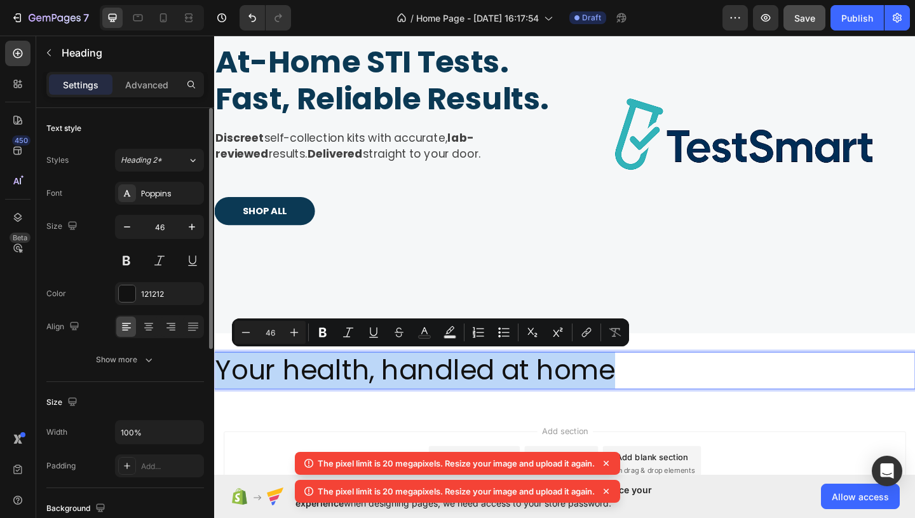
scroll to position [20, 0]
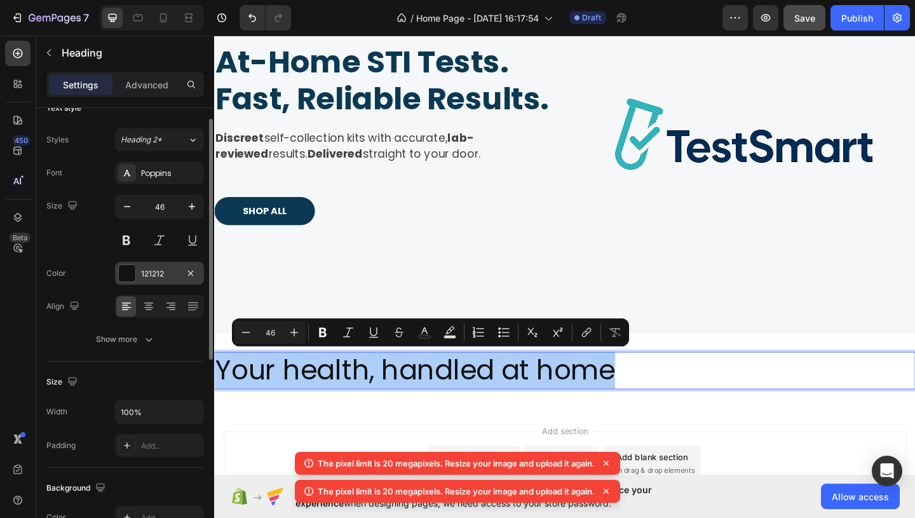
click at [147, 281] on div "121212" at bounding box center [159, 273] width 89 height 23
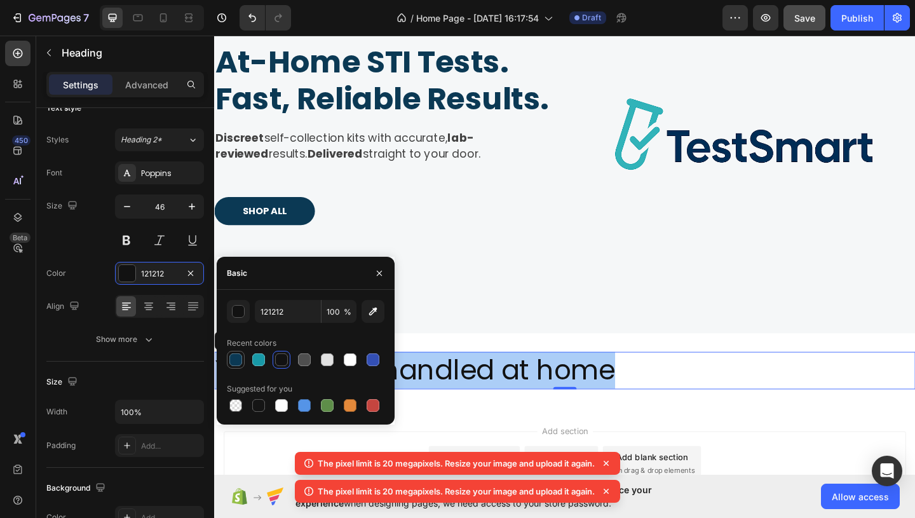
click at [236, 361] on div at bounding box center [235, 359] width 13 height 13
type input "0B3954"
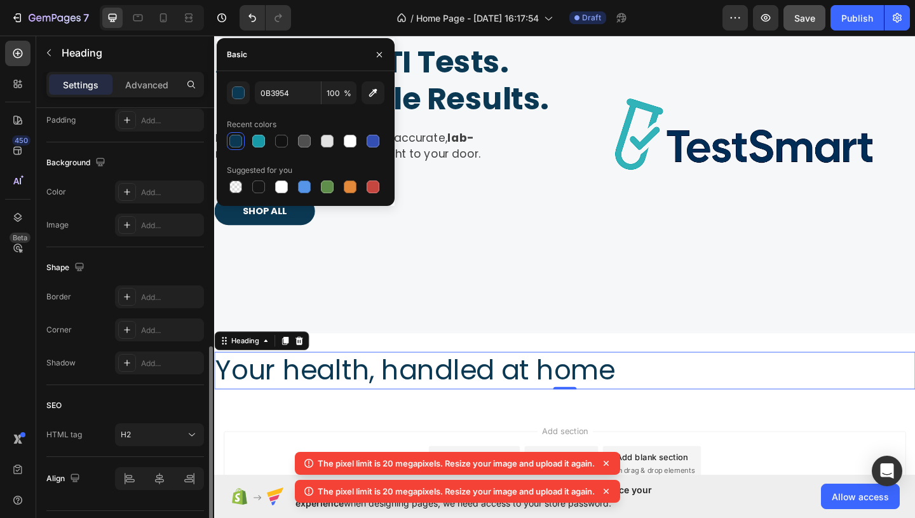
scroll to position [379, 0]
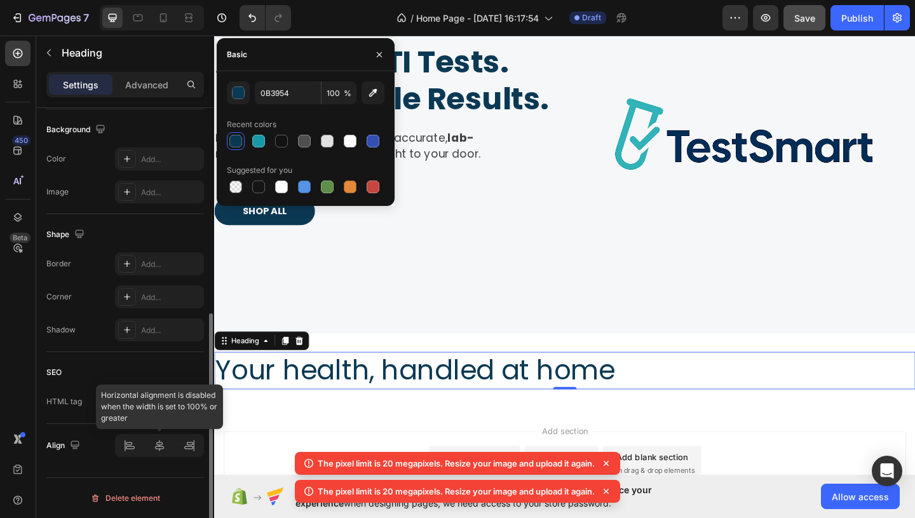
click at [152, 443] on div at bounding box center [159, 445] width 89 height 23
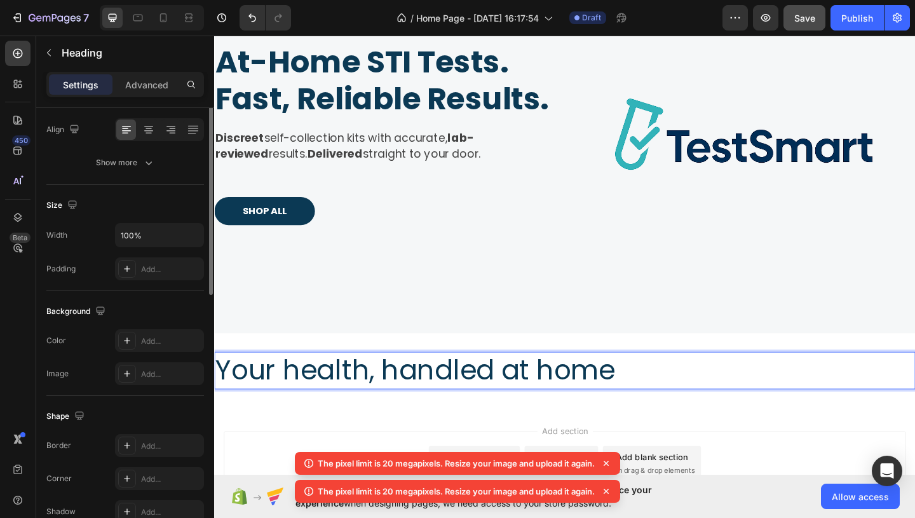
scroll to position [0, 0]
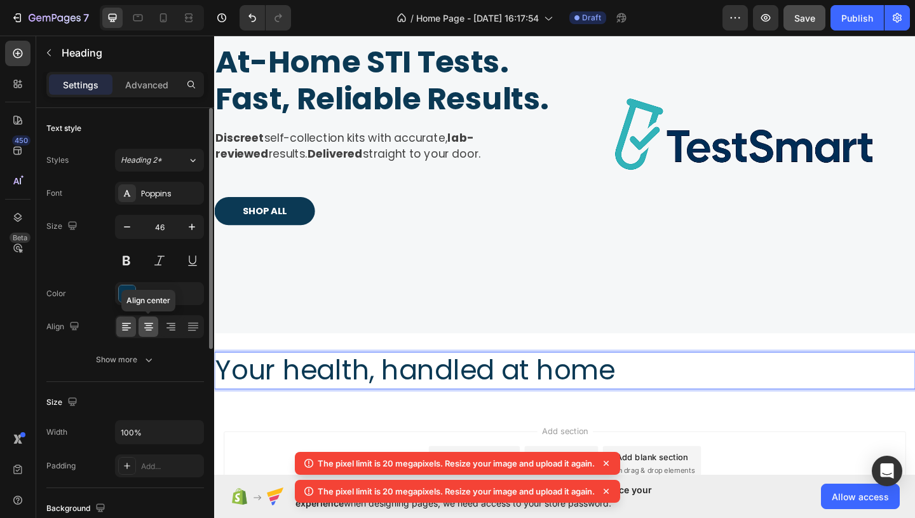
click at [152, 327] on icon at bounding box center [148, 327] width 9 height 1
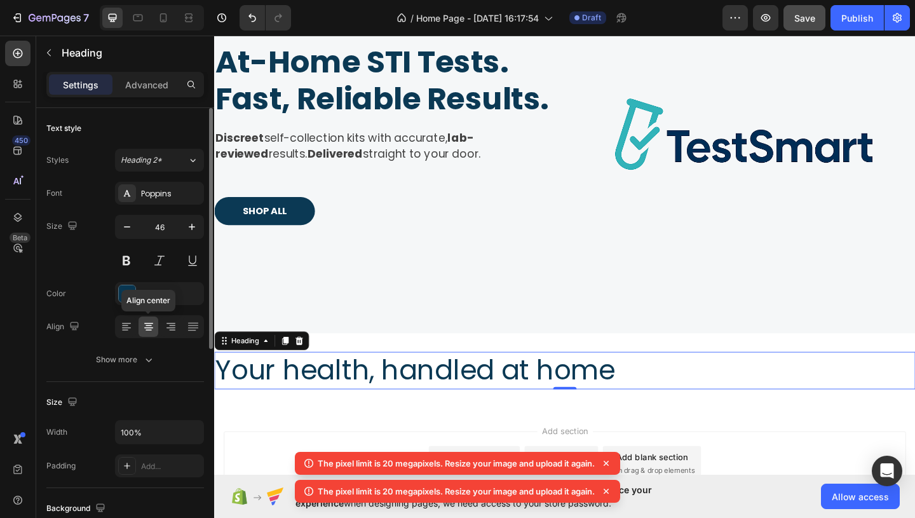
click at [152, 327] on icon at bounding box center [148, 327] width 9 height 1
click at [285, 400] on p "Your health, handled at home" at bounding box center [595, 400] width 760 height 38
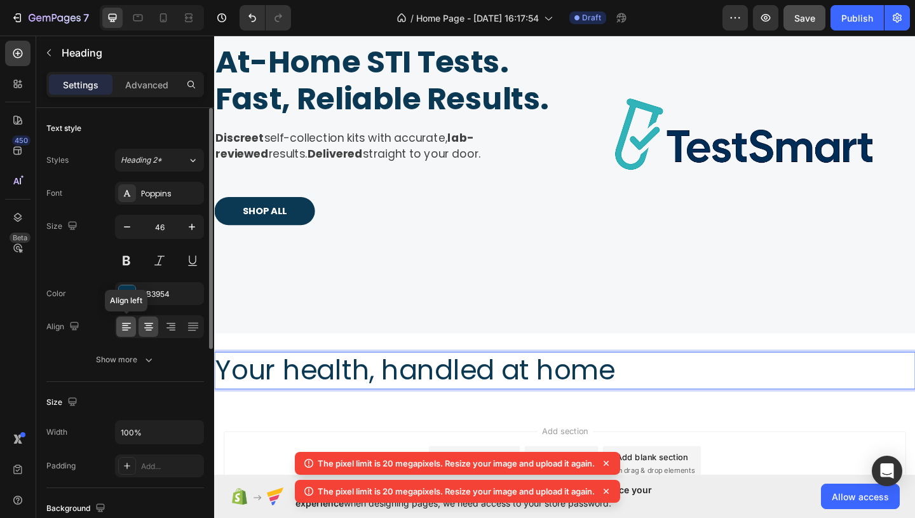
click at [122, 327] on icon at bounding box center [126, 326] width 13 height 13
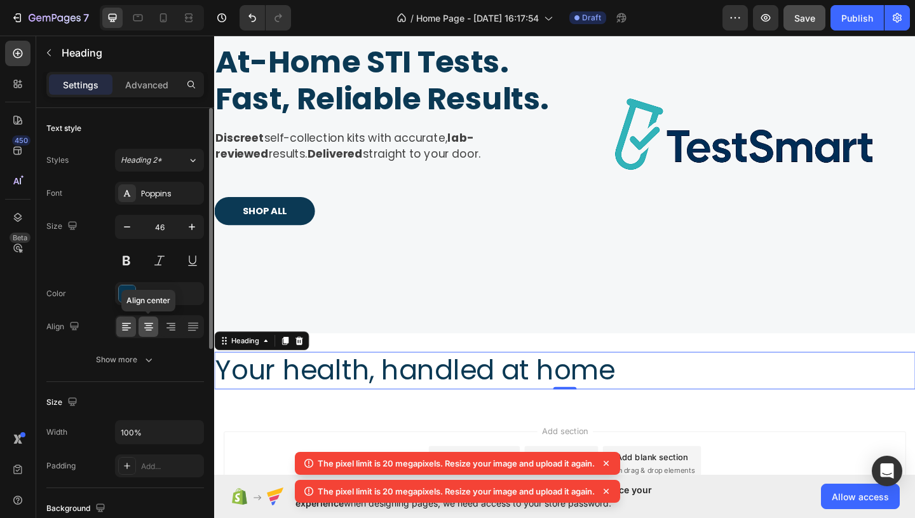
click at [147, 330] on icon at bounding box center [149, 330] width 6 height 1
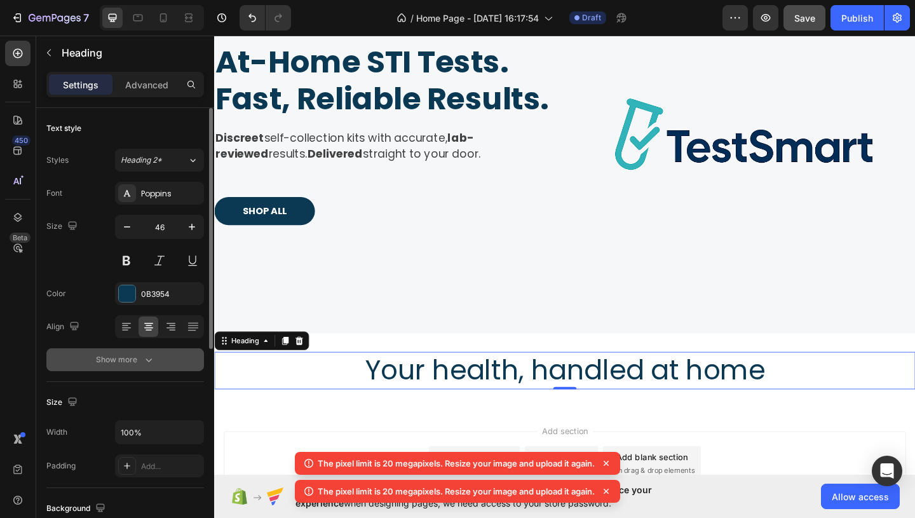
click at [148, 356] on icon "button" at bounding box center [148, 359] width 13 height 13
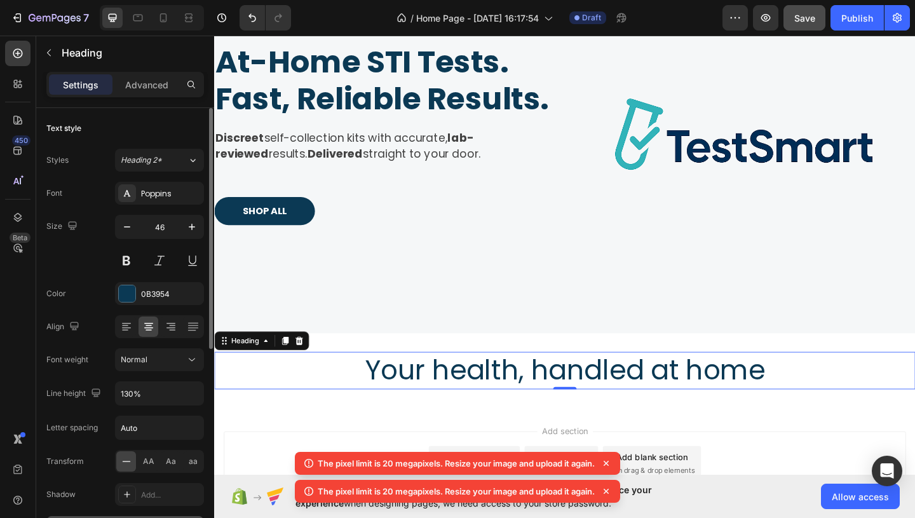
scroll to position [8, 0]
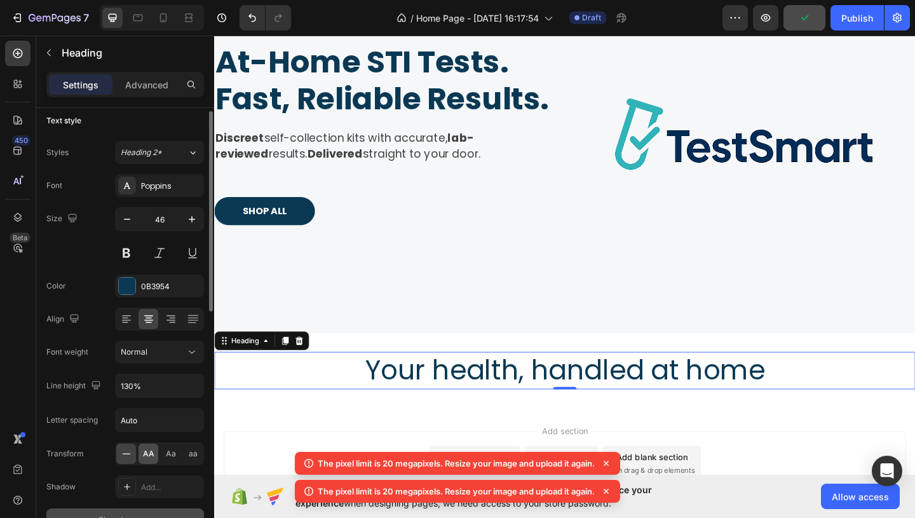
click at [154, 458] on div "AA" at bounding box center [149, 454] width 20 height 20
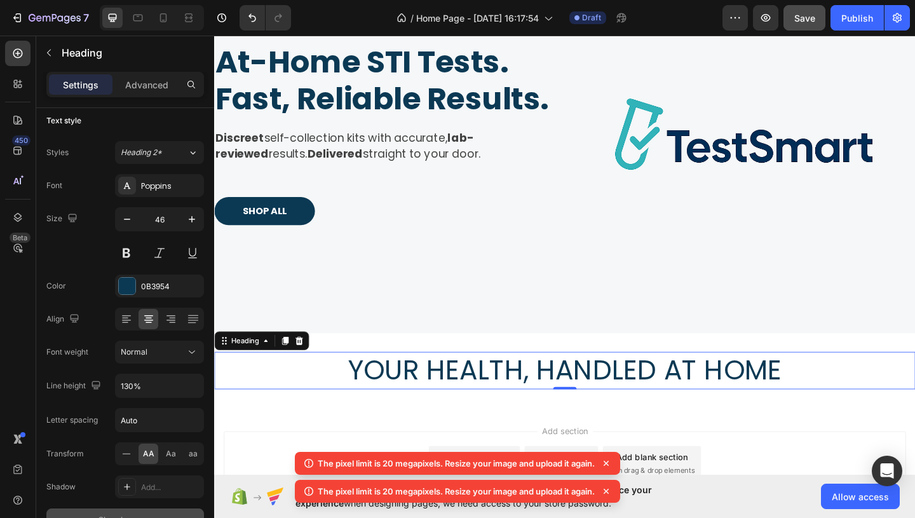
click at [557, 413] on p "Your health, handled at home" at bounding box center [595, 400] width 760 height 38
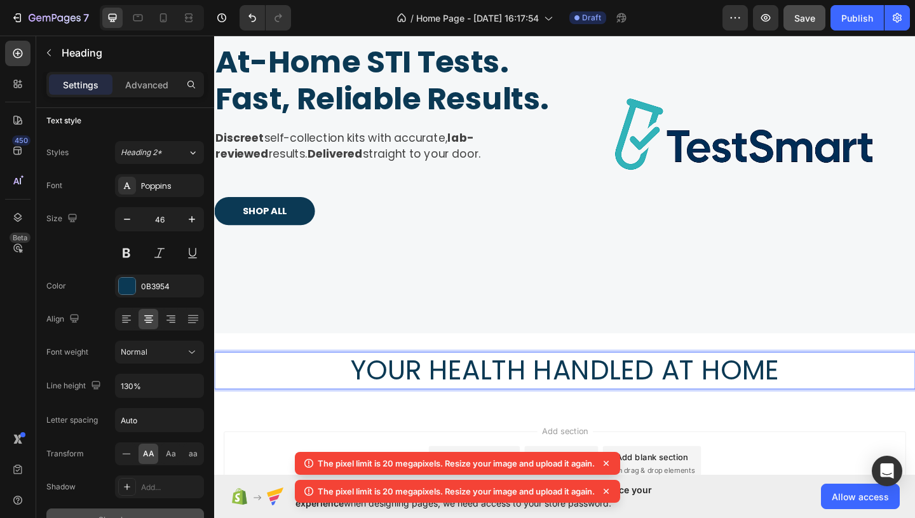
click at [853, 402] on p "Your health handled at home" at bounding box center [595, 400] width 760 height 38
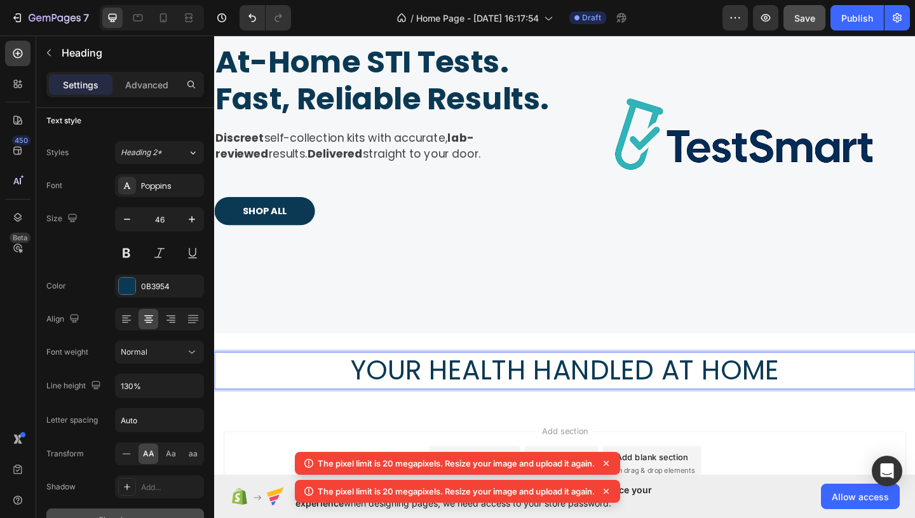
click at [853, 402] on p "Your health handled at home" at bounding box center [595, 400] width 760 height 38
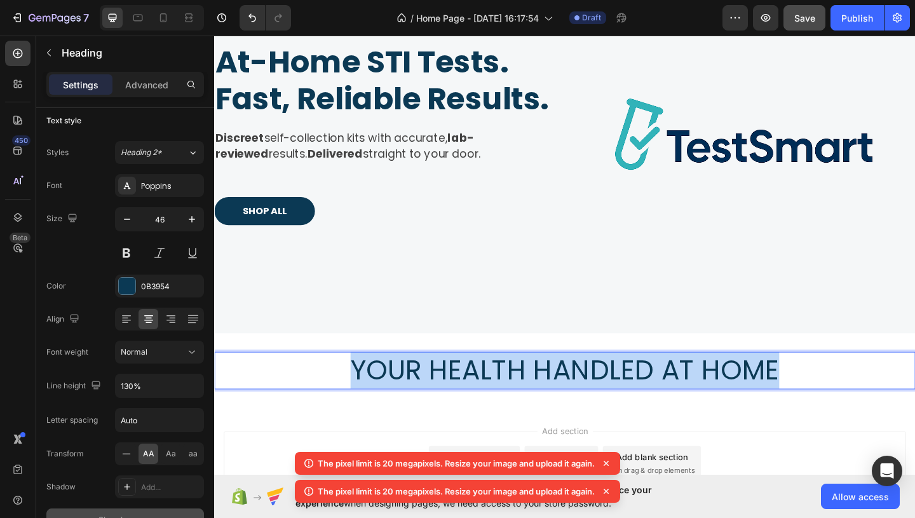
click at [853, 402] on p "Your health handled at home" at bounding box center [595, 400] width 760 height 38
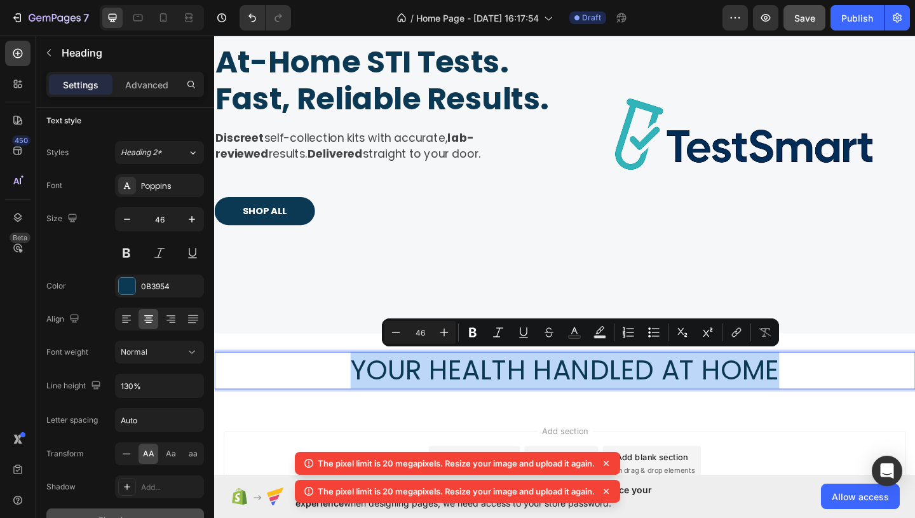
click at [853, 402] on p "Your health handled at home" at bounding box center [595, 400] width 760 height 38
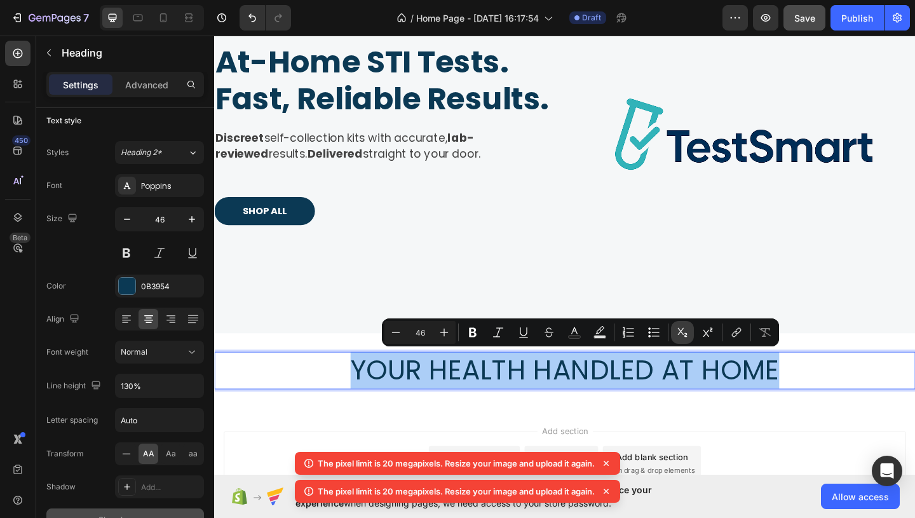
click at [692, 329] on button "Subscript" at bounding box center [682, 332] width 23 height 23
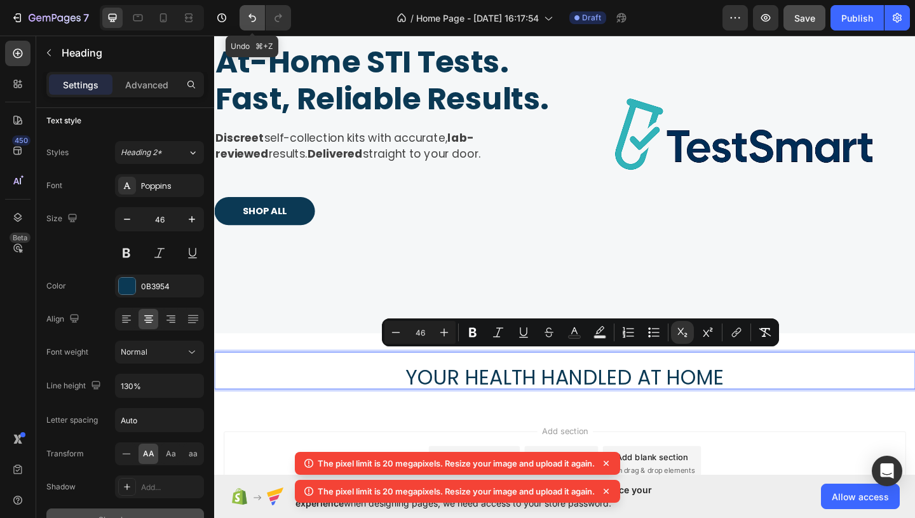
click at [252, 18] on icon "Undo/Redo" at bounding box center [252, 17] width 13 height 13
type input "16"
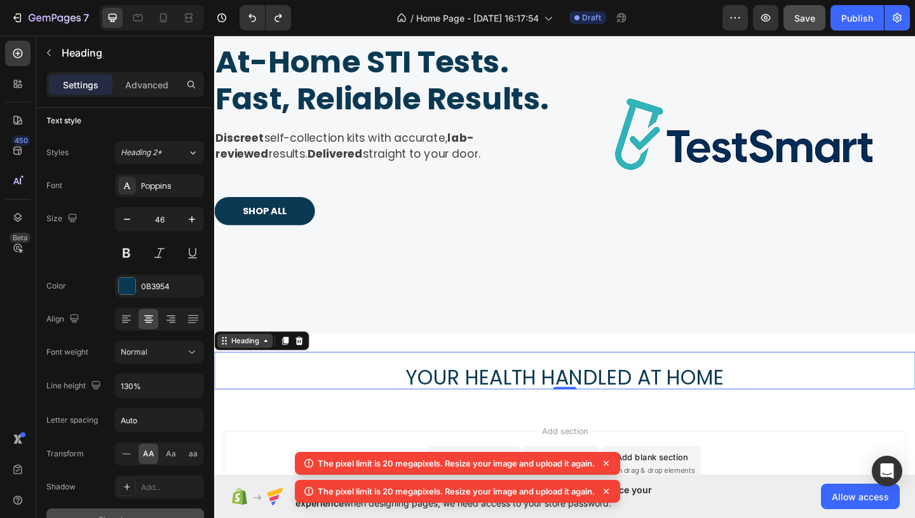
click at [272, 367] on icon at bounding box center [270, 367] width 10 height 10
click at [337, 402] on p "Your health handled at home" at bounding box center [595, 400] width 760 height 38
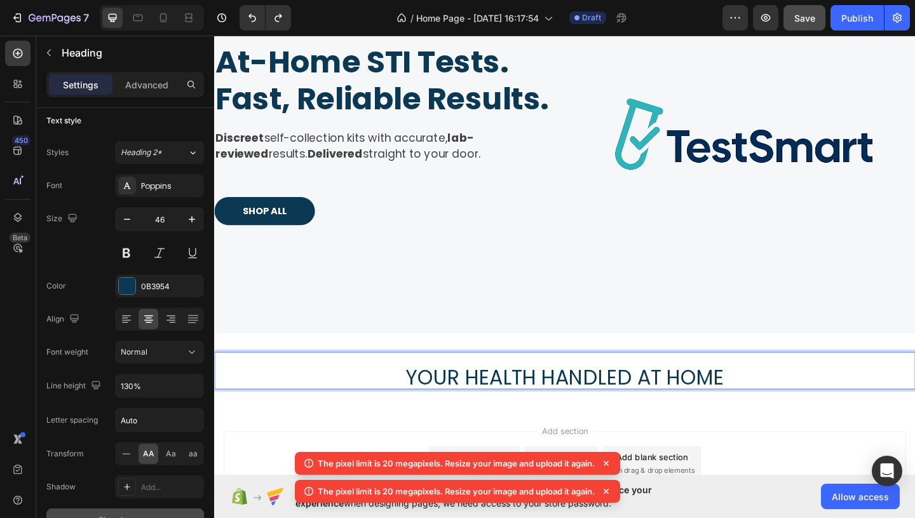
click at [337, 402] on p "Your health handled at home" at bounding box center [595, 400] width 760 height 38
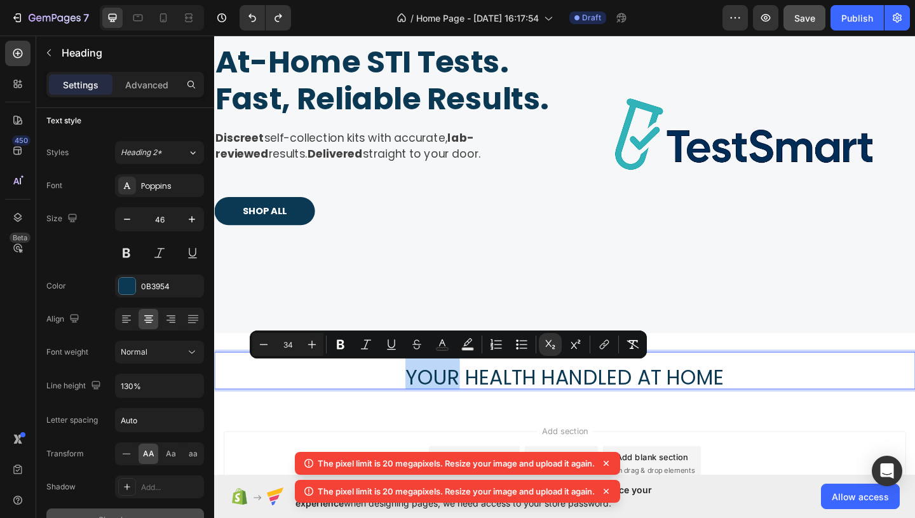
click at [337, 402] on p "Your health handled at home" at bounding box center [595, 400] width 760 height 38
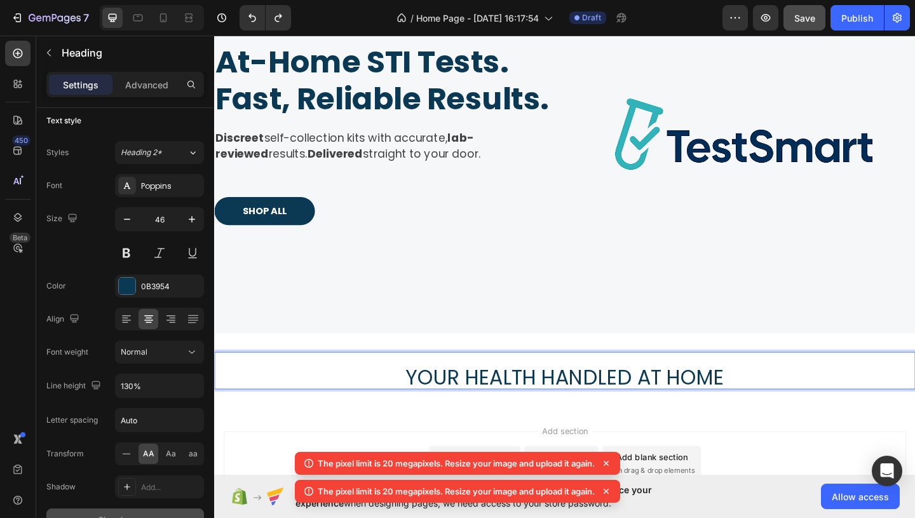
click at [302, 391] on p "Your health handled at home" at bounding box center [595, 400] width 760 height 38
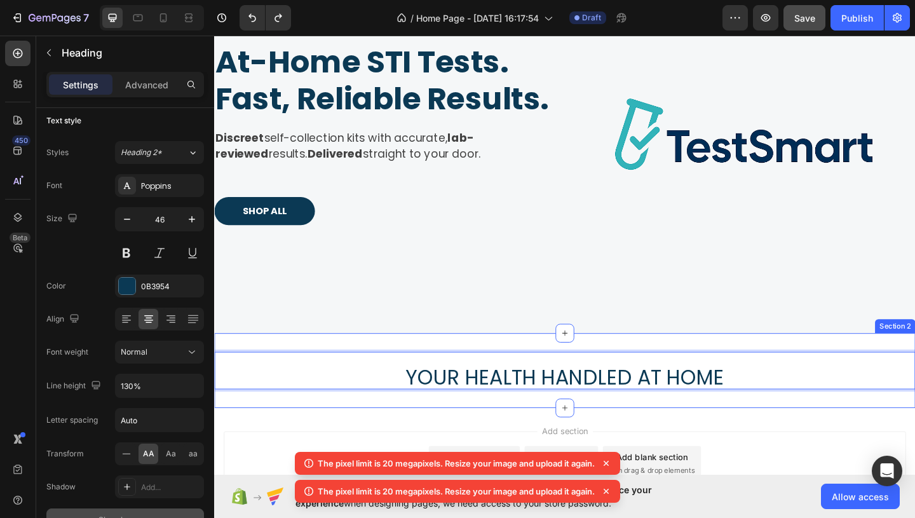
click at [284, 374] on div "Your health handled at home Heading Section 0 Section 2" at bounding box center [595, 399] width 763 height 81
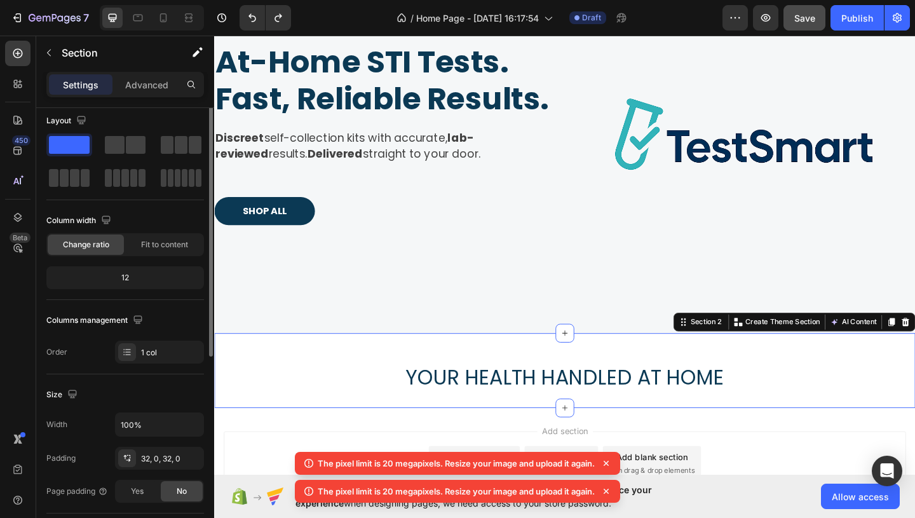
scroll to position [0, 0]
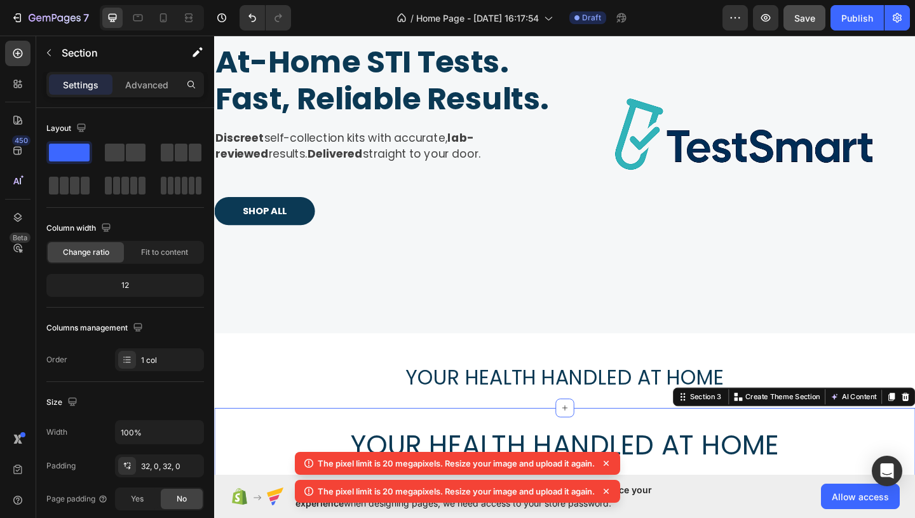
scroll to position [214, 0]
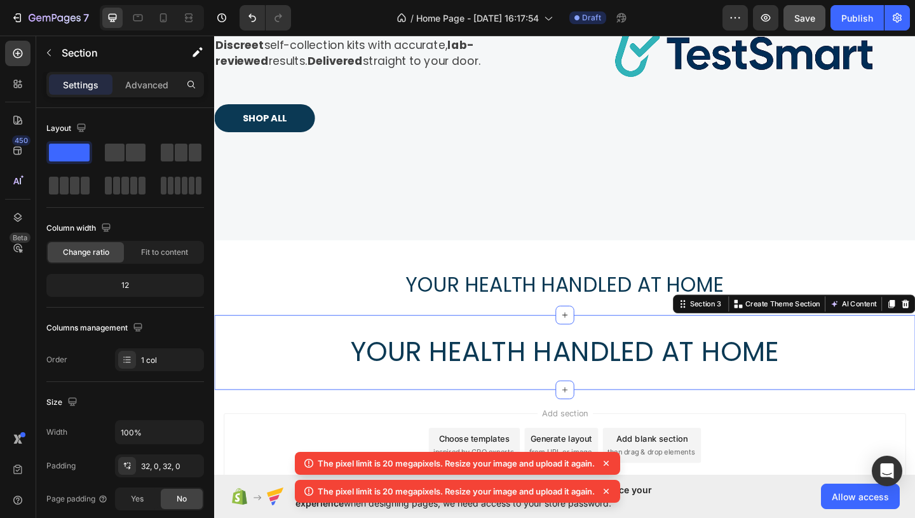
click at [750, 345] on div "Your health handled at home Heading Section 3 You can create reusable sections …" at bounding box center [595, 379] width 763 height 81
click at [729, 302] on sub "Your health handled at home" at bounding box center [595, 306] width 347 height 31
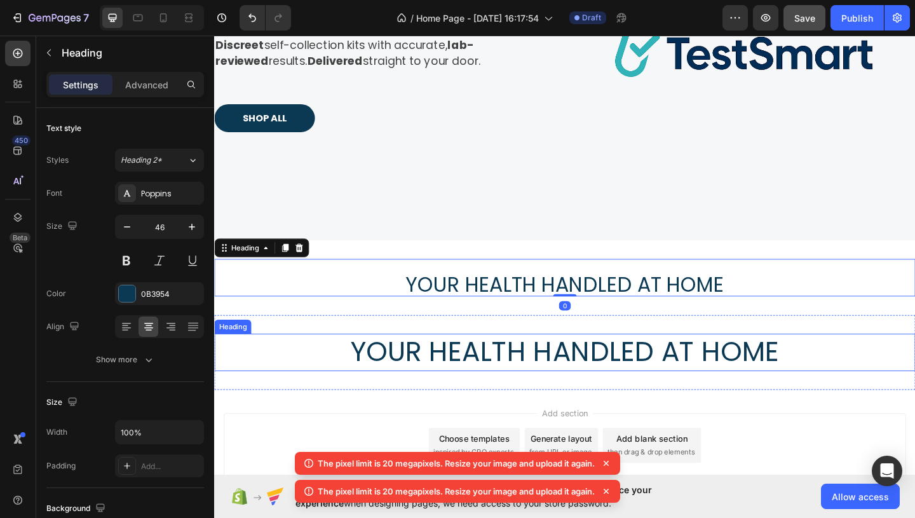
click at [723, 361] on h2 "Your health handled at home" at bounding box center [595, 380] width 763 height 41
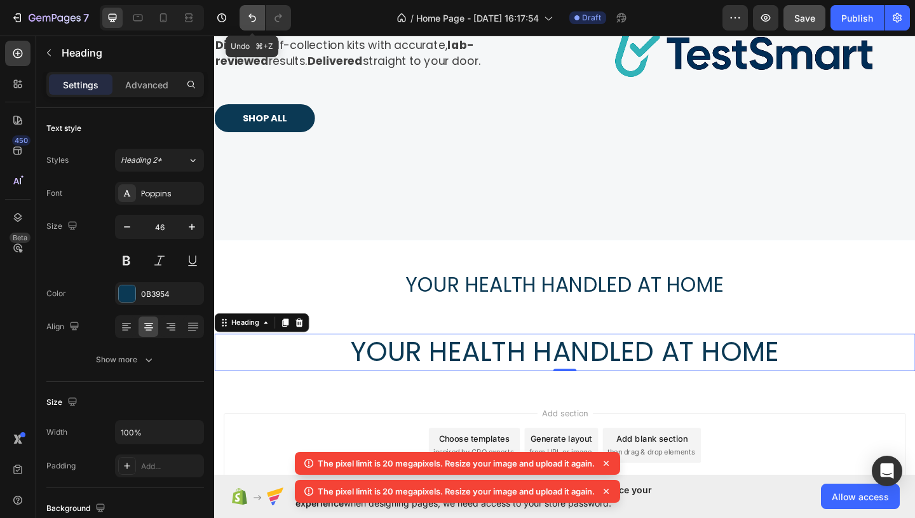
click at [248, 22] on icon "Undo/Redo" at bounding box center [252, 17] width 13 height 13
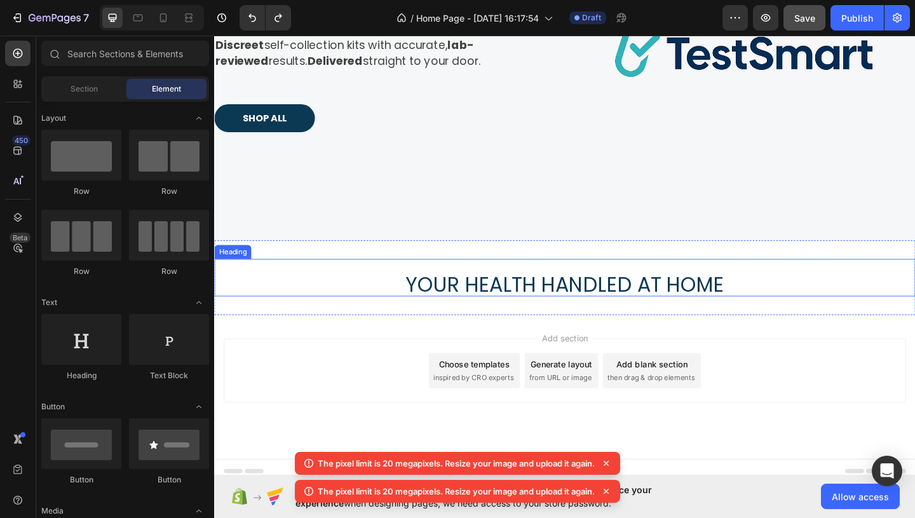
click at [527, 292] on sub "Your health handled at home" at bounding box center [595, 306] width 347 height 31
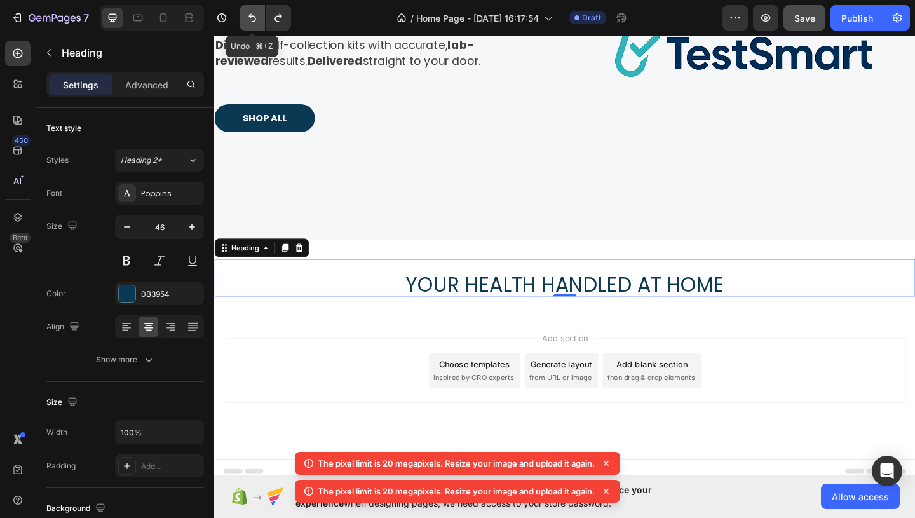
click at [252, 24] on icon "Undo/Redo" at bounding box center [252, 17] width 13 height 13
click at [247, 21] on icon "Undo/Redo" at bounding box center [252, 17] width 13 height 13
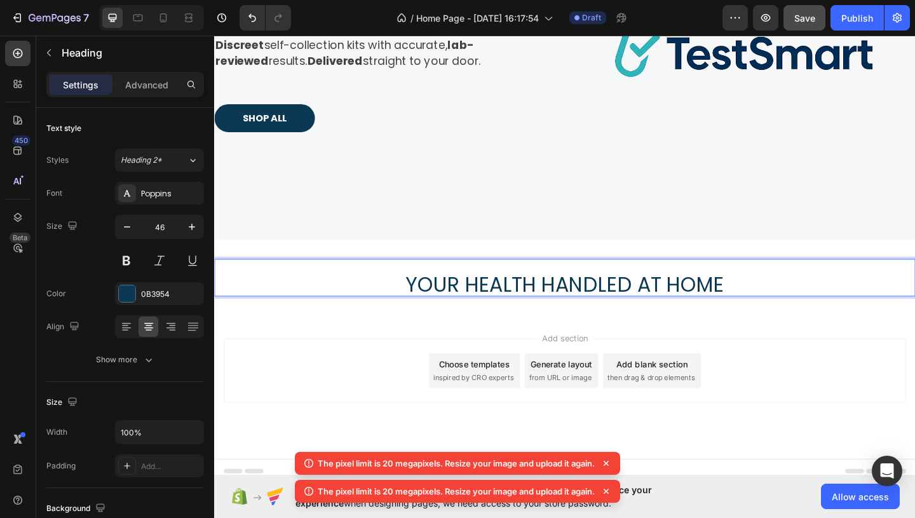
click at [496, 298] on sub "Your health handled at home" at bounding box center [595, 306] width 347 height 31
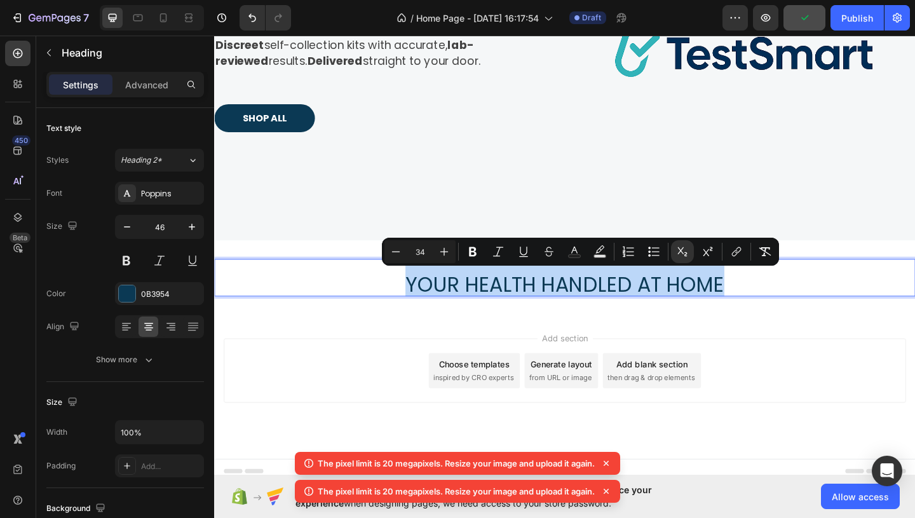
click at [429, 346] on div "Add section Choose templates inspired by CRO experts Generate layout from URL o…" at bounding box center [595, 417] width 763 height 156
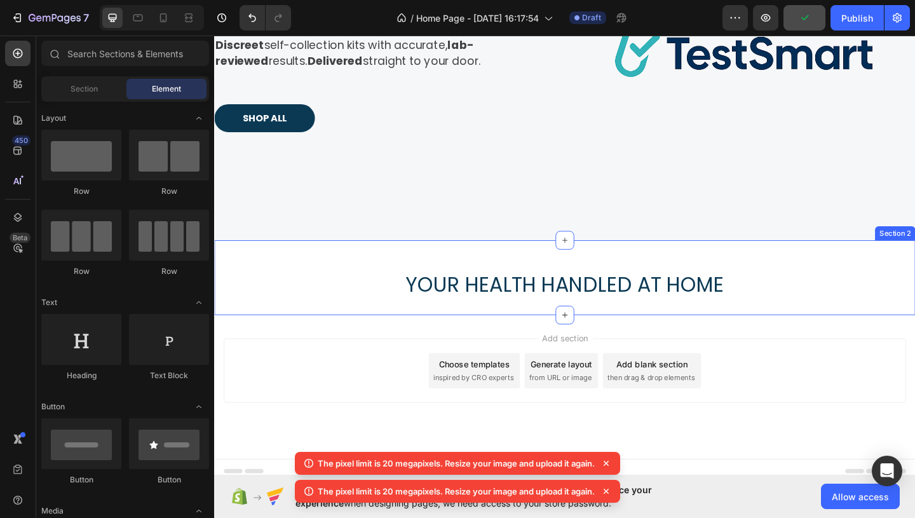
click at [466, 329] on div "⁠⁠⁠⁠⁠⁠⁠ Your health handled at home Heading Section 2" at bounding box center [595, 298] width 763 height 81
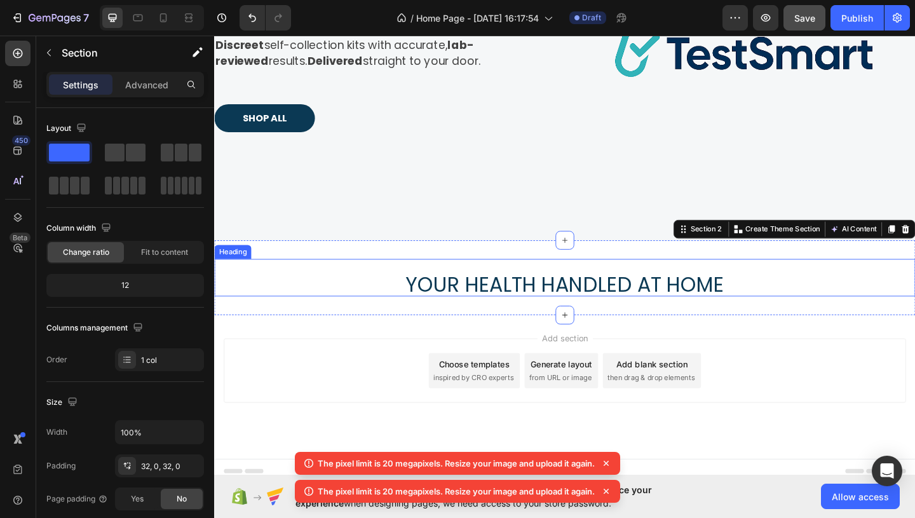
click at [466, 308] on sub "Your health handled at home" at bounding box center [595, 306] width 347 height 31
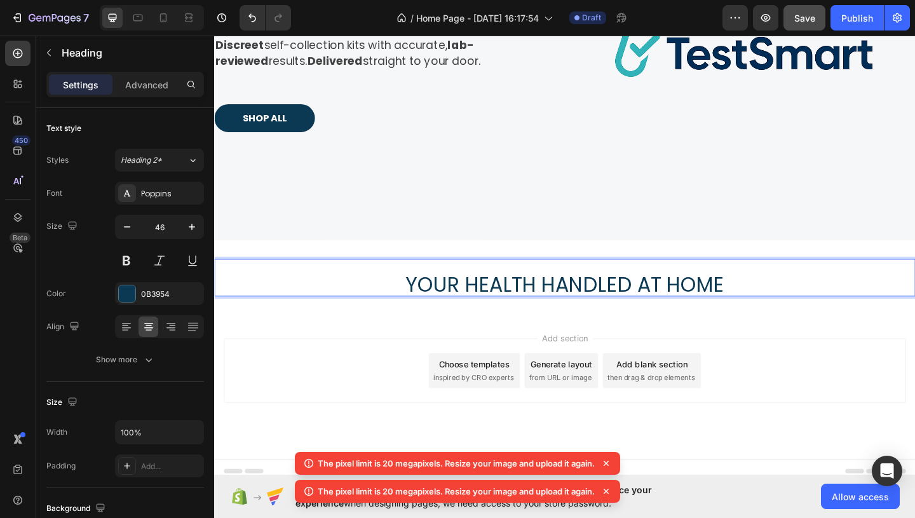
drag, startPoint x: 466, startPoint y: 308, endPoint x: 467, endPoint y: 296, distance: 11.5
click at [464, 335] on div "Your health handled at home Heading 0 Section 2" at bounding box center [595, 298] width 763 height 81
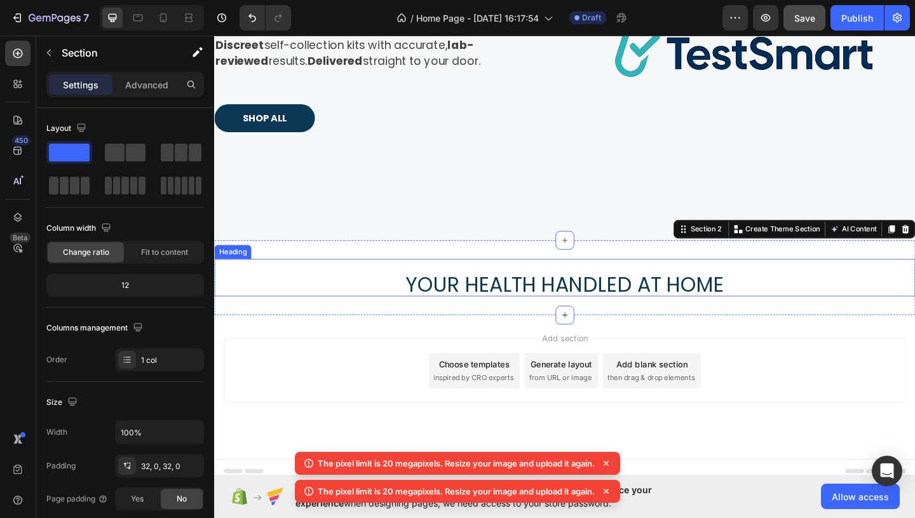
click at [464, 316] on sub "Your health handled at home" at bounding box center [595, 306] width 347 height 31
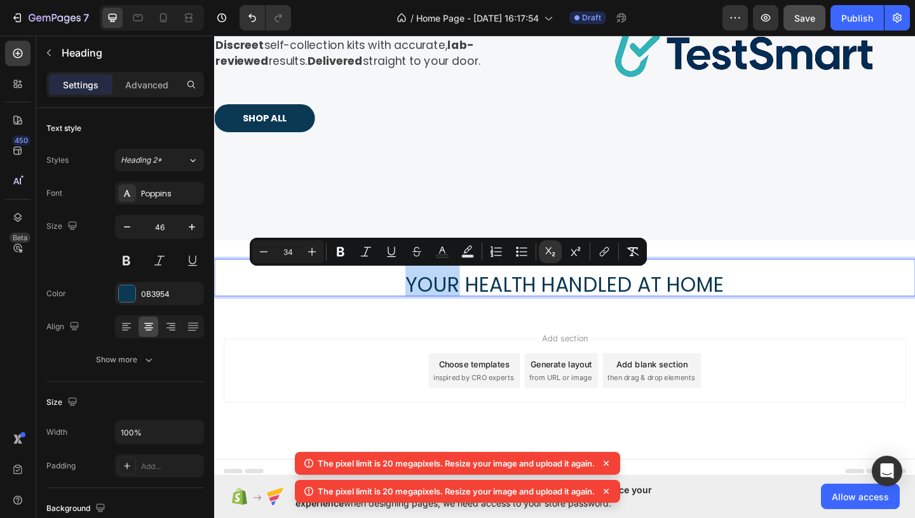
click at [465, 305] on sub "Your health handled at home" at bounding box center [595, 306] width 347 height 31
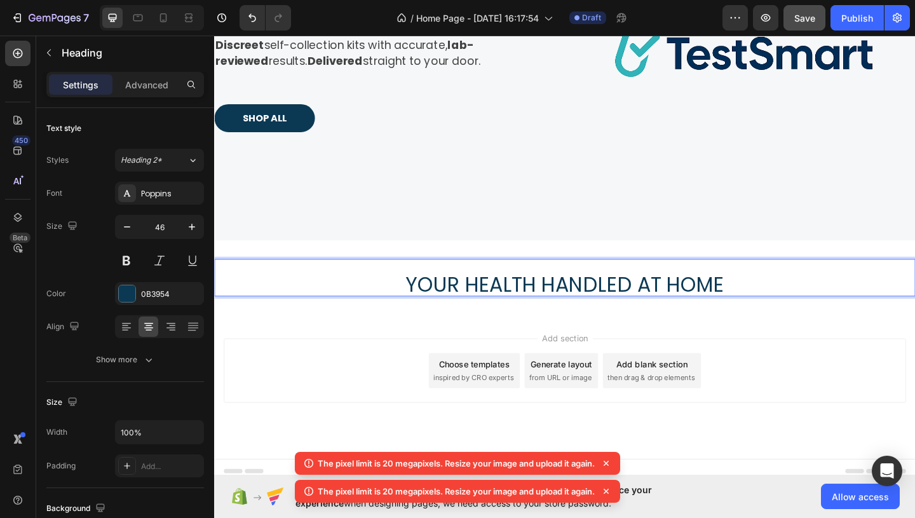
click at [465, 305] on sub "Your health handled at home" at bounding box center [595, 306] width 347 height 31
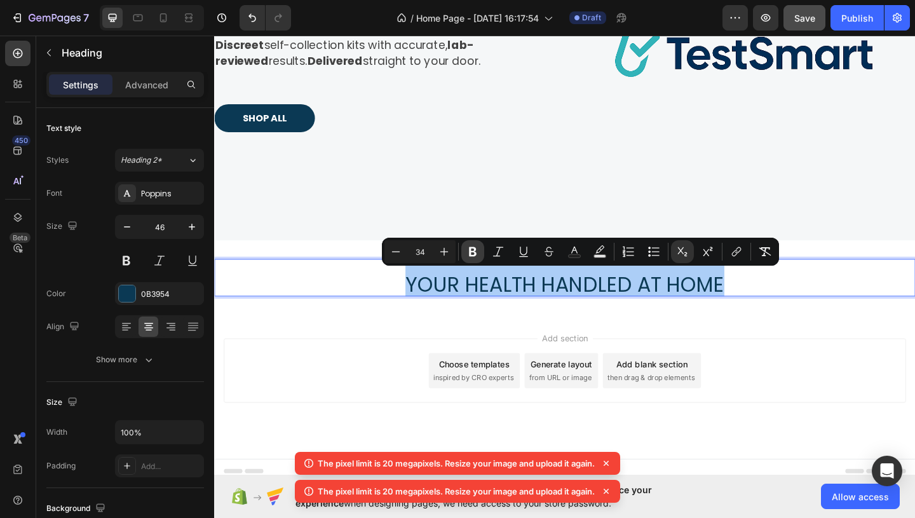
click at [473, 254] on icon "Editor contextual toolbar" at bounding box center [472, 251] width 13 height 13
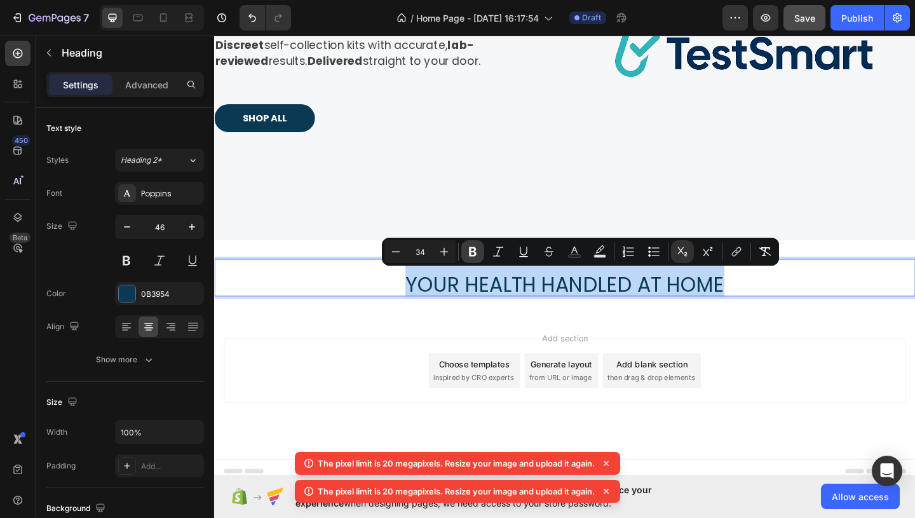
type input "46"
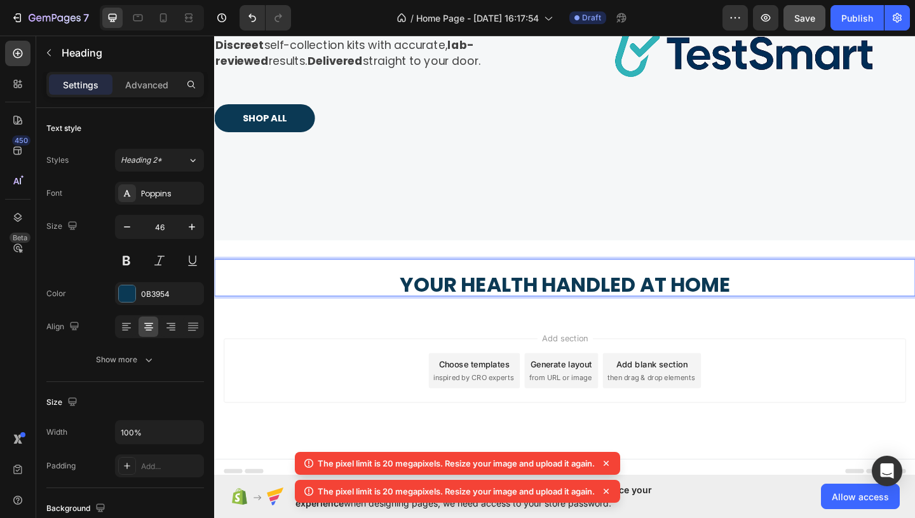
click at [485, 312] on sub "Your health handled at home" at bounding box center [596, 306] width 360 height 31
click at [425, 370] on div "Add section Choose templates inspired by CRO experts Generate layout from URL o…" at bounding box center [595, 400] width 742 height 70
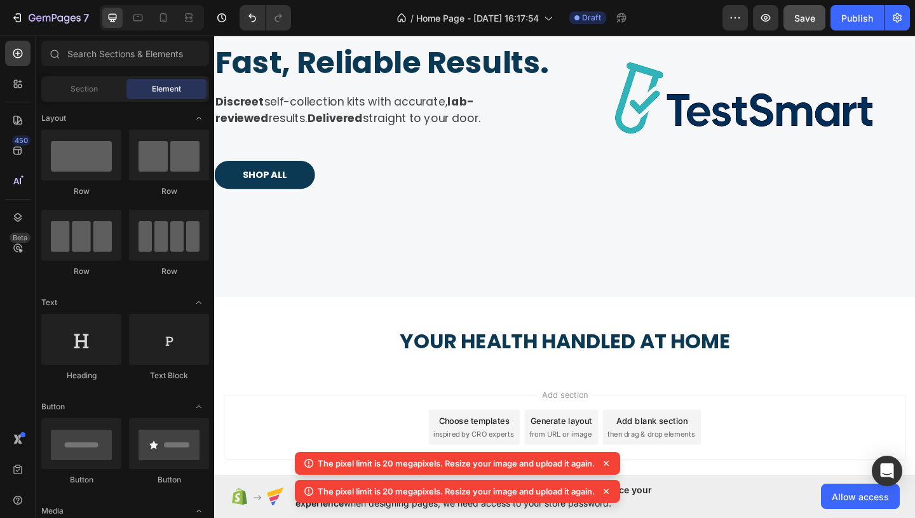
scroll to position [151, 0]
click at [346, 360] on p "⁠⁠⁠⁠⁠⁠⁠ Your health handled at home" at bounding box center [595, 361] width 760 height 38
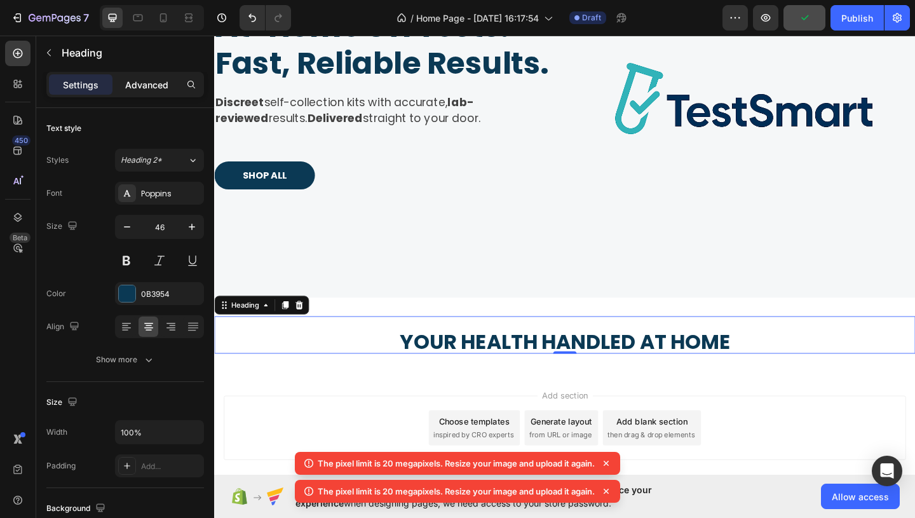
click at [146, 85] on p "Advanced" at bounding box center [146, 84] width 43 height 13
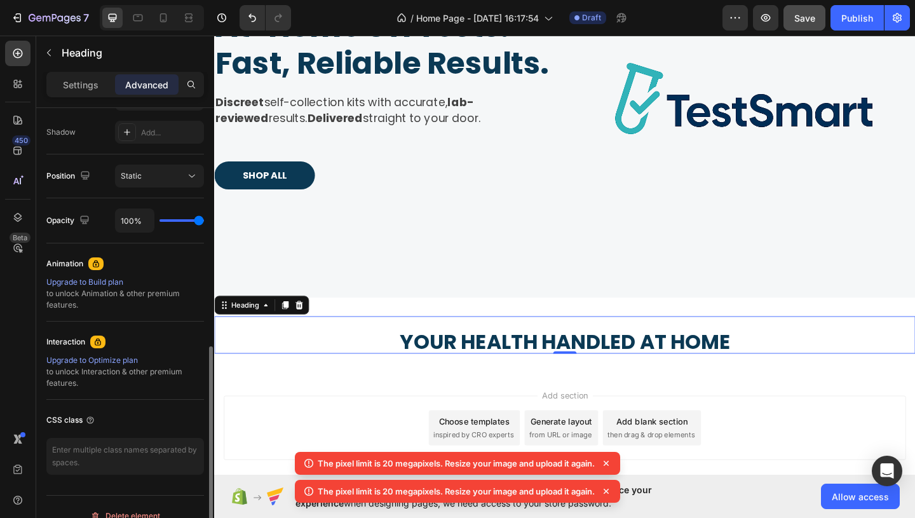
scroll to position [436, 0]
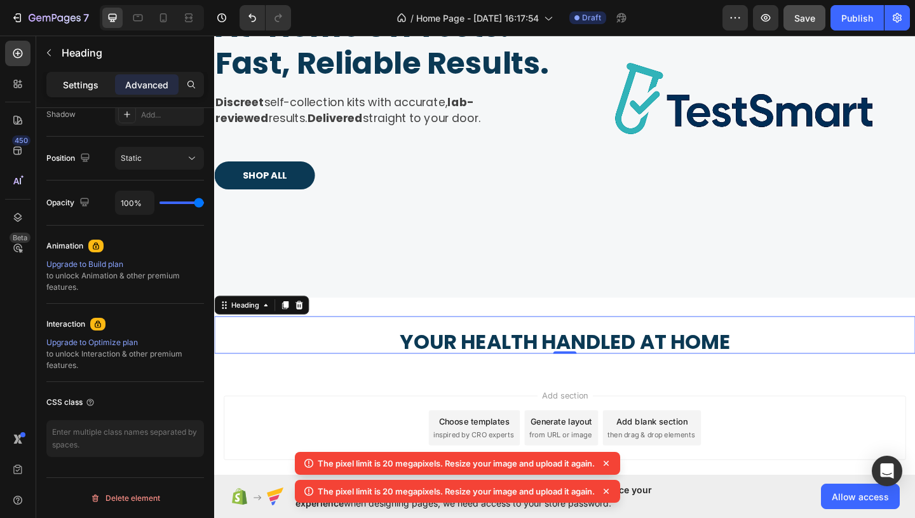
click at [91, 88] on p "Settings" at bounding box center [81, 84] width 36 height 13
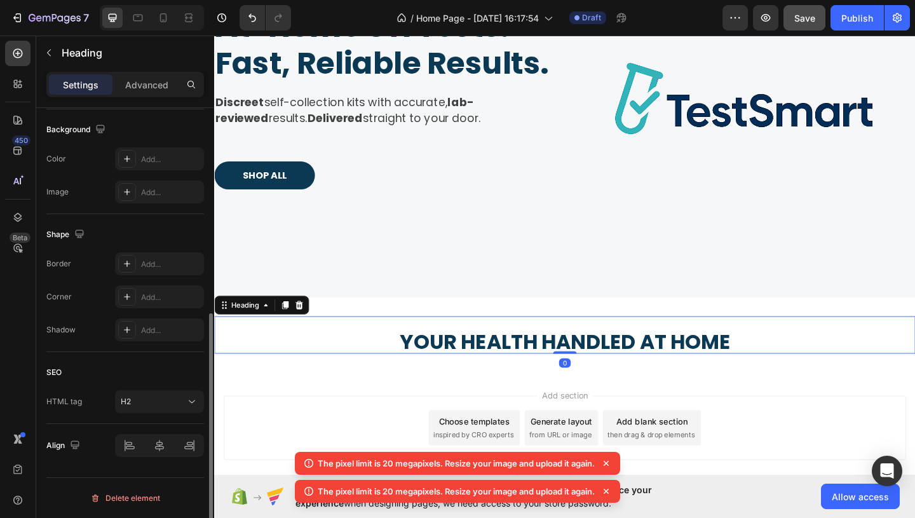
scroll to position [379, 0]
click at [613, 466] on icon at bounding box center [606, 463] width 13 height 13
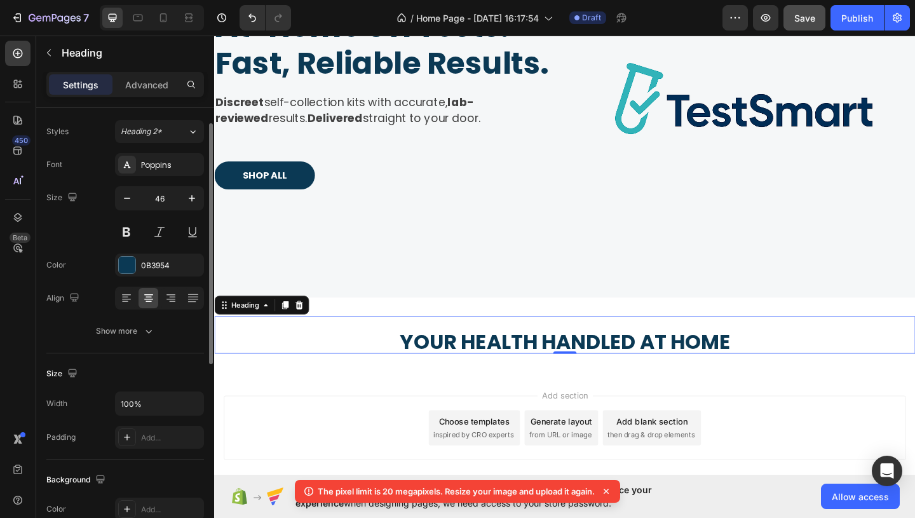
scroll to position [28, 0]
click at [151, 334] on icon "button" at bounding box center [148, 331] width 13 height 13
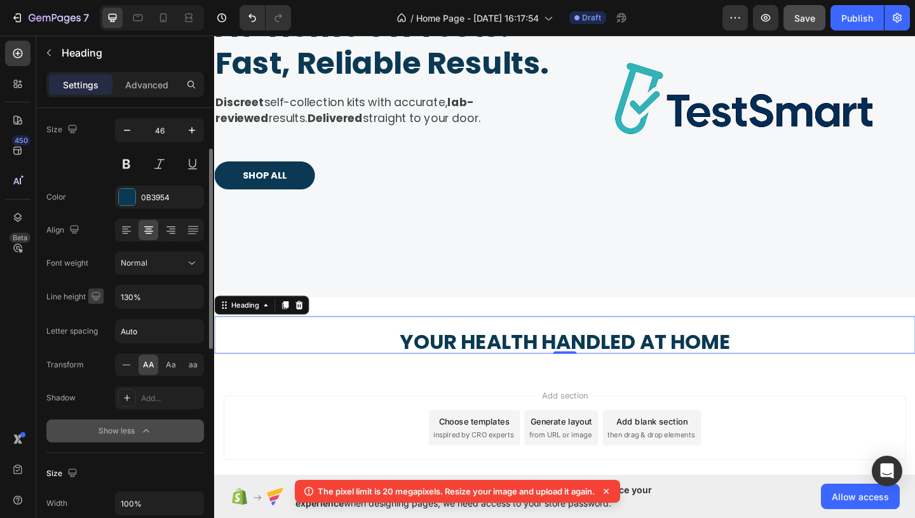
scroll to position [0, 0]
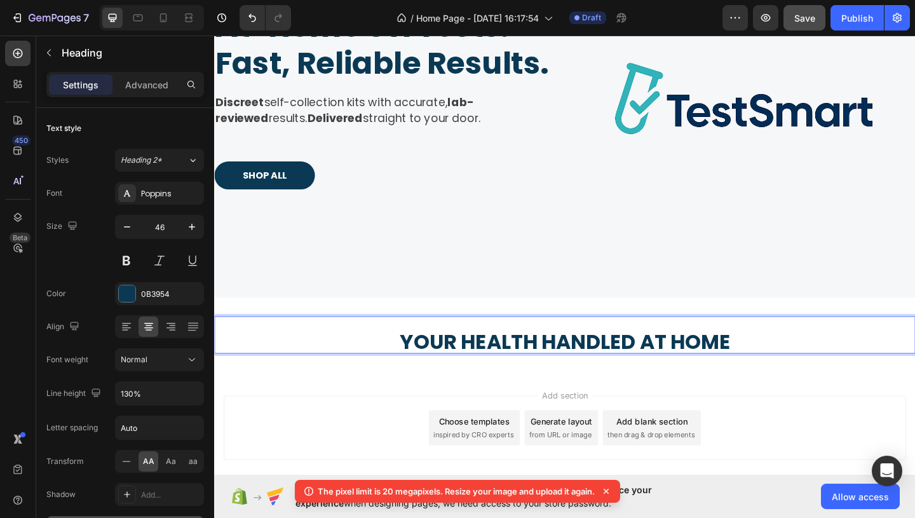
click at [252, 374] on p "Your health handled at home" at bounding box center [595, 361] width 760 height 38
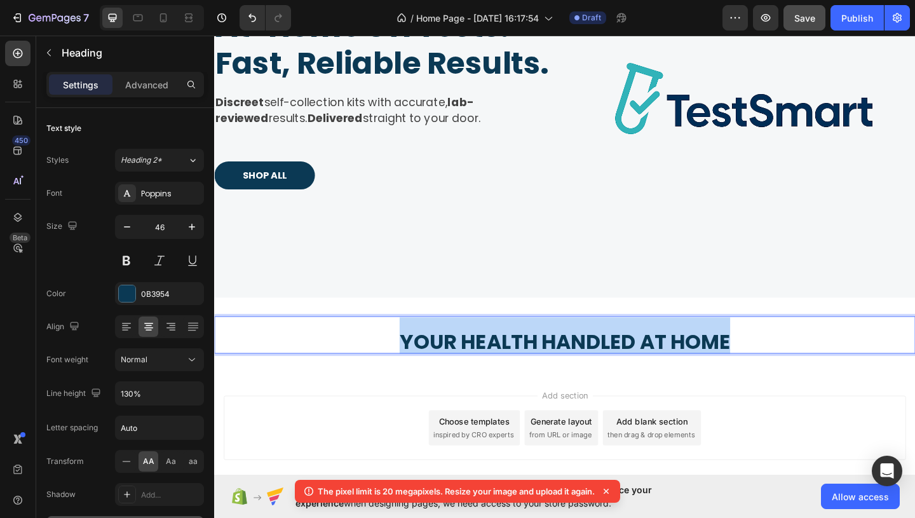
click at [252, 374] on p "Your health handled at home" at bounding box center [595, 361] width 760 height 38
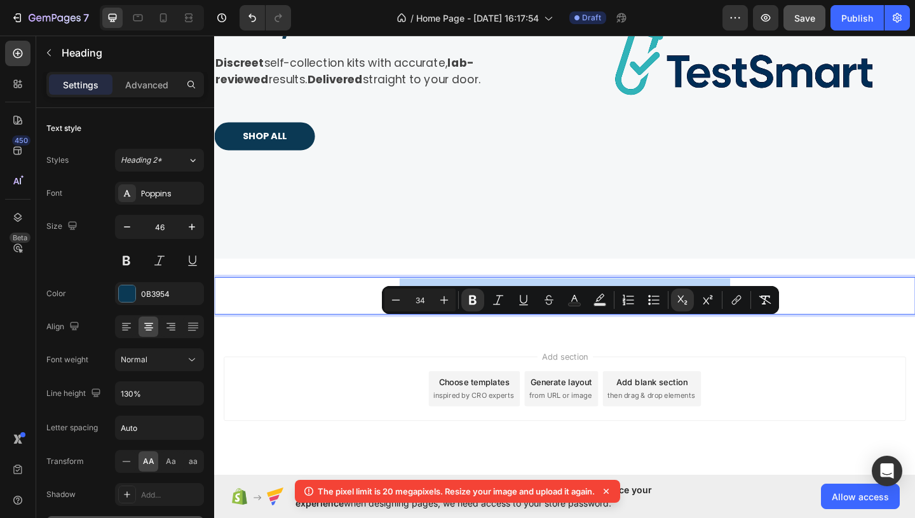
scroll to position [208, 0]
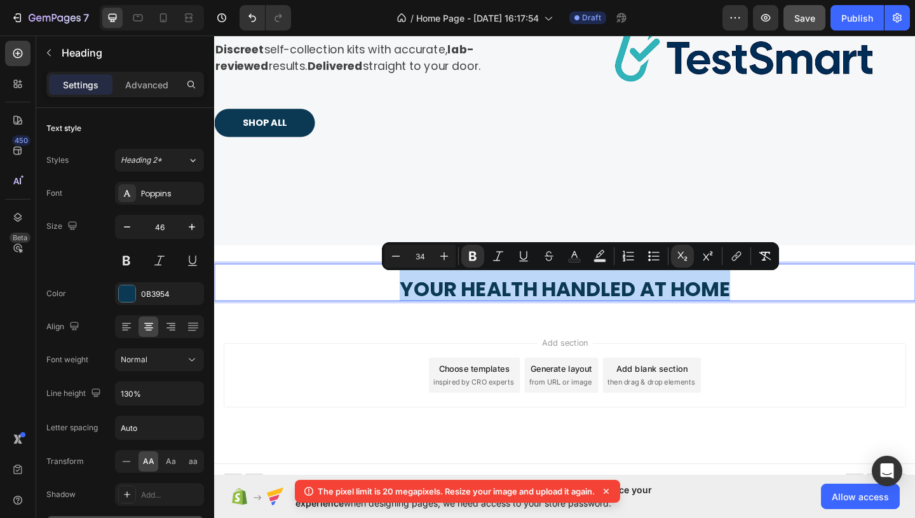
click at [613, 309] on sub "Your health handled at home" at bounding box center [596, 311] width 360 height 31
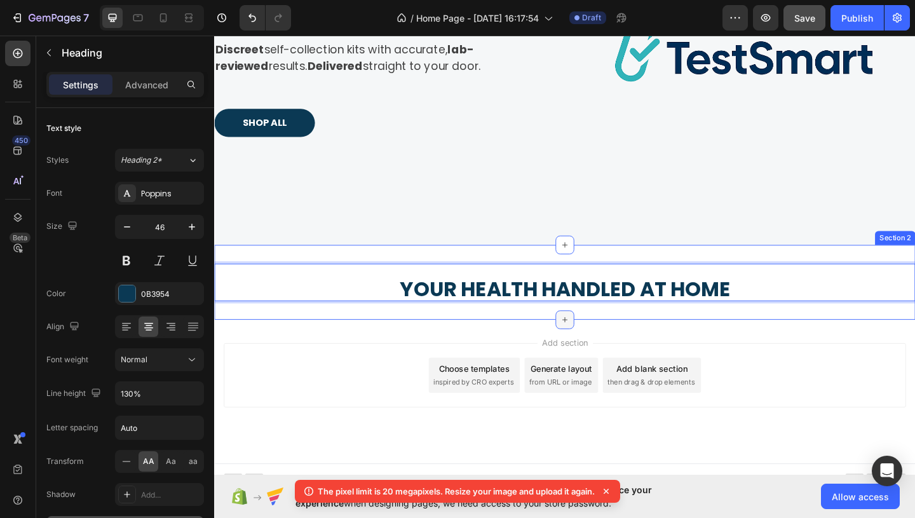
click at [599, 343] on icon at bounding box center [595, 344] width 10 height 10
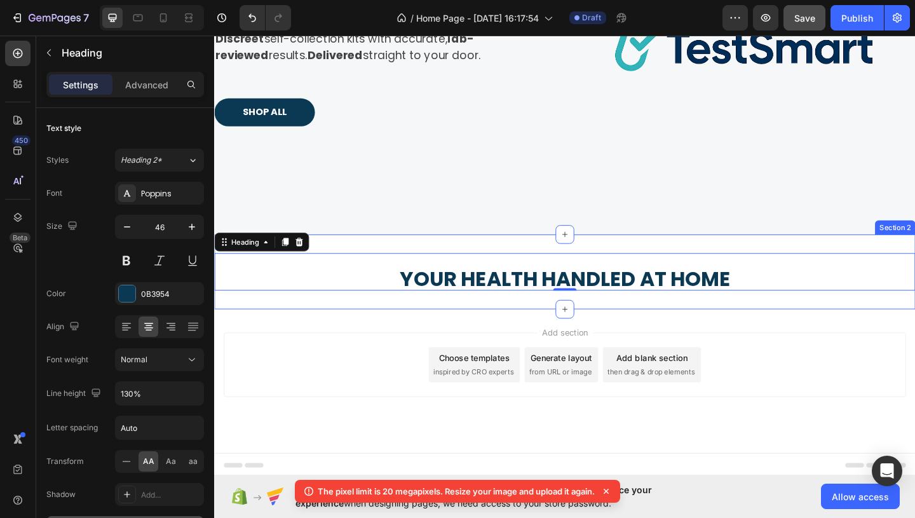
scroll to position [220, 0]
click at [594, 334] on icon at bounding box center [595, 332] width 10 height 10
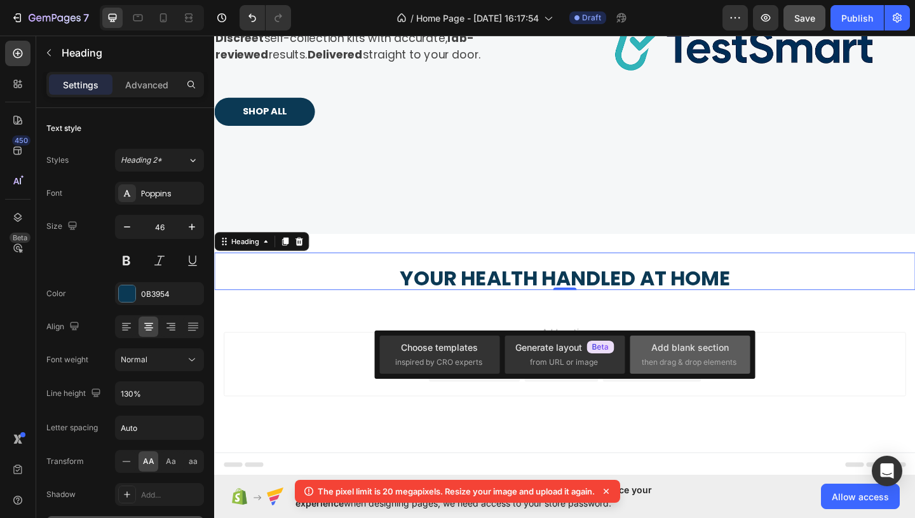
click at [667, 342] on div "Add blank section" at bounding box center [690, 347] width 78 height 13
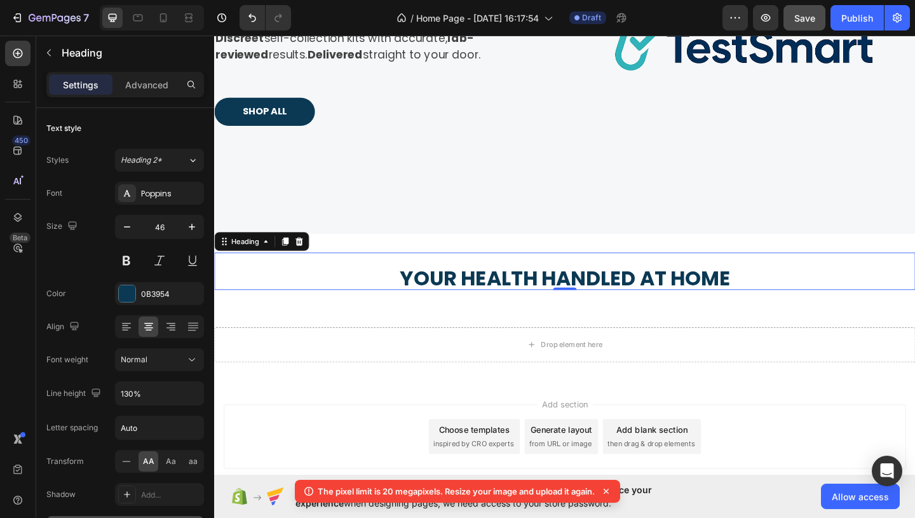
click at [659, 308] on sub "Your health handled at home" at bounding box center [596, 299] width 360 height 31
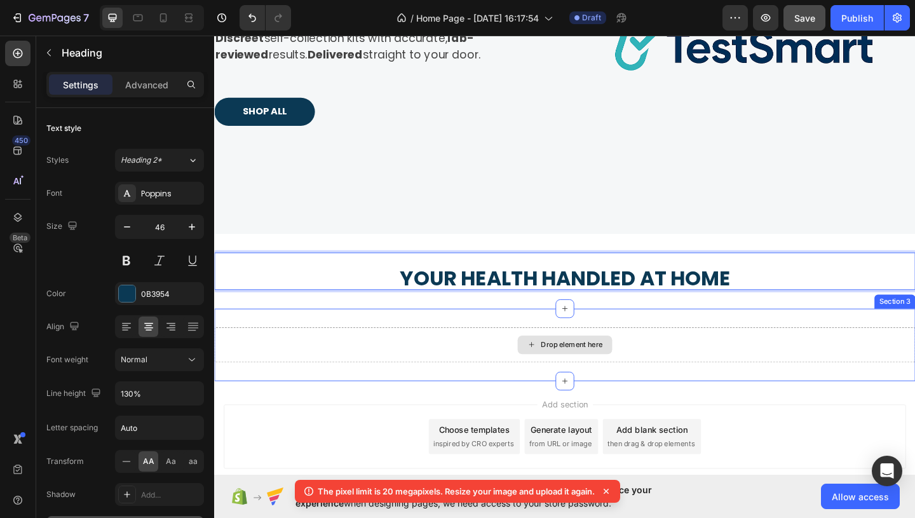
click at [625, 373] on div "Drop element here" at bounding box center [602, 372] width 67 height 10
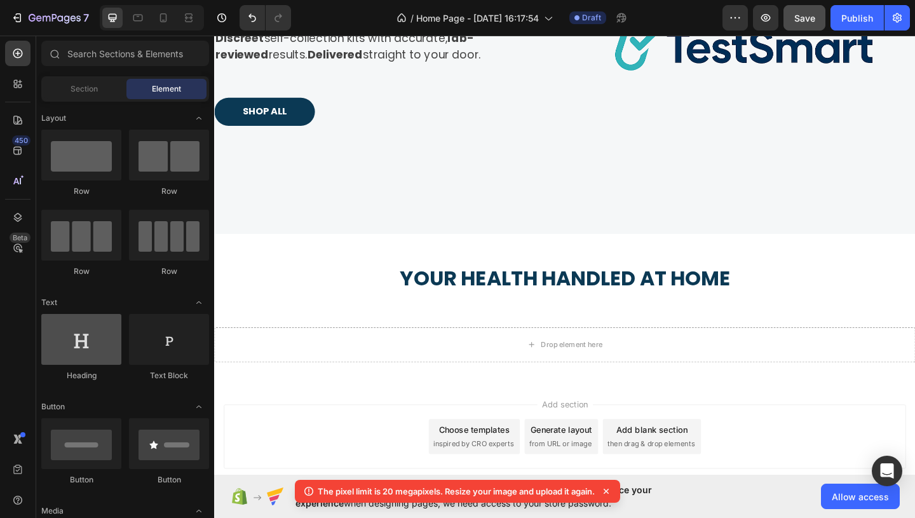
click at [86, 329] on div at bounding box center [81, 339] width 80 height 51
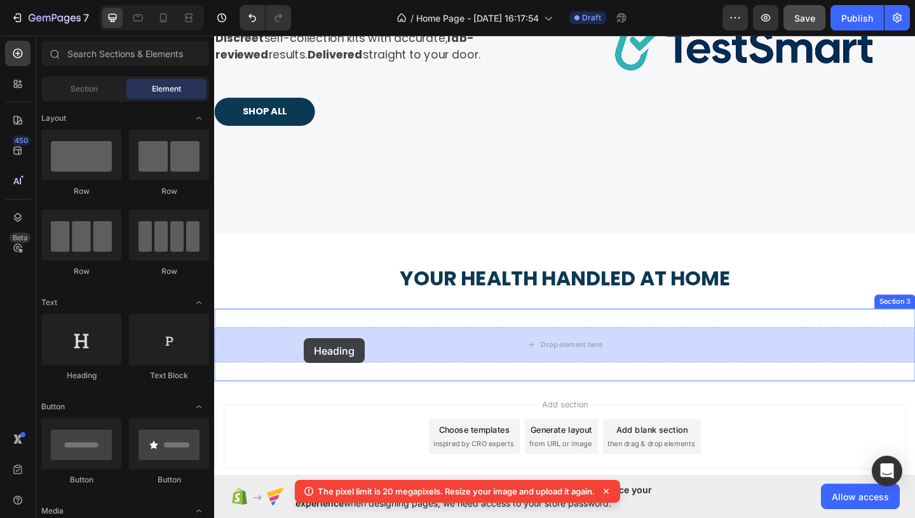
drag, startPoint x: 300, startPoint y: 363, endPoint x: 309, endPoint y: 362, distance: 9.6
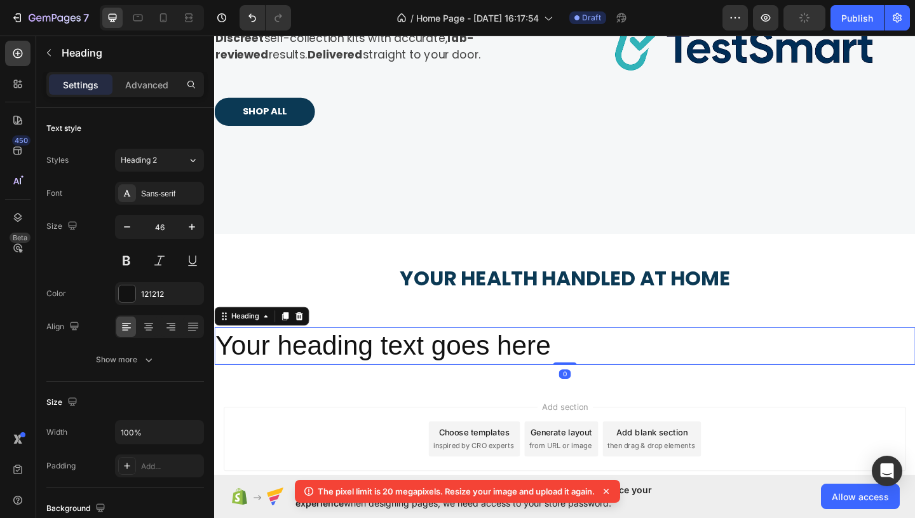
click at [309, 362] on h2 "Your heading text goes here" at bounding box center [595, 373] width 763 height 41
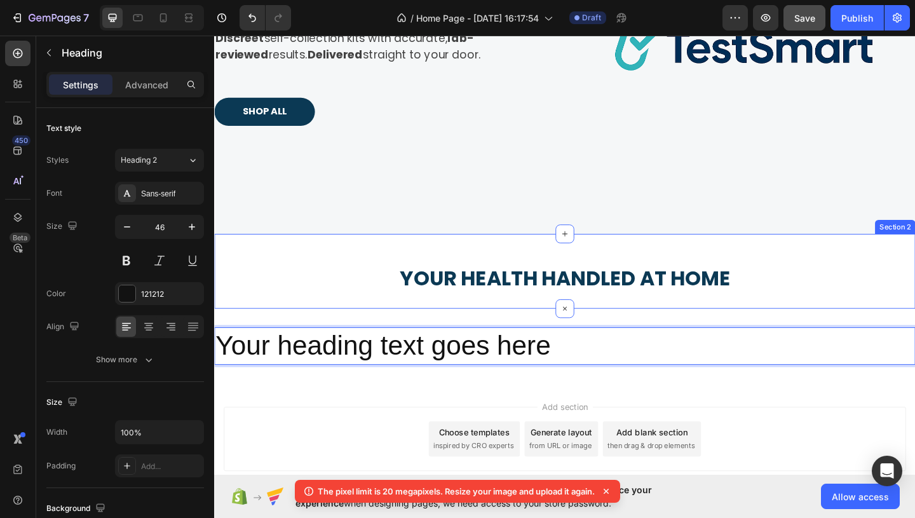
click at [486, 315] on div "⁠⁠⁠⁠⁠⁠⁠ Your health handled at home Heading Section 2" at bounding box center [595, 291] width 763 height 81
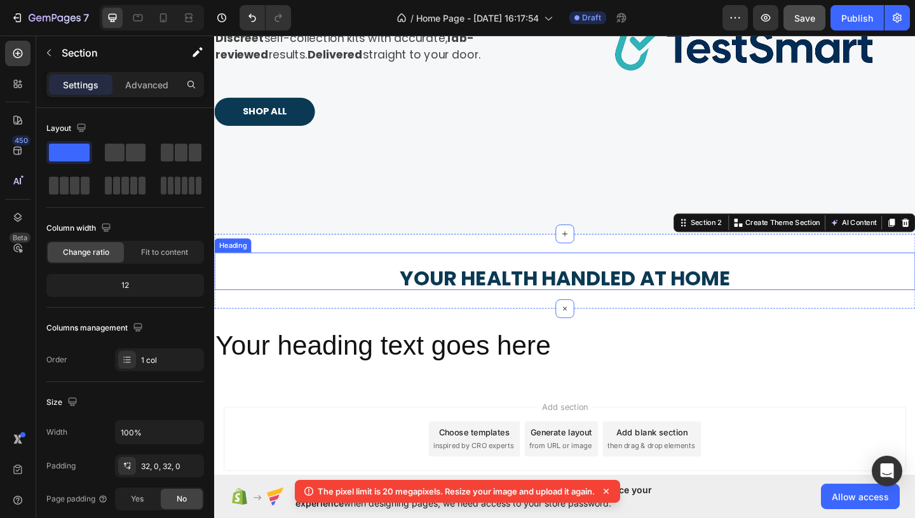
click at [488, 304] on sub "Your health handled at home" at bounding box center [596, 299] width 360 height 31
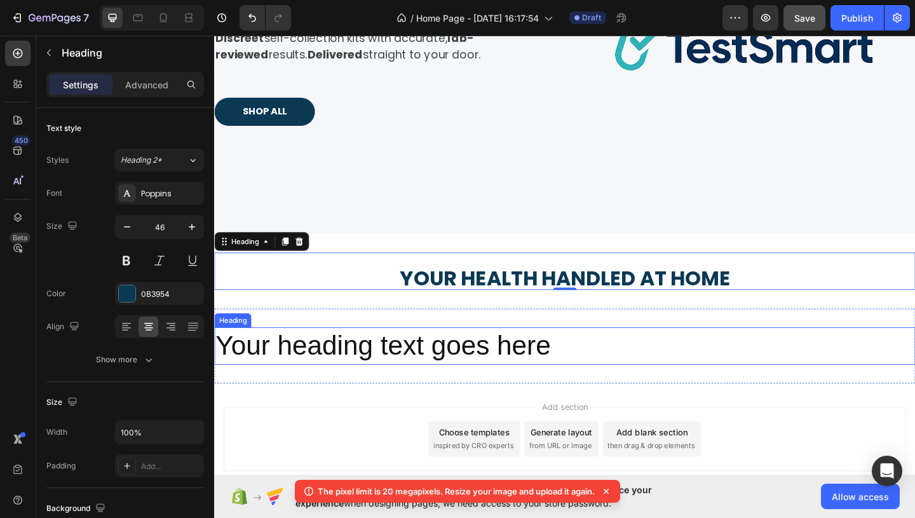
click at [472, 386] on p "Your heading text goes here" at bounding box center [595, 373] width 760 height 38
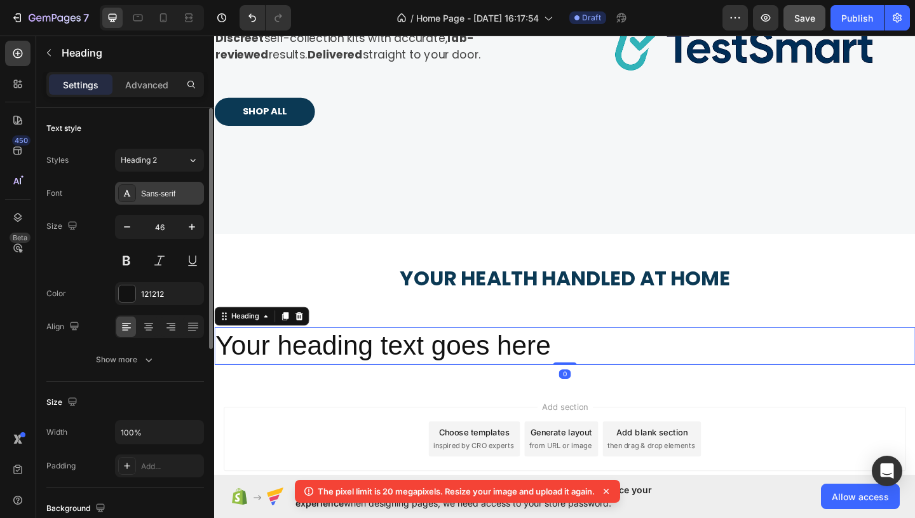
click at [175, 193] on div "Sans-serif" at bounding box center [171, 193] width 60 height 11
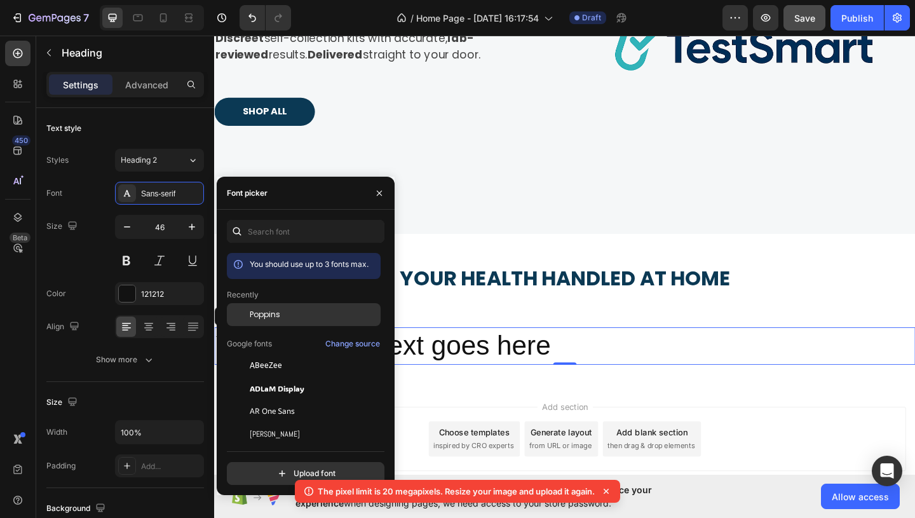
click at [298, 311] on div "Poppins" at bounding box center [314, 314] width 128 height 11
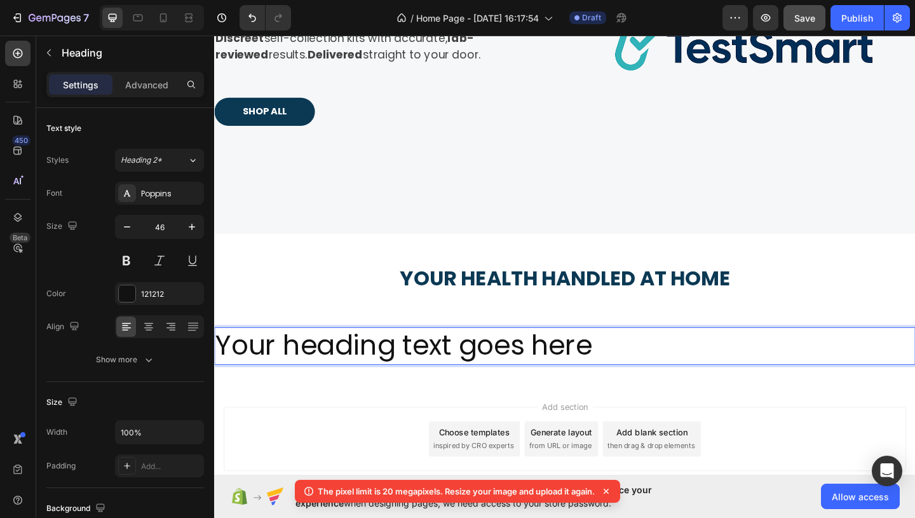
click at [450, 374] on p "Your heading text goes here" at bounding box center [595, 373] width 760 height 38
click at [150, 326] on icon at bounding box center [148, 326] width 13 height 13
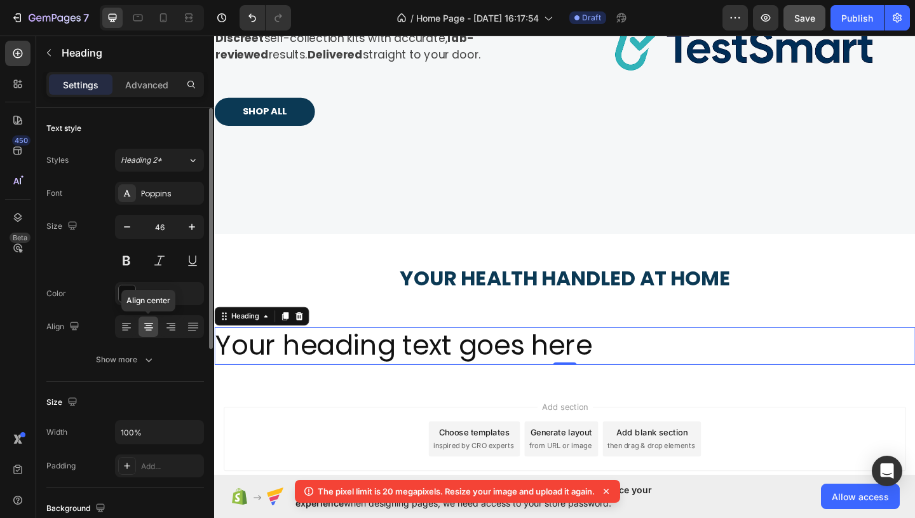
click at [150, 326] on icon at bounding box center [148, 326] width 13 height 13
click at [234, 383] on p "Your heading text goes here" at bounding box center [595, 373] width 760 height 38
click at [130, 329] on icon at bounding box center [126, 326] width 13 height 13
click at [226, 367] on p "Your heading text goes here" at bounding box center [595, 373] width 760 height 38
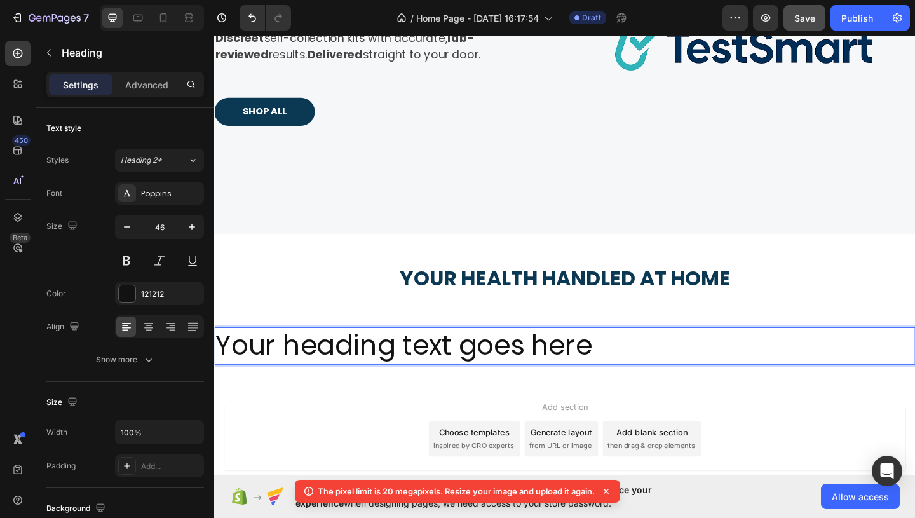
click at [226, 367] on p "Your heading text goes here" at bounding box center [595, 373] width 760 height 38
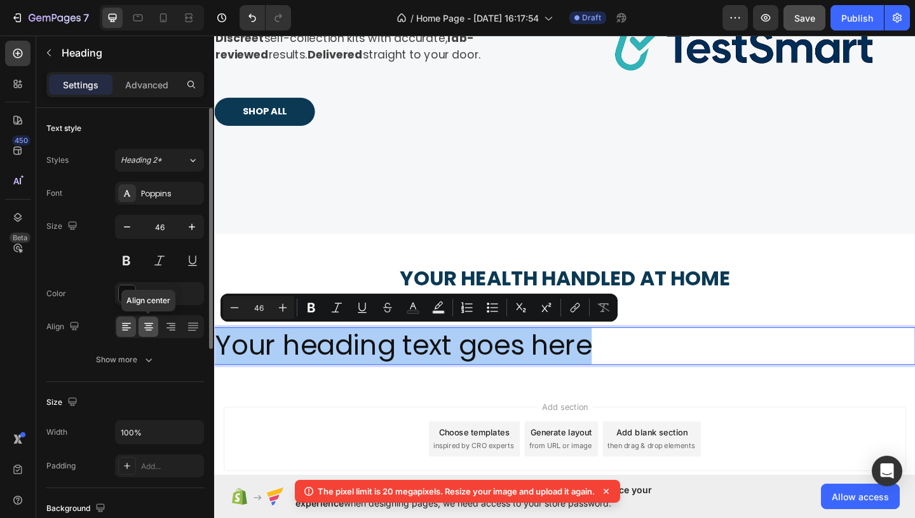
click at [146, 326] on icon at bounding box center [148, 326] width 13 height 13
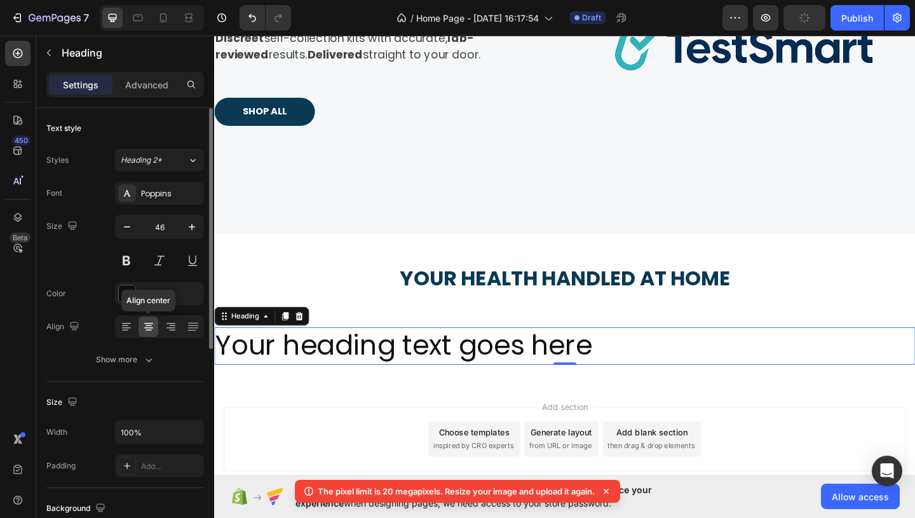
click at [146, 326] on icon at bounding box center [148, 326] width 13 height 13
click at [151, 336] on div at bounding box center [149, 326] width 20 height 20
click at [151, 329] on icon at bounding box center [148, 326] width 13 height 13
click at [123, 334] on div at bounding box center [126, 326] width 20 height 20
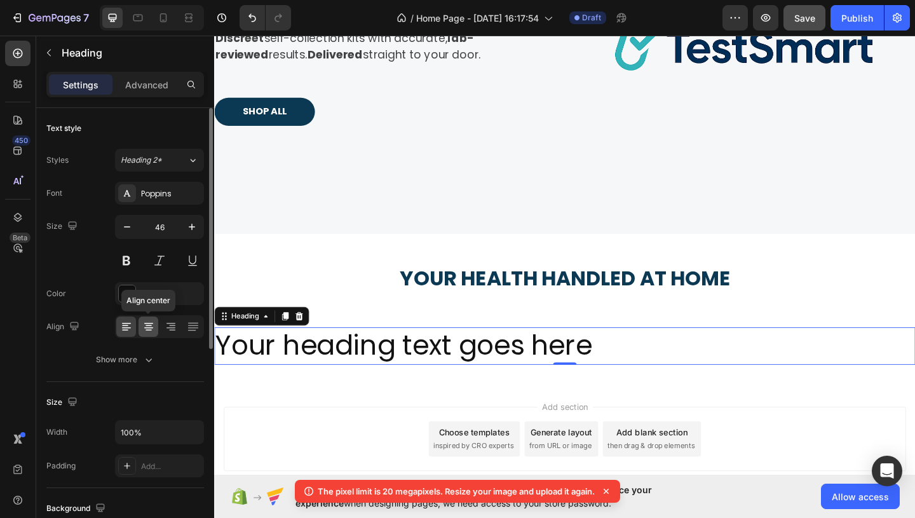
click at [142, 332] on icon at bounding box center [148, 326] width 13 height 13
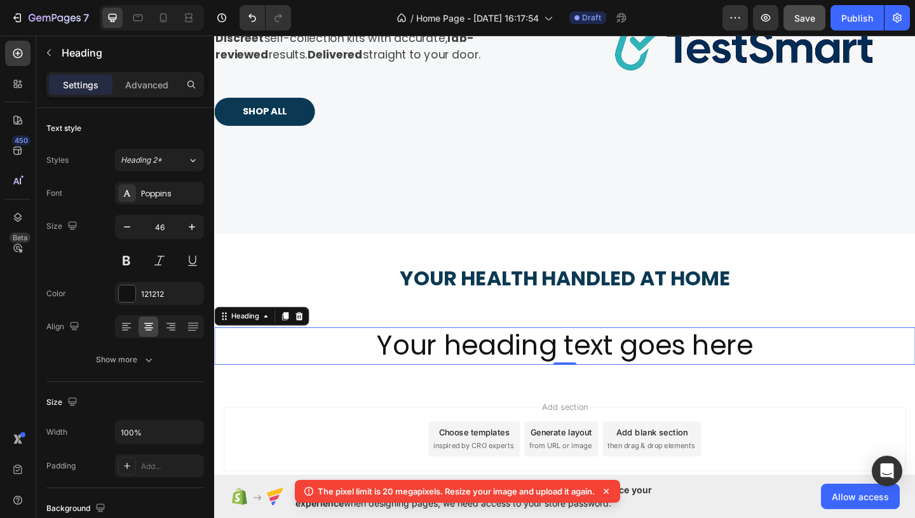
click at [609, 384] on p "Your heading text goes here" at bounding box center [595, 373] width 760 height 38
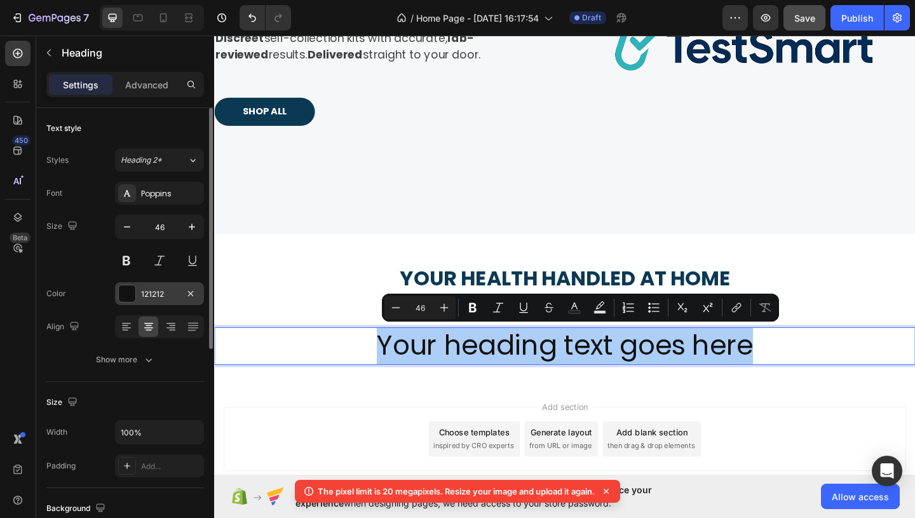
click at [166, 289] on div "121212" at bounding box center [159, 293] width 37 height 11
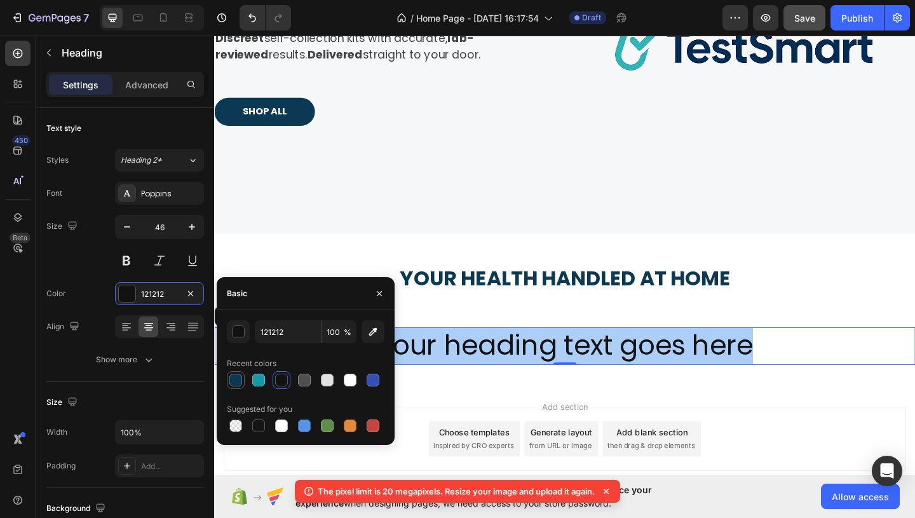
click at [238, 379] on div at bounding box center [235, 380] width 13 height 13
type input "0B3954"
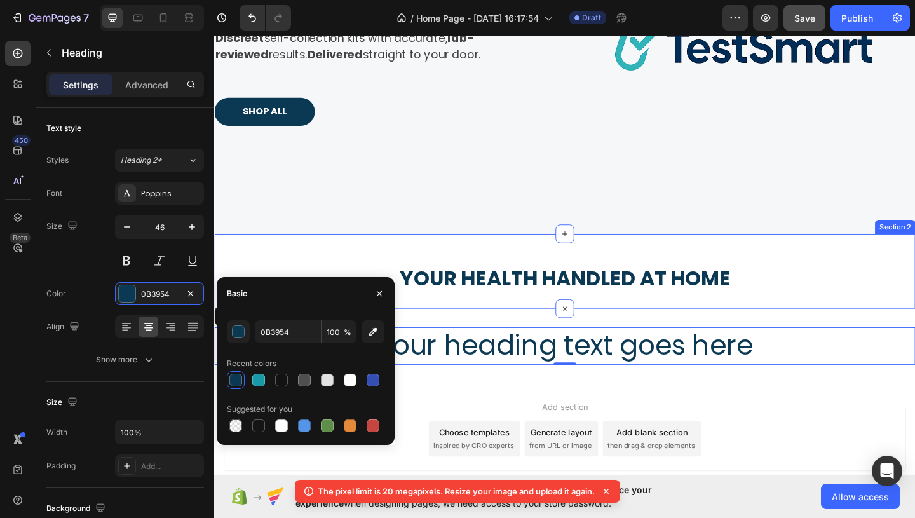
click at [703, 322] on div "⁠⁠⁠⁠⁠⁠⁠ Your health handled at home Heading Section 2" at bounding box center [595, 291] width 763 height 81
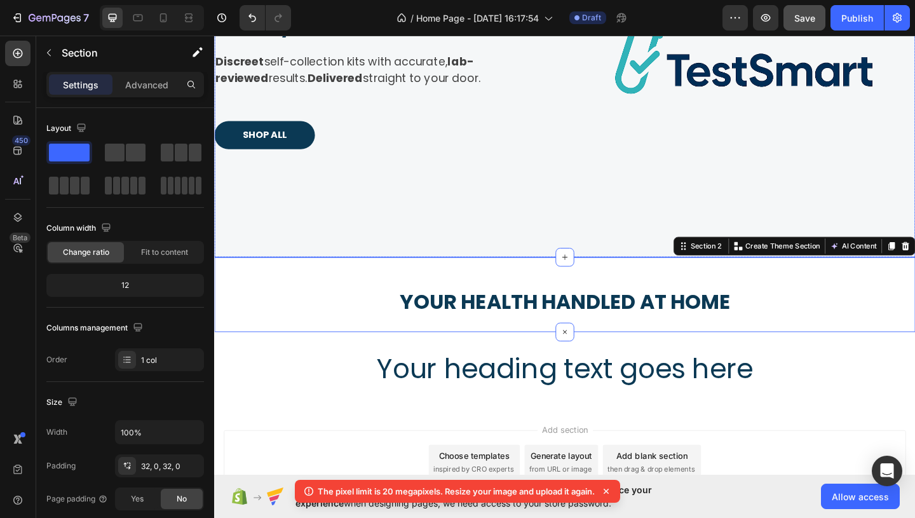
scroll to position [196, 0]
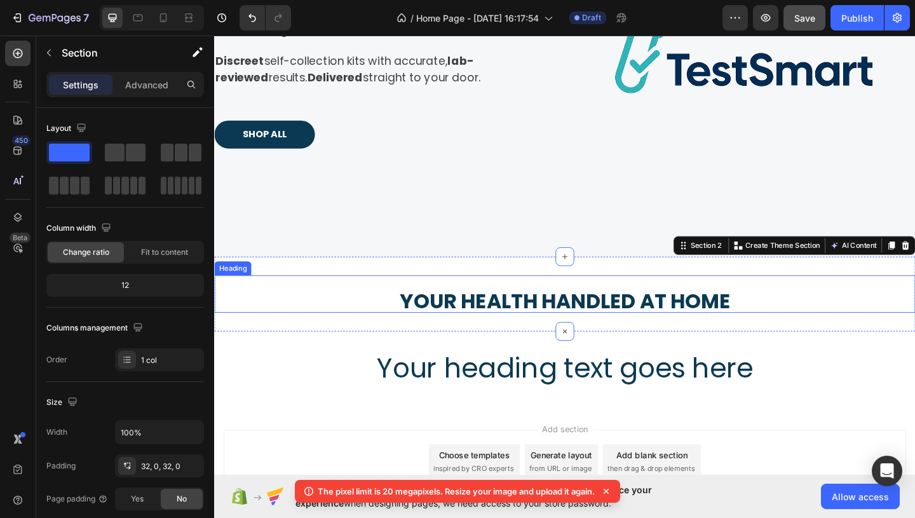
click at [644, 325] on sub "Your health handled at home" at bounding box center [596, 324] width 360 height 31
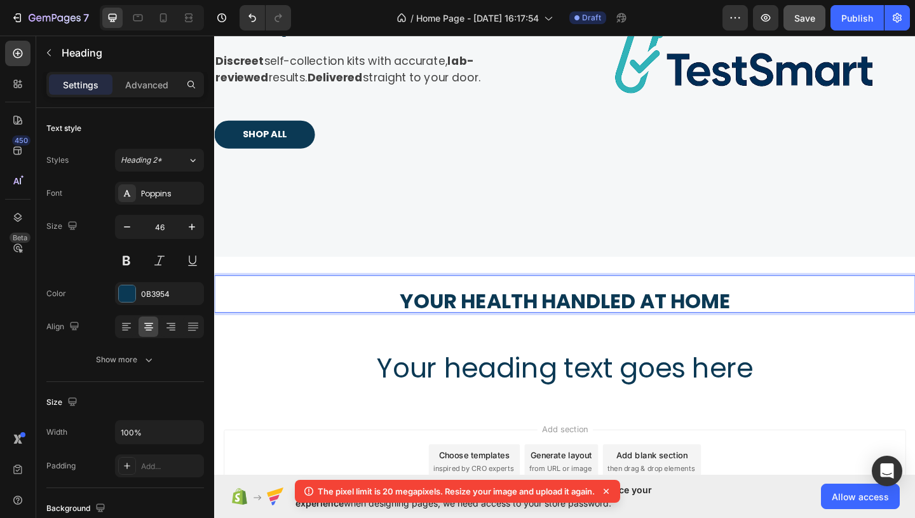
scroll to position [3, 0]
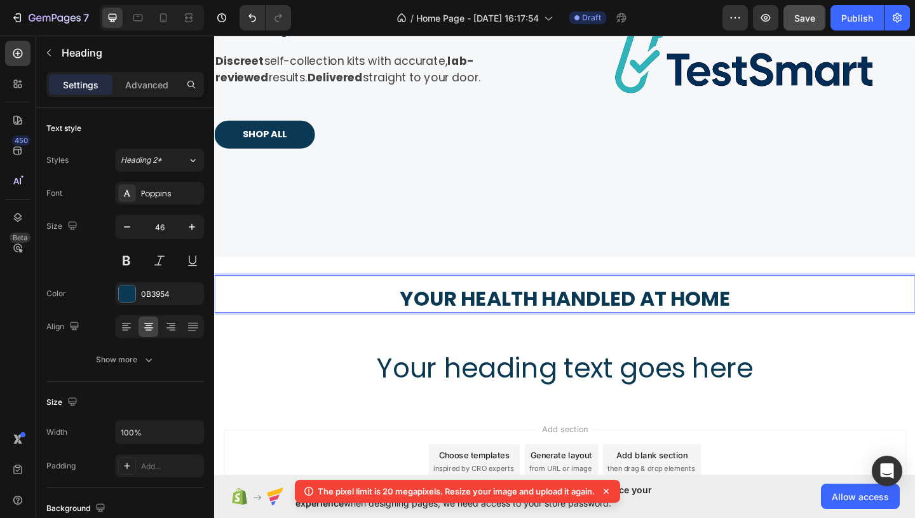
click at [644, 325] on sub "Your health handled at home" at bounding box center [596, 321] width 360 height 31
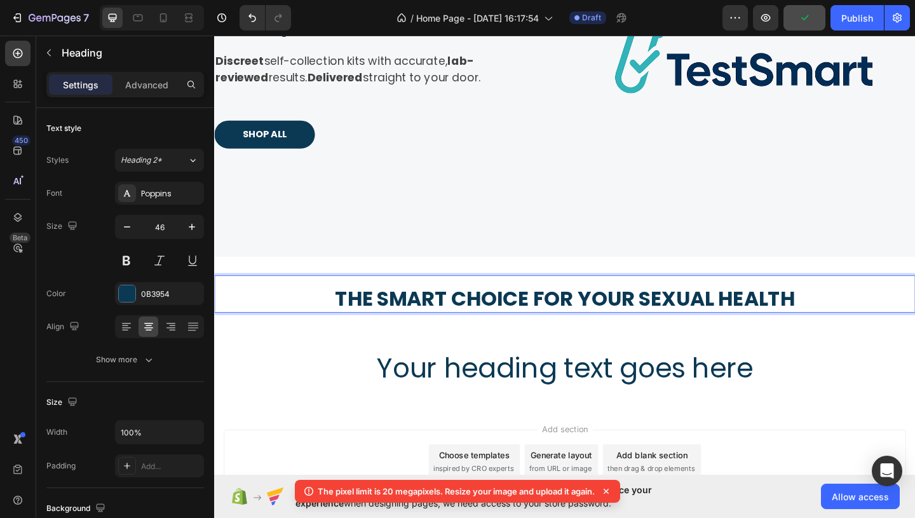
click at [659, 323] on sub "The smart choice for your sexual health" at bounding box center [596, 321] width 500 height 31
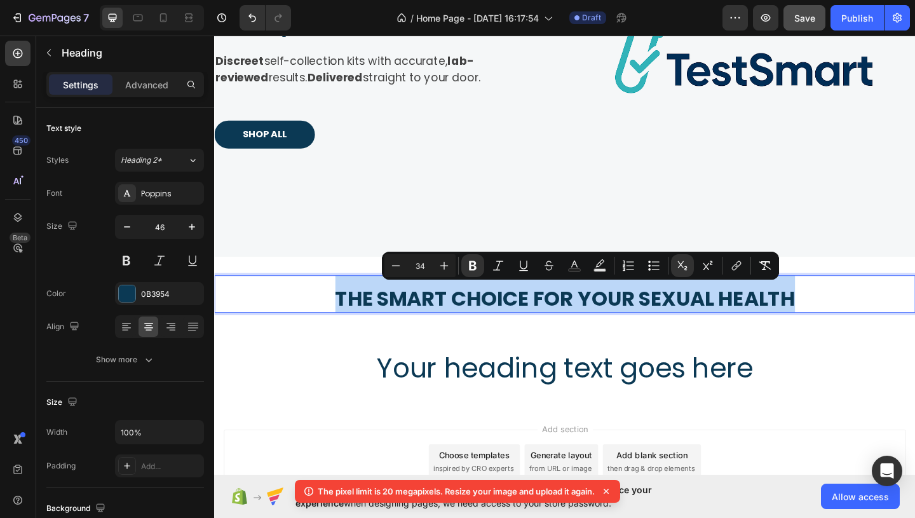
copy sub "The smart choice for your sexual health"
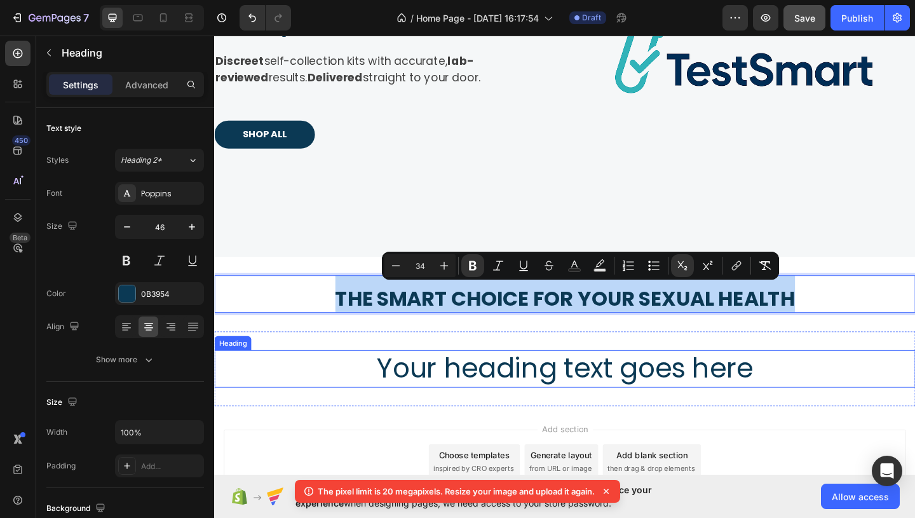
click at [675, 394] on h2 "Your heading text goes here" at bounding box center [595, 397] width 763 height 41
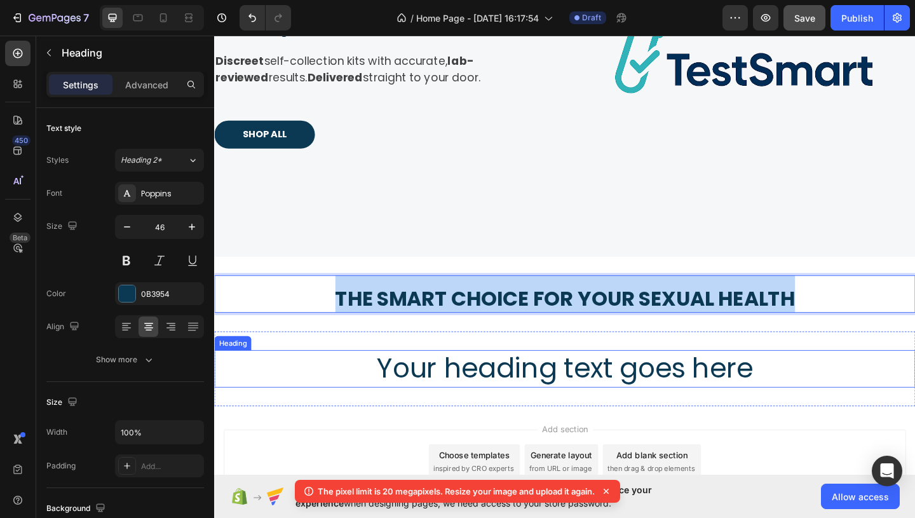
click at [675, 394] on h2 "Your heading text goes here" at bounding box center [595, 397] width 763 height 41
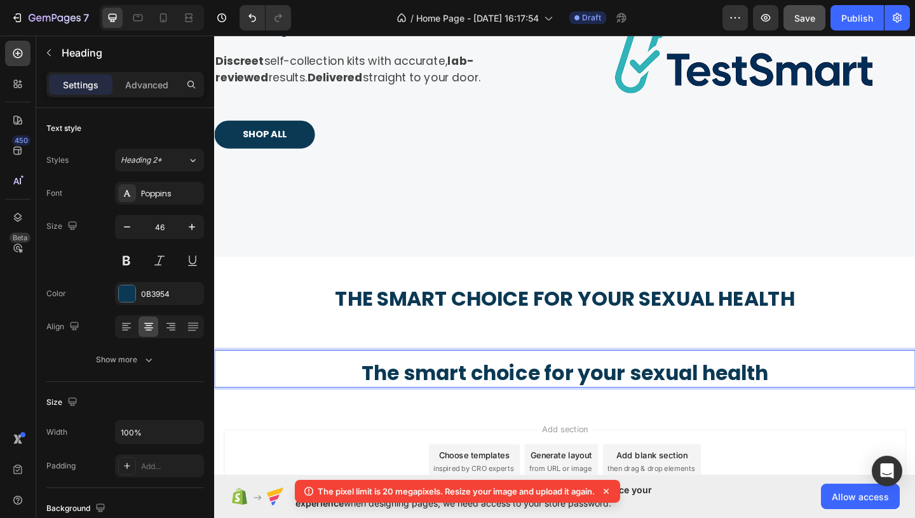
click at [675, 394] on sub "The smart choice for your sexual health" at bounding box center [595, 402] width 443 height 31
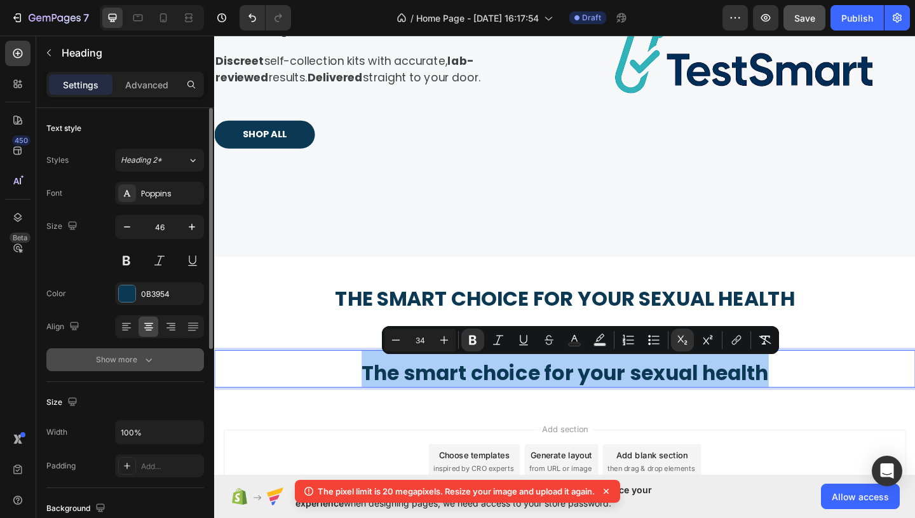
click at [145, 357] on icon "button" at bounding box center [148, 359] width 13 height 13
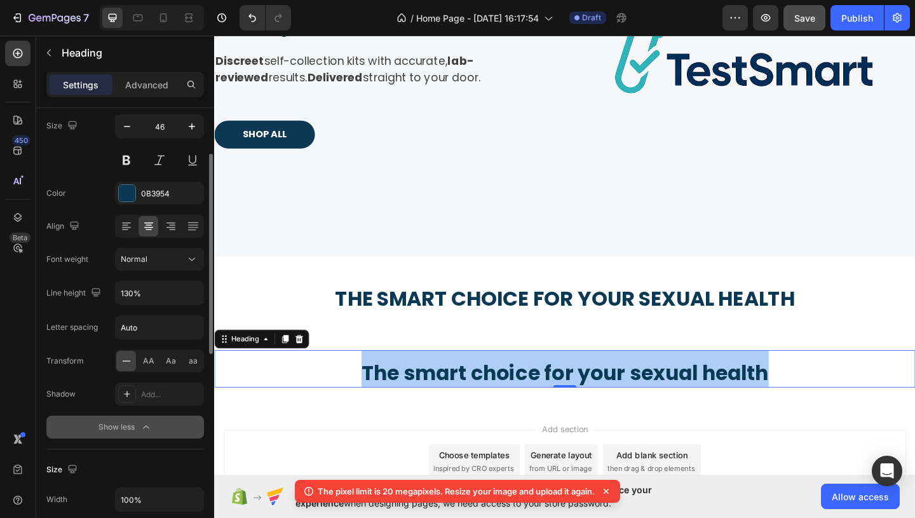
scroll to position [101, 0]
click at [151, 367] on div "AA" at bounding box center [149, 360] width 20 height 20
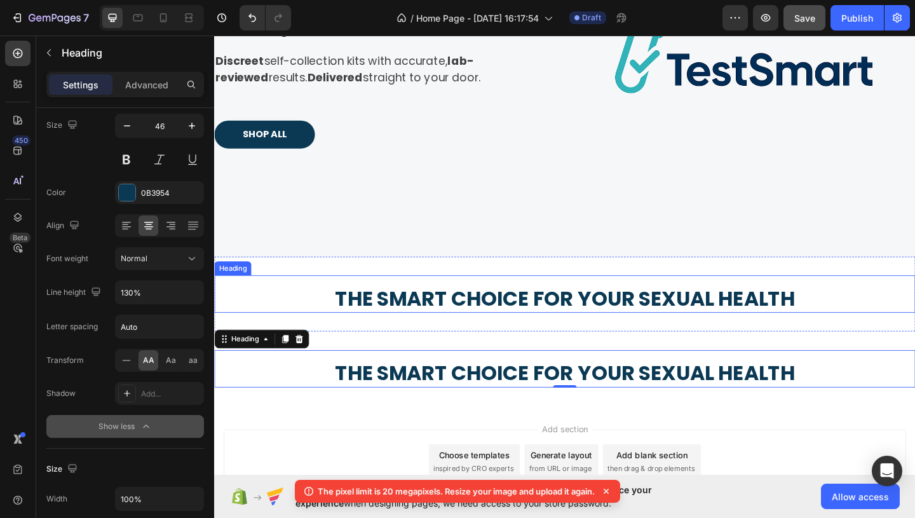
click at [407, 309] on sub "The smart choice for your sexual health" at bounding box center [596, 321] width 500 height 31
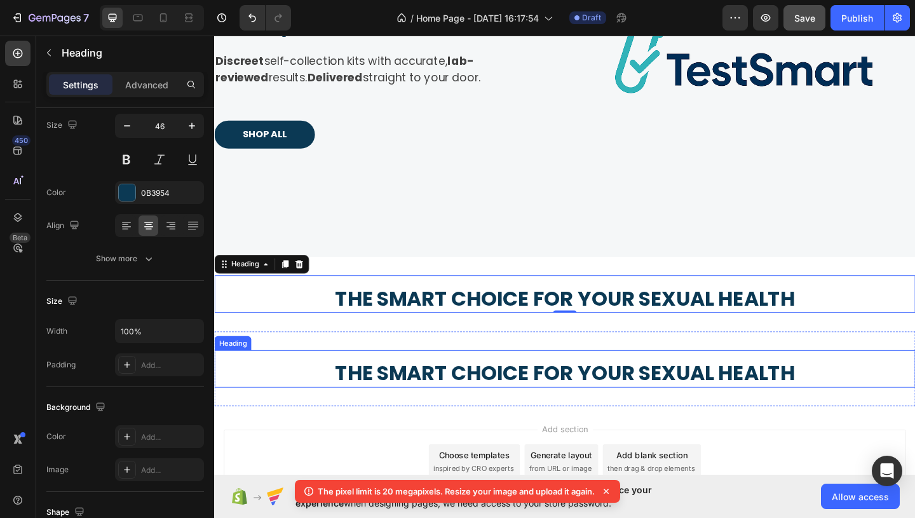
click at [415, 400] on sub "The smart choice for your sexual health" at bounding box center [596, 402] width 500 height 31
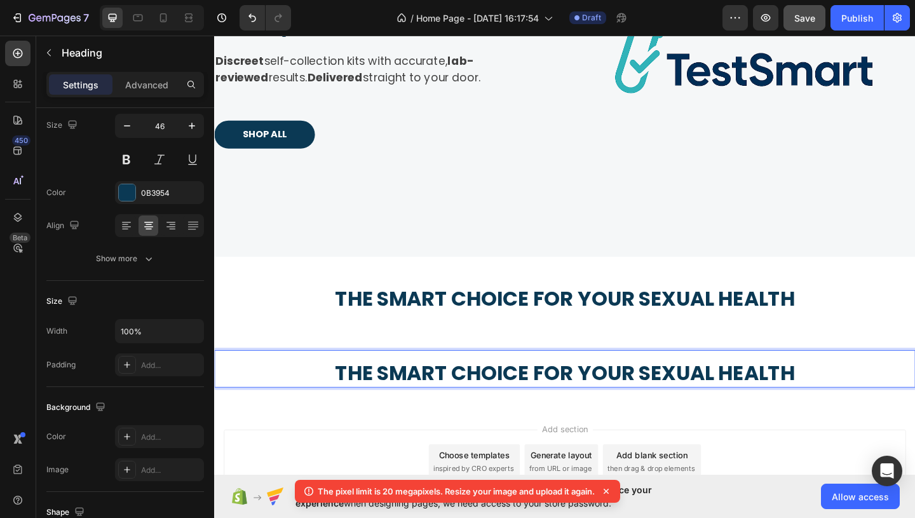
click at [551, 384] on strong "The smart choice for your sexual health" at bounding box center [596, 394] width 500 height 41
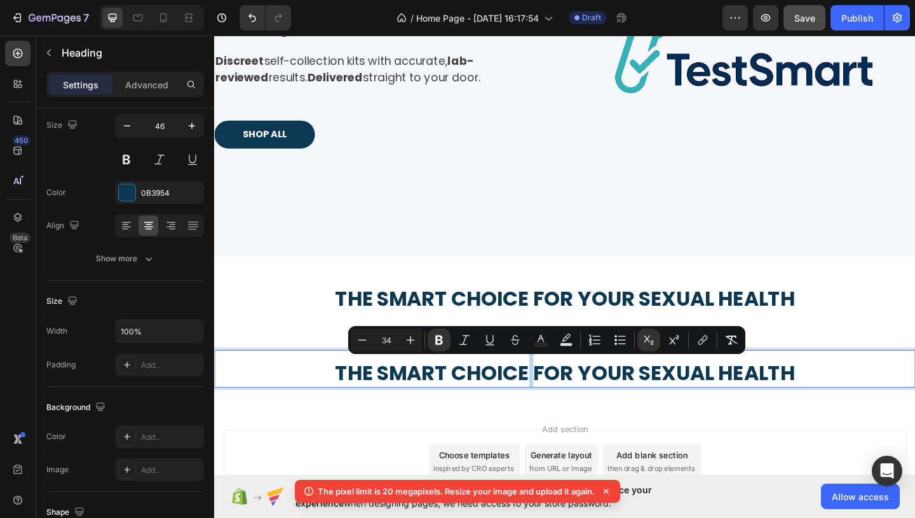
click at [551, 384] on strong "The smart choice for your sexual health" at bounding box center [596, 394] width 500 height 41
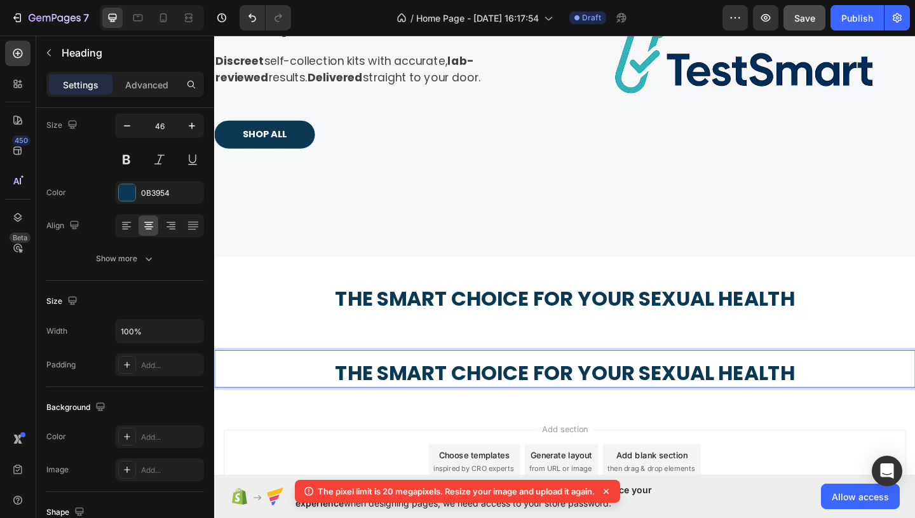
click at [556, 398] on sub "The smart choice for your sexual health" at bounding box center [596, 402] width 500 height 31
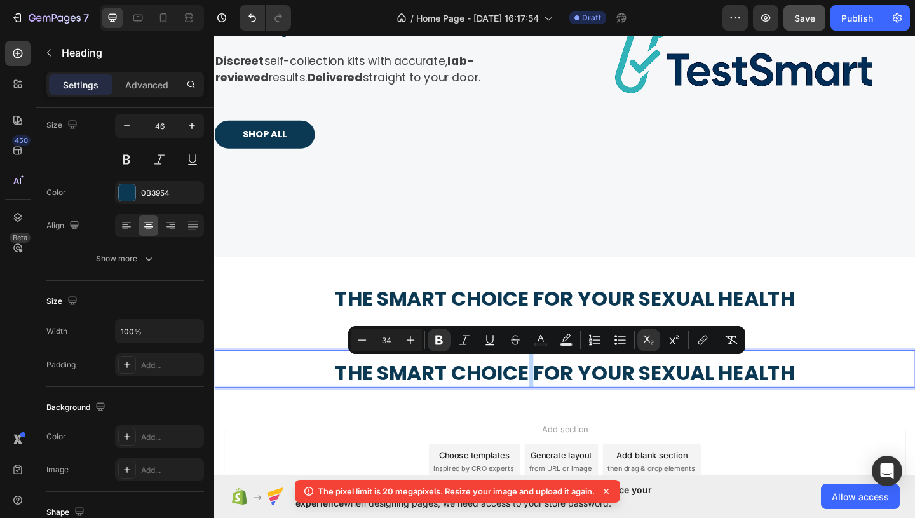
click at [556, 398] on sub "The smart choice for your sexual health" at bounding box center [596, 402] width 500 height 31
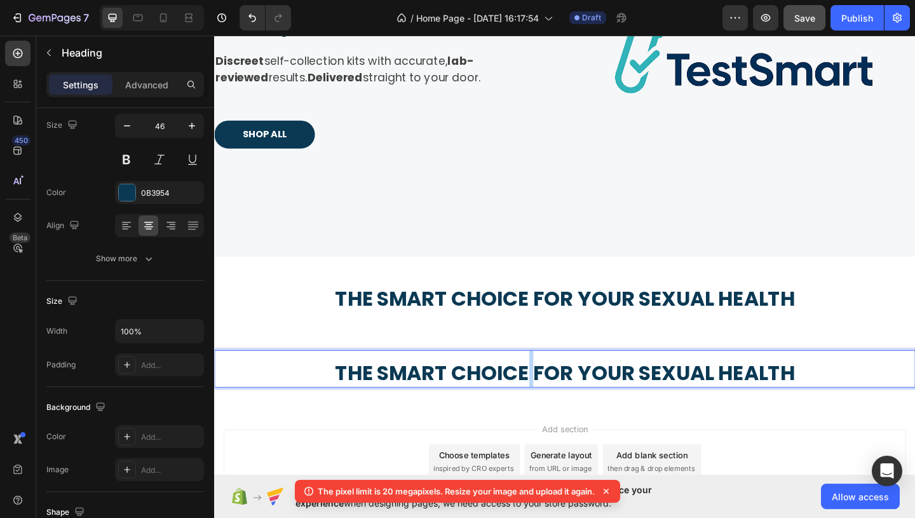
click at [556, 398] on sub "The smart choice for your sexual health" at bounding box center [596, 402] width 500 height 31
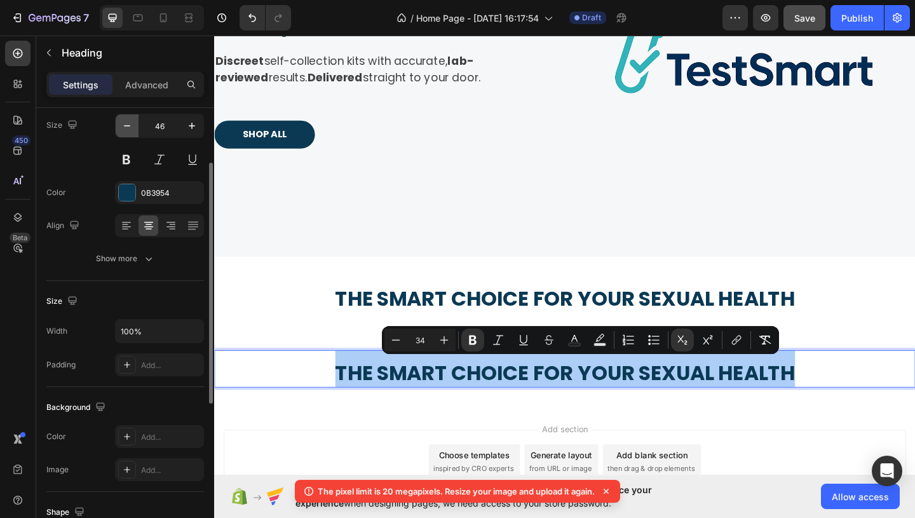
click at [132, 129] on icon "button" at bounding box center [127, 125] width 13 height 13
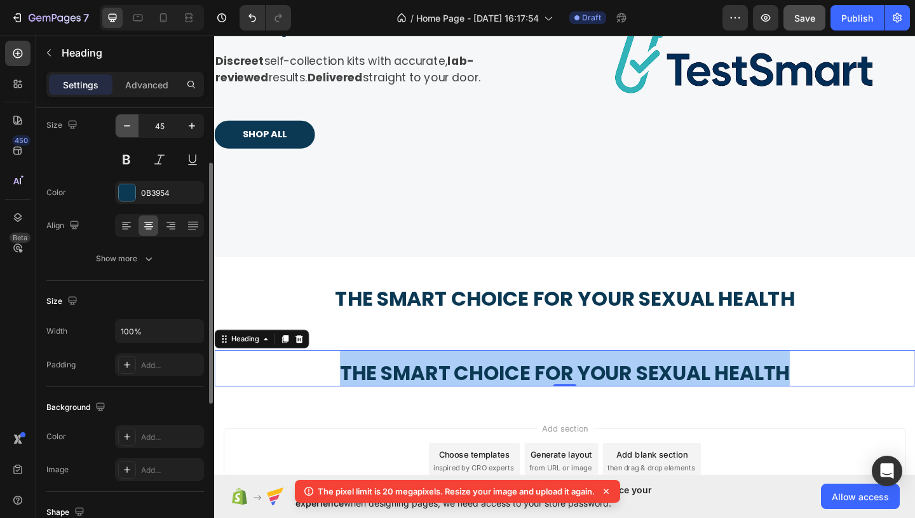
scroll to position [2, 0]
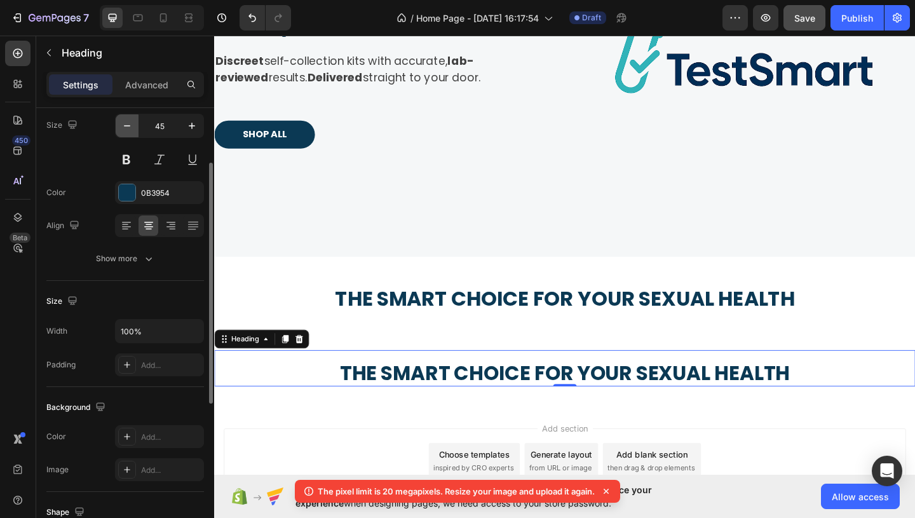
click at [132, 129] on icon "button" at bounding box center [127, 125] width 13 height 13
type input "42"
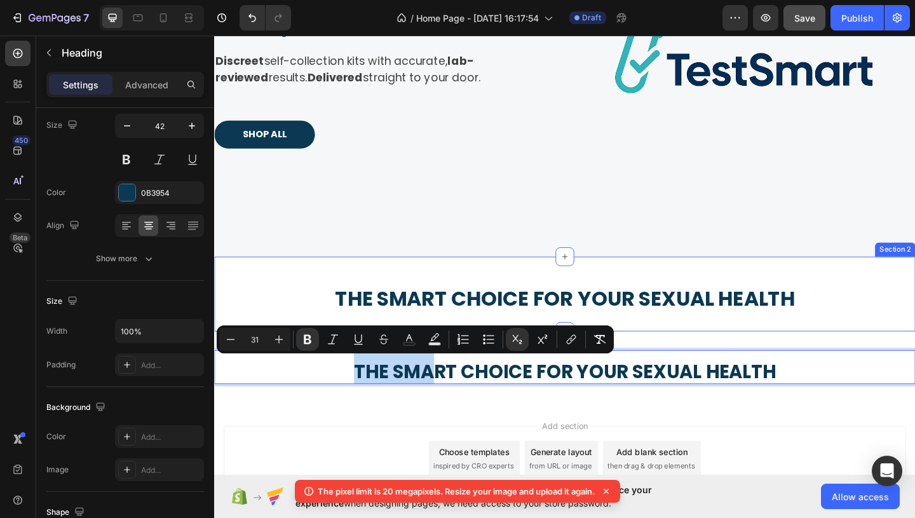
drag, startPoint x: 458, startPoint y: 396, endPoint x: 458, endPoint y: 353, distance: 43.2
click at [458, 353] on div "At-Home STI Tests. Fast, Reliable Results. Heading Discreet self-collection kit…" at bounding box center [595, 149] width 763 height 571
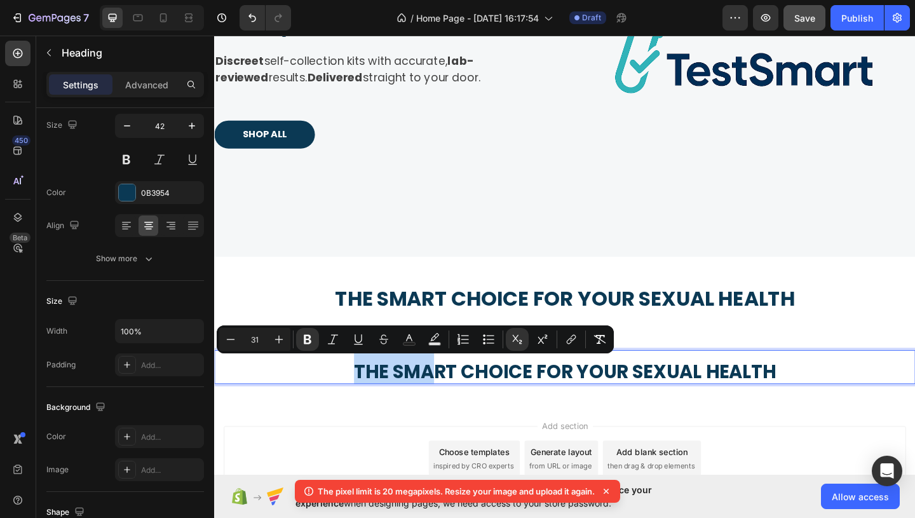
click at [520, 410] on sub "The smart choice for your sexual health" at bounding box center [595, 401] width 459 height 28
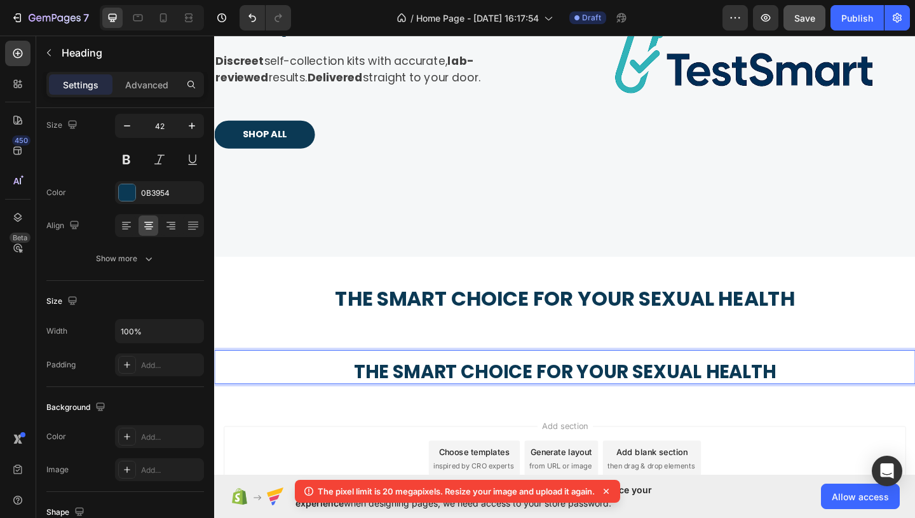
click at [592, 404] on sub "The smart choice for your sexual health" at bounding box center [595, 401] width 459 height 28
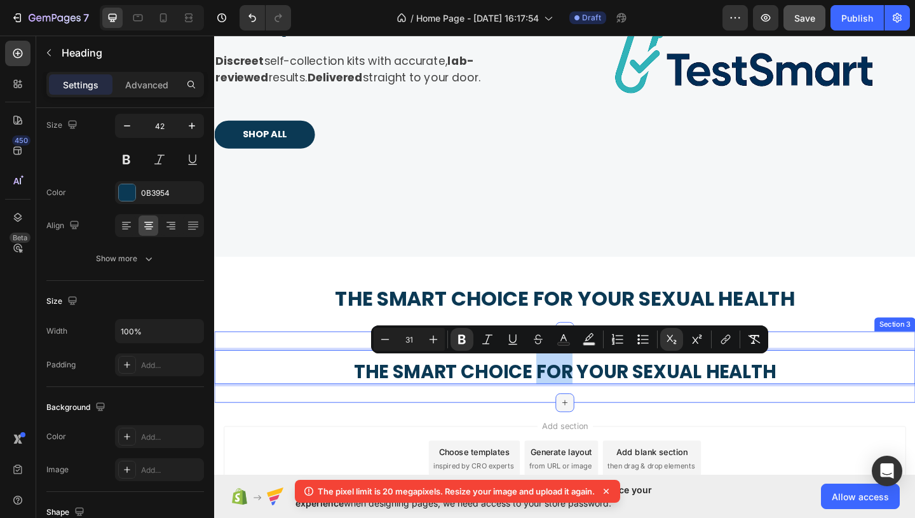
click at [597, 437] on icon at bounding box center [595, 435] width 10 height 10
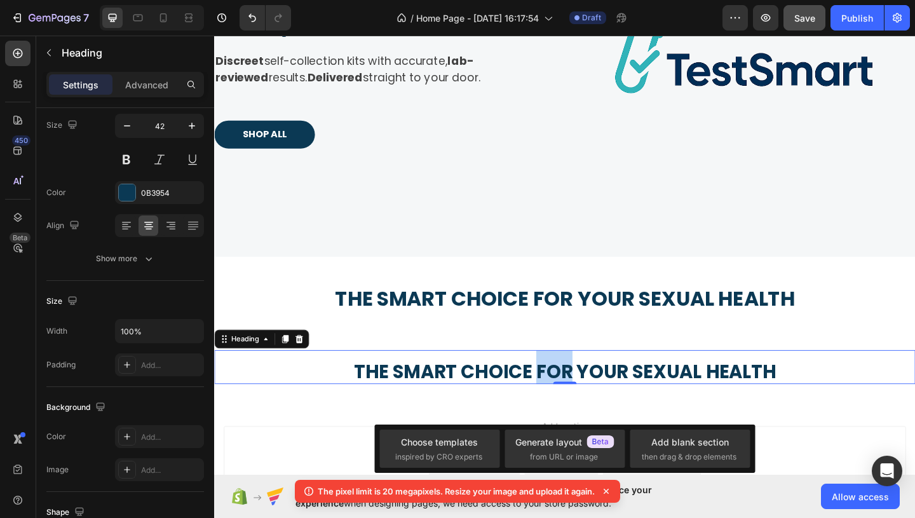
click at [593, 410] on sub "The smart choice for your sexual health" at bounding box center [595, 401] width 459 height 28
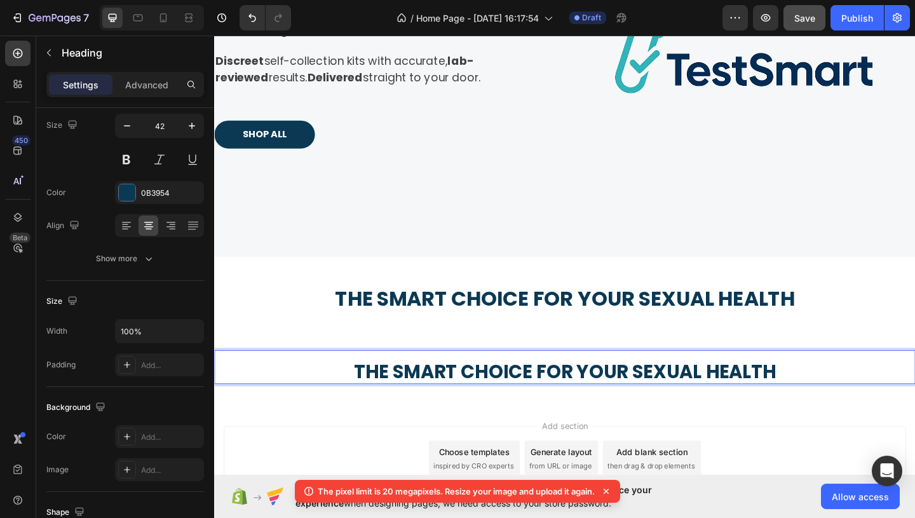
click at [827, 403] on p "The smart choice for your sexual health" at bounding box center [595, 394] width 760 height 35
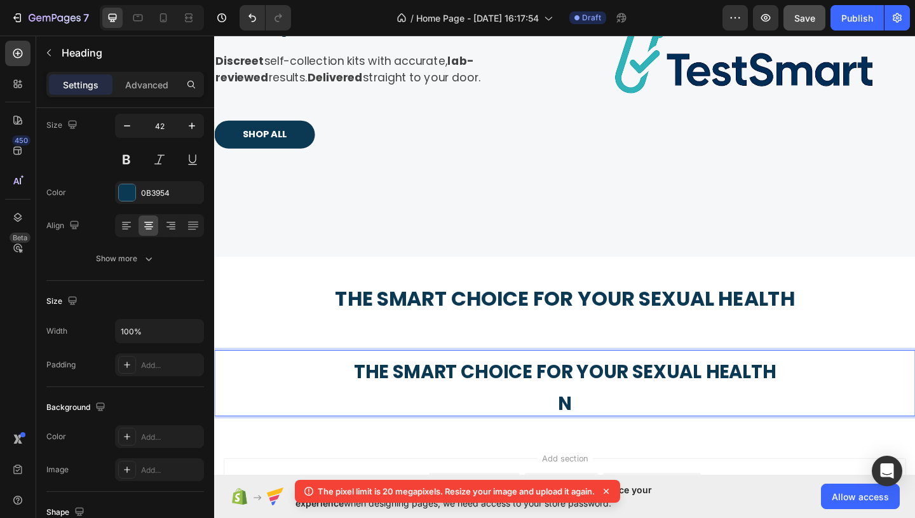
scroll to position [0, 0]
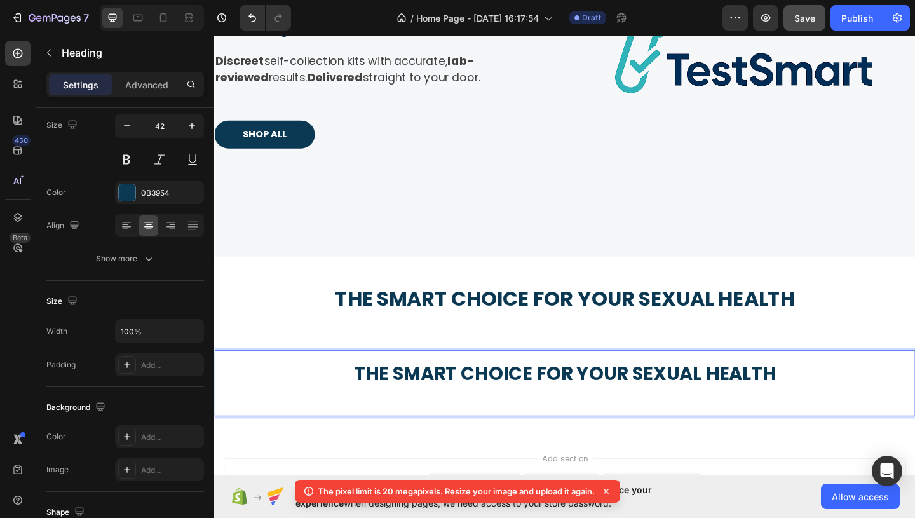
click at [651, 397] on sub "The smart choice for your sexual health" at bounding box center [595, 403] width 459 height 28
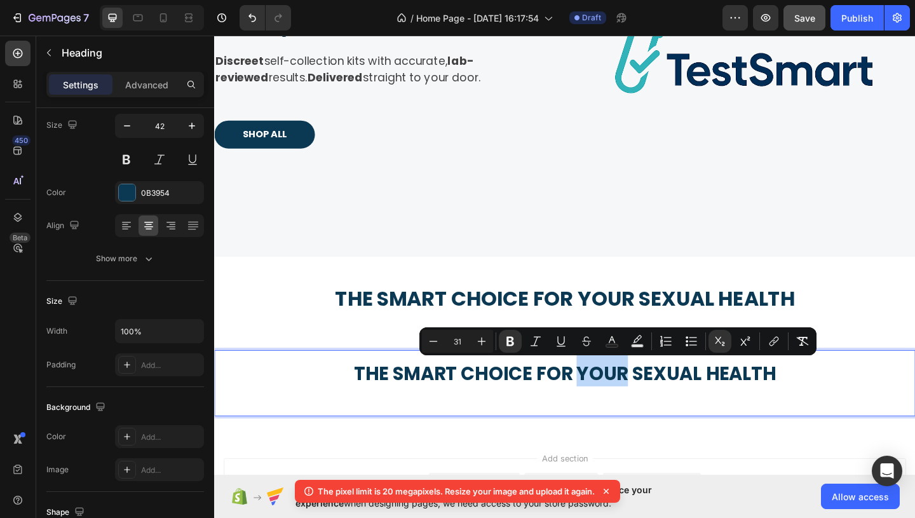
click at [651, 397] on sub "The smart choice for your sexual health" at bounding box center [595, 403] width 459 height 28
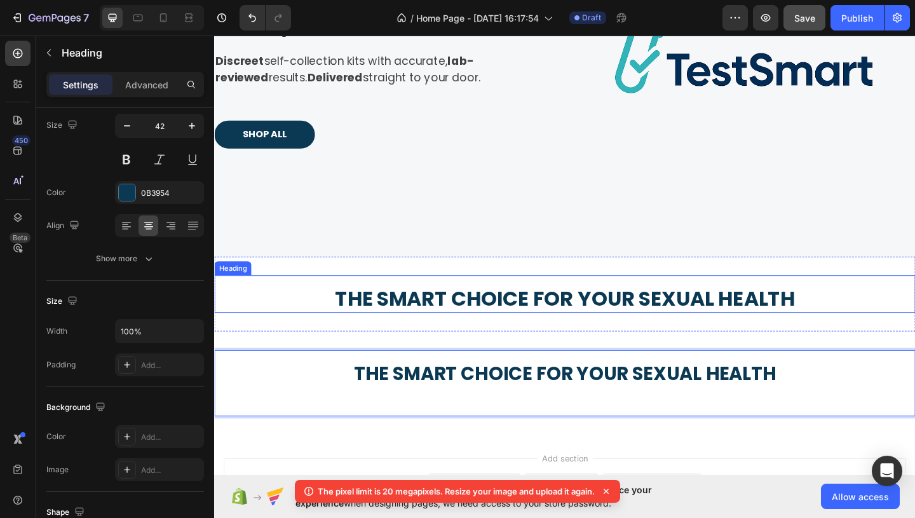
click at [624, 317] on sub "The smart choice for your sexual health" at bounding box center [596, 321] width 500 height 31
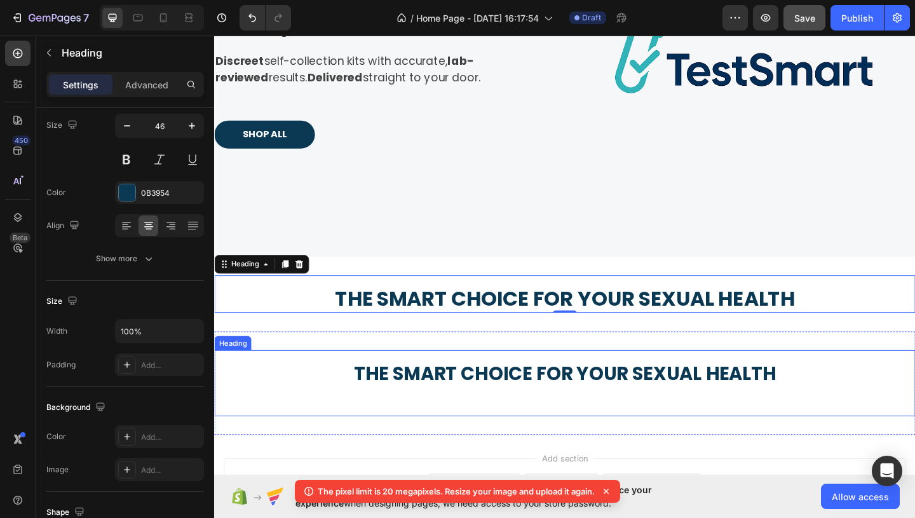
click at [600, 426] on p "⁠⁠⁠⁠⁠⁠⁠ The smart choice for your sexual health" at bounding box center [595, 413] width 760 height 69
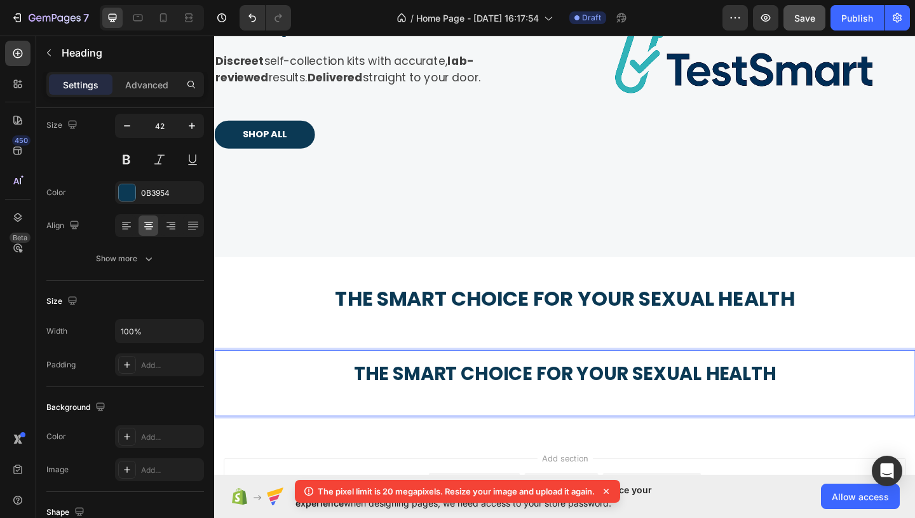
click at [578, 410] on sub "The smart choice for your sexual health" at bounding box center [595, 403] width 459 height 28
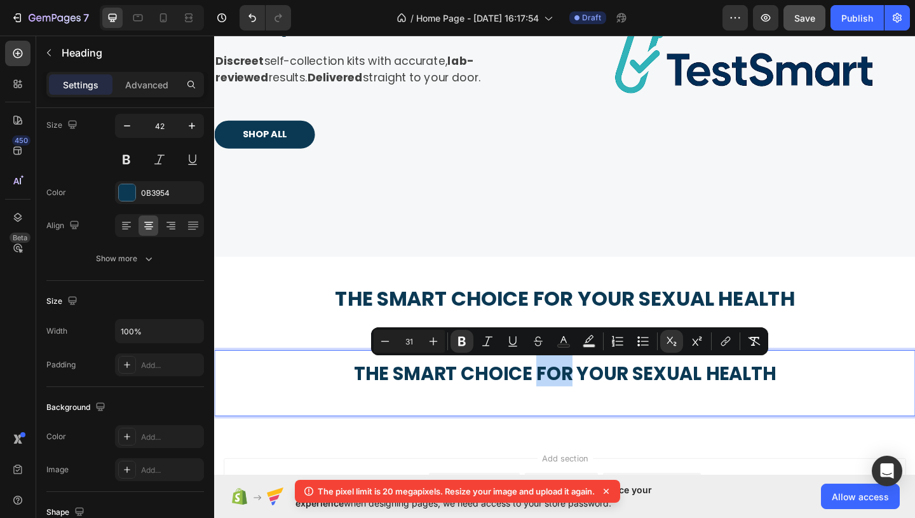
click at [578, 410] on sub "The smart choice for your sexual health" at bounding box center [595, 403] width 459 height 28
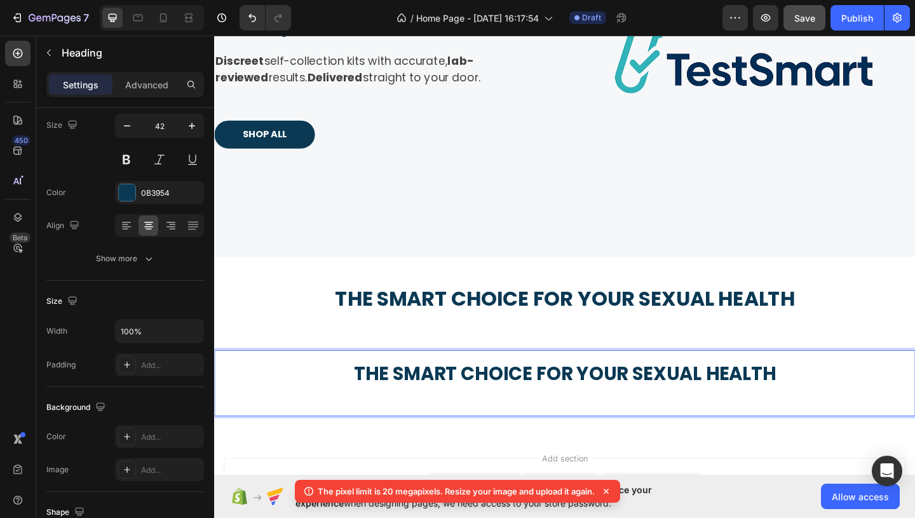
click at [578, 410] on sub "The smart choice for your sexual health" at bounding box center [595, 403] width 459 height 28
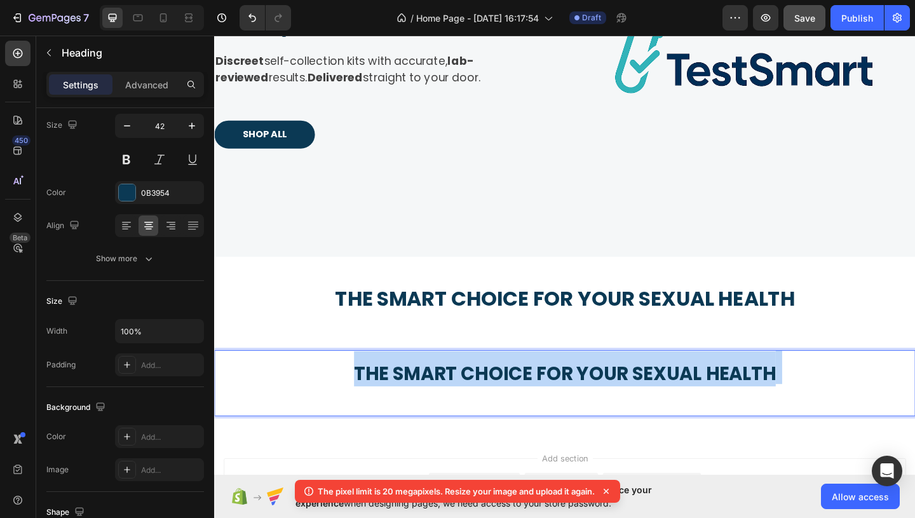
click at [578, 410] on sub "The smart choice for your sexual health" at bounding box center [595, 403] width 459 height 28
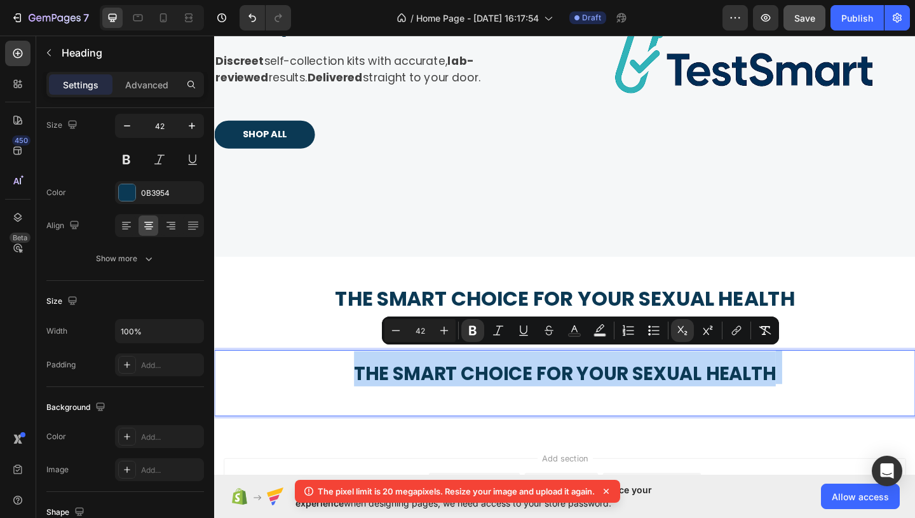
click at [578, 410] on sub "The smart choice for your sexual health" at bounding box center [595, 403] width 459 height 28
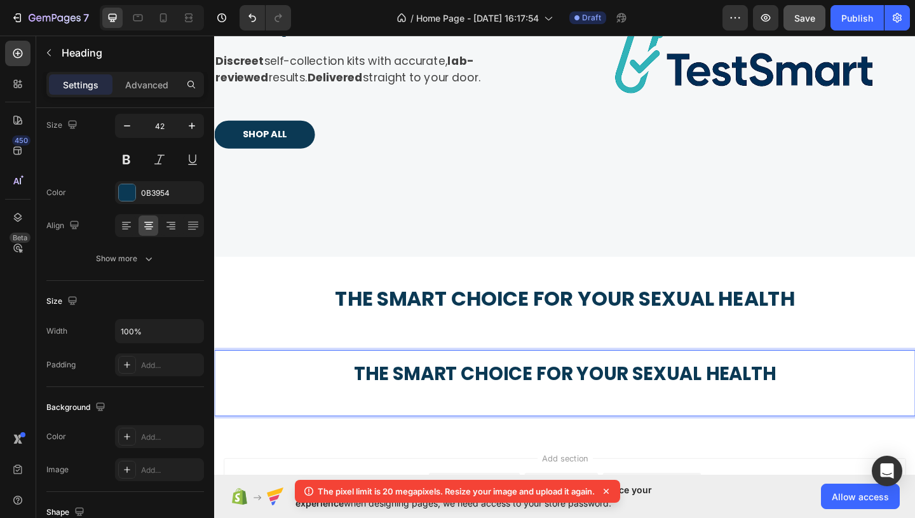
click at [578, 410] on sub "The smart choice for your sexual health" at bounding box center [595, 403] width 459 height 28
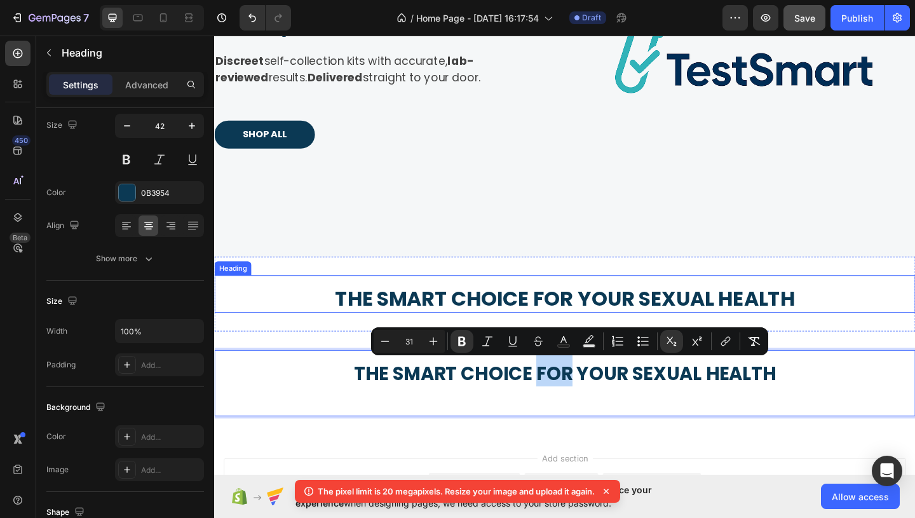
click at [520, 324] on sub "The smart choice for your sexual health" at bounding box center [596, 321] width 500 height 31
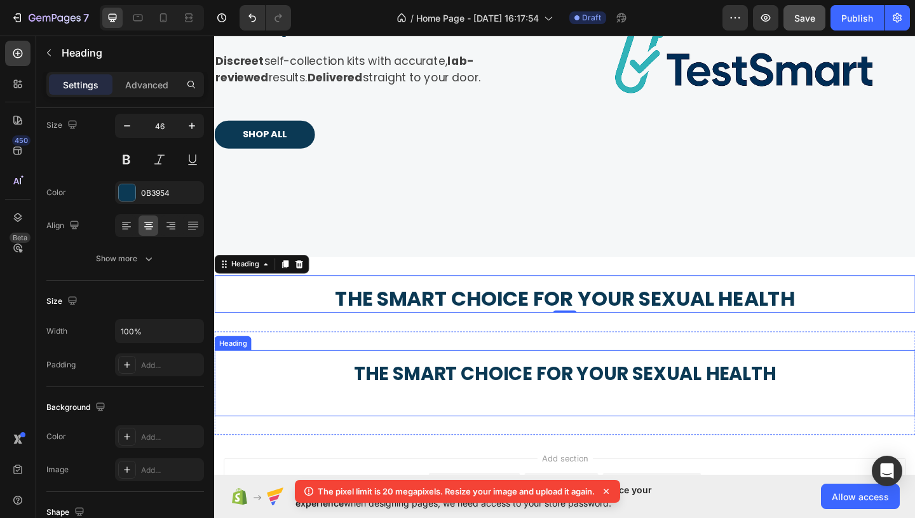
click at [515, 400] on sub "The smart choice for your sexual health" at bounding box center [595, 403] width 459 height 28
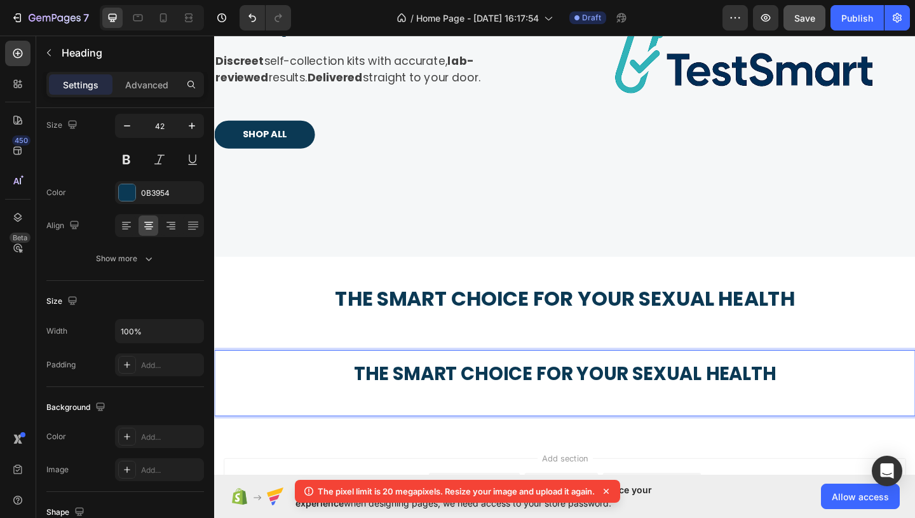
click at [582, 430] on p "The smart choice for your sexual health" at bounding box center [595, 413] width 760 height 69
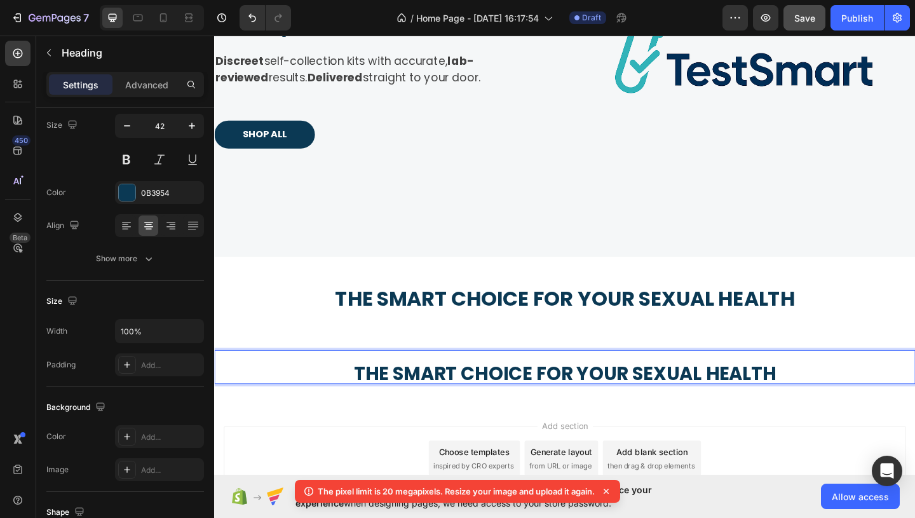
scroll to position [2, 0]
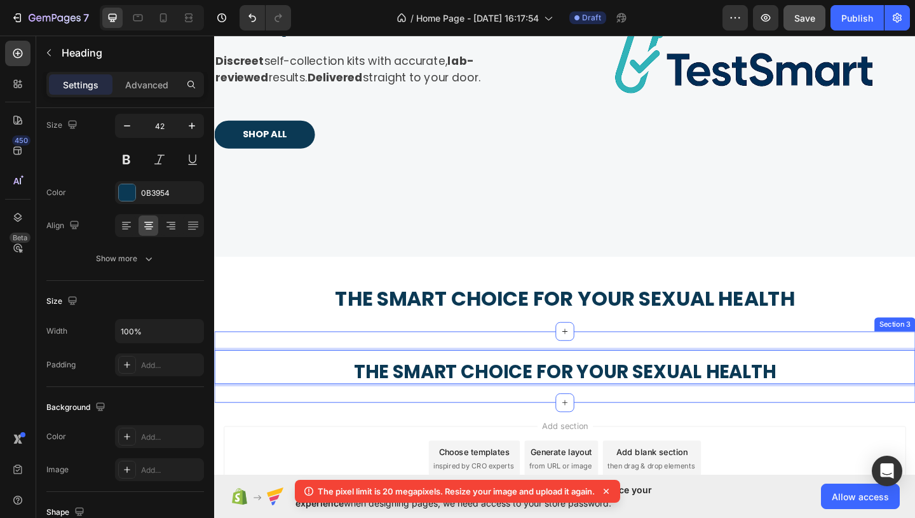
click at [573, 362] on div "The smart choice for your sexual health Heading 0 Section 3" at bounding box center [595, 396] width 763 height 78
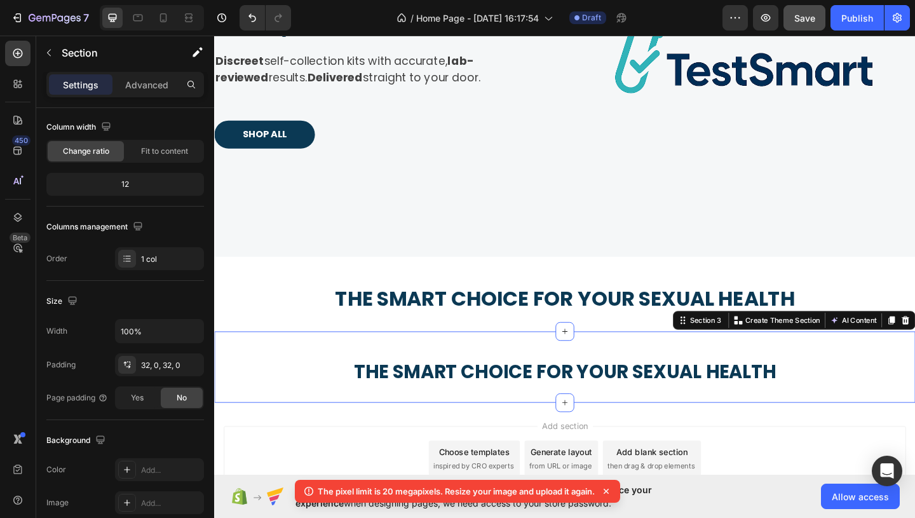
scroll to position [0, 0]
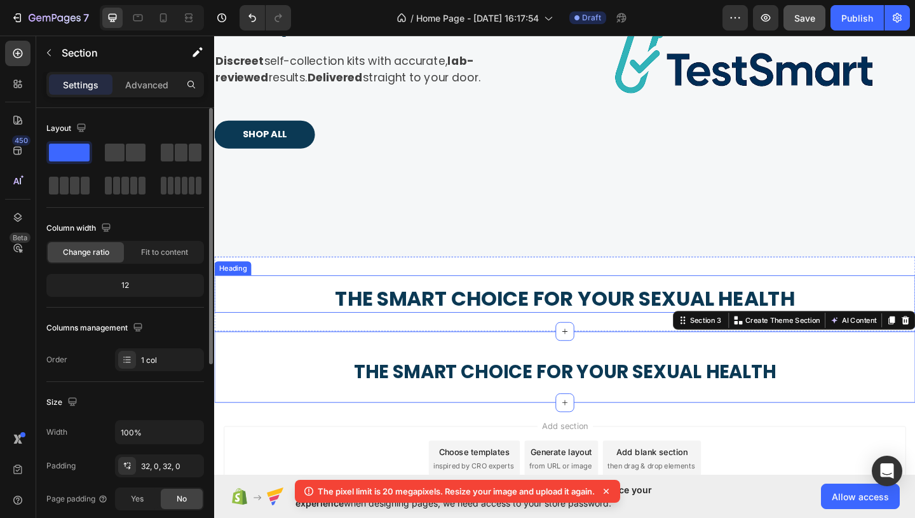
click at [561, 329] on sub "The smart choice for your sexual health" at bounding box center [596, 321] width 500 height 31
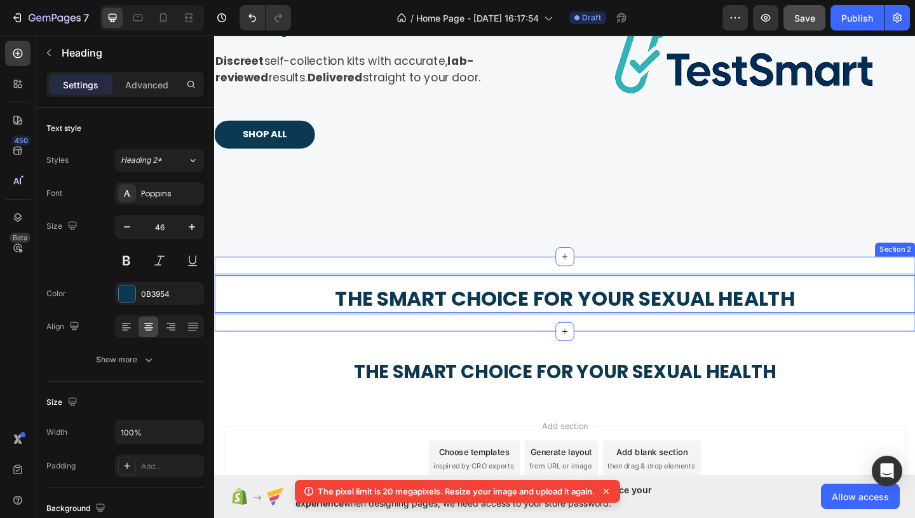
click at [562, 342] on div "The smart choice for your sexual health Heading 0 Section 2" at bounding box center [595, 316] width 763 height 81
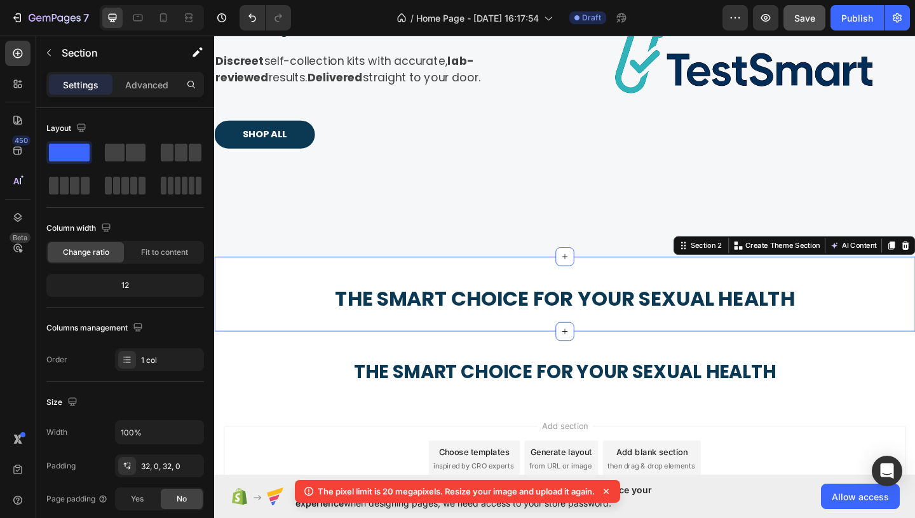
click at [562, 342] on div "⁠⁠⁠⁠⁠⁠⁠ The smart choice for your sexual health Heading Section 2 You can creat…" at bounding box center [595, 316] width 763 height 81
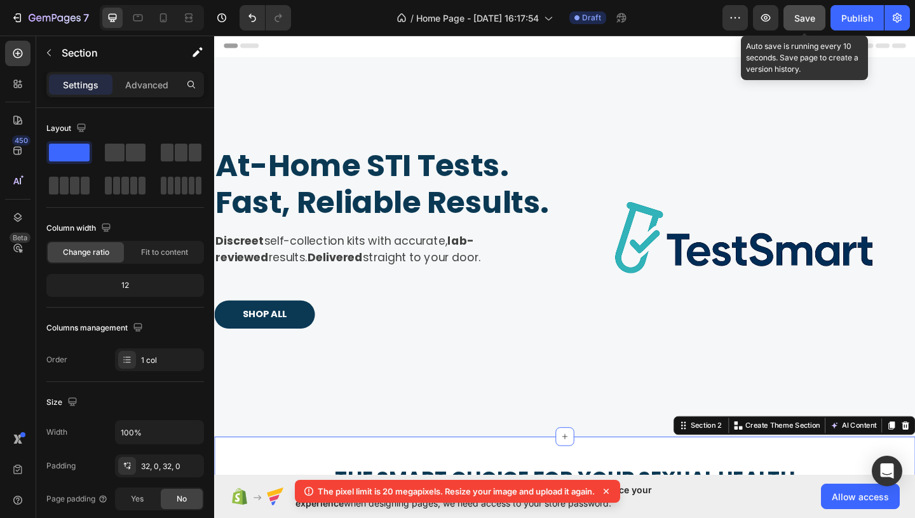
click at [799, 18] on span "Save" at bounding box center [804, 18] width 21 height 11
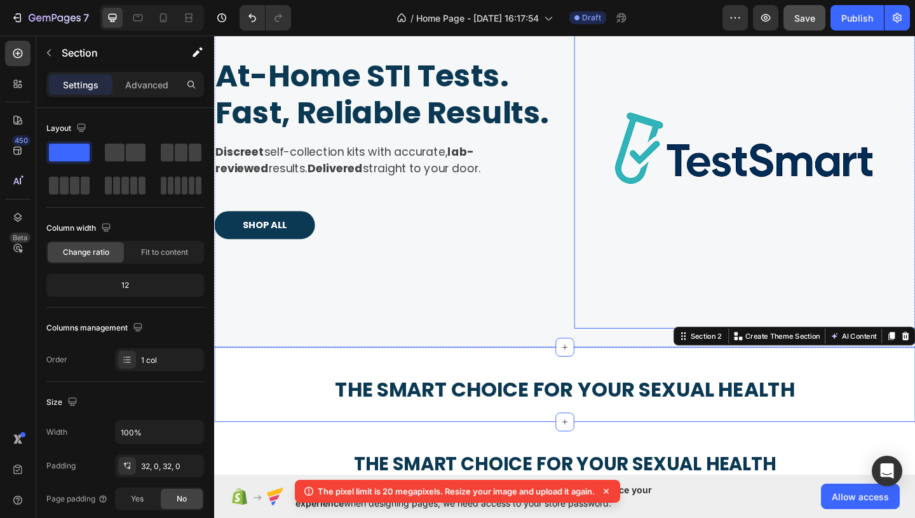
scroll to position [189, 0]
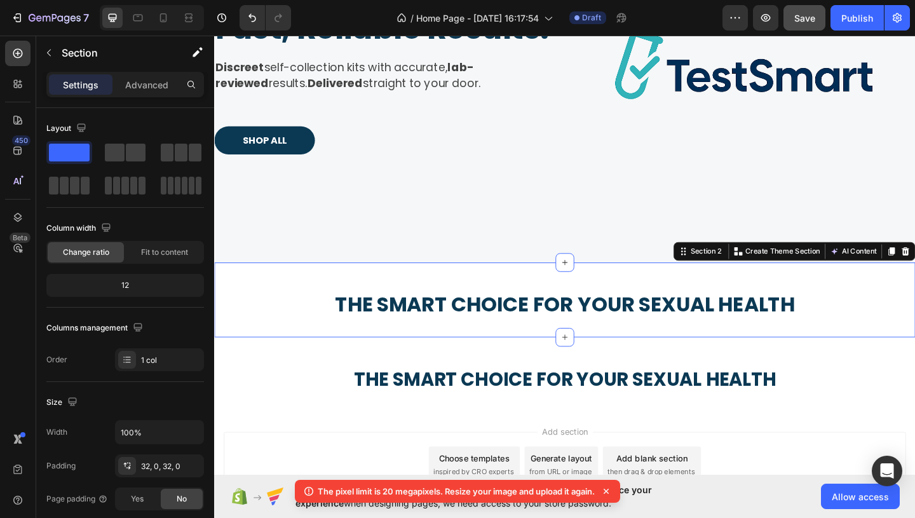
click at [634, 349] on div "⁠⁠⁠⁠⁠⁠⁠ The smart choice for your sexual health Heading Section 2 You can creat…" at bounding box center [595, 322] width 763 height 81
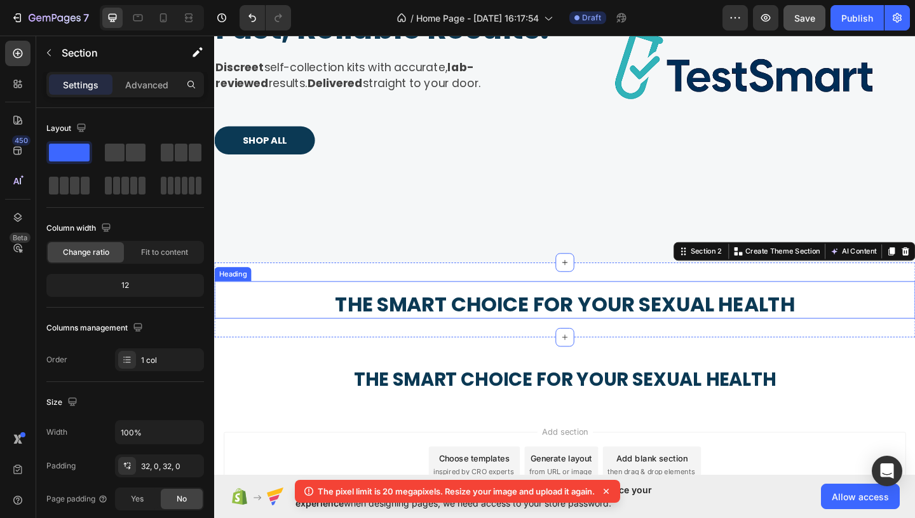
click at [631, 333] on sub "The smart choice for your sexual health" at bounding box center [596, 328] width 500 height 31
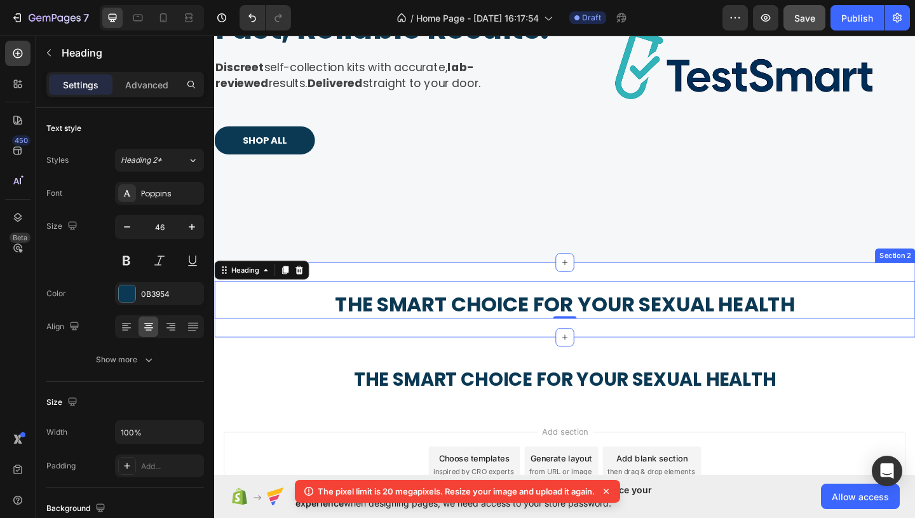
click at [635, 362] on div "⁠⁠⁠⁠⁠⁠⁠ The smart choice for your sexual health Heading 0 Section 2" at bounding box center [595, 322] width 763 height 81
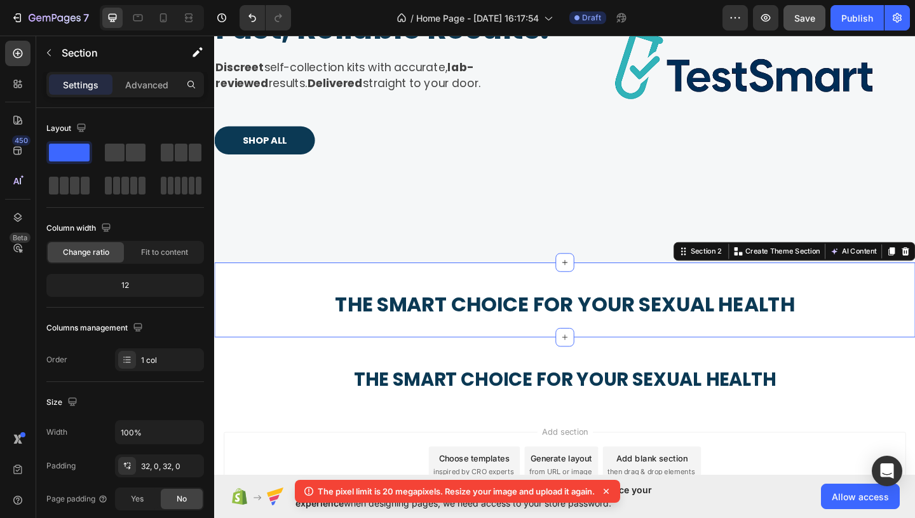
click at [635, 362] on div "⁠⁠⁠⁠⁠⁠⁠ The smart choice for your sexual health Heading Section 2 You can creat…" at bounding box center [595, 322] width 763 height 81
